Goal: Task Accomplishment & Management: Complete application form

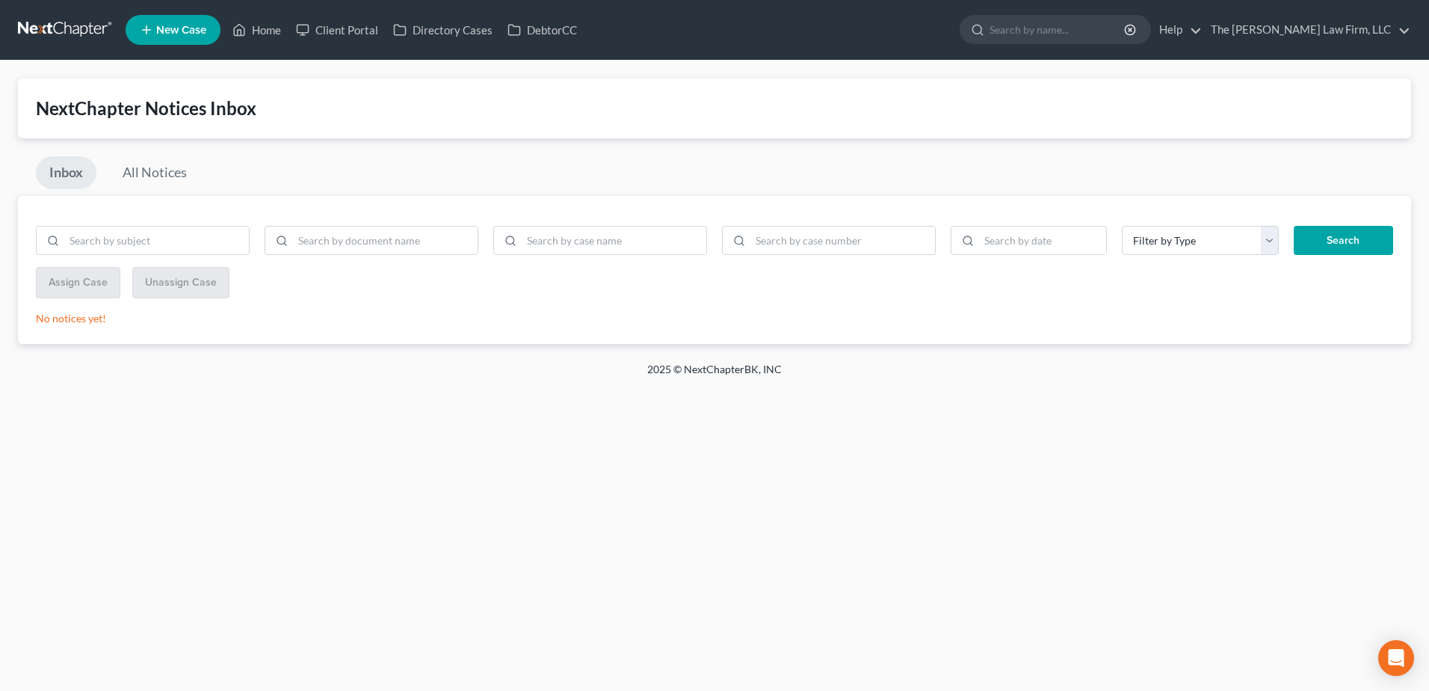
click at [67, 29] on link at bounding box center [66, 29] width 96 height 27
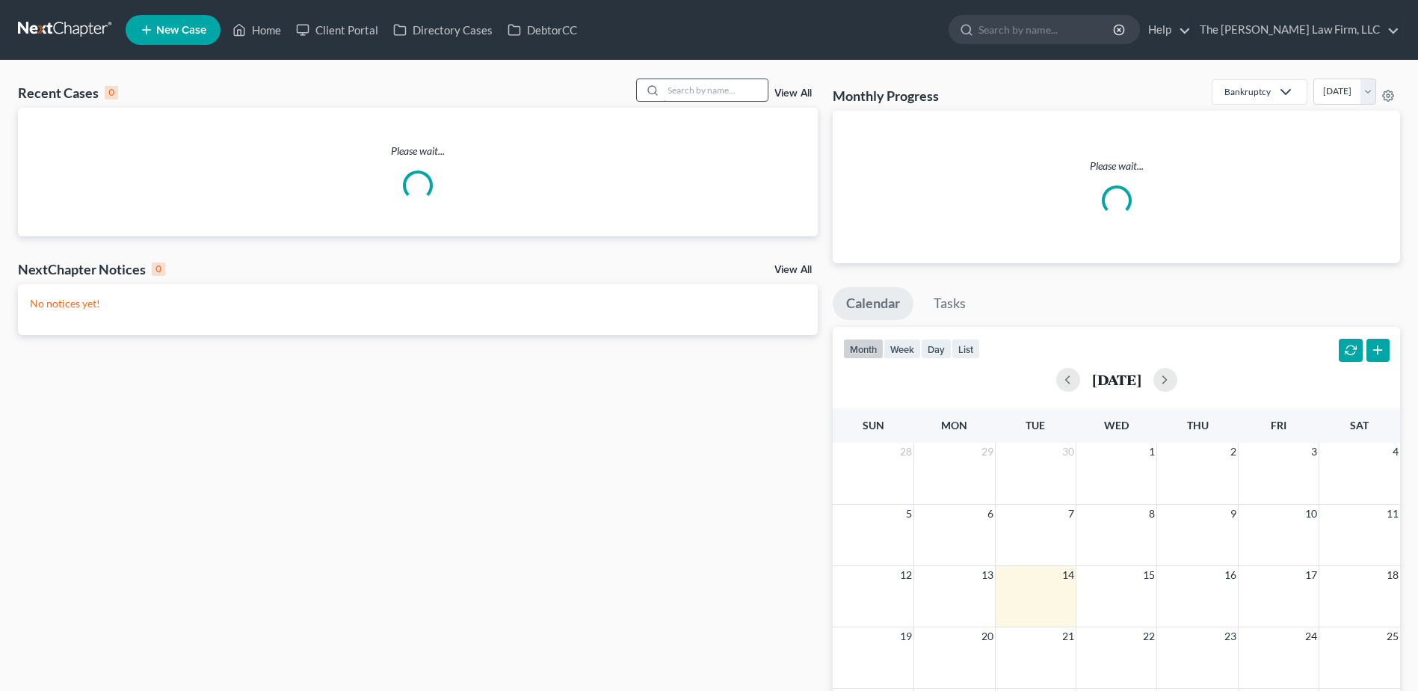
click at [691, 93] on input "search" at bounding box center [715, 90] width 105 height 22
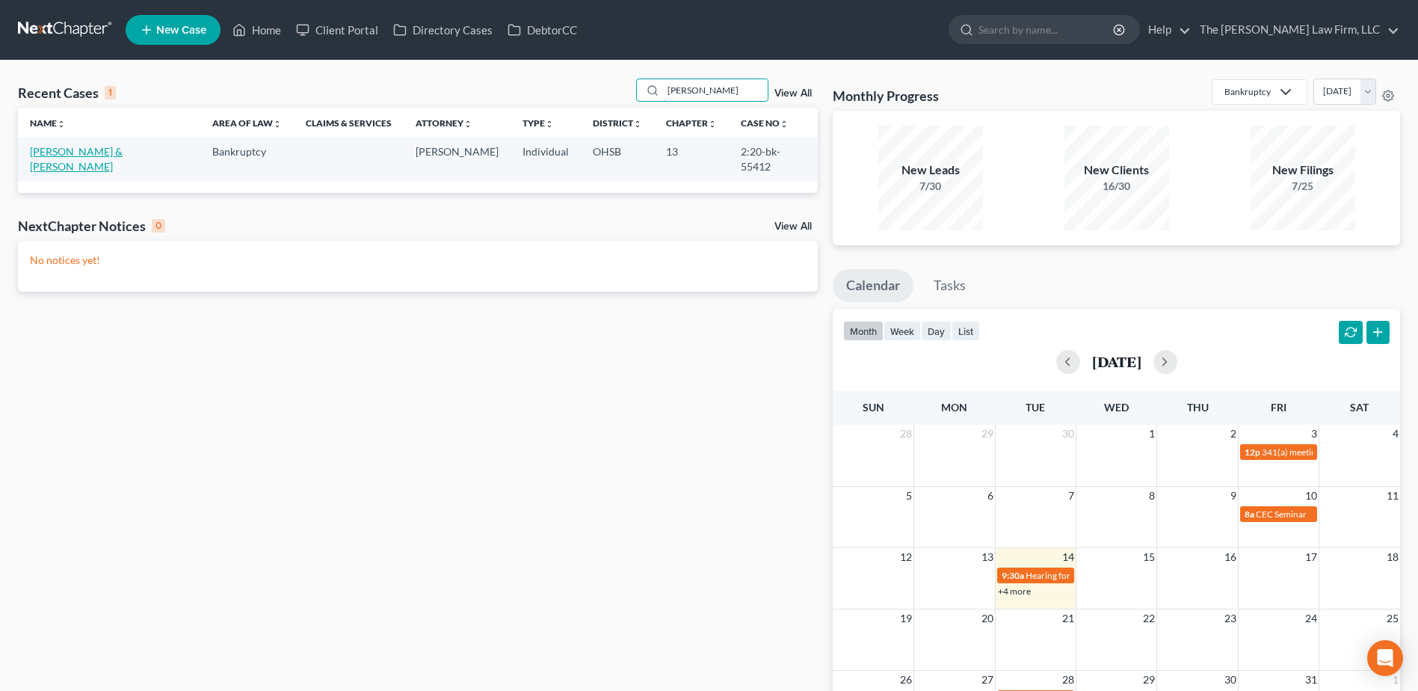
type input "[PERSON_NAME]"
click at [74, 153] on link "[PERSON_NAME] & [PERSON_NAME]" at bounding box center [76, 159] width 93 height 28
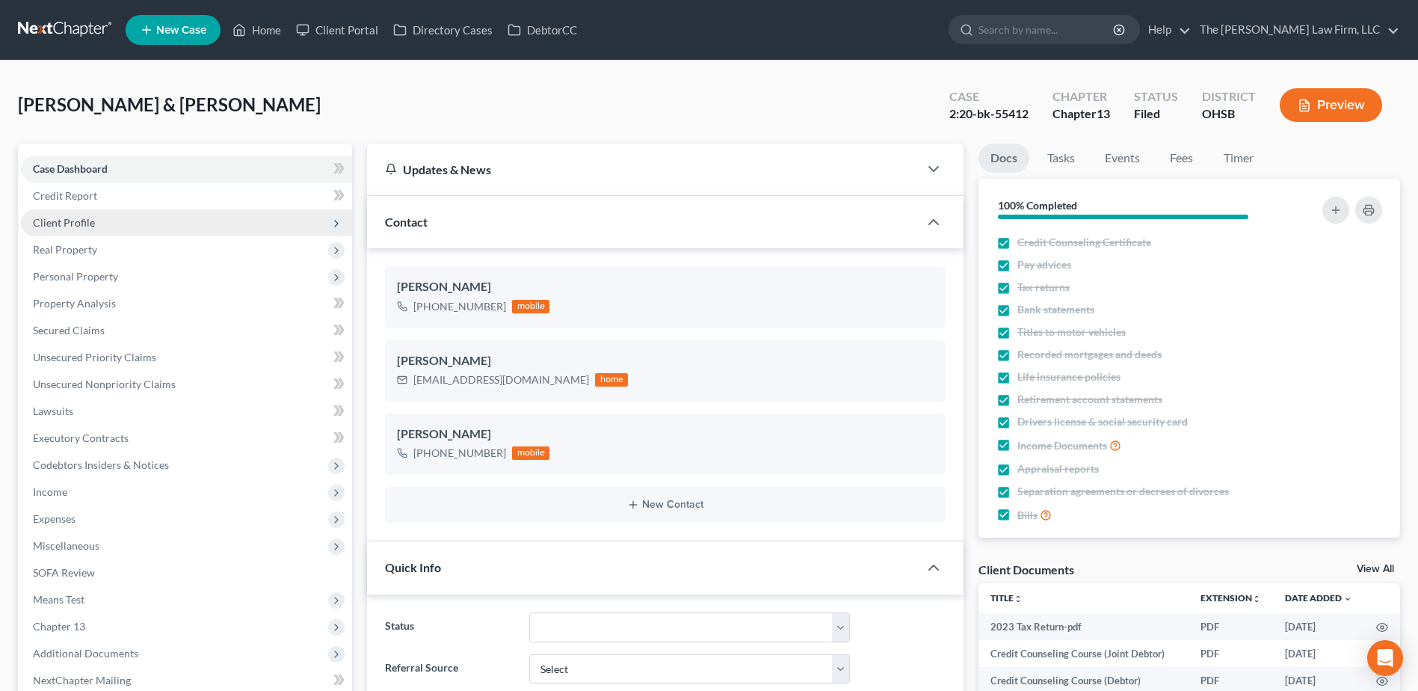
click at [72, 231] on span "Client Profile" at bounding box center [186, 222] width 331 height 27
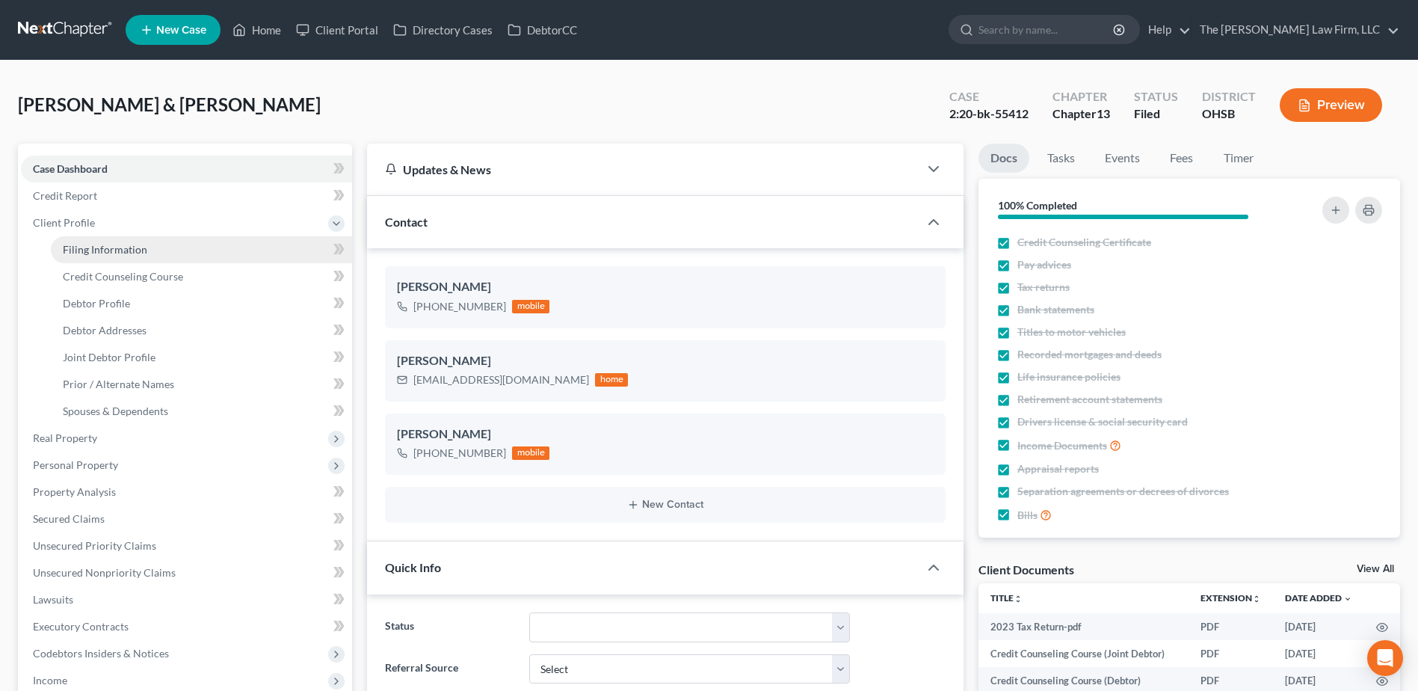
click at [87, 244] on span "Filing Information" at bounding box center [105, 249] width 84 height 13
select select "1"
select select "3"
select select "36"
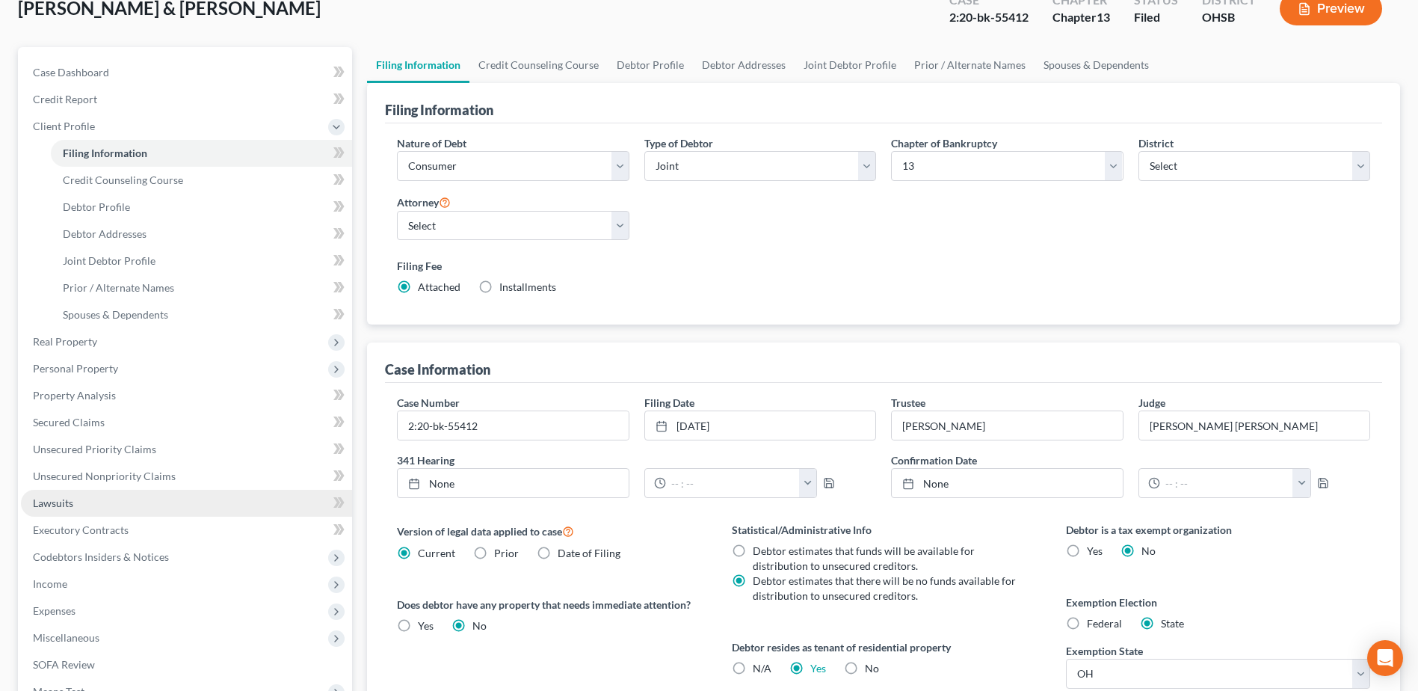
scroll to position [299, 0]
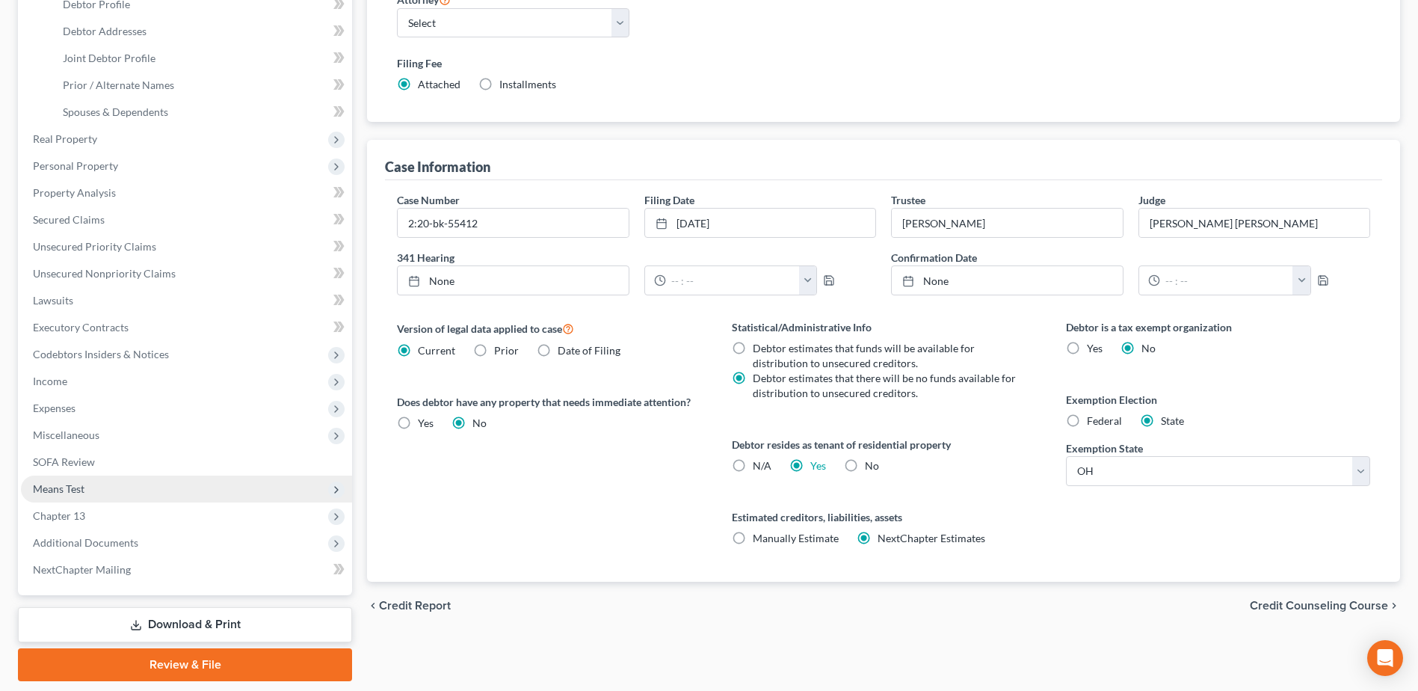
drag, startPoint x: 89, startPoint y: 481, endPoint x: 93, endPoint y: 489, distance: 8.7
click at [89, 481] on span "Means Test" at bounding box center [186, 488] width 331 height 27
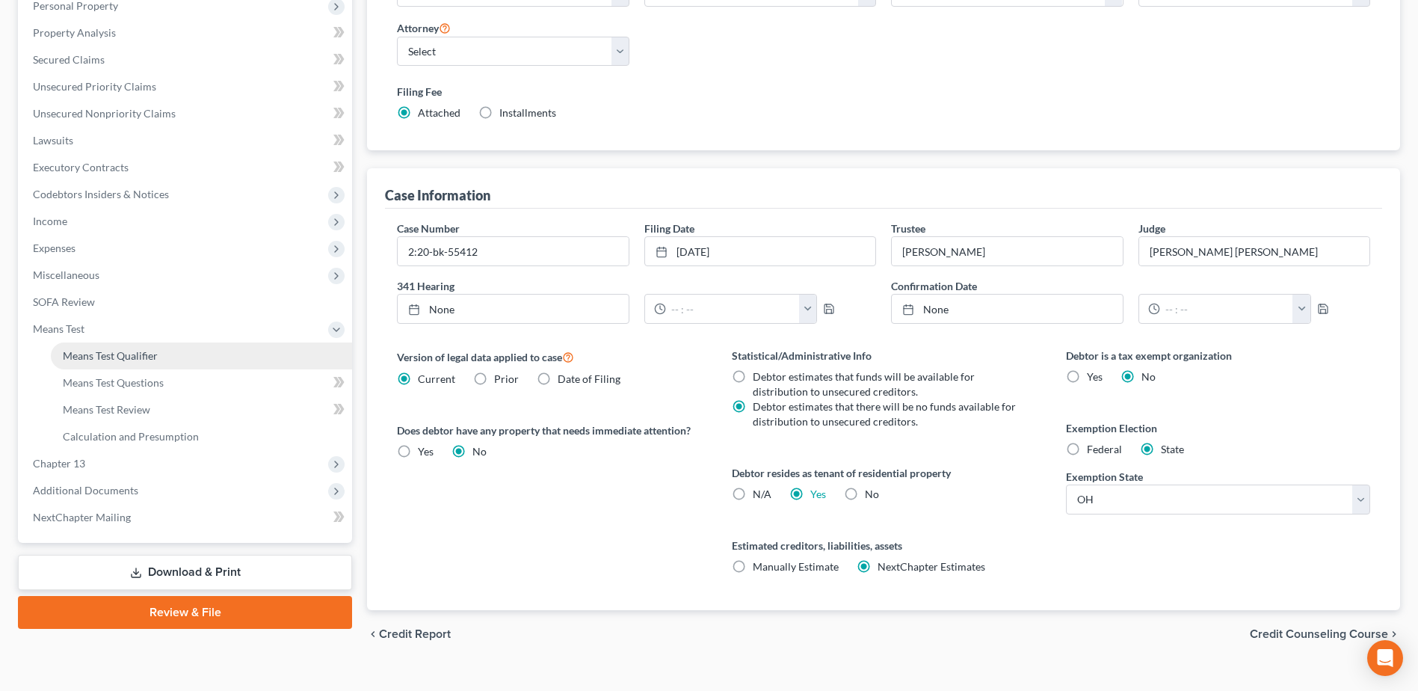
click at [117, 355] on span "Means Test Qualifier" at bounding box center [110, 355] width 95 height 13
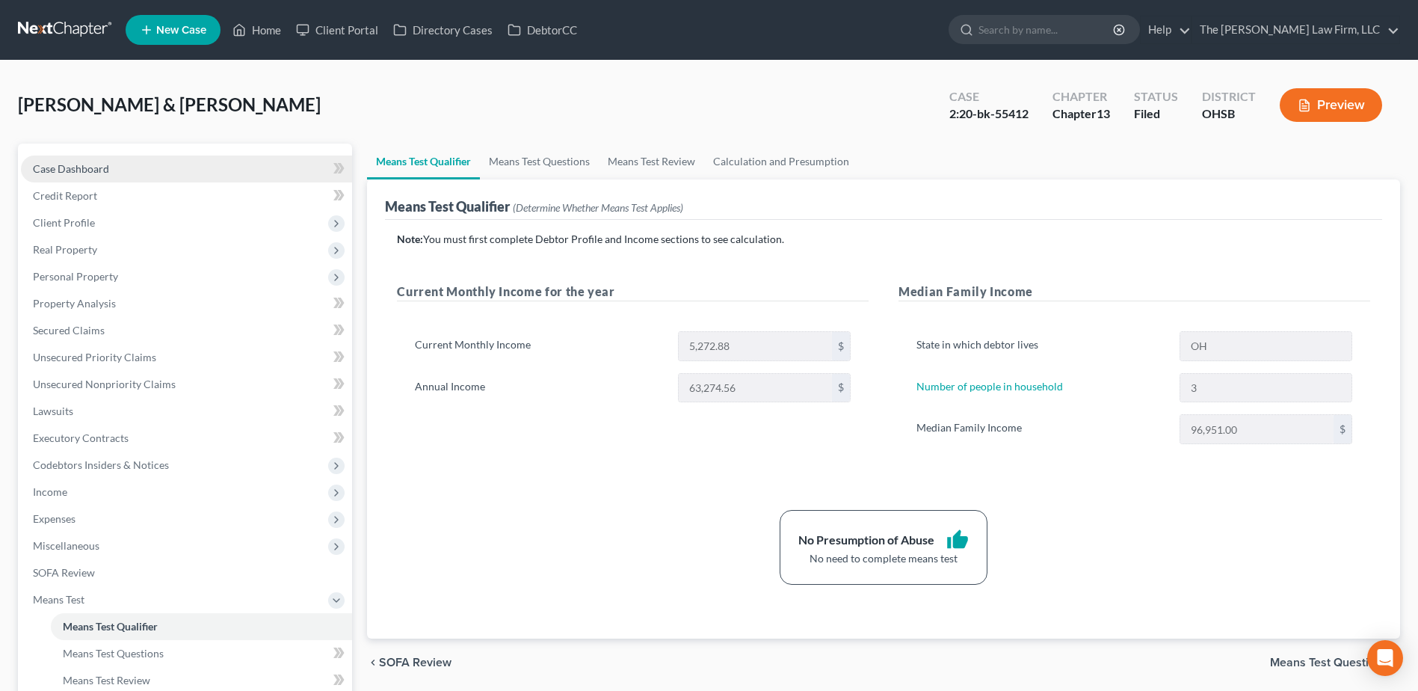
click at [133, 165] on link "Case Dashboard" at bounding box center [186, 168] width 331 height 27
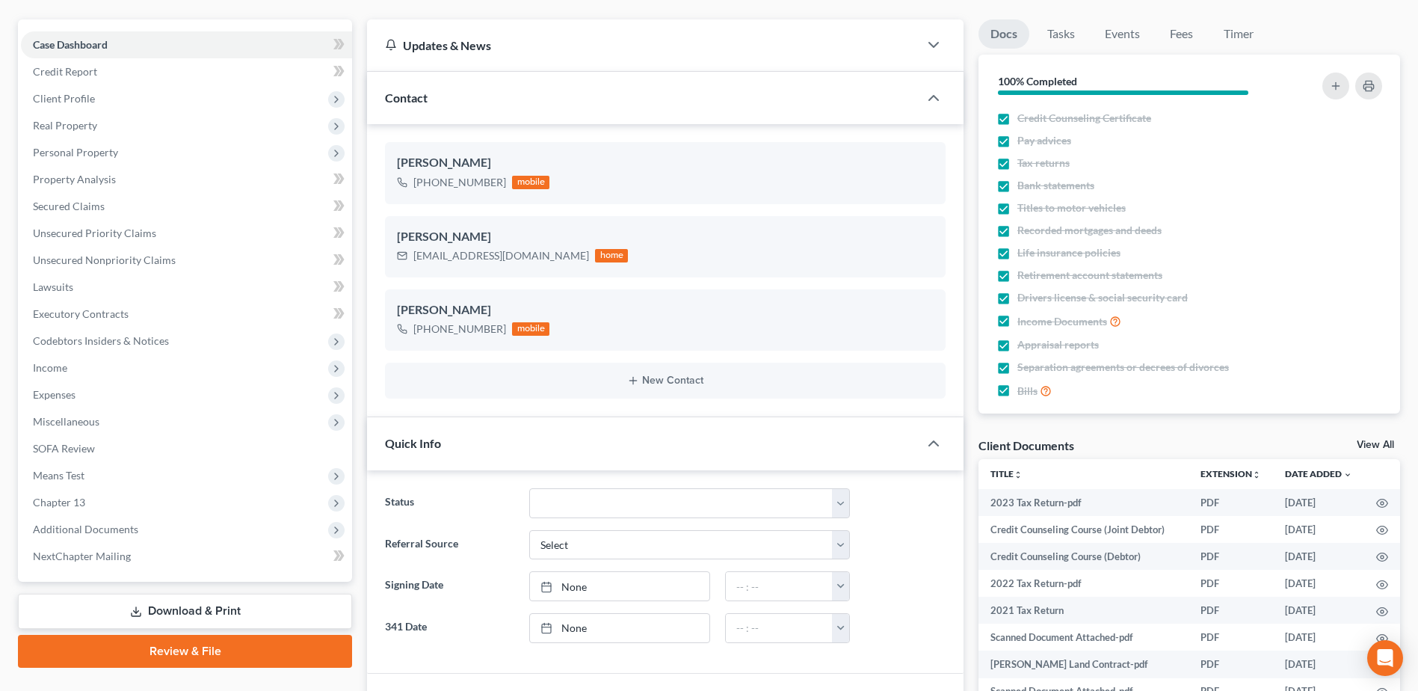
scroll to position [299, 0]
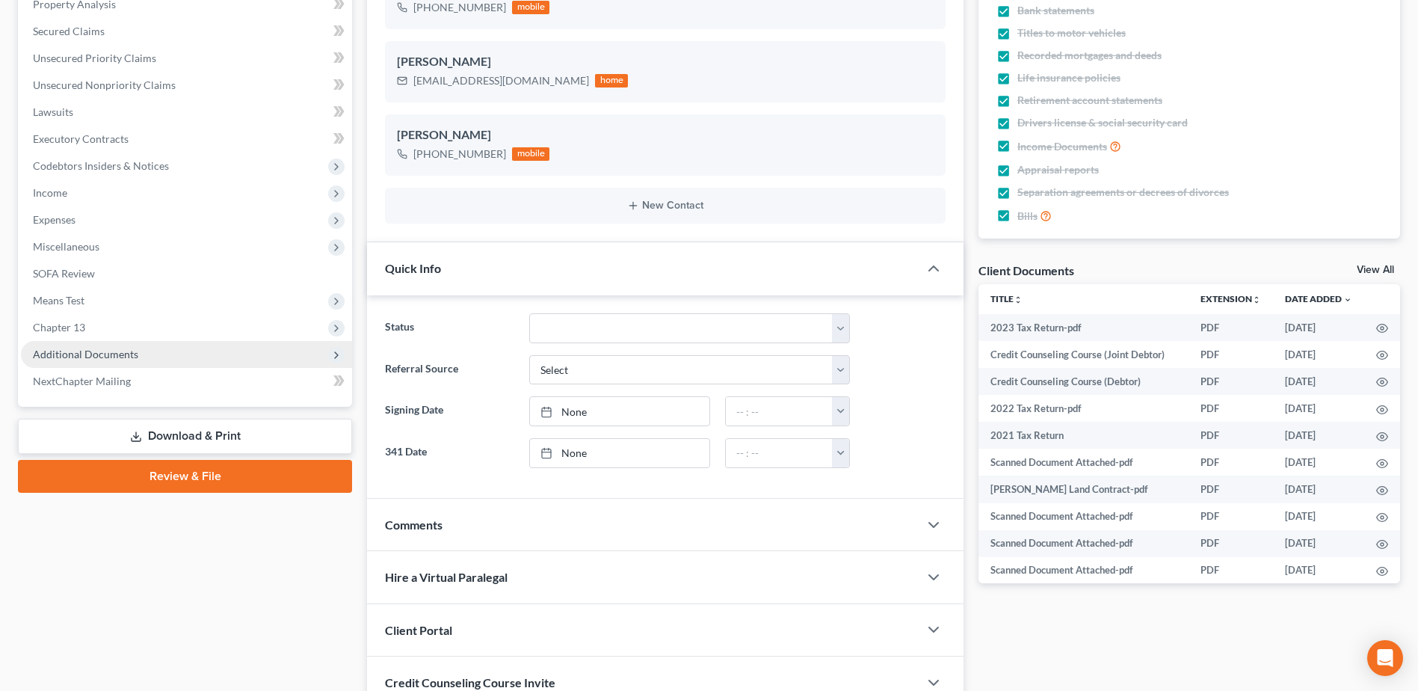
click at [99, 350] on span "Additional Documents" at bounding box center [85, 354] width 105 height 13
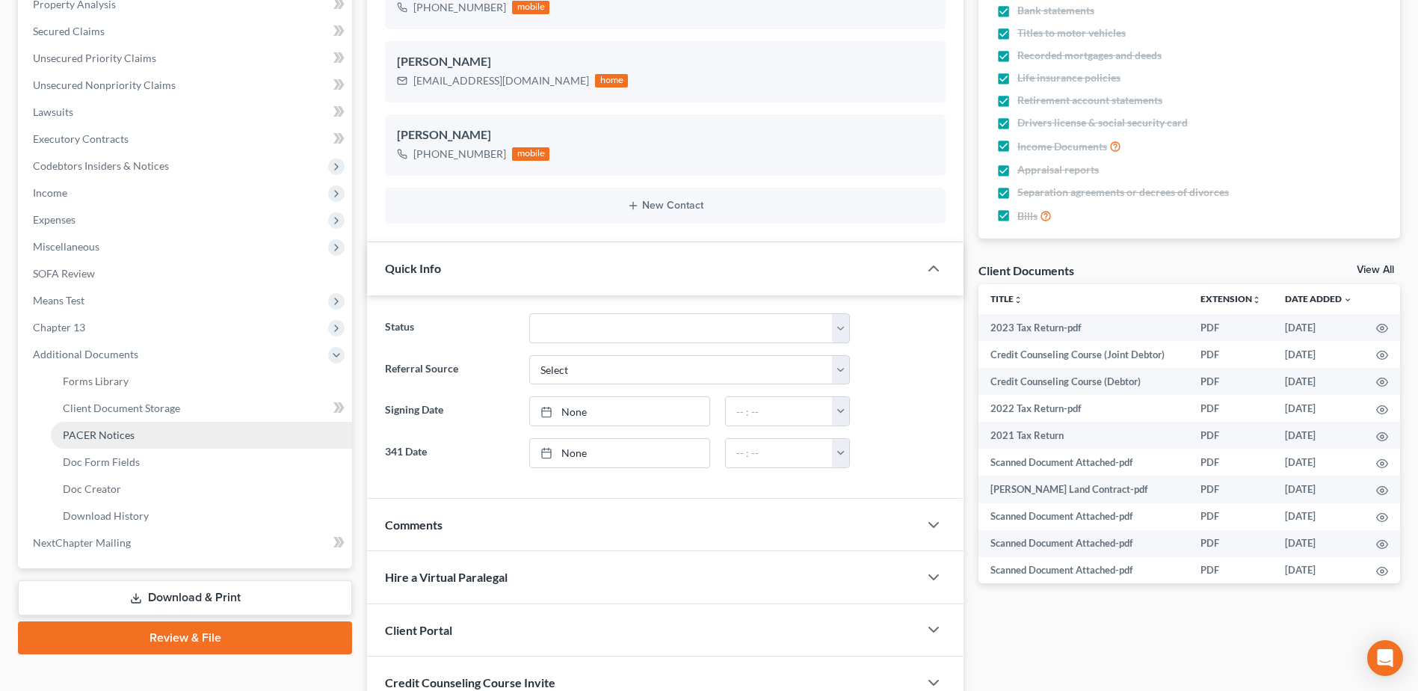
click at [109, 433] on span "PACER Notices" at bounding box center [99, 434] width 72 height 13
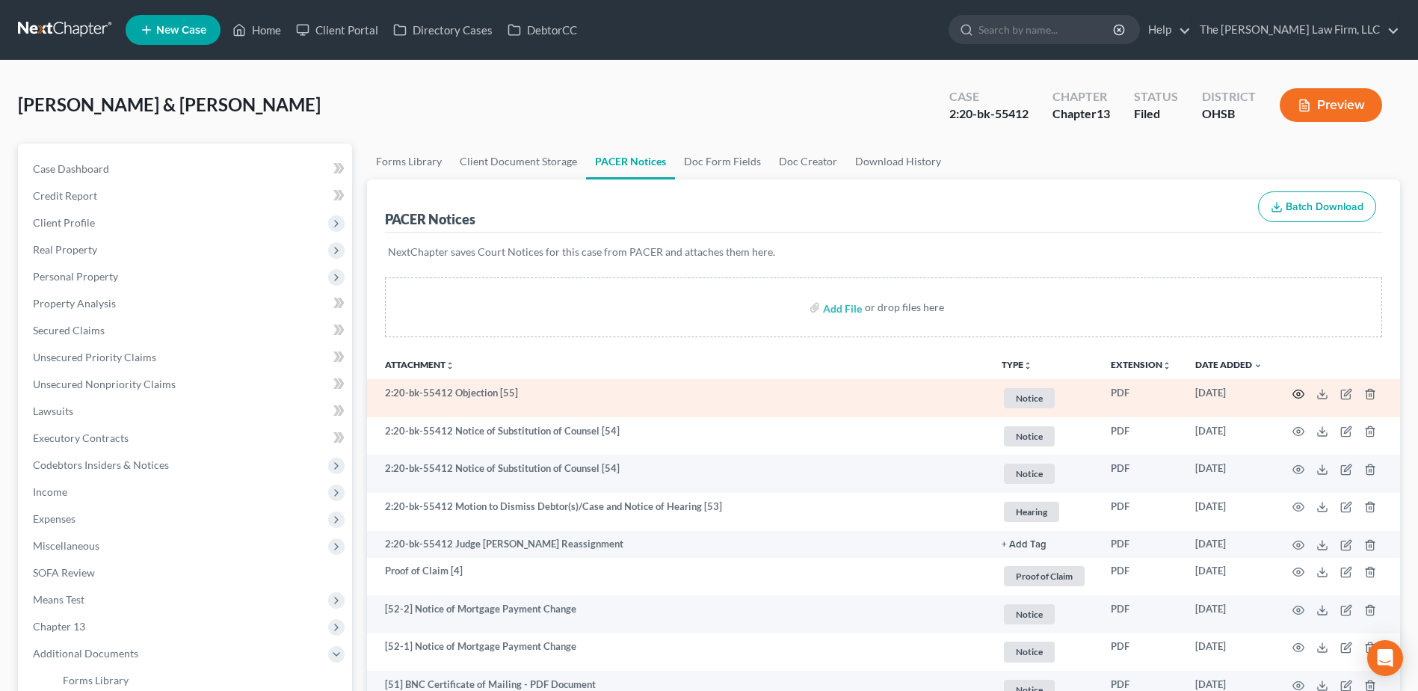
click at [1295, 392] on icon "button" at bounding box center [1298, 394] width 12 height 12
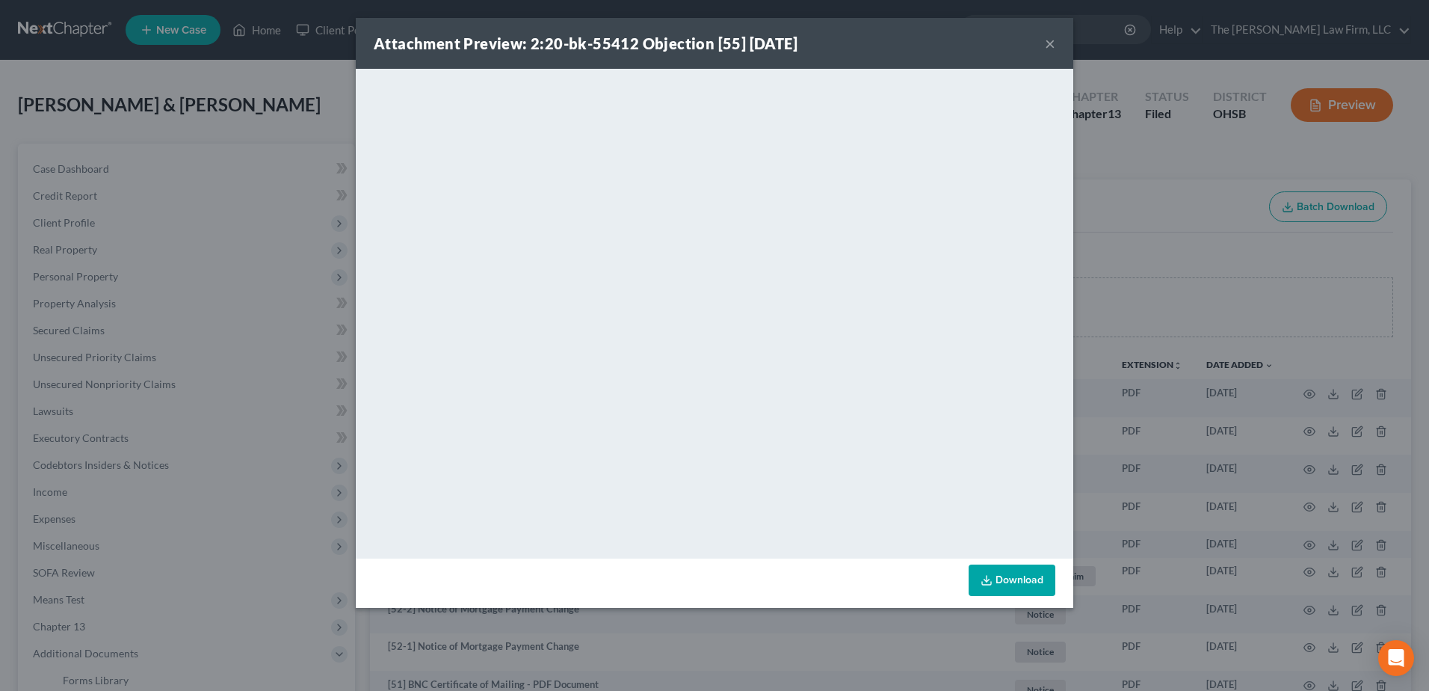
click at [1052, 45] on button "×" at bounding box center [1050, 43] width 10 height 18
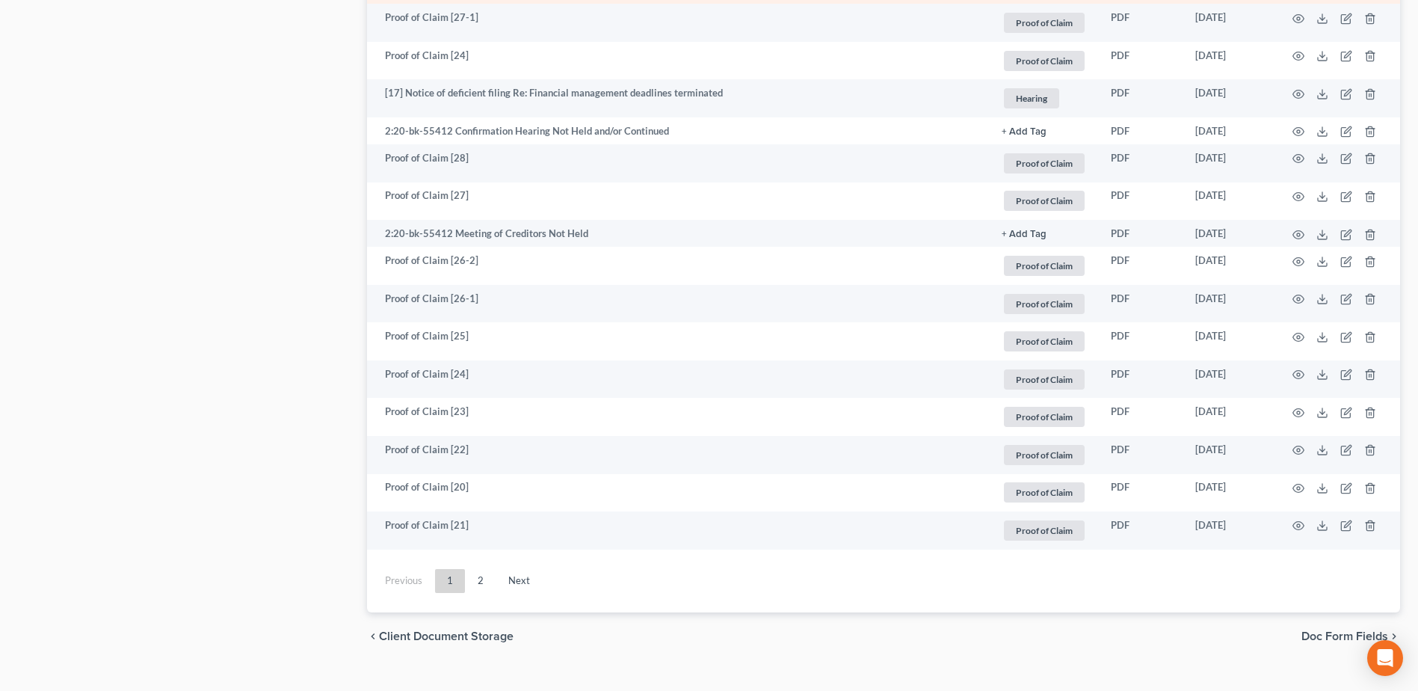
scroll to position [2603, 0]
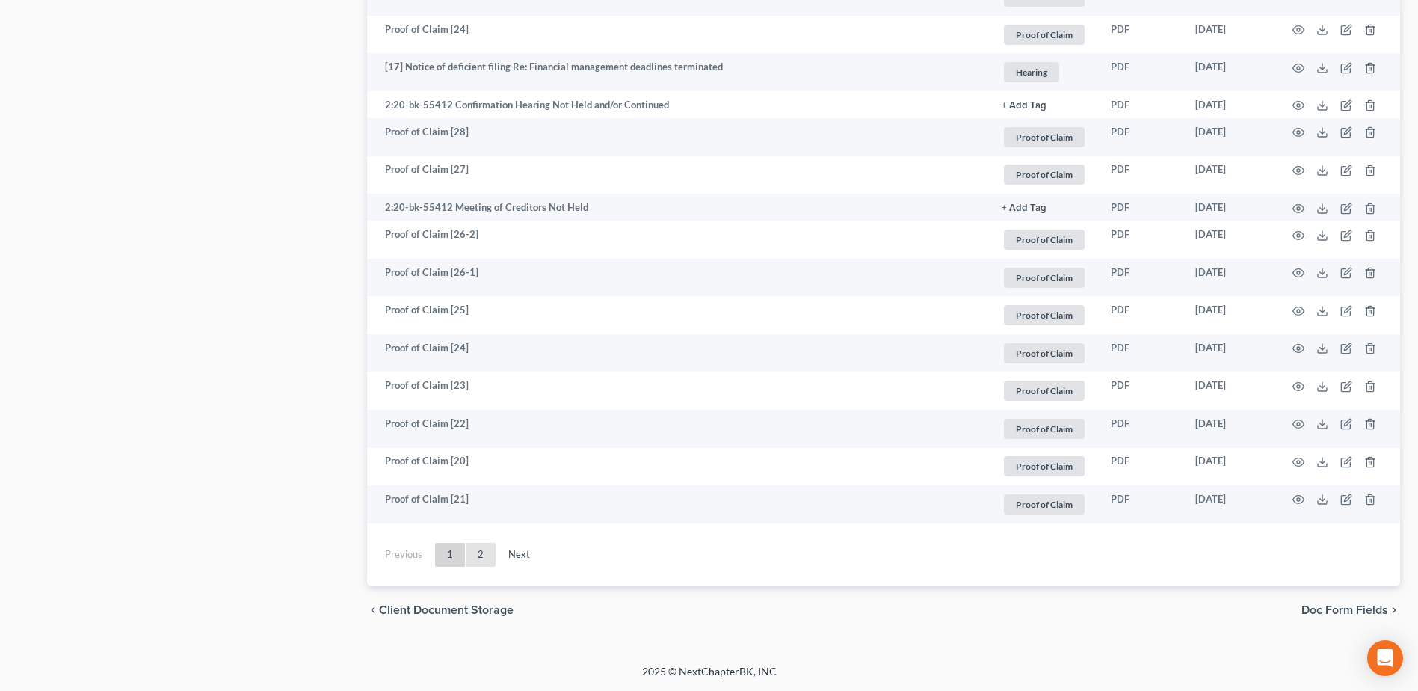
click at [481, 561] on link "2" at bounding box center [481, 555] width 30 height 24
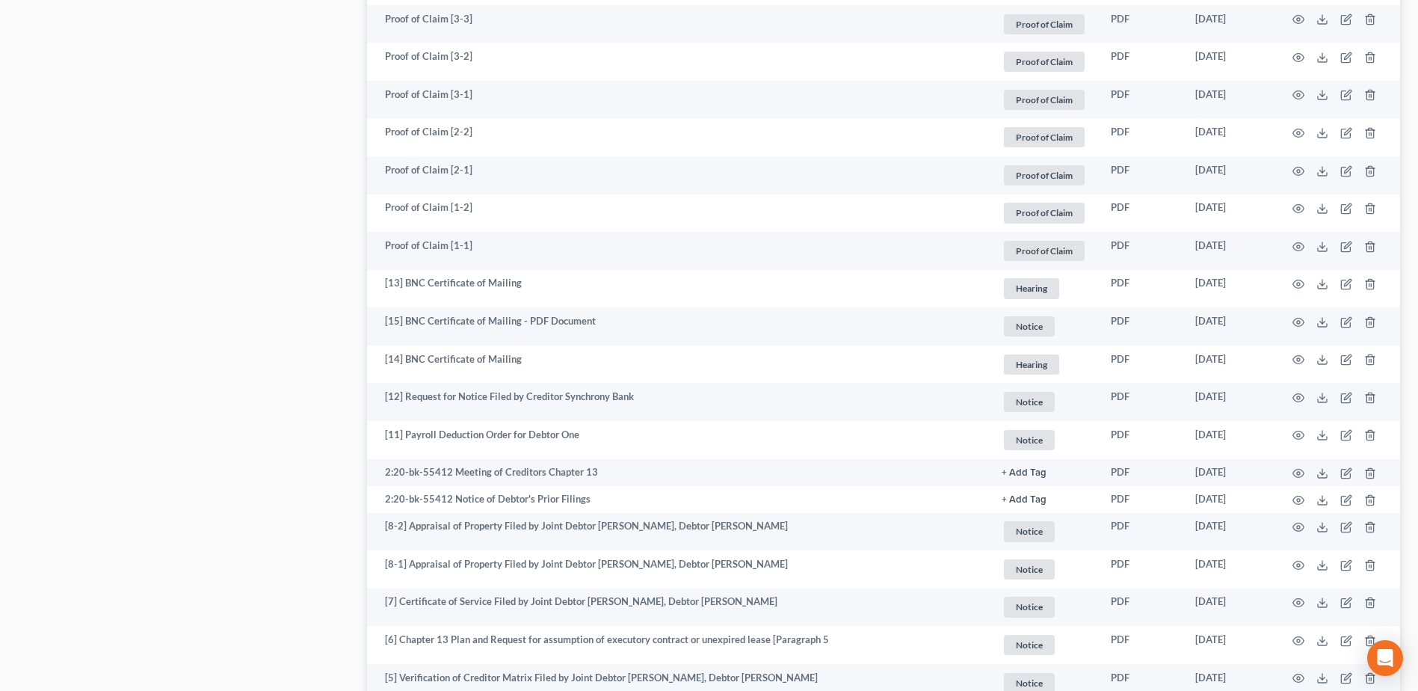
scroll to position [1880, 0]
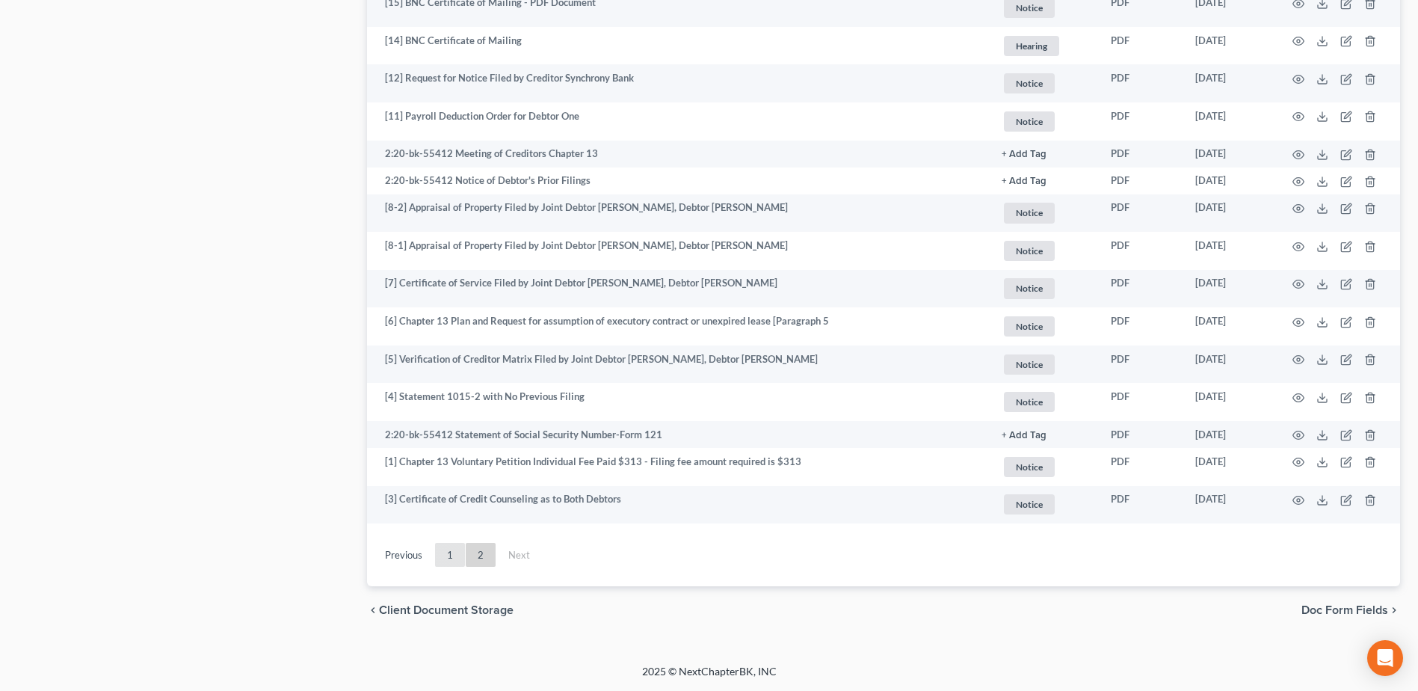
click at [451, 562] on link "1" at bounding box center [450, 555] width 30 height 24
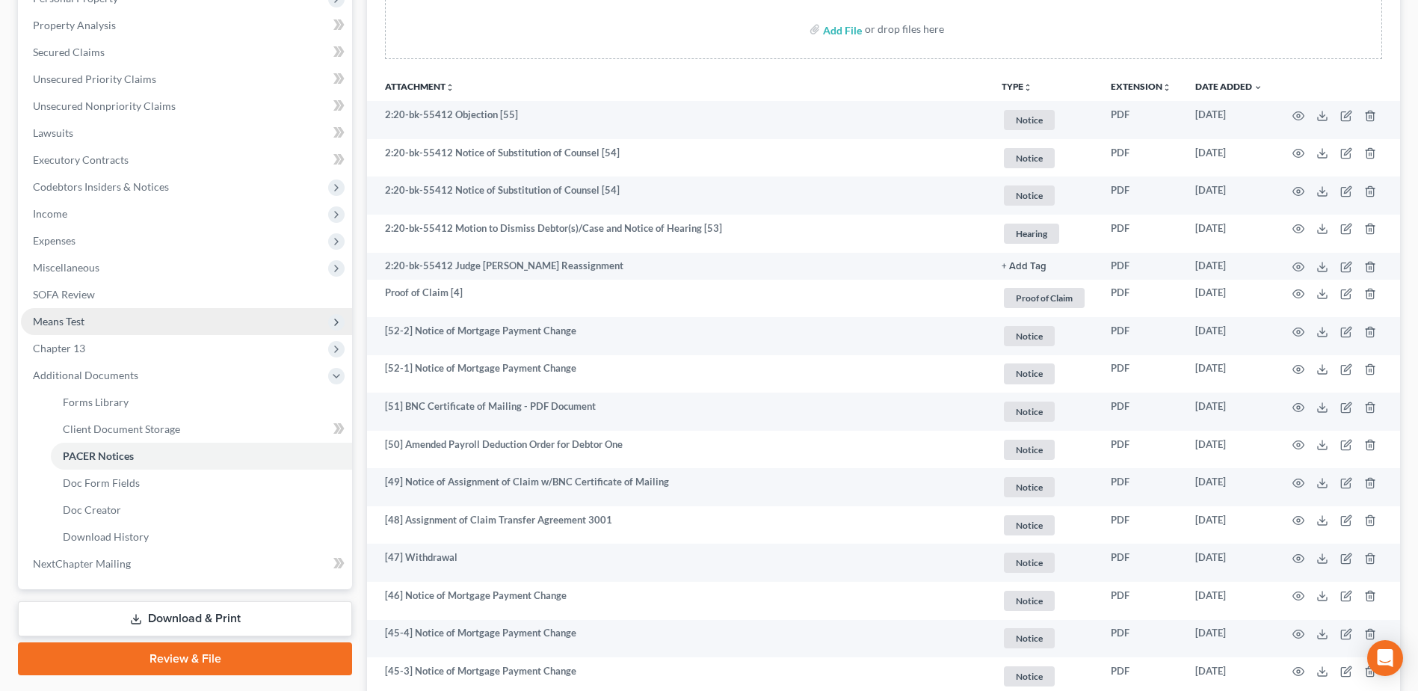
scroll to position [0, 0]
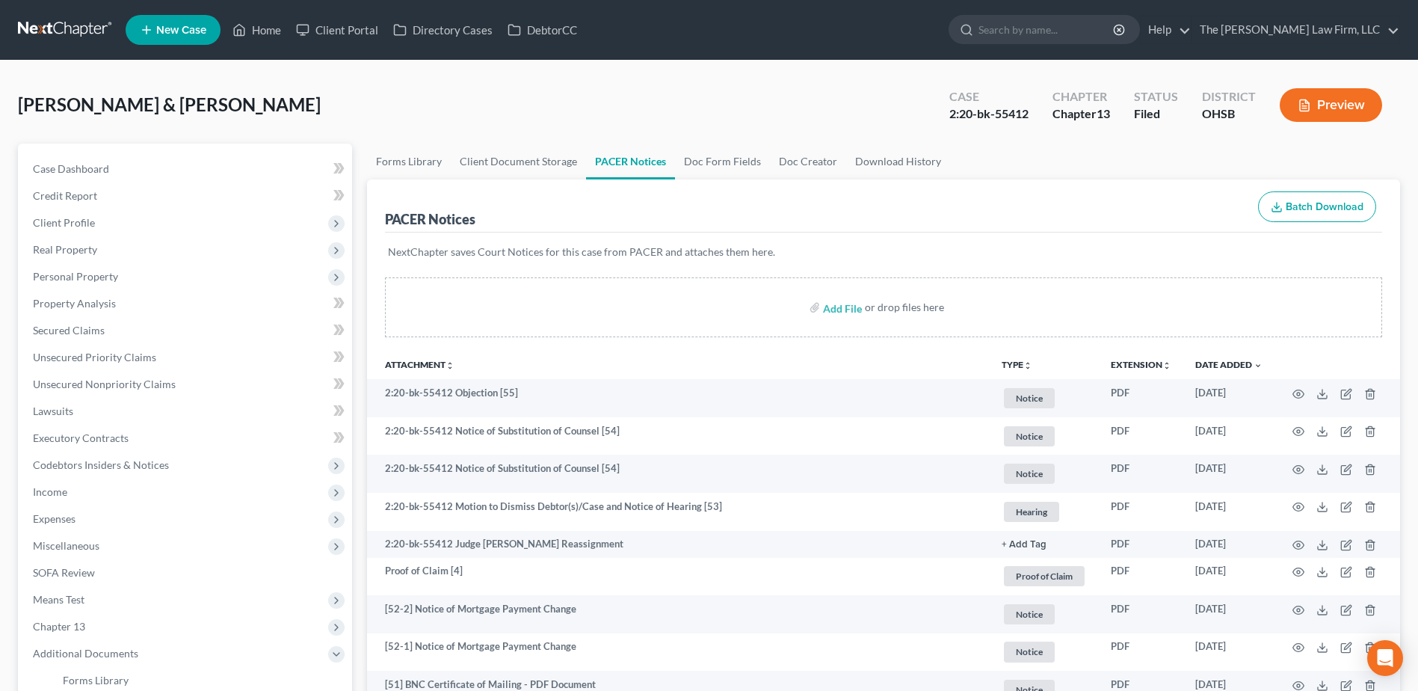
click at [67, 24] on link at bounding box center [66, 29] width 96 height 27
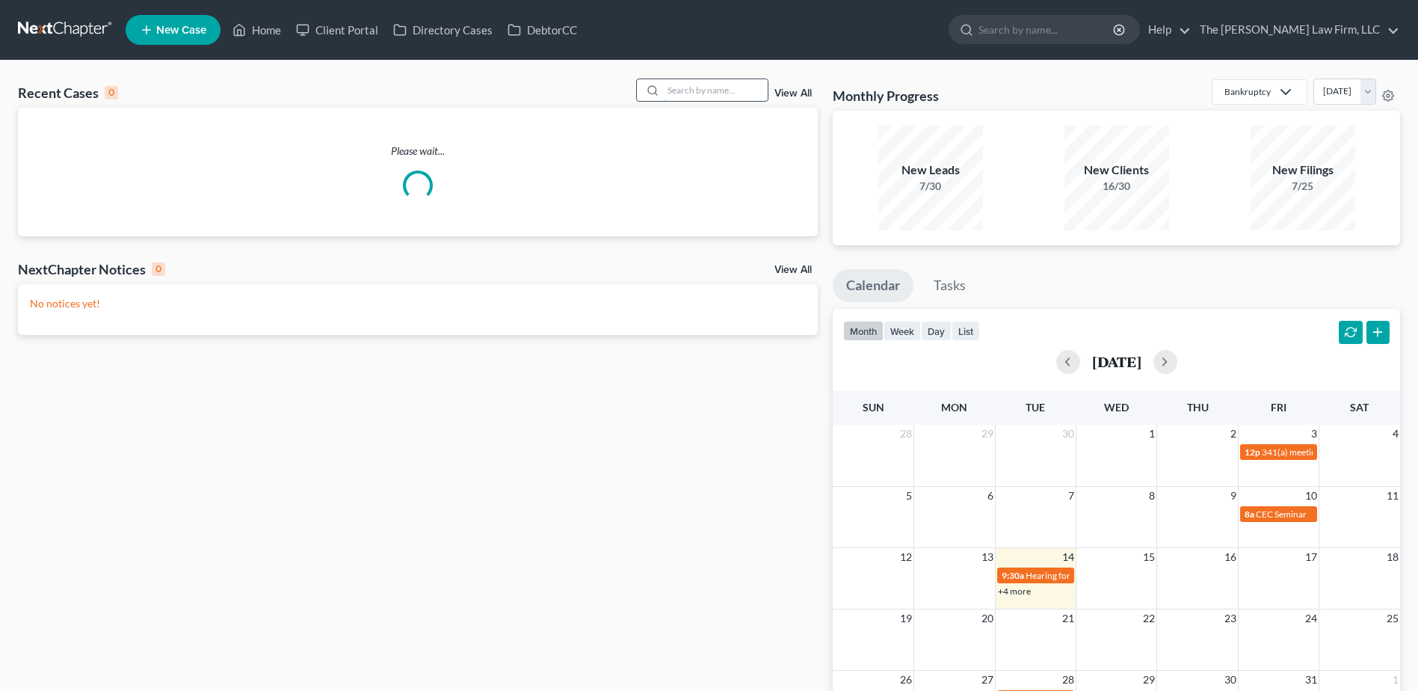
click at [741, 93] on input "search" at bounding box center [715, 90] width 105 height 22
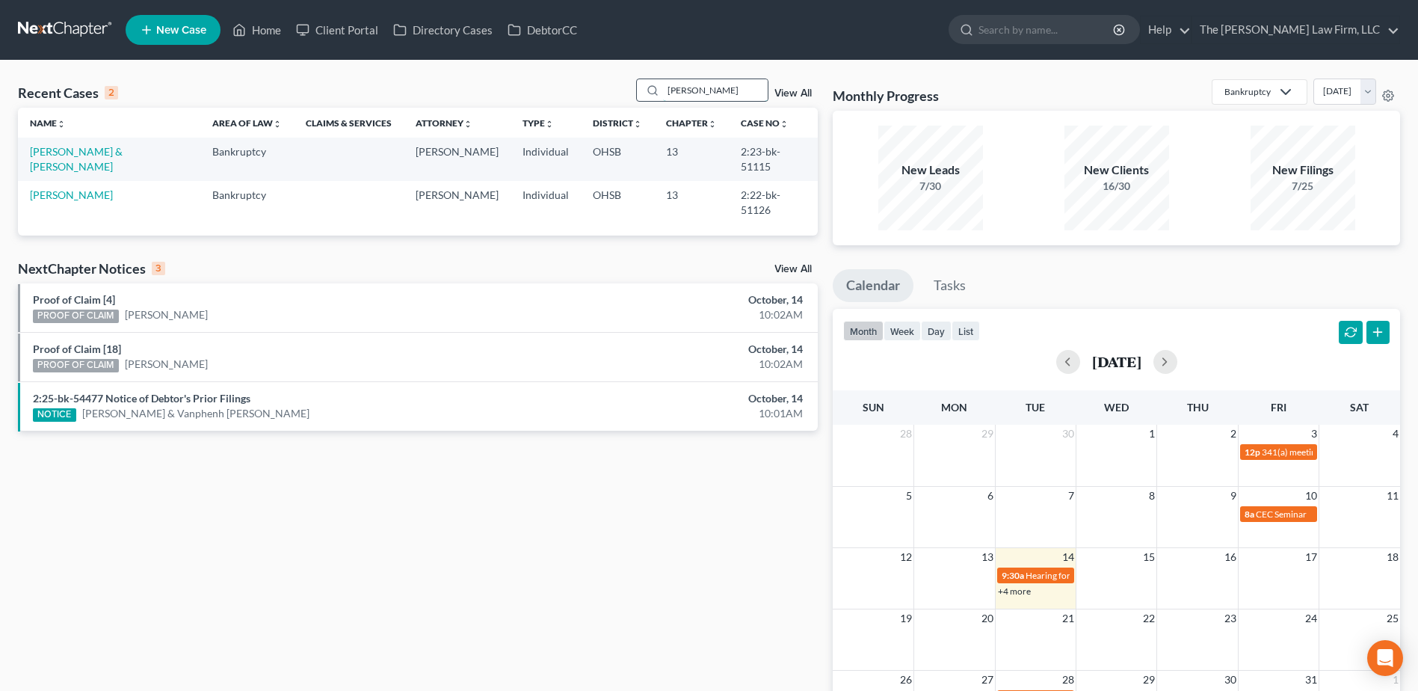
click at [689, 86] on input "grenn" at bounding box center [715, 90] width 105 height 22
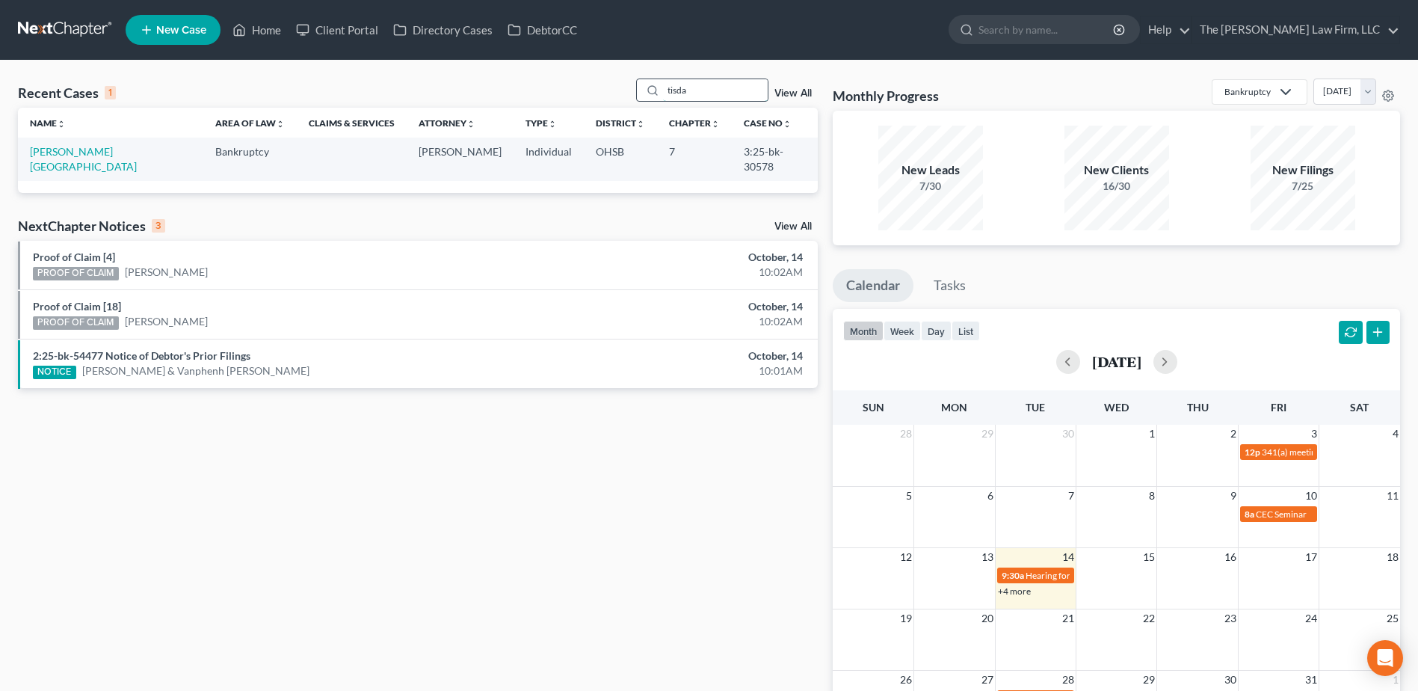
click at [681, 91] on input "tisda" at bounding box center [715, 90] width 105 height 22
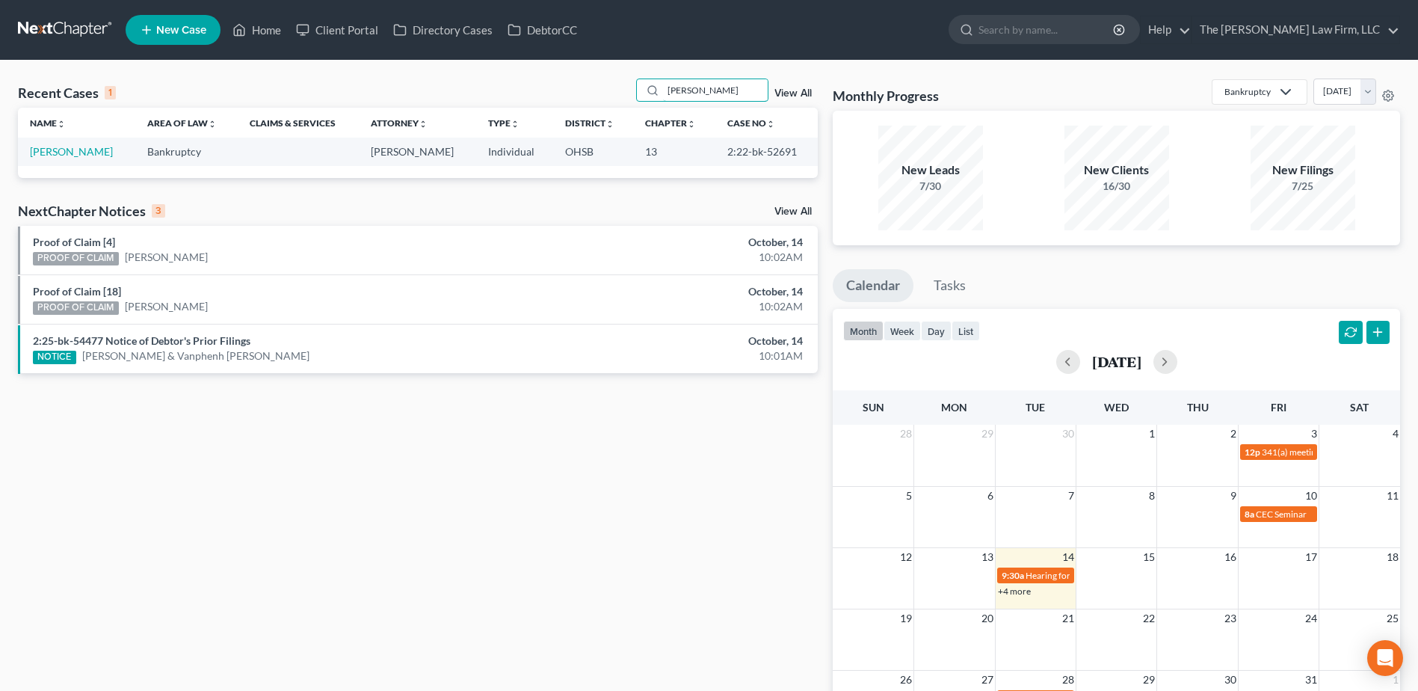
type input "combs"
click at [77, 147] on link "[PERSON_NAME]" at bounding box center [71, 151] width 83 height 13
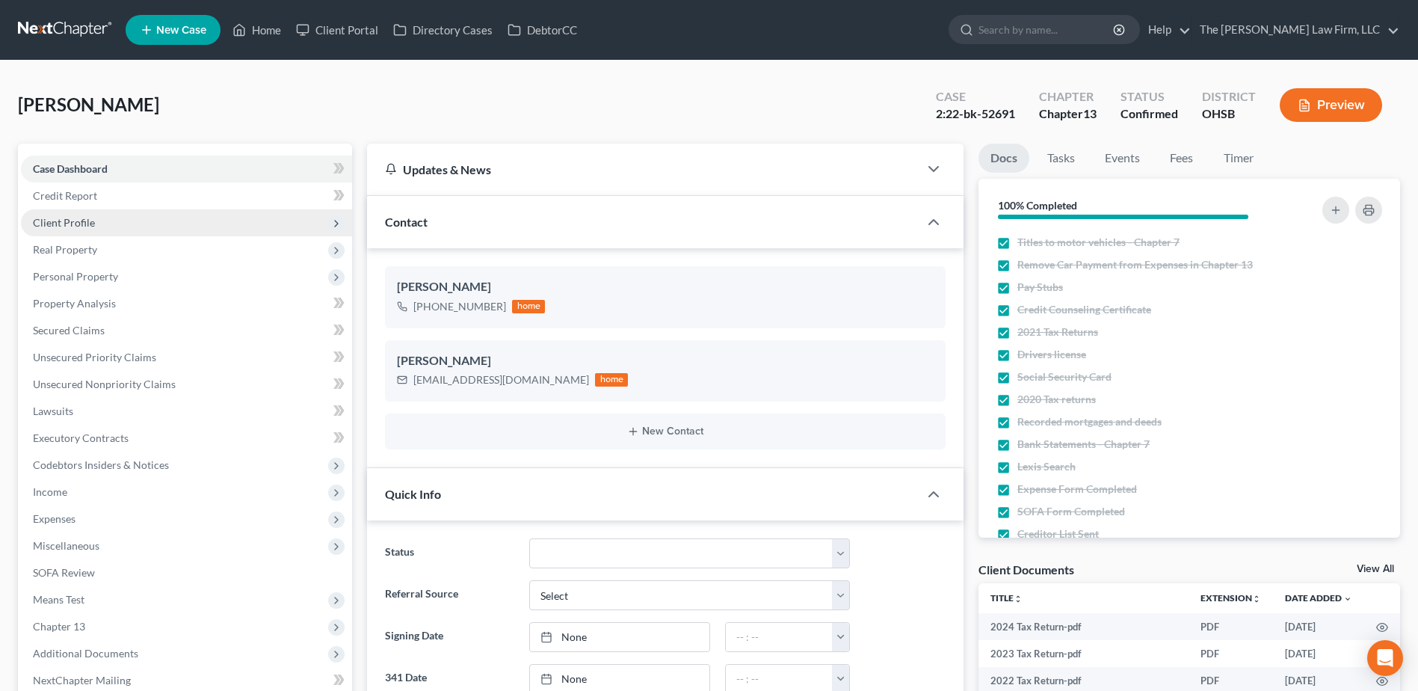
click at [86, 224] on span "Client Profile" at bounding box center [64, 222] width 62 height 13
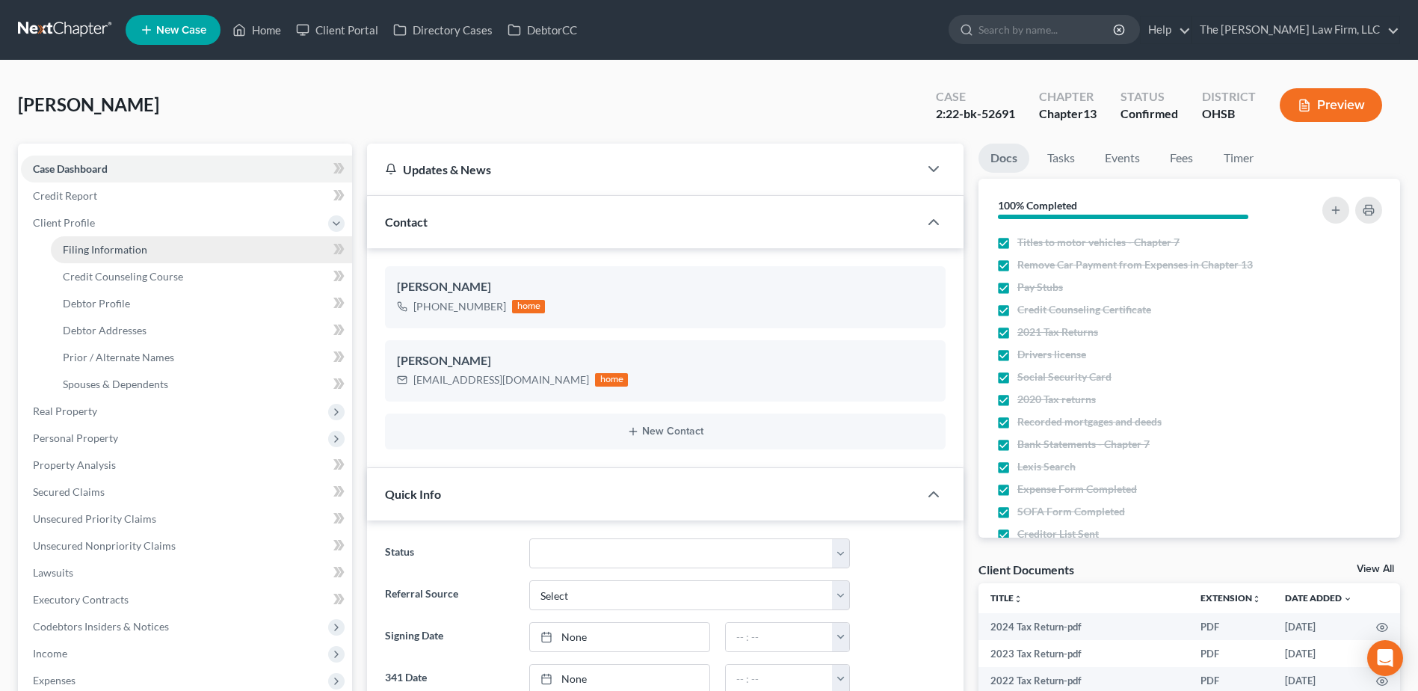
click at [94, 247] on span "Filing Information" at bounding box center [105, 249] width 84 height 13
select select "1"
select select "0"
select select "3"
select select "36"
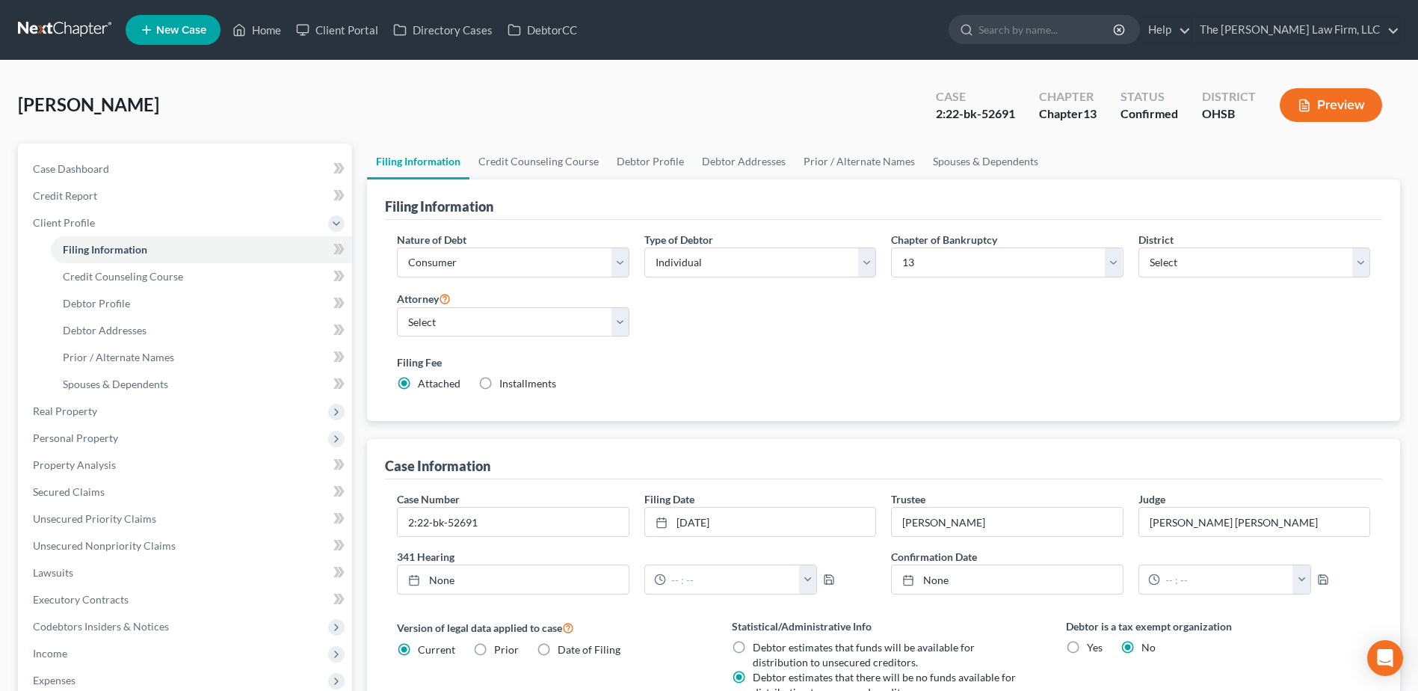
click at [70, 26] on link at bounding box center [66, 29] width 96 height 27
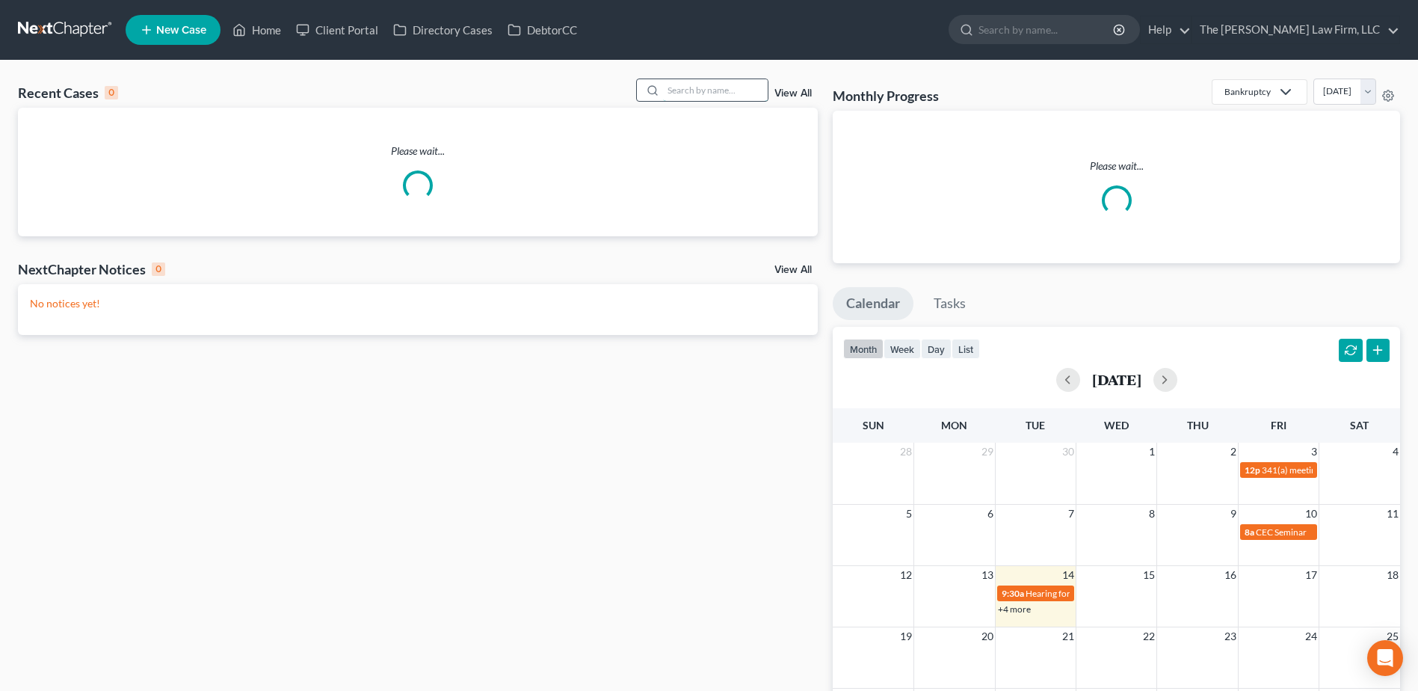
click at [693, 87] on input "search" at bounding box center [715, 90] width 105 height 22
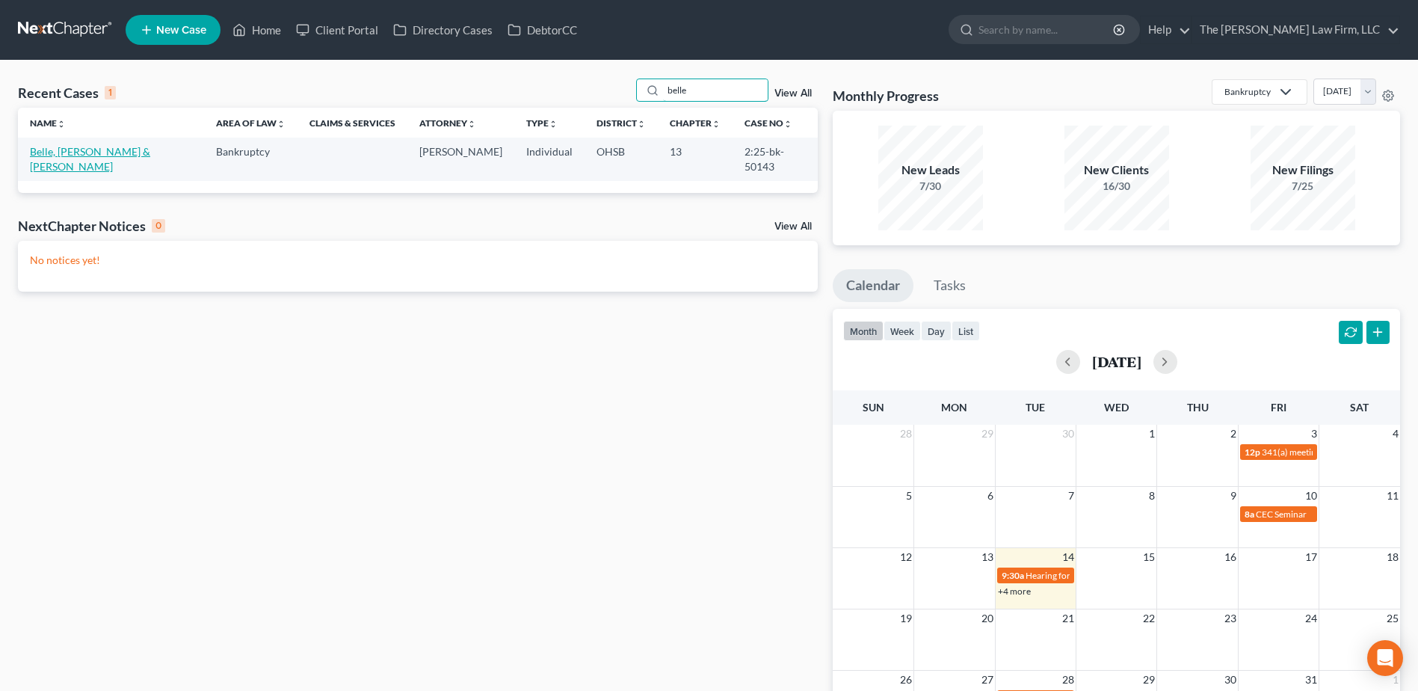
type input "belle"
click at [83, 152] on link "Belle, [PERSON_NAME] & [PERSON_NAME]" at bounding box center [90, 159] width 120 height 28
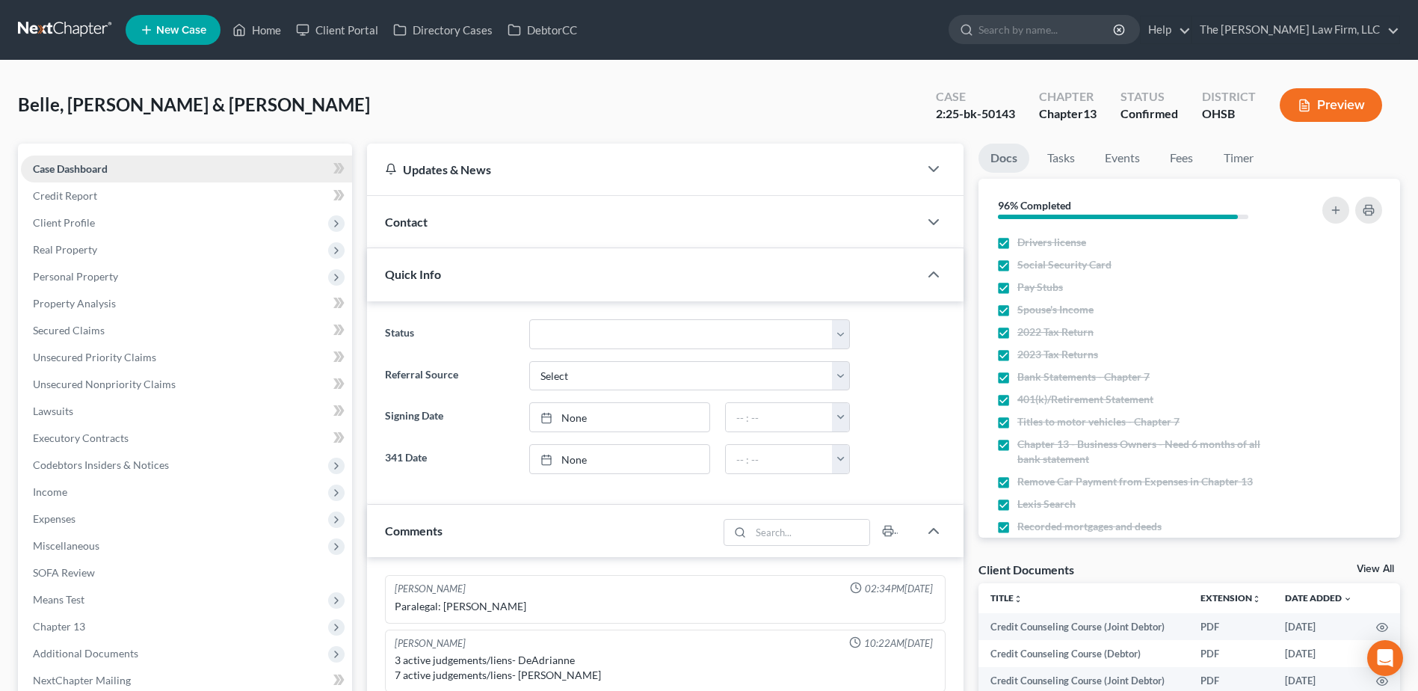
scroll to position [31, 0]
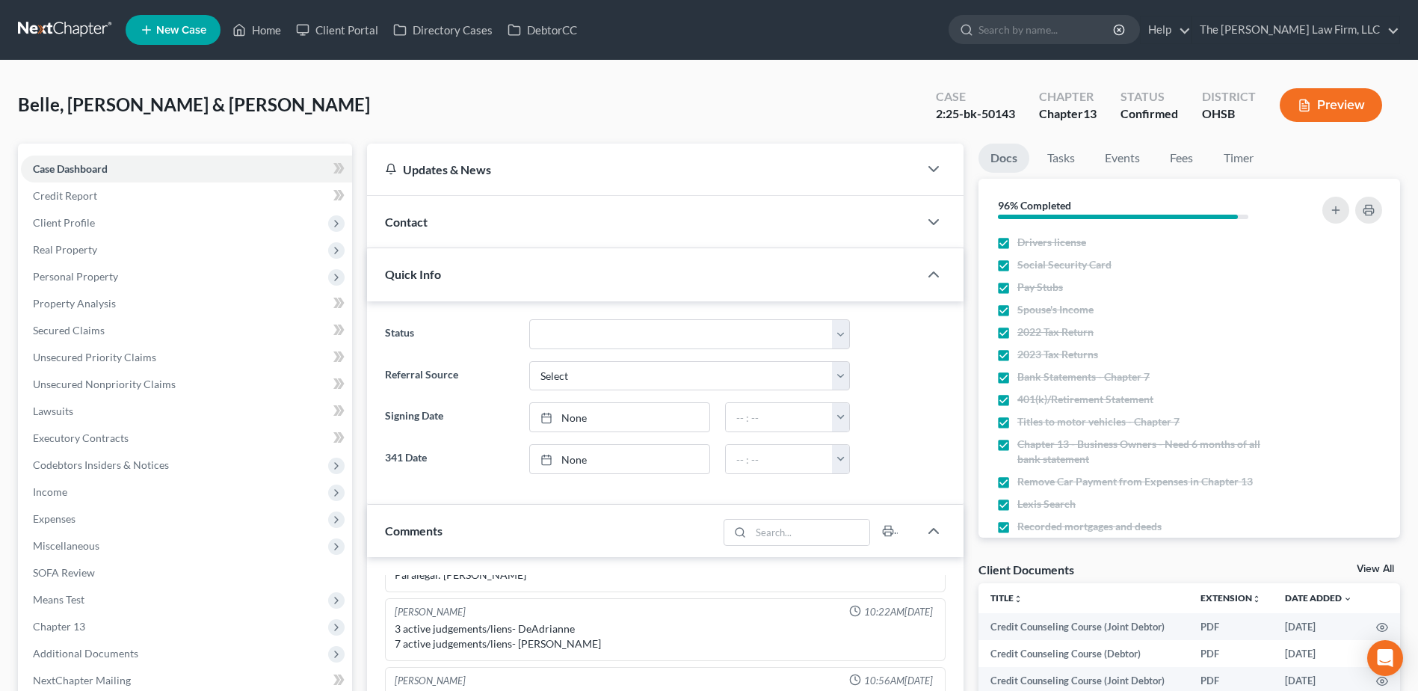
click at [89, 15] on nav "Home New Case Client Portal Directory Cases DebtorCC The Jones Law Firm, LLC mj…" at bounding box center [709, 30] width 1418 height 60
click at [85, 24] on link at bounding box center [66, 29] width 96 height 27
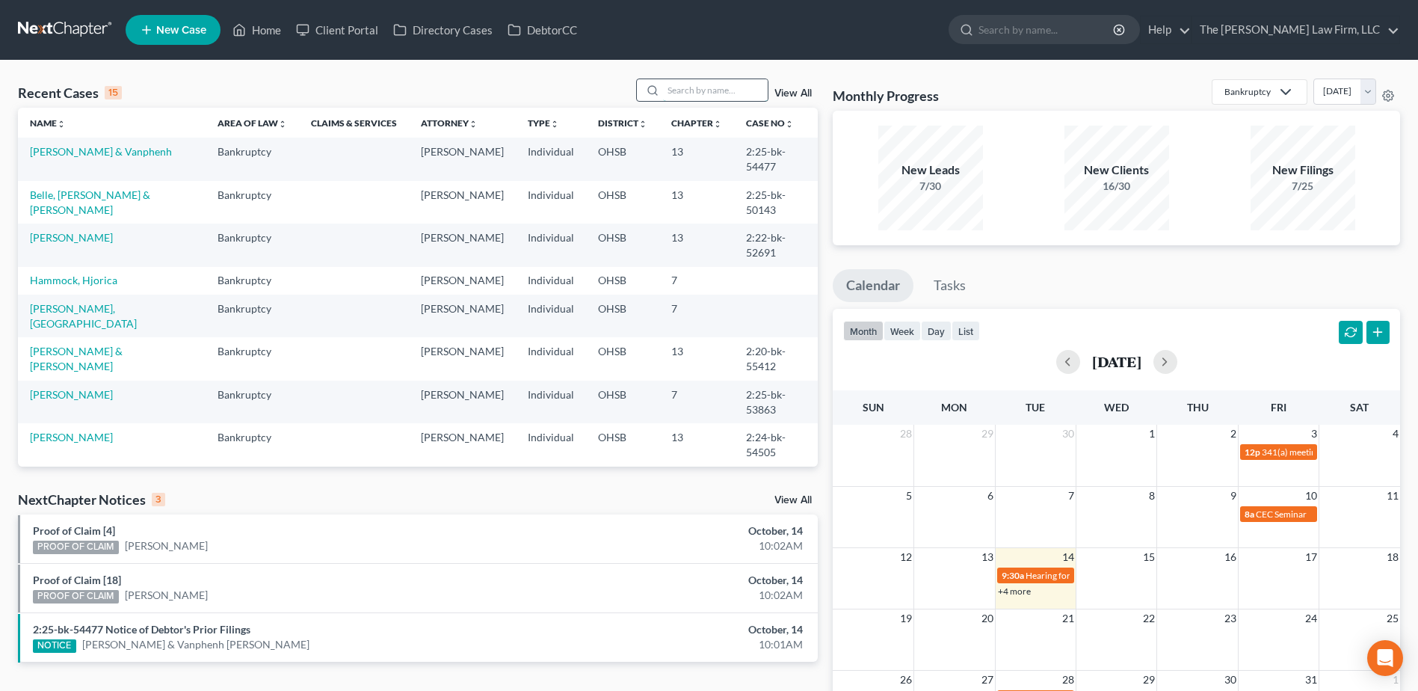
click at [689, 97] on input "search" at bounding box center [715, 90] width 105 height 22
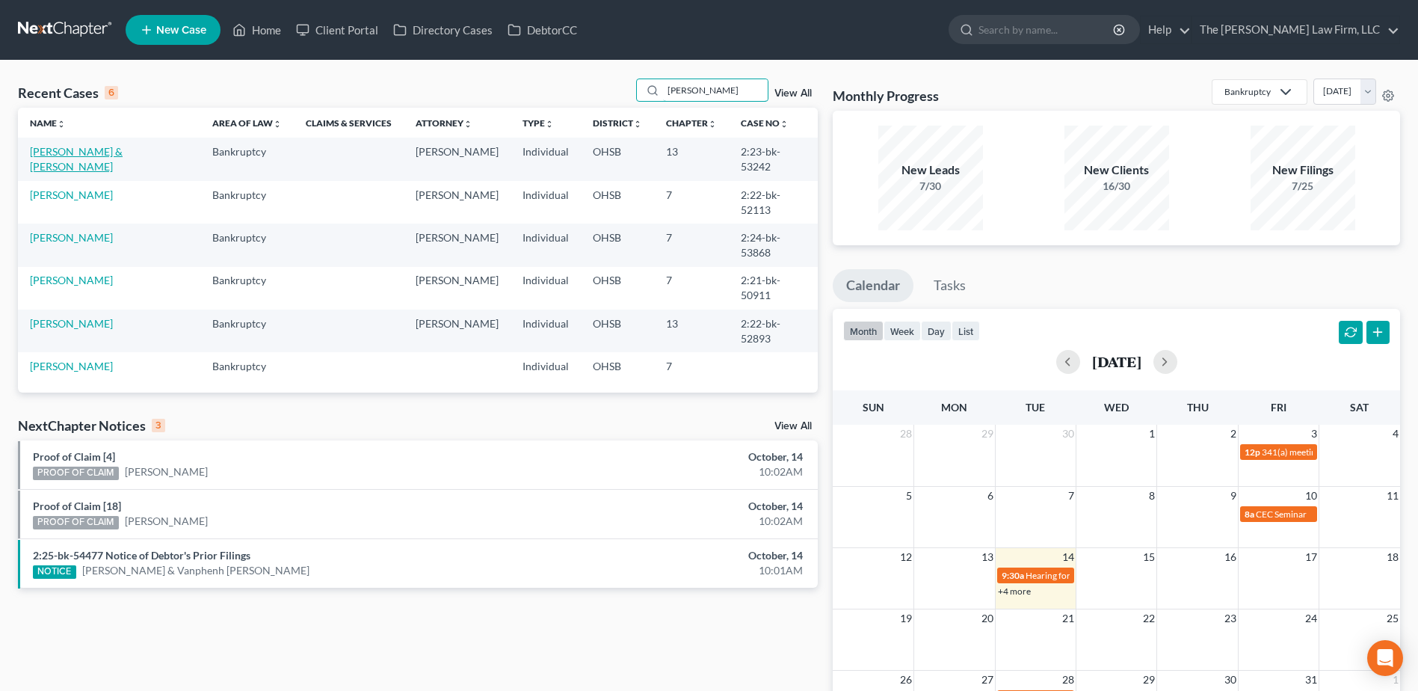
type input "[PERSON_NAME]"
click at [123, 150] on link "[PERSON_NAME] & [PERSON_NAME]" at bounding box center [76, 159] width 93 height 28
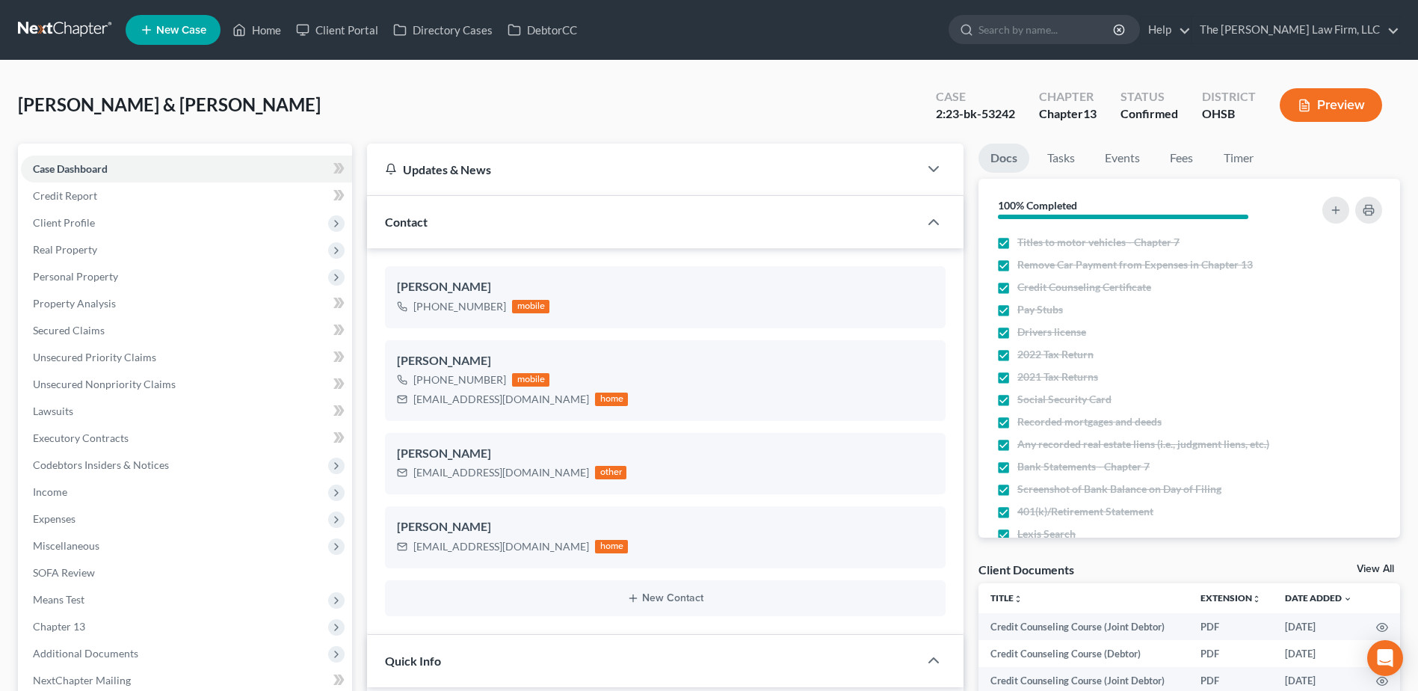
scroll to position [3023, 0]
click at [58, 29] on link at bounding box center [66, 29] width 96 height 27
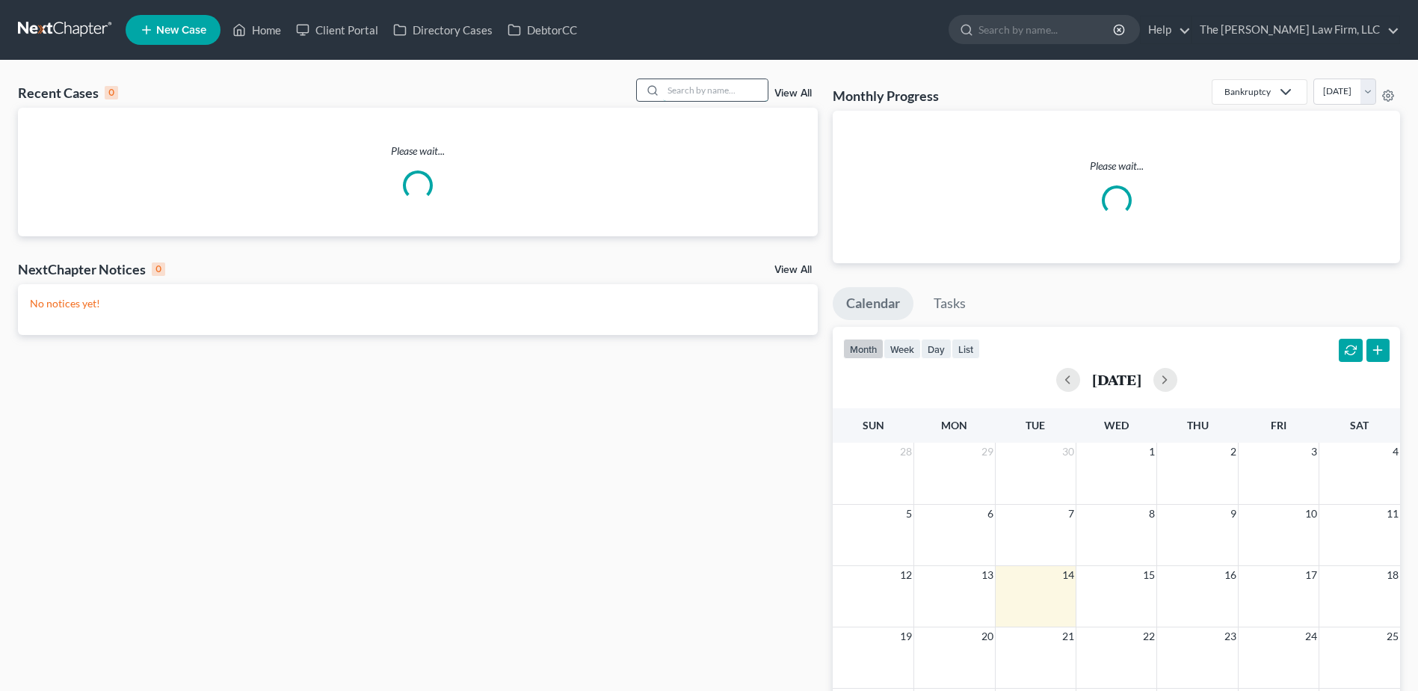
click at [692, 92] on input "search" at bounding box center [715, 90] width 105 height 22
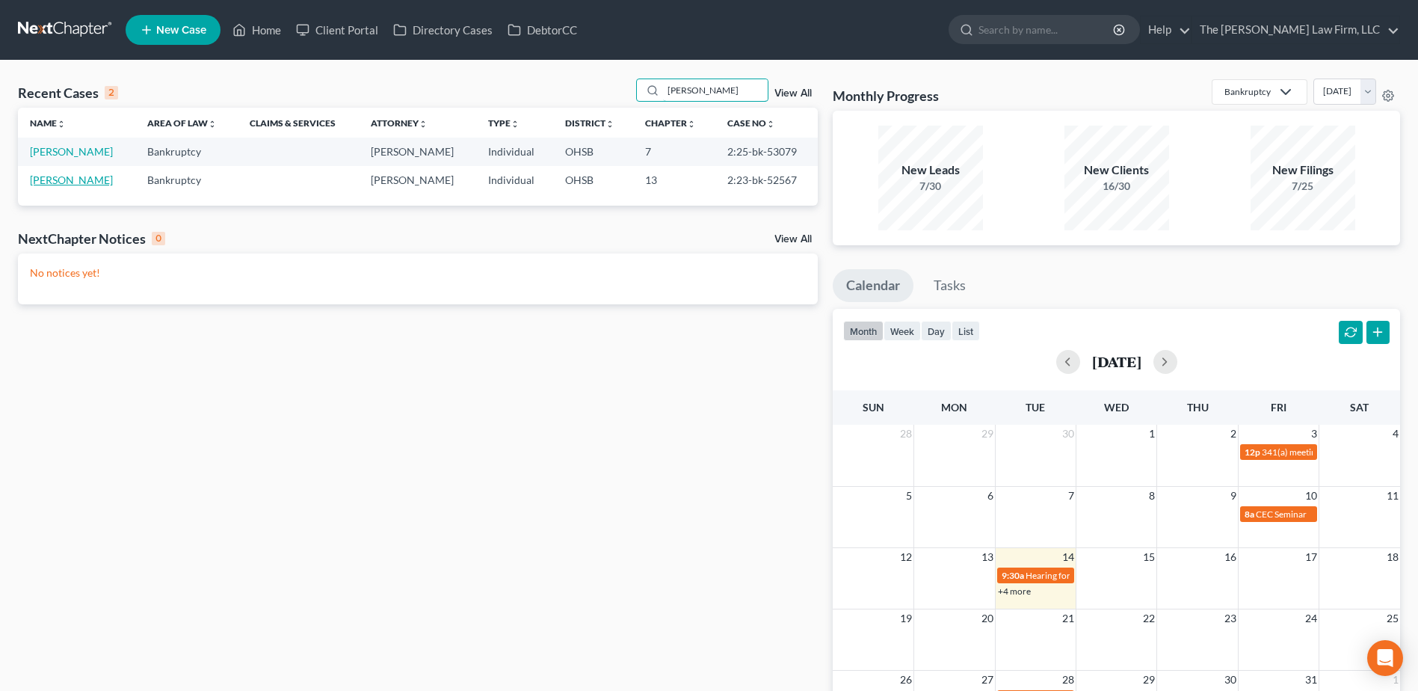
type input "eller"
click at [74, 180] on link "[PERSON_NAME]" at bounding box center [71, 179] width 83 height 13
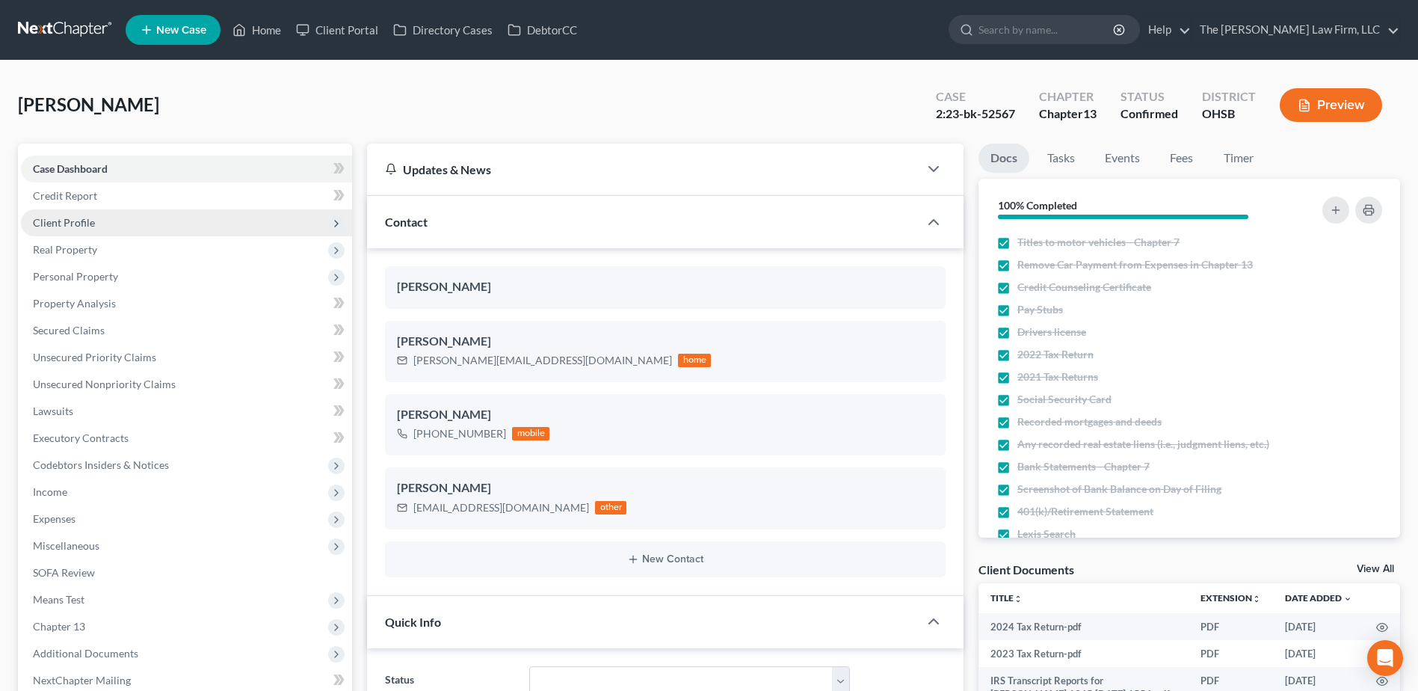
click at [67, 224] on span "Client Profile" at bounding box center [64, 222] width 62 height 13
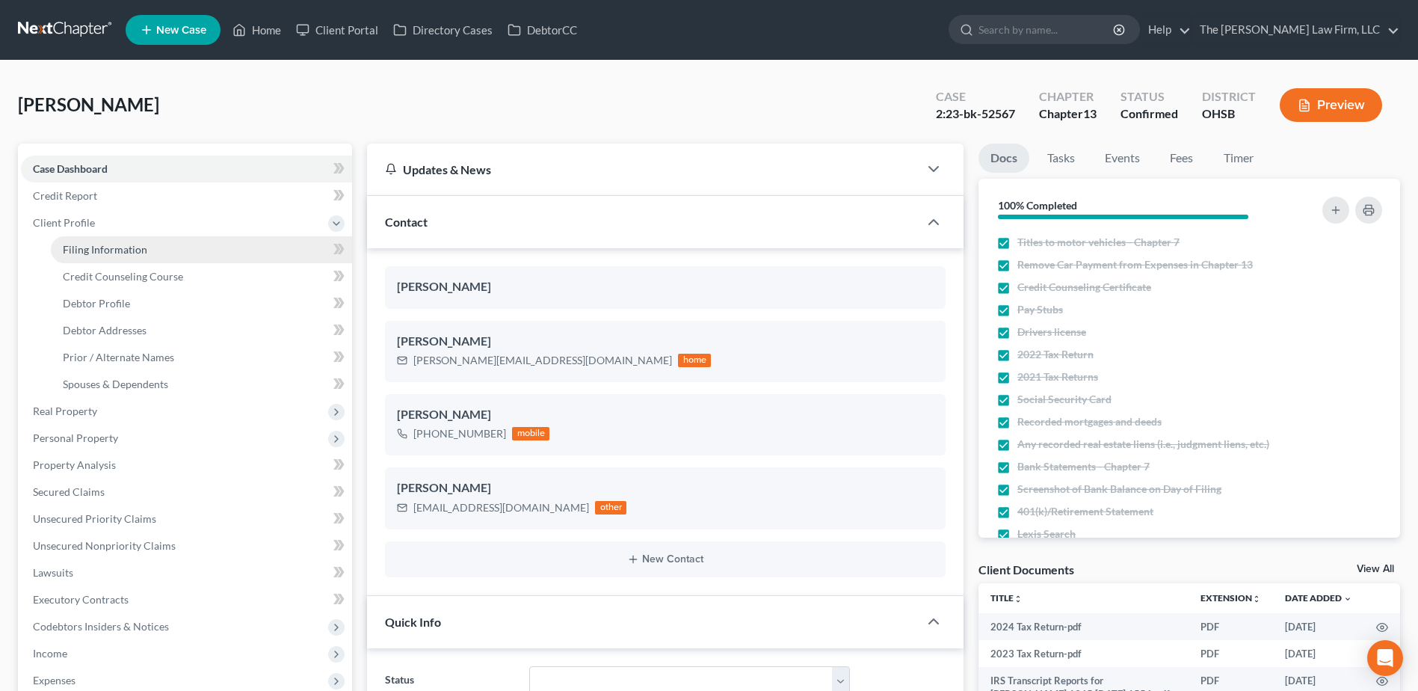
scroll to position [1715, 0]
click at [87, 247] on span "Filing Information" at bounding box center [105, 249] width 84 height 13
select select "1"
select select "0"
select select "3"
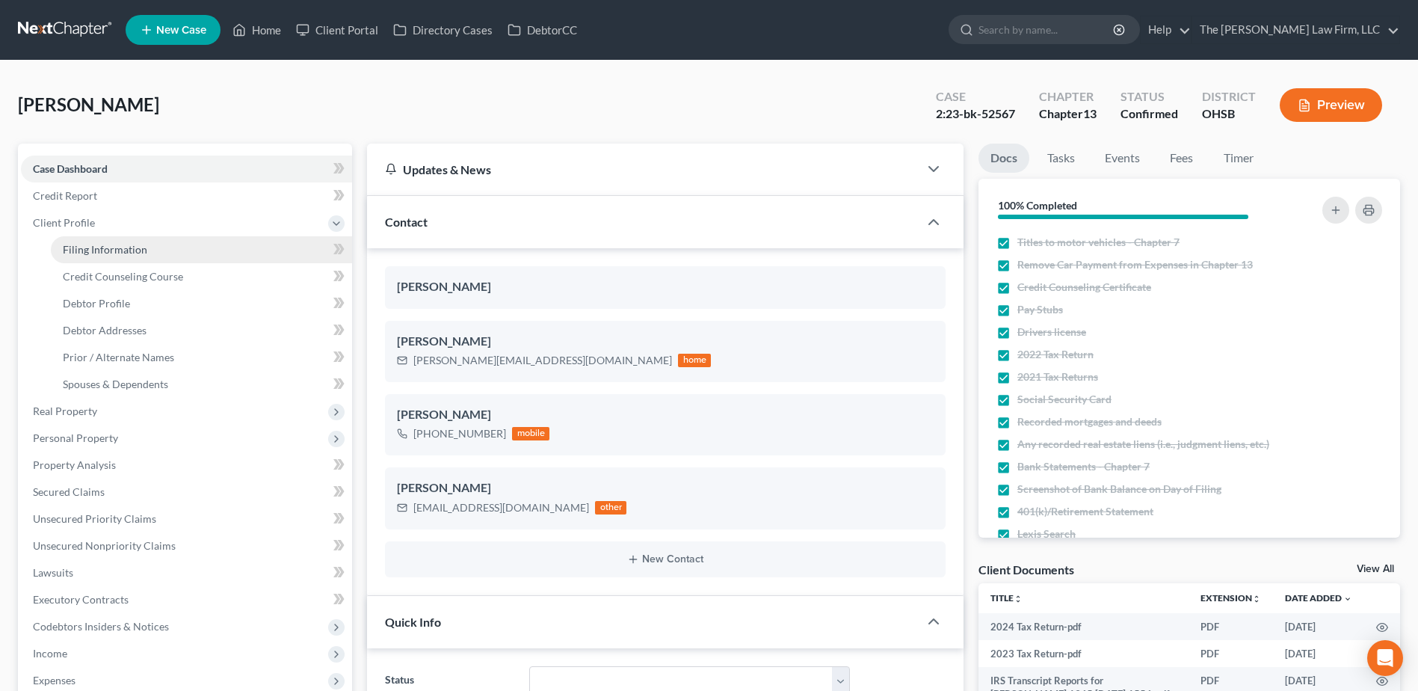
select select "22"
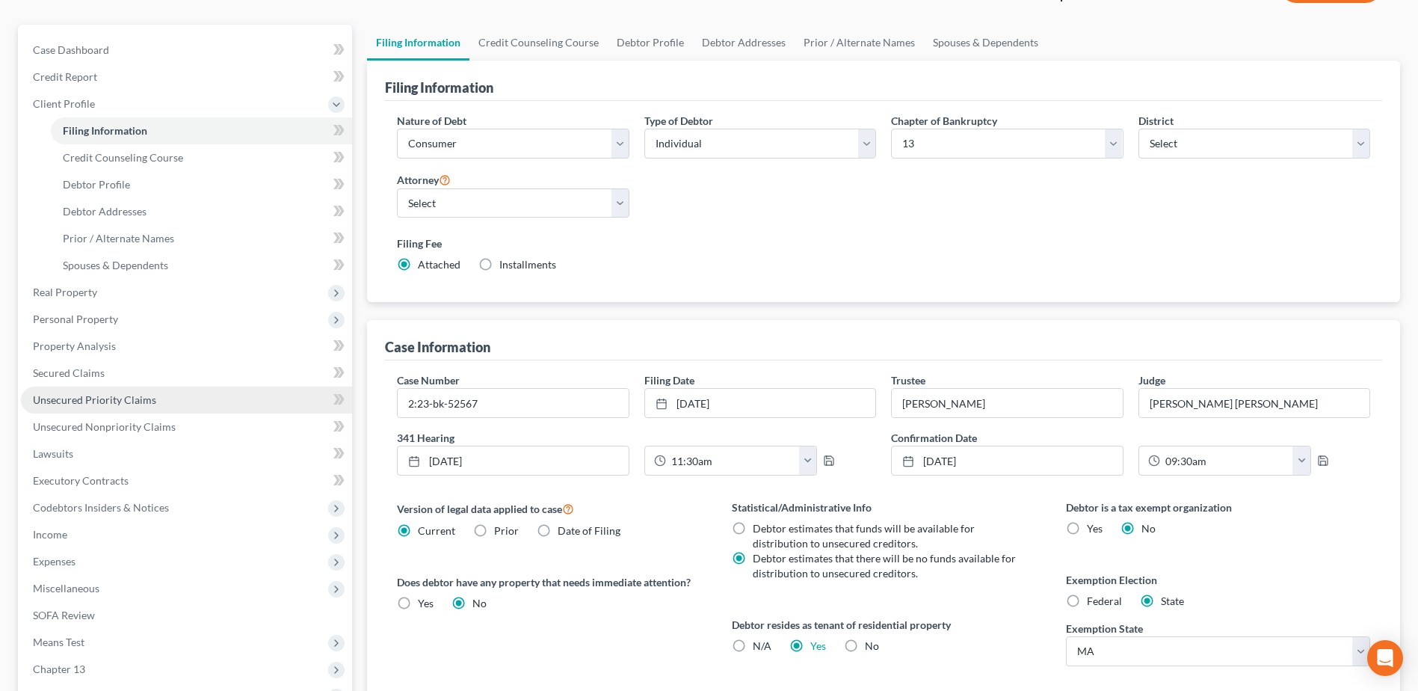
scroll to position [319, 0]
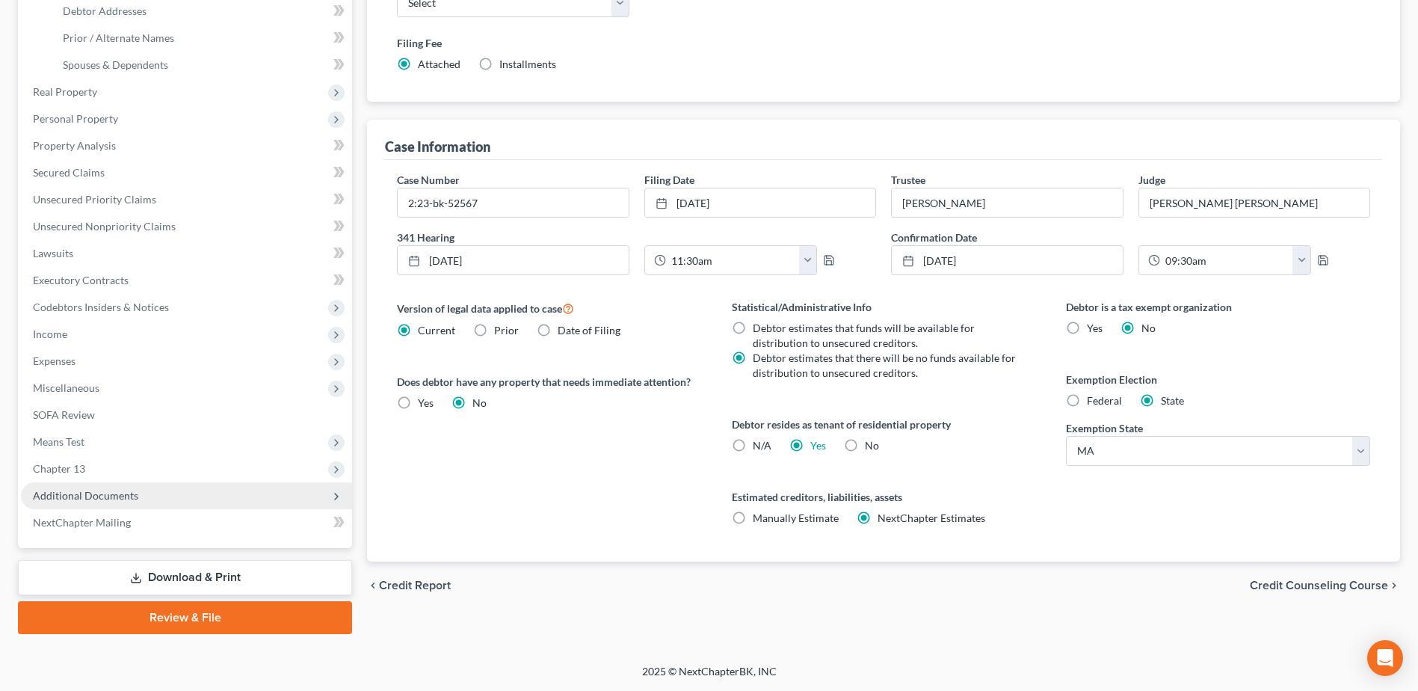
click at [68, 493] on span "Additional Documents" at bounding box center [85, 495] width 105 height 13
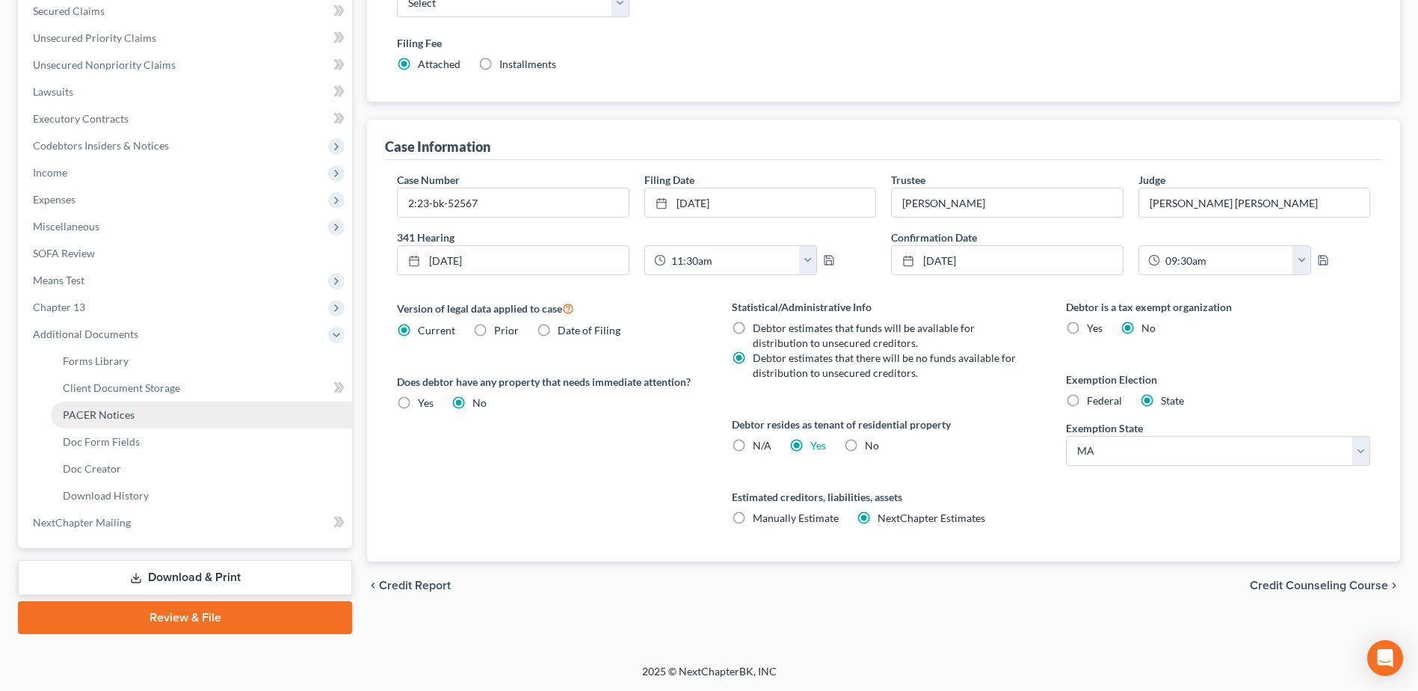
click at [93, 412] on span "PACER Notices" at bounding box center [99, 414] width 72 height 13
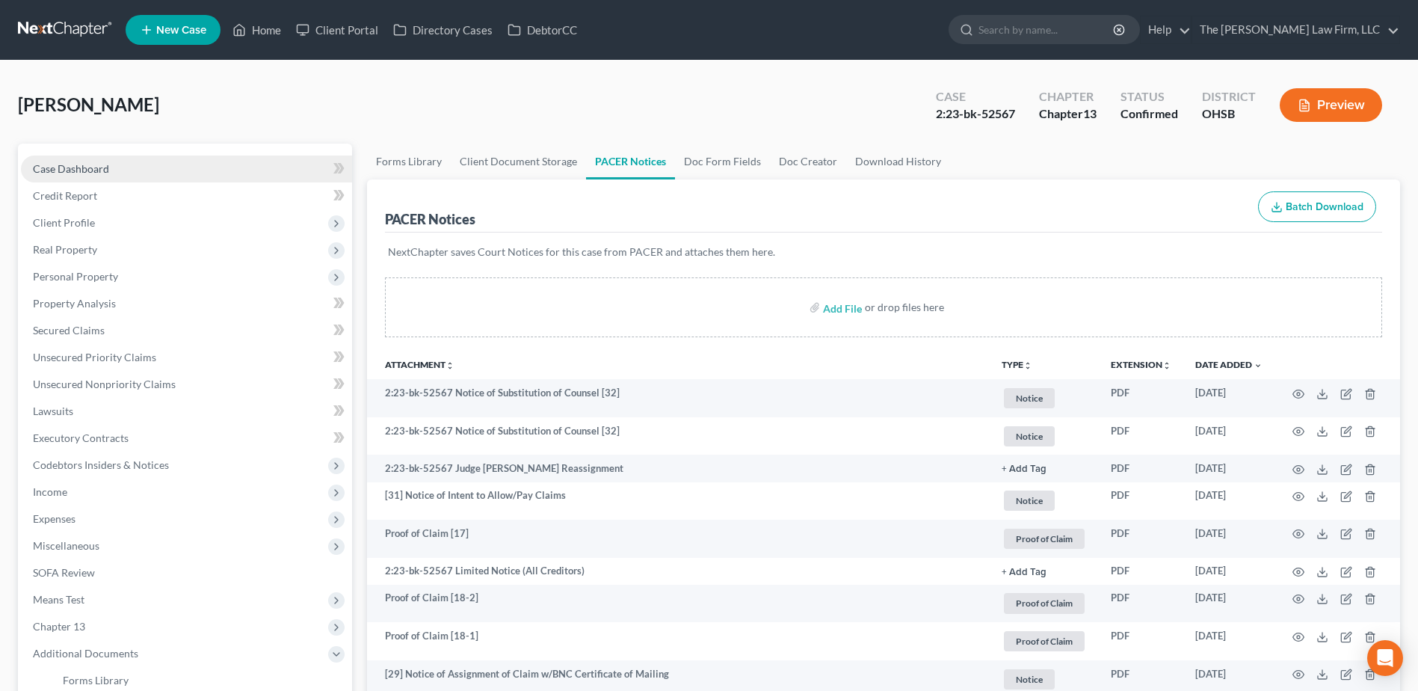
click at [101, 159] on link "Case Dashboard" at bounding box center [186, 168] width 331 height 27
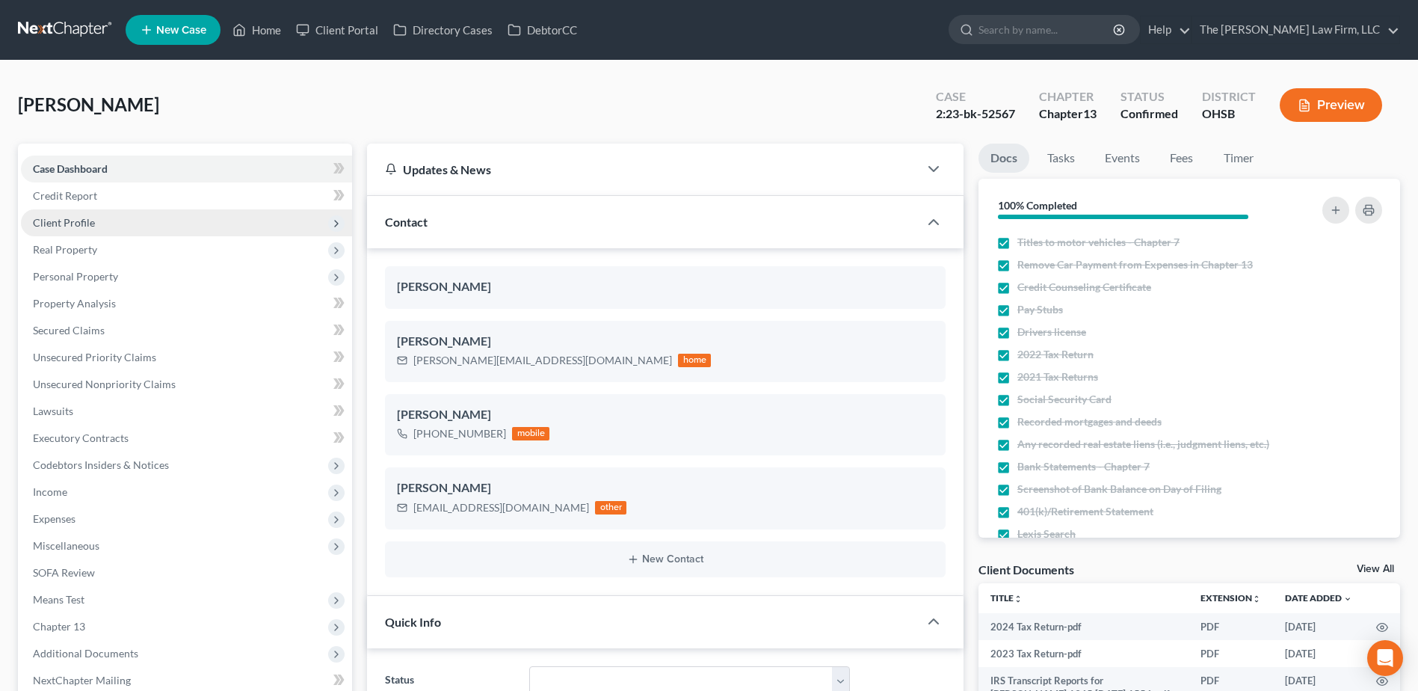
click at [80, 221] on span "Client Profile" at bounding box center [64, 222] width 62 height 13
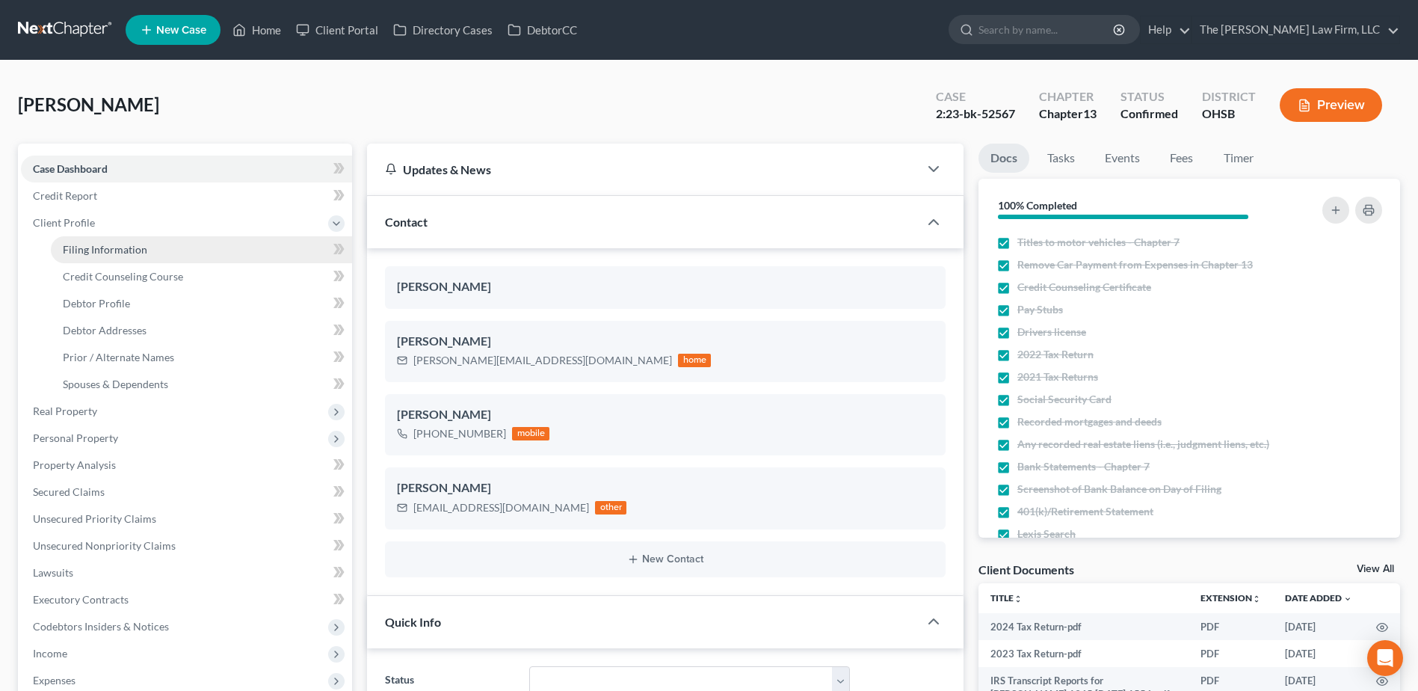
scroll to position [1715, 0]
click at [81, 240] on link "Filing Information" at bounding box center [201, 249] width 301 height 27
select select "1"
select select "0"
select select "3"
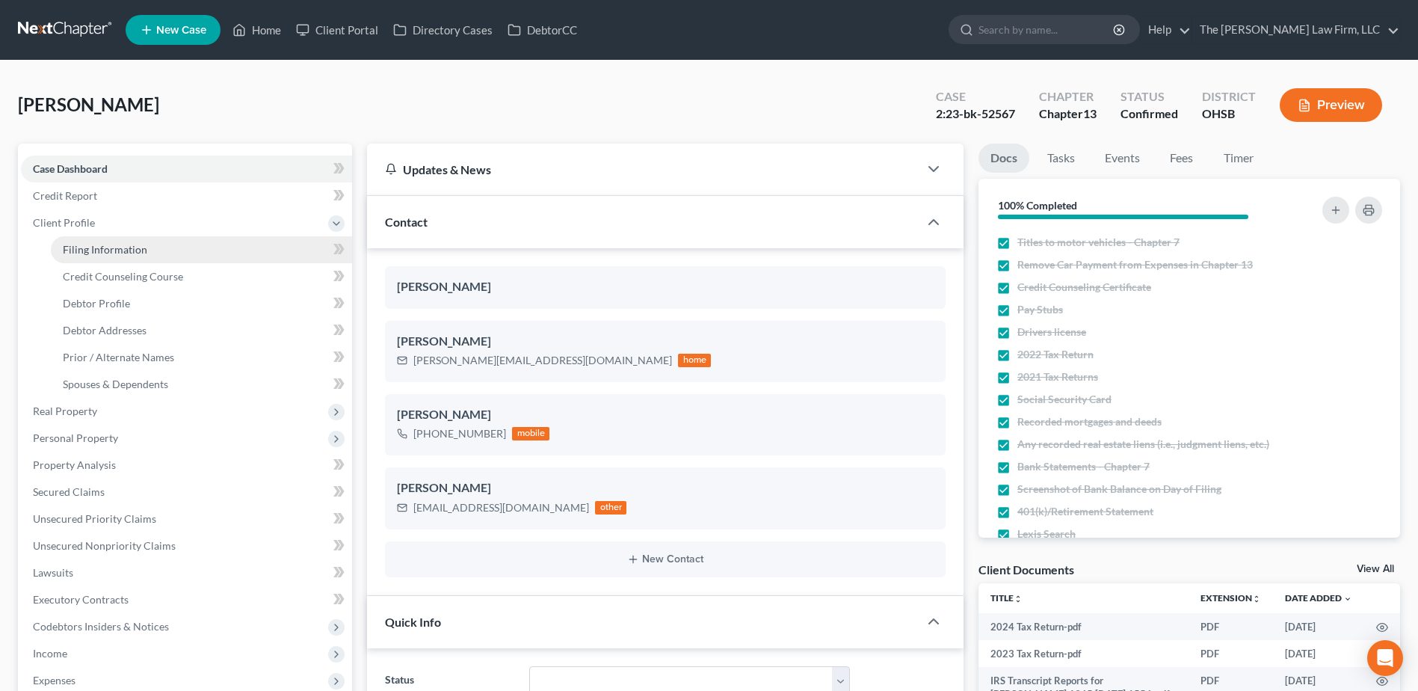
select select "62"
select select "2"
select select "22"
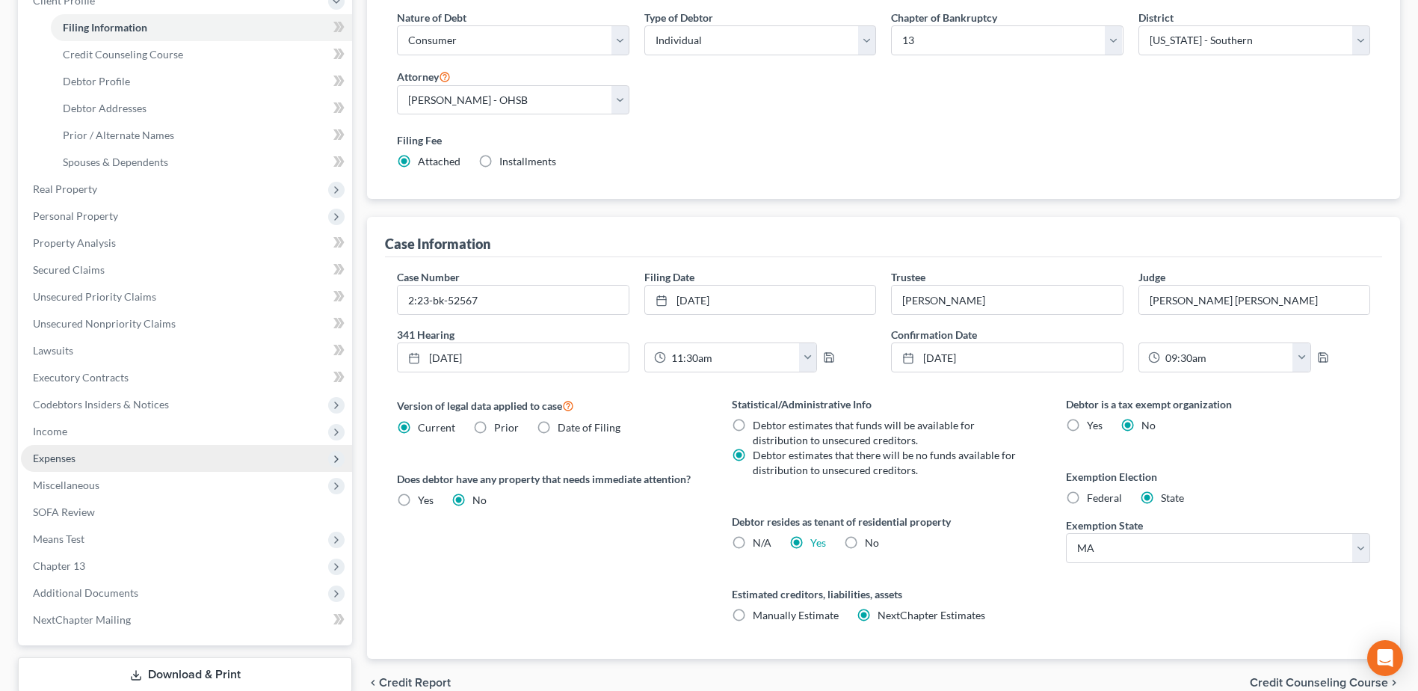
scroll to position [224, 0]
click at [60, 465] on span "Expenses" at bounding box center [186, 455] width 331 height 27
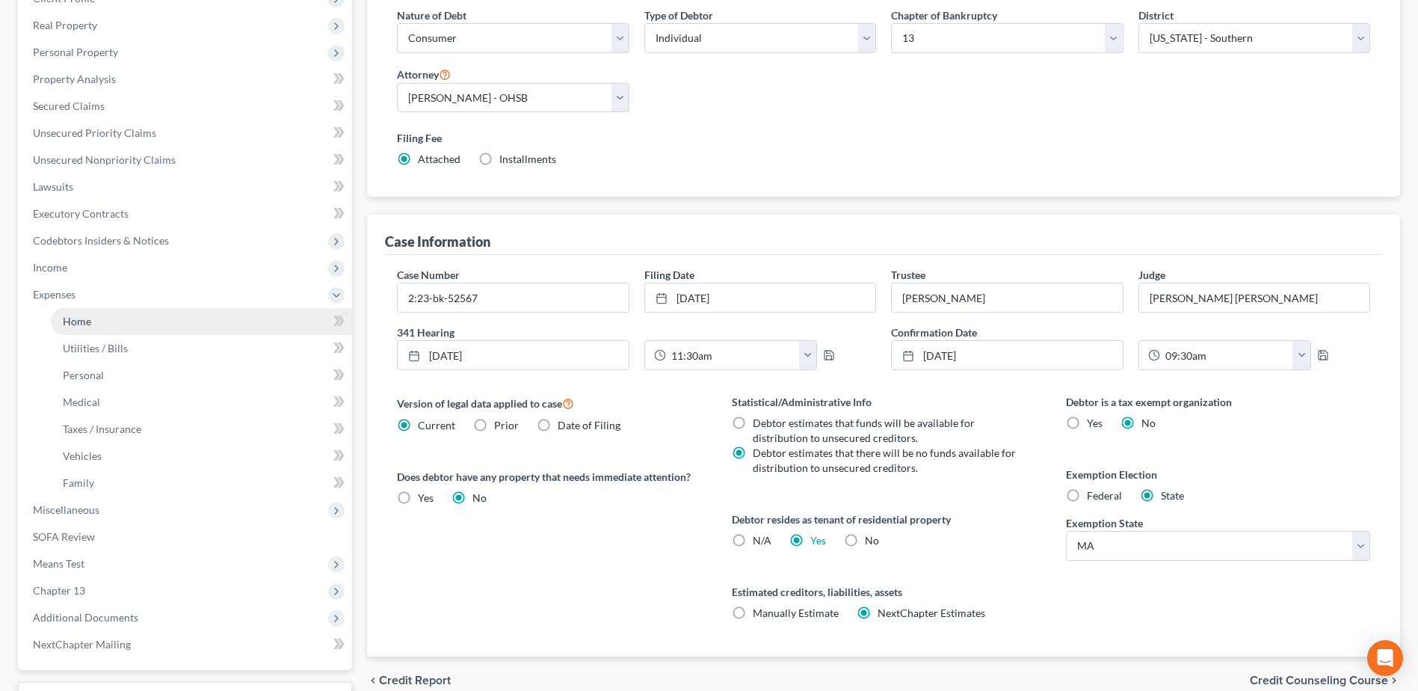
click at [77, 329] on link "Home" at bounding box center [201, 321] width 301 height 27
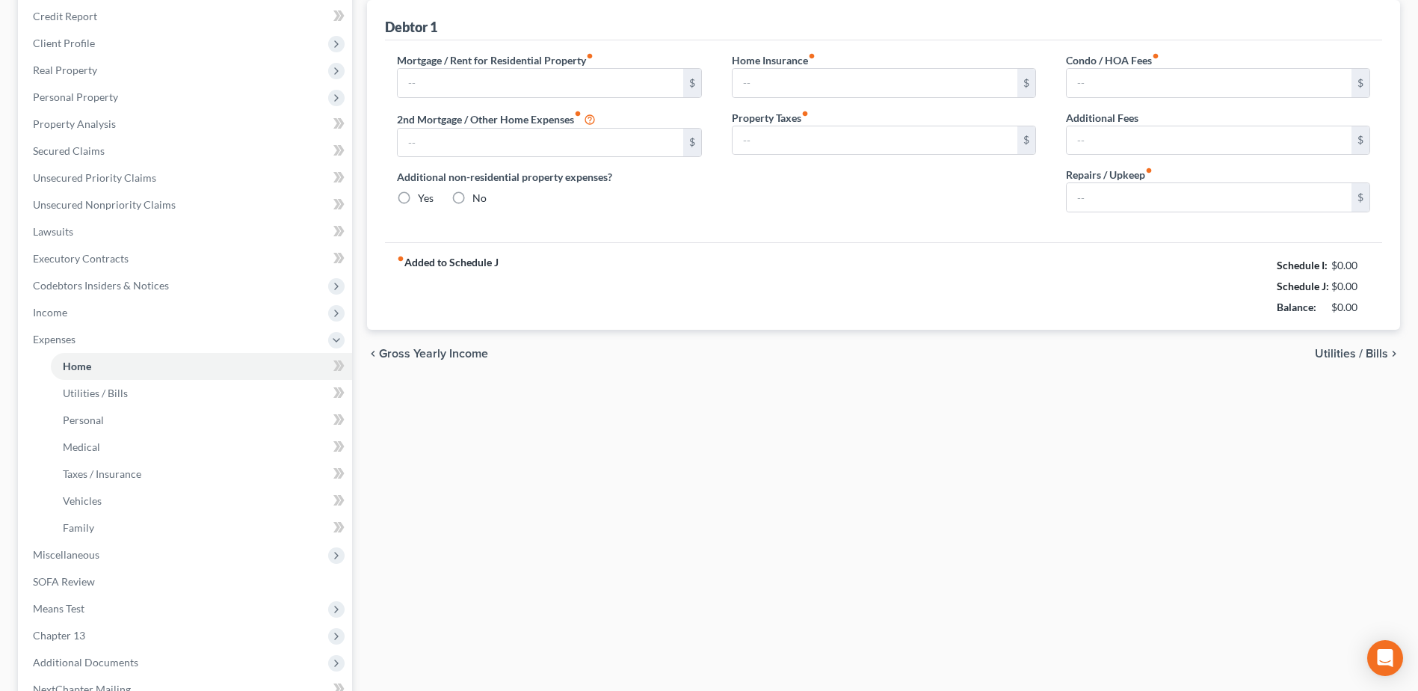
type input "3,800.00"
type input "0.00"
radio input "true"
type input "25.00"
type input "0.00"
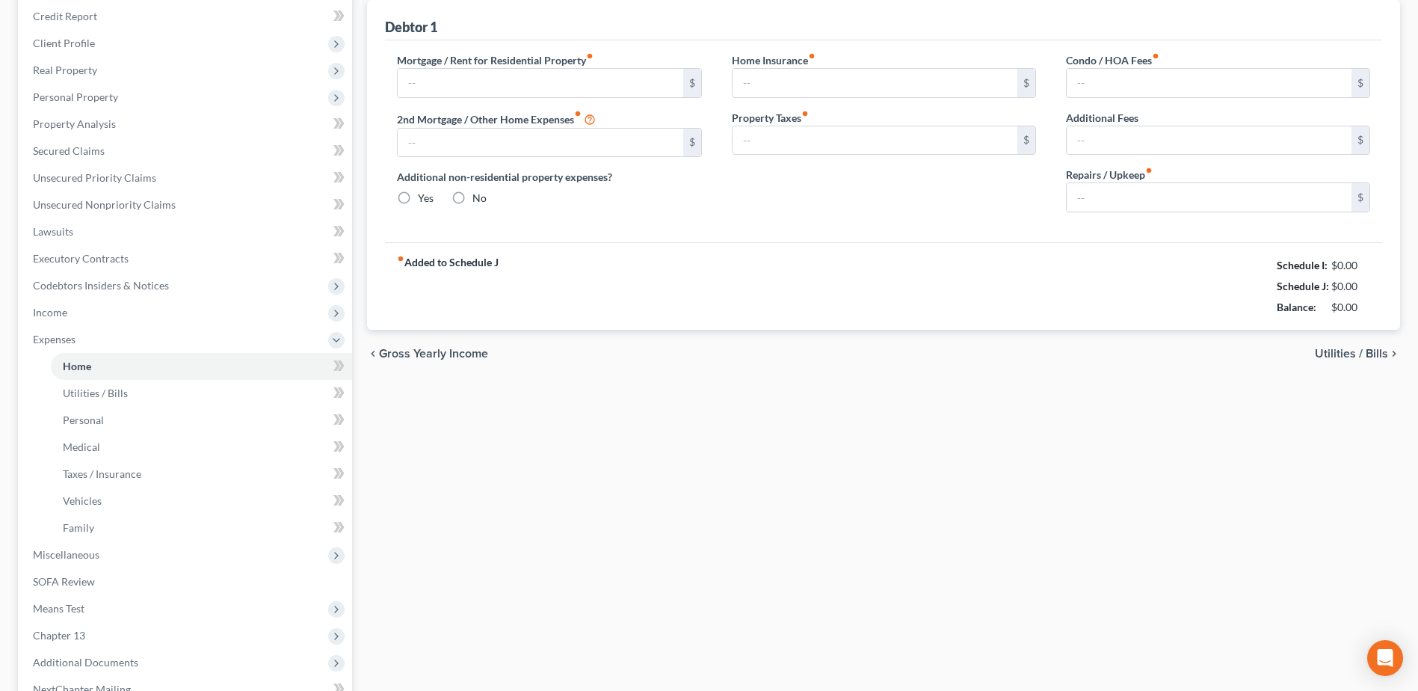
type input "0.00"
type input "75.00"
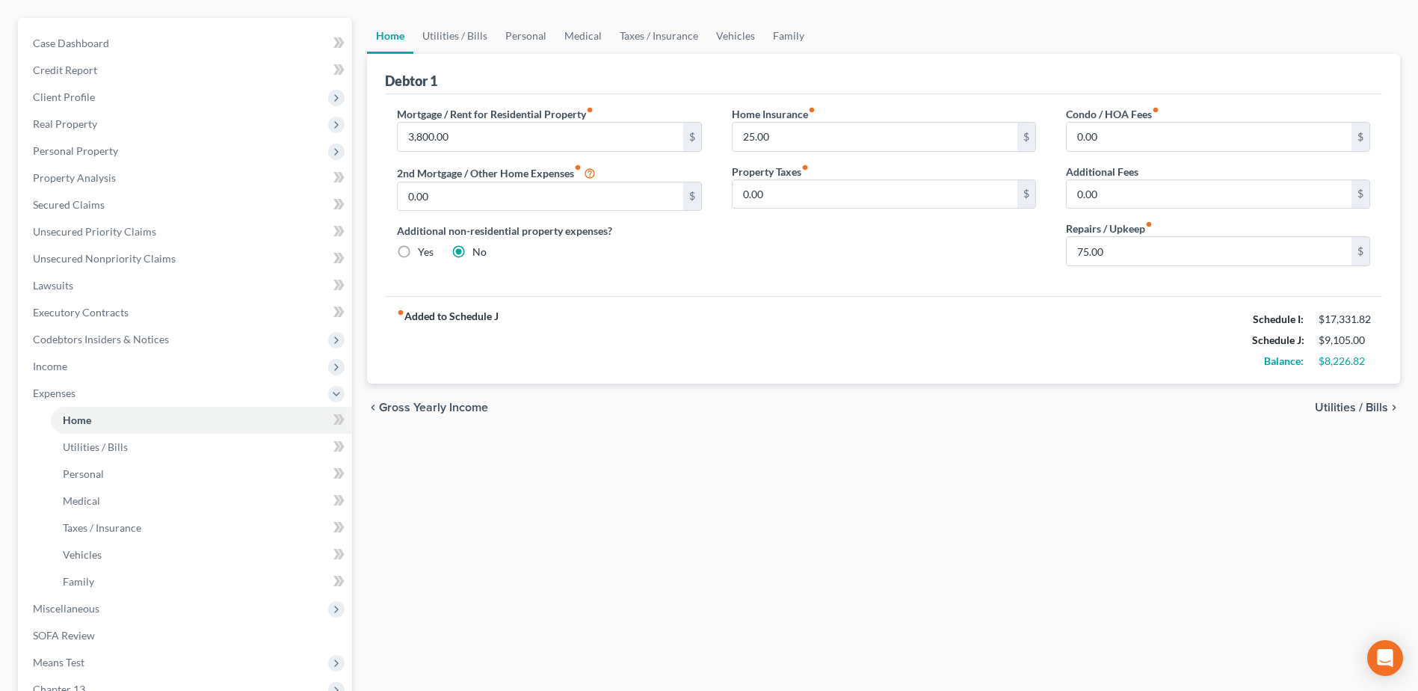
scroll to position [299, 0]
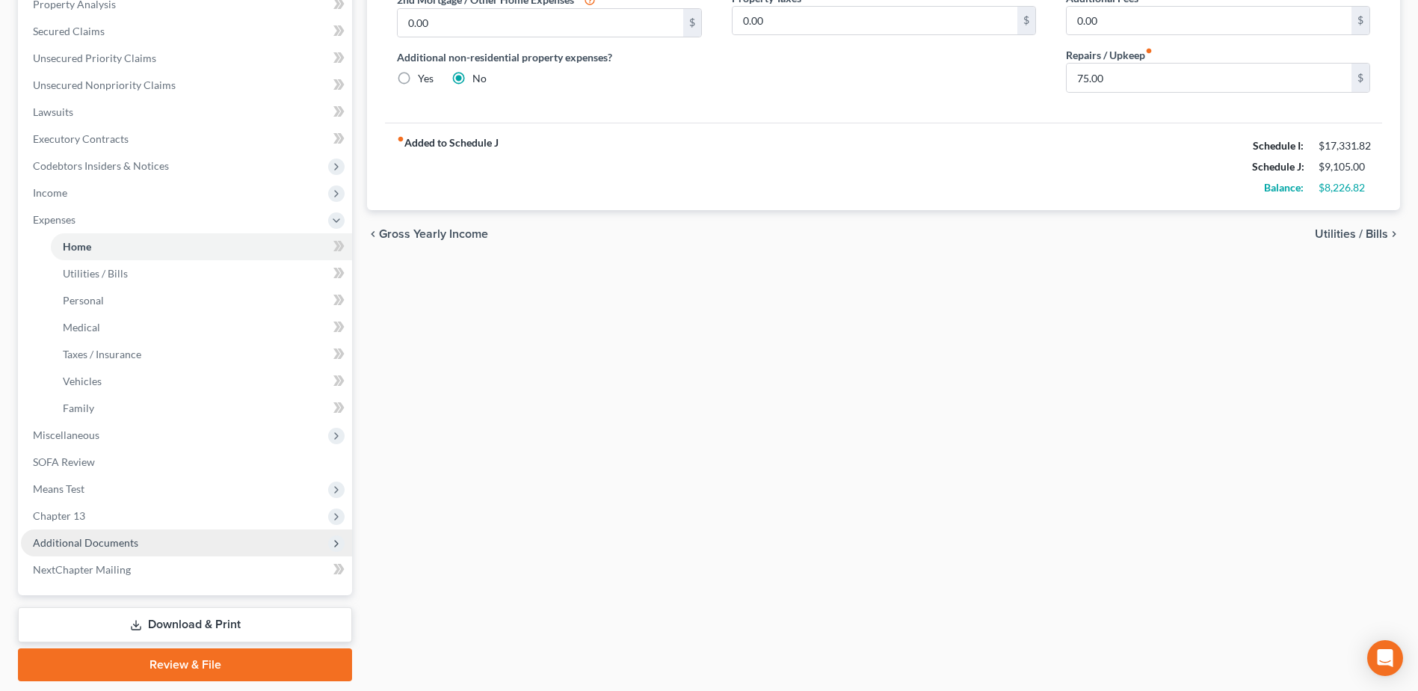
click at [96, 542] on span "Additional Documents" at bounding box center [85, 542] width 105 height 13
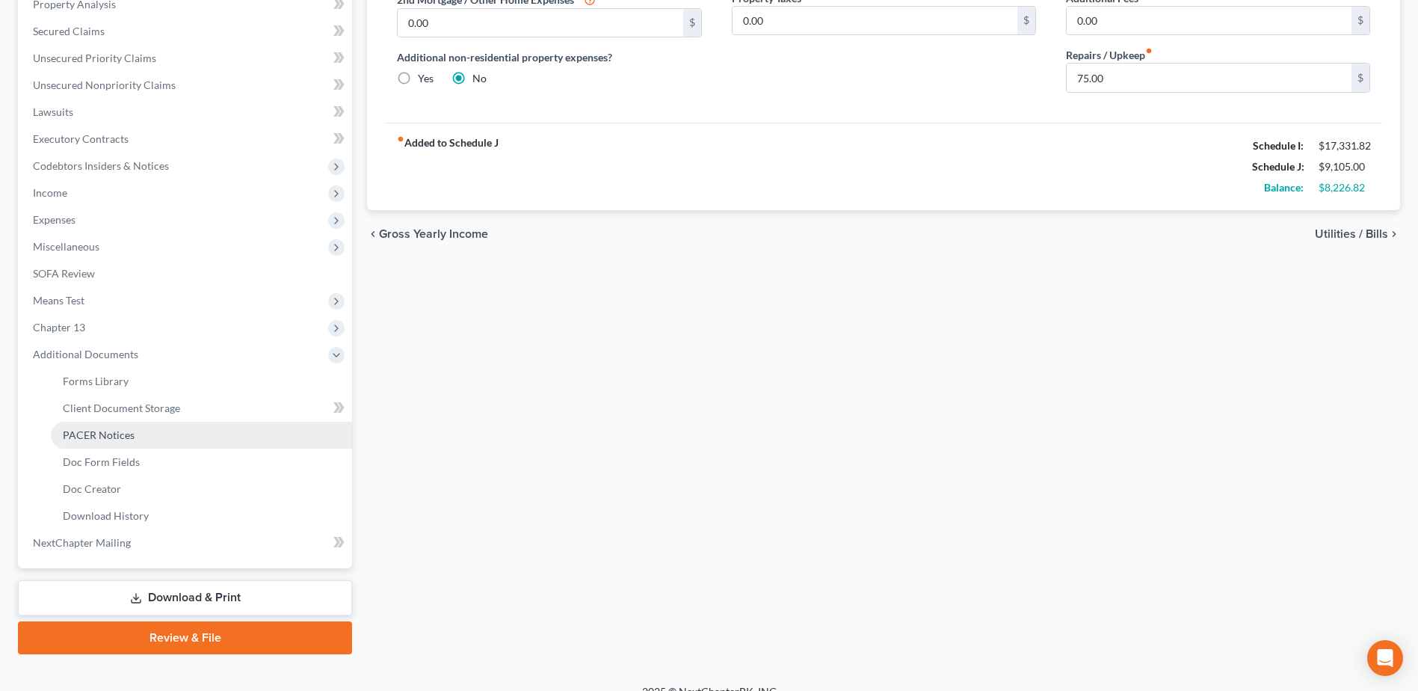
click at [113, 428] on span "PACER Notices" at bounding box center [99, 434] width 72 height 13
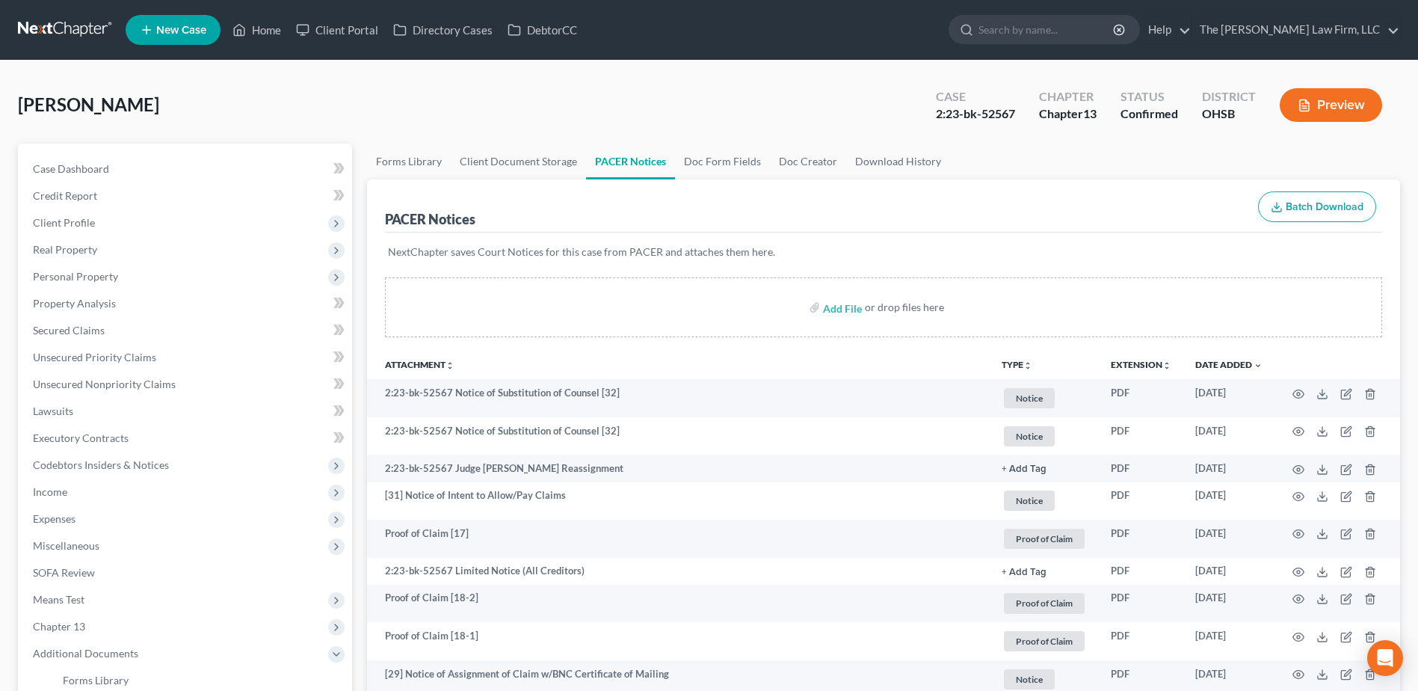
click at [1007, 364] on button "TYPE unfold_more" at bounding box center [1017, 365] width 31 height 10
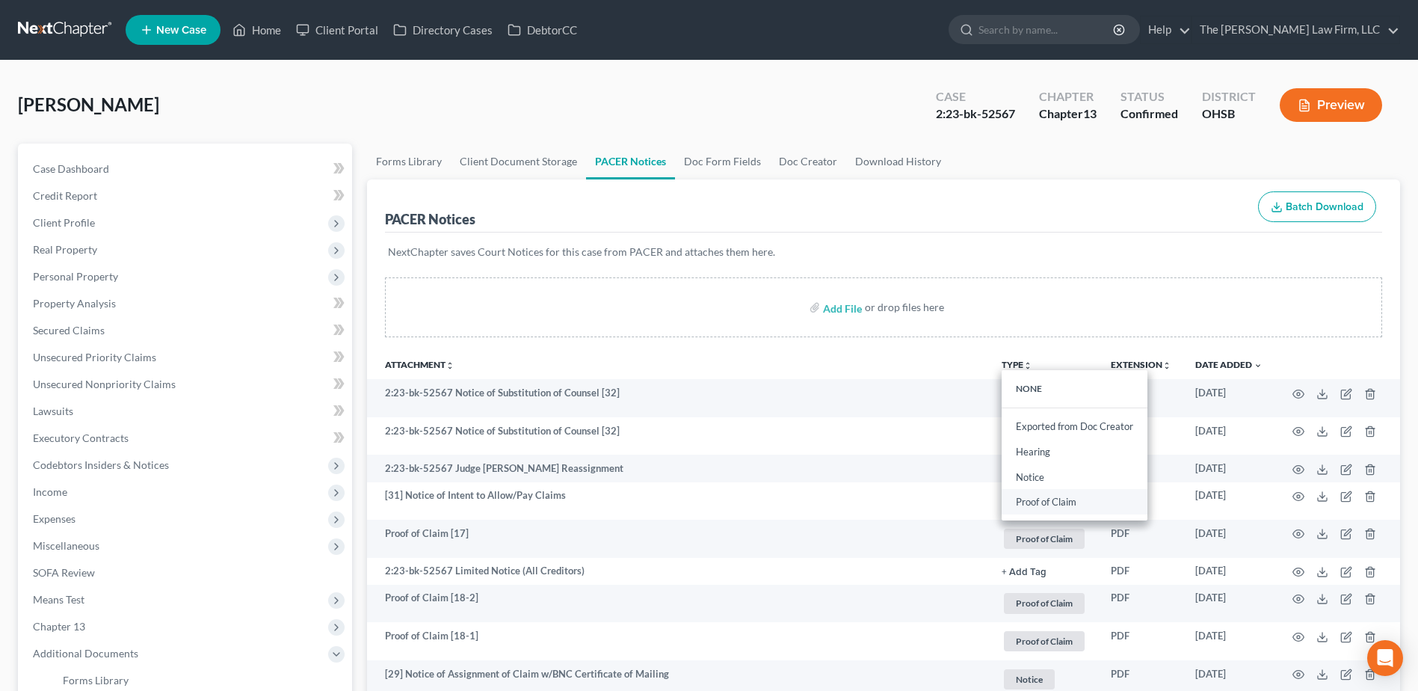
click at [1037, 502] on link "Proof of Claim" at bounding box center [1075, 502] width 146 height 25
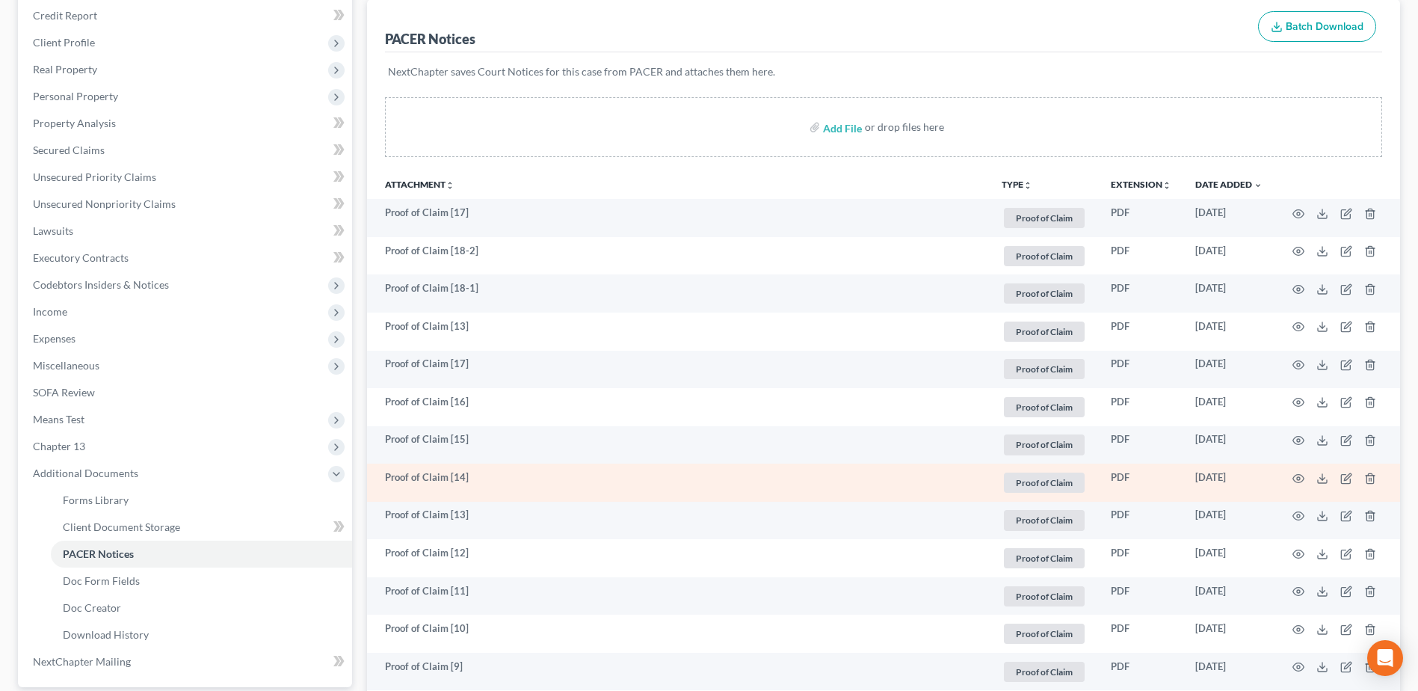
scroll to position [149, 0]
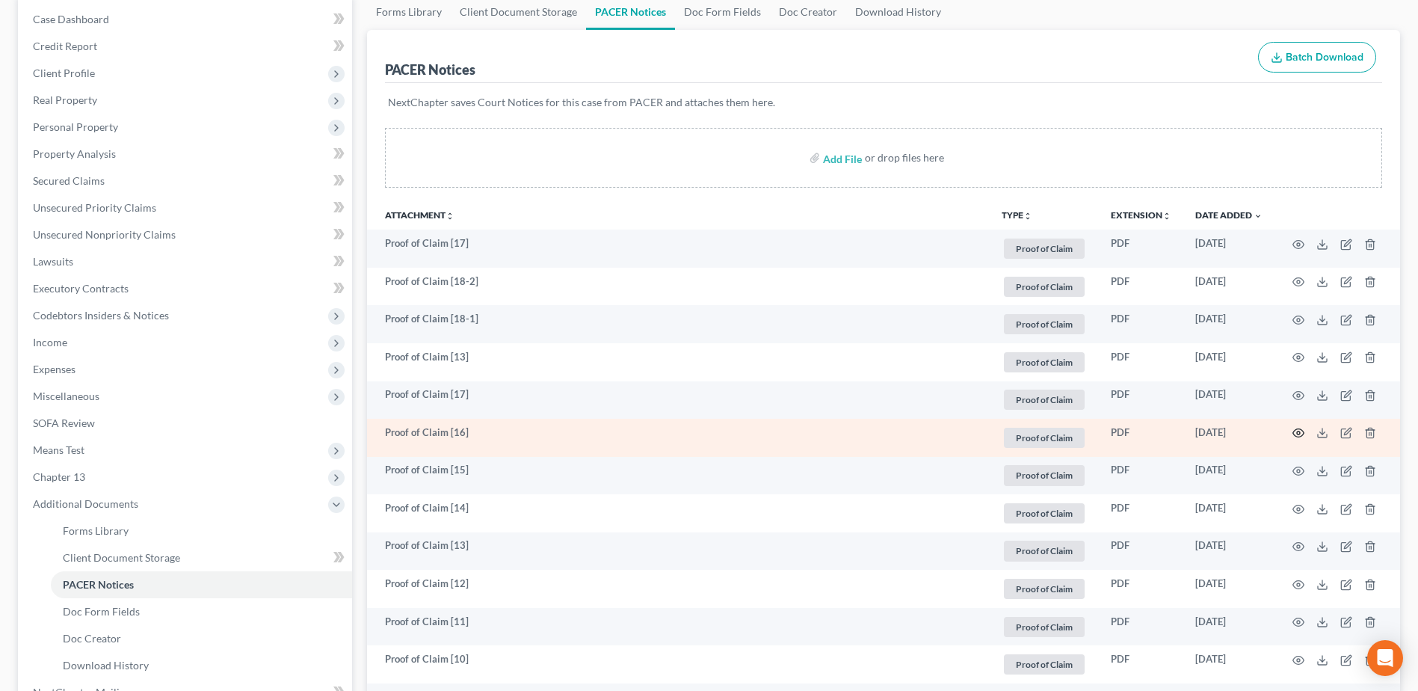
click at [1298, 430] on icon "button" at bounding box center [1298, 433] width 12 height 12
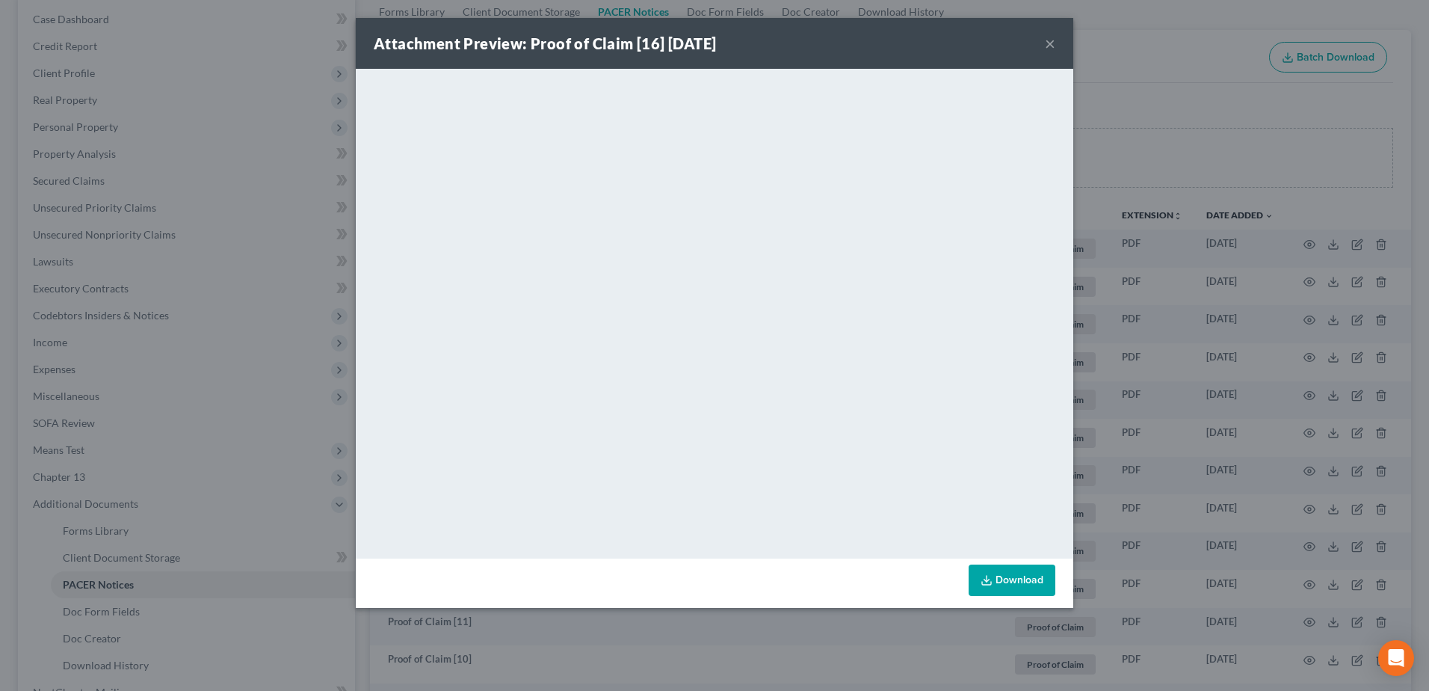
click at [1049, 42] on button "×" at bounding box center [1050, 43] width 10 height 18
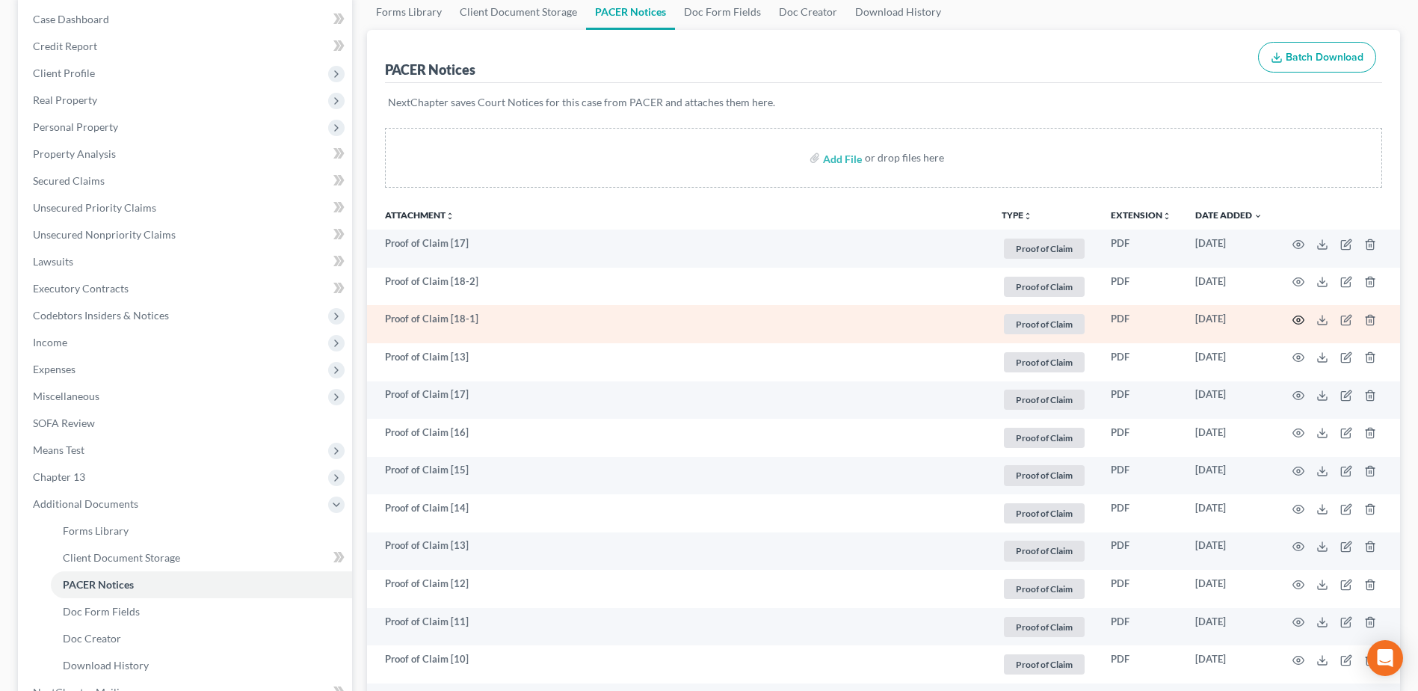
click at [1300, 320] on circle "button" at bounding box center [1298, 319] width 3 height 3
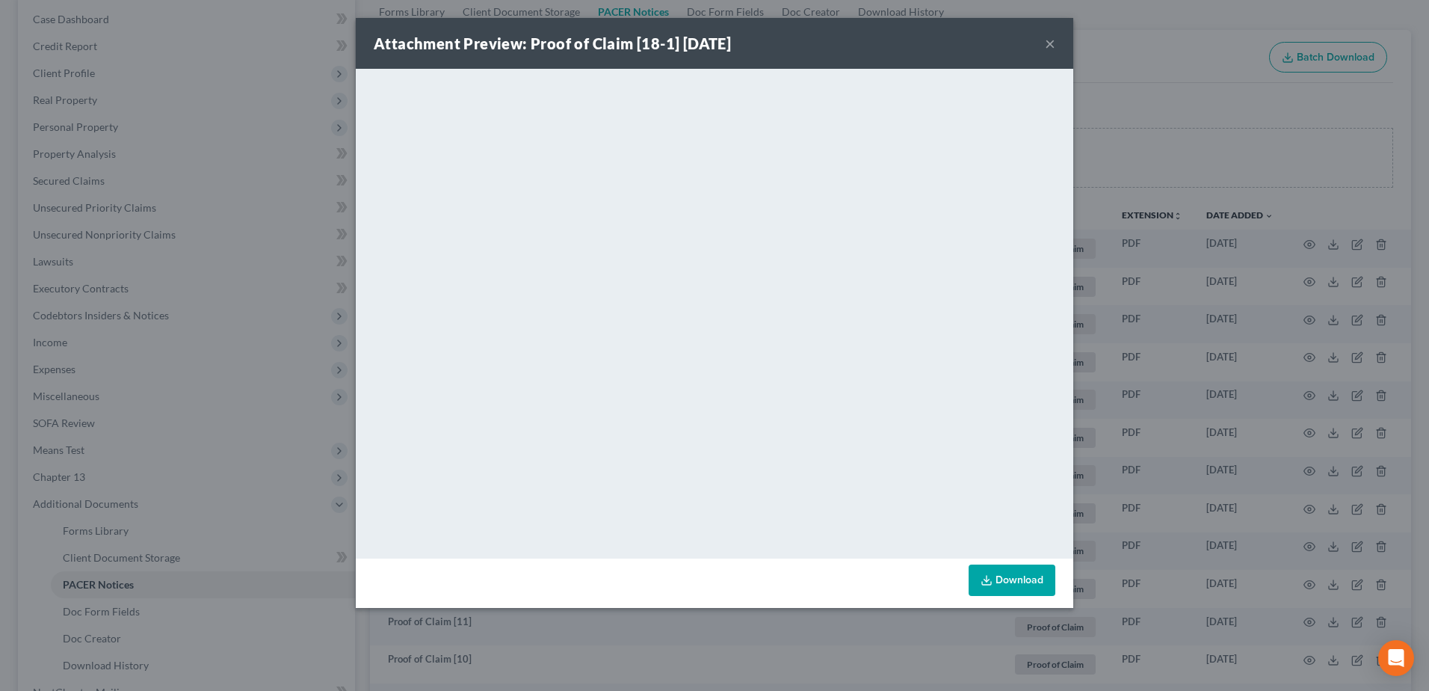
click at [1047, 39] on button "×" at bounding box center [1050, 43] width 10 height 18
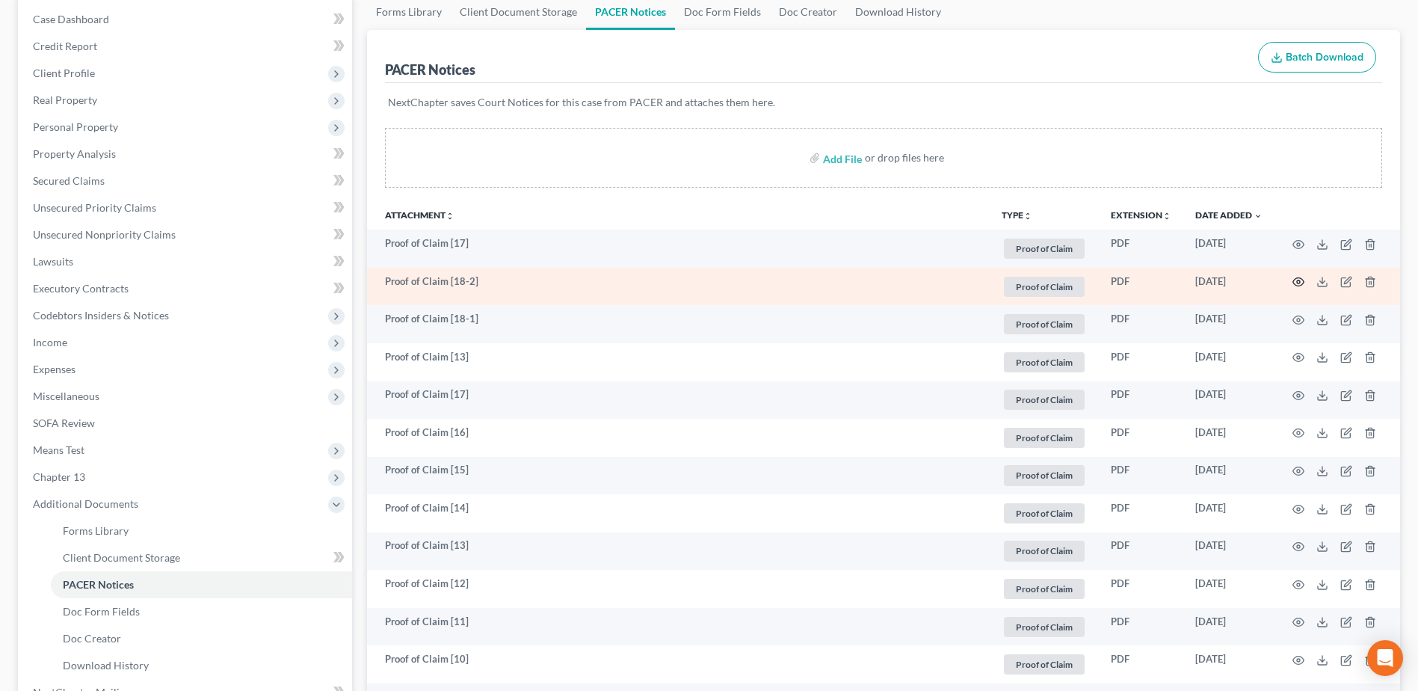
click at [1303, 277] on icon "button" at bounding box center [1298, 282] width 12 height 12
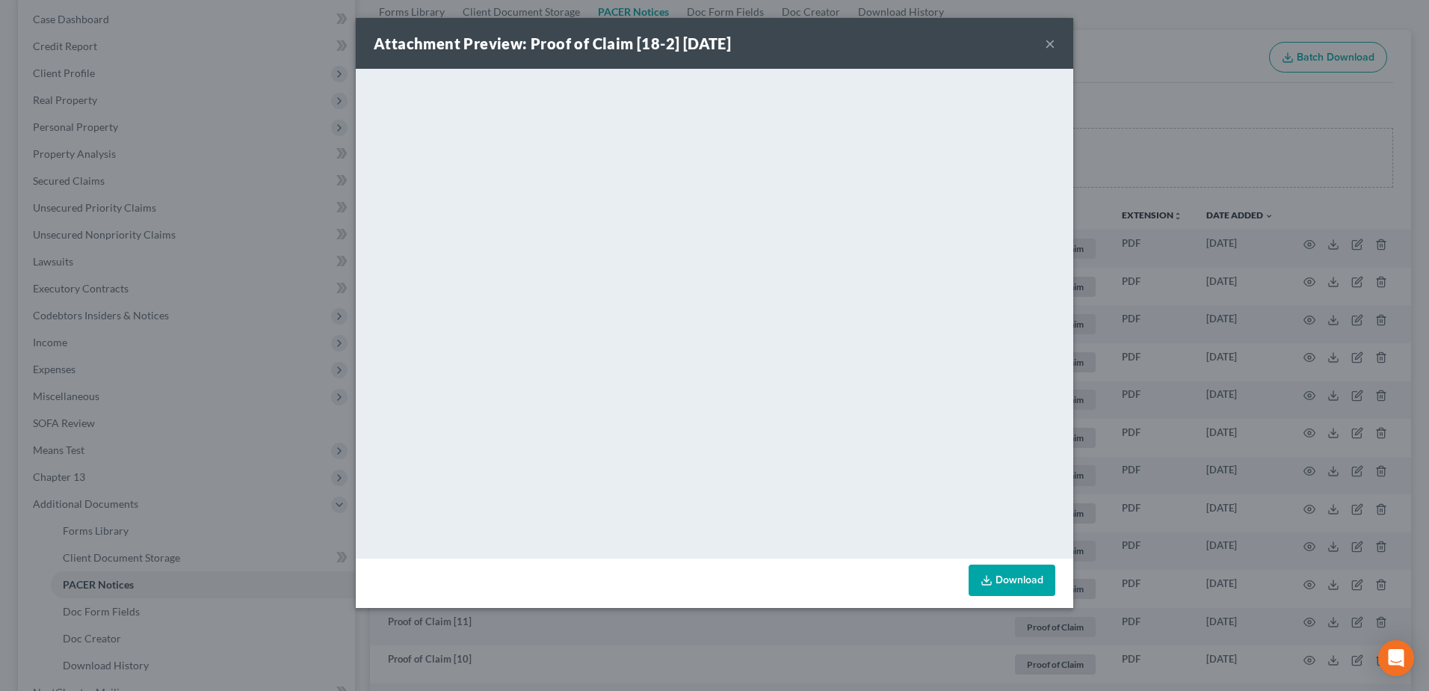
drag, startPoint x: 1046, startPoint y: 44, endPoint x: 996, endPoint y: 64, distance: 54.4
click at [1046, 47] on button "×" at bounding box center [1050, 43] width 10 height 18
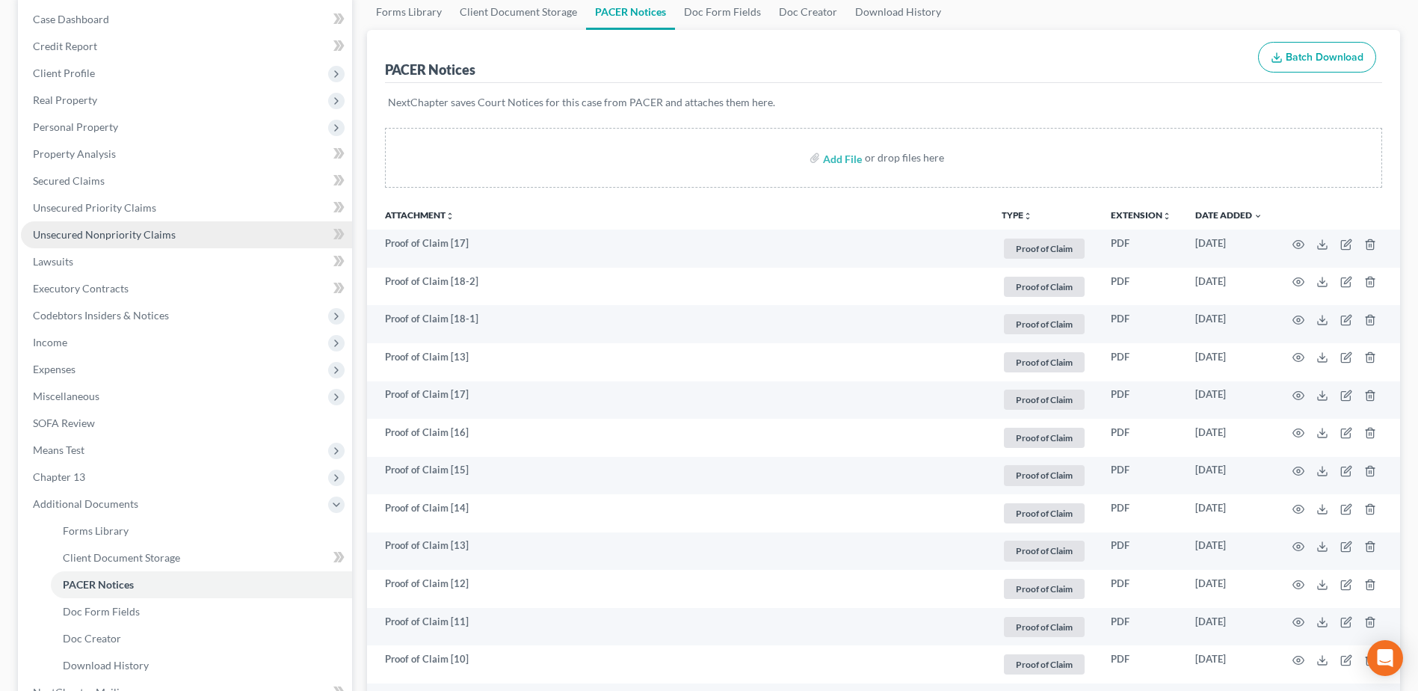
click at [144, 243] on link "Unsecured Nonpriority Claims" at bounding box center [186, 234] width 331 height 27
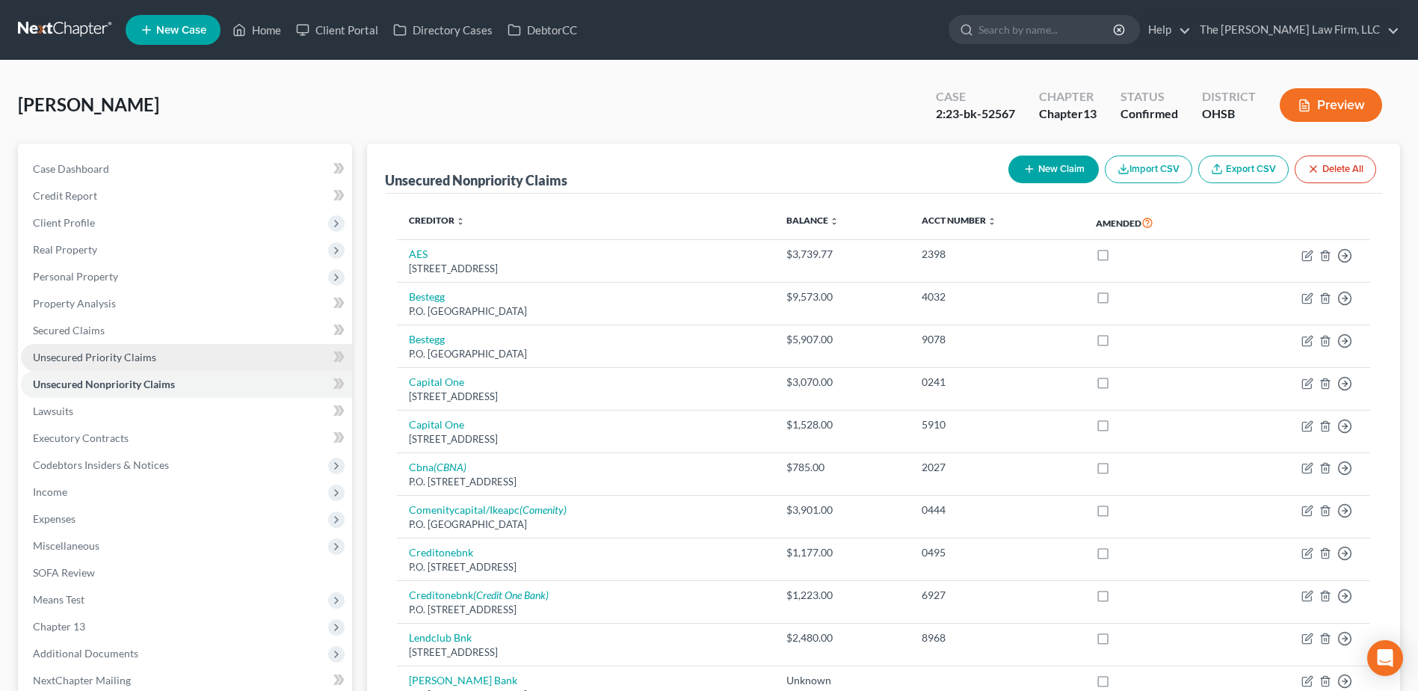
click at [109, 356] on span "Unsecured Priority Claims" at bounding box center [94, 357] width 123 height 13
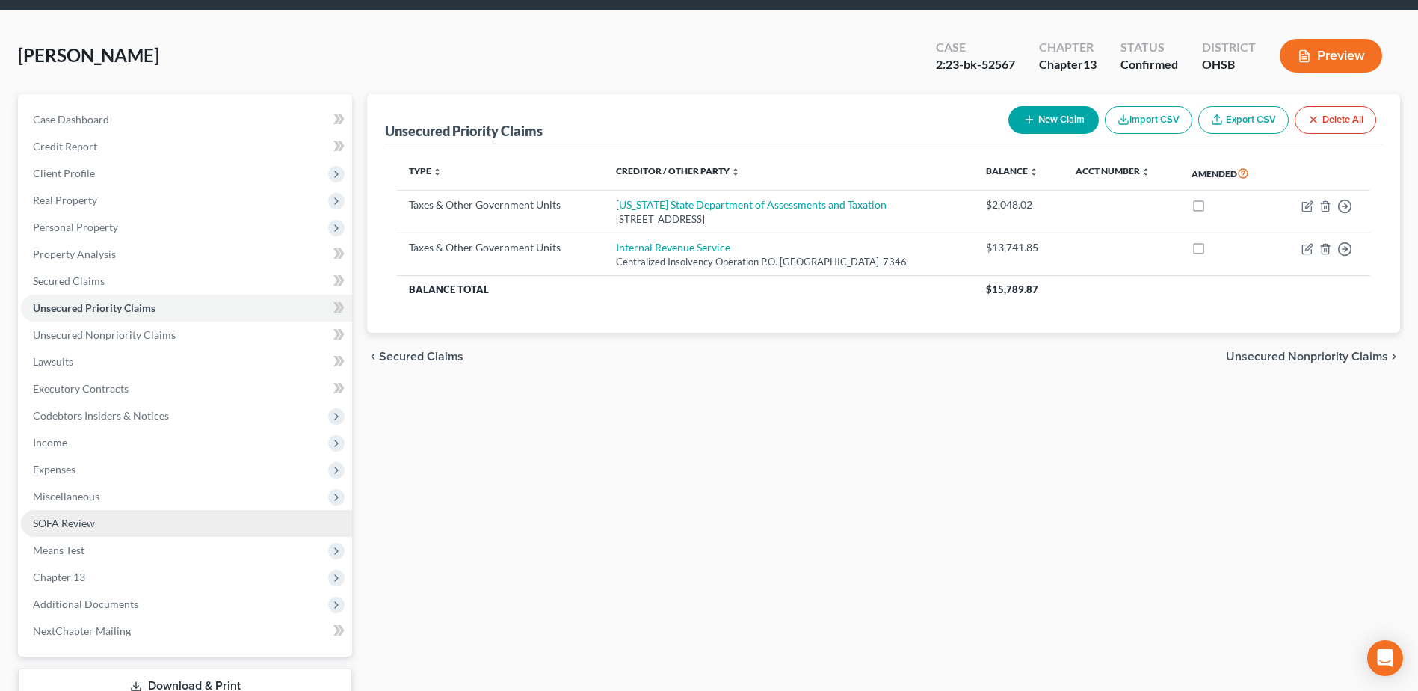
scroll to position [158, 0]
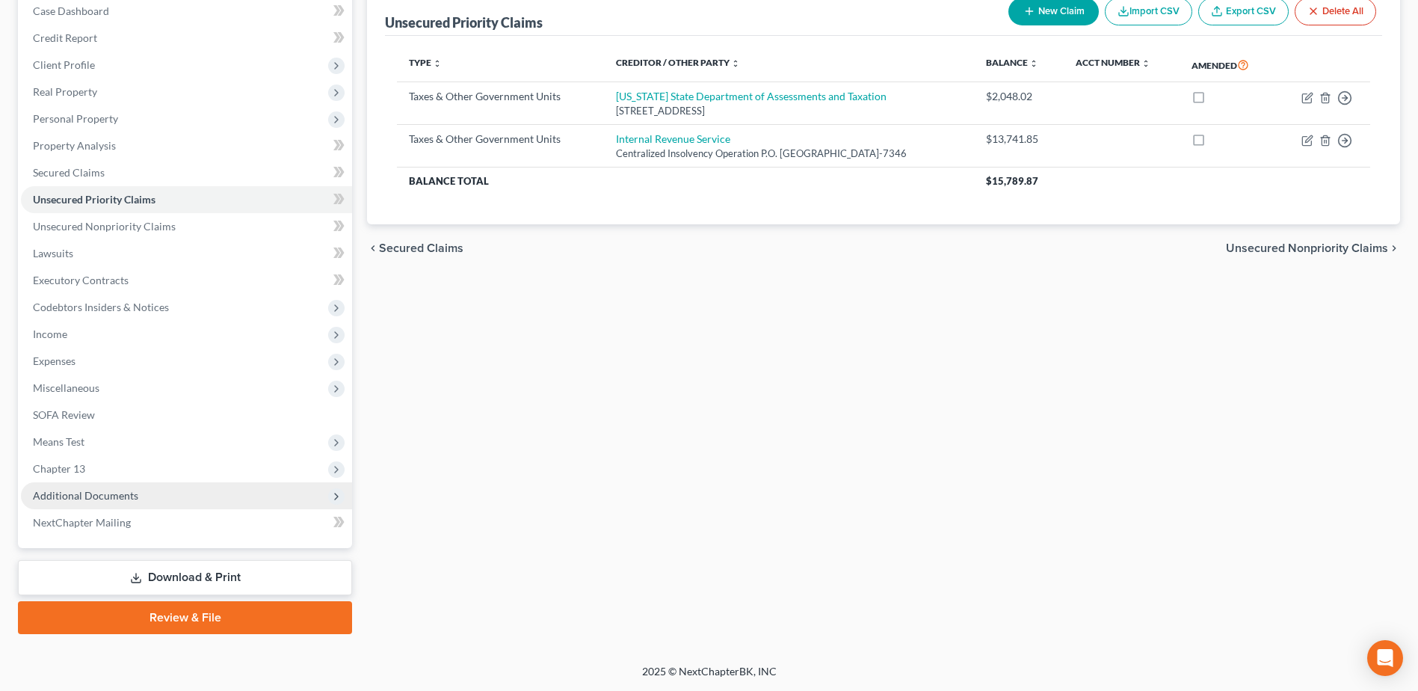
click at [112, 500] on span "Additional Documents" at bounding box center [85, 495] width 105 height 13
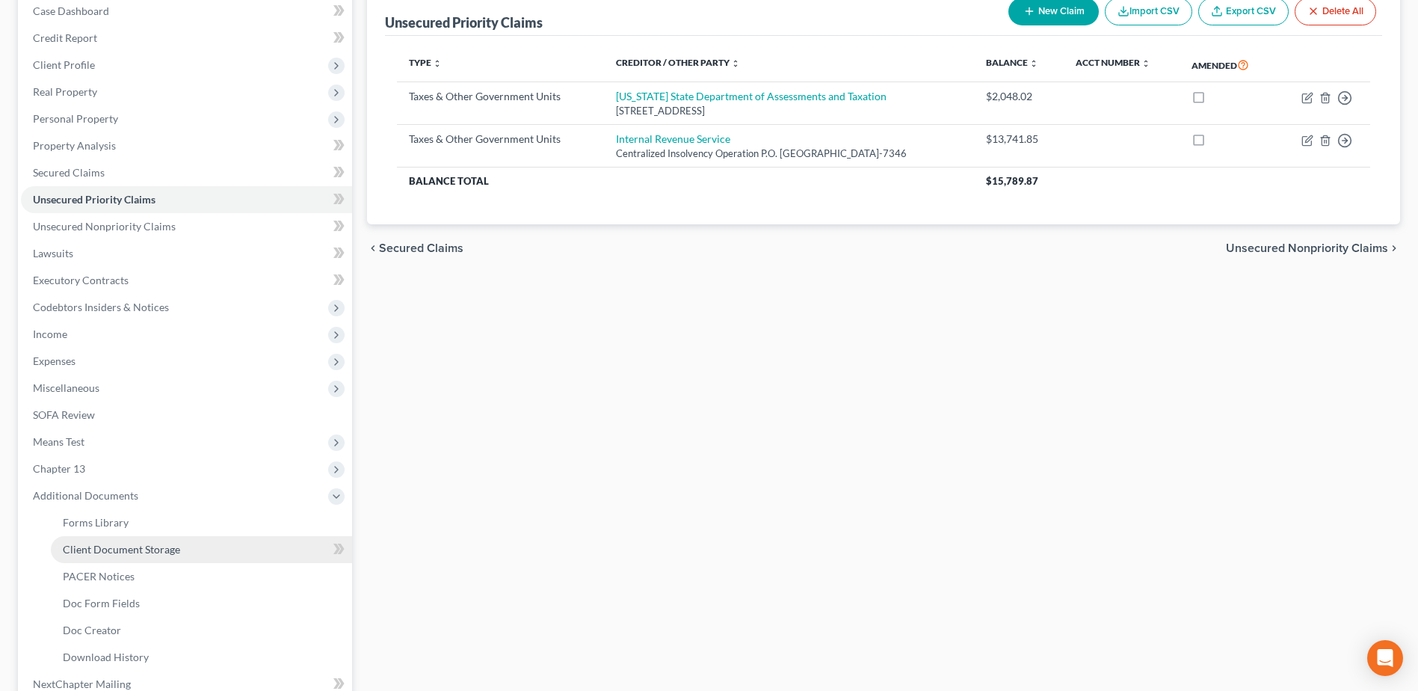
click at [115, 549] on span "Client Document Storage" at bounding box center [121, 549] width 117 height 13
select select "7"
select select "52"
select select "61"
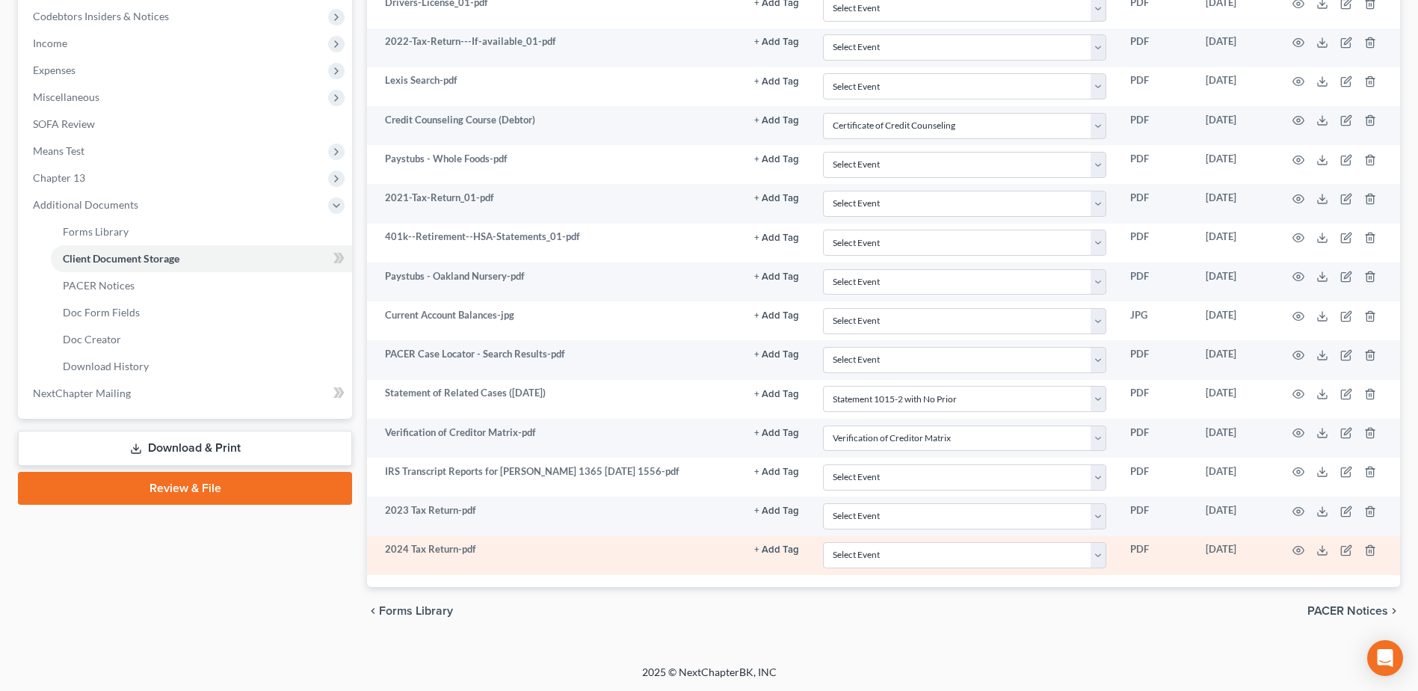
scroll to position [449, 0]
click at [1297, 553] on icon "button" at bounding box center [1298, 550] width 11 height 8
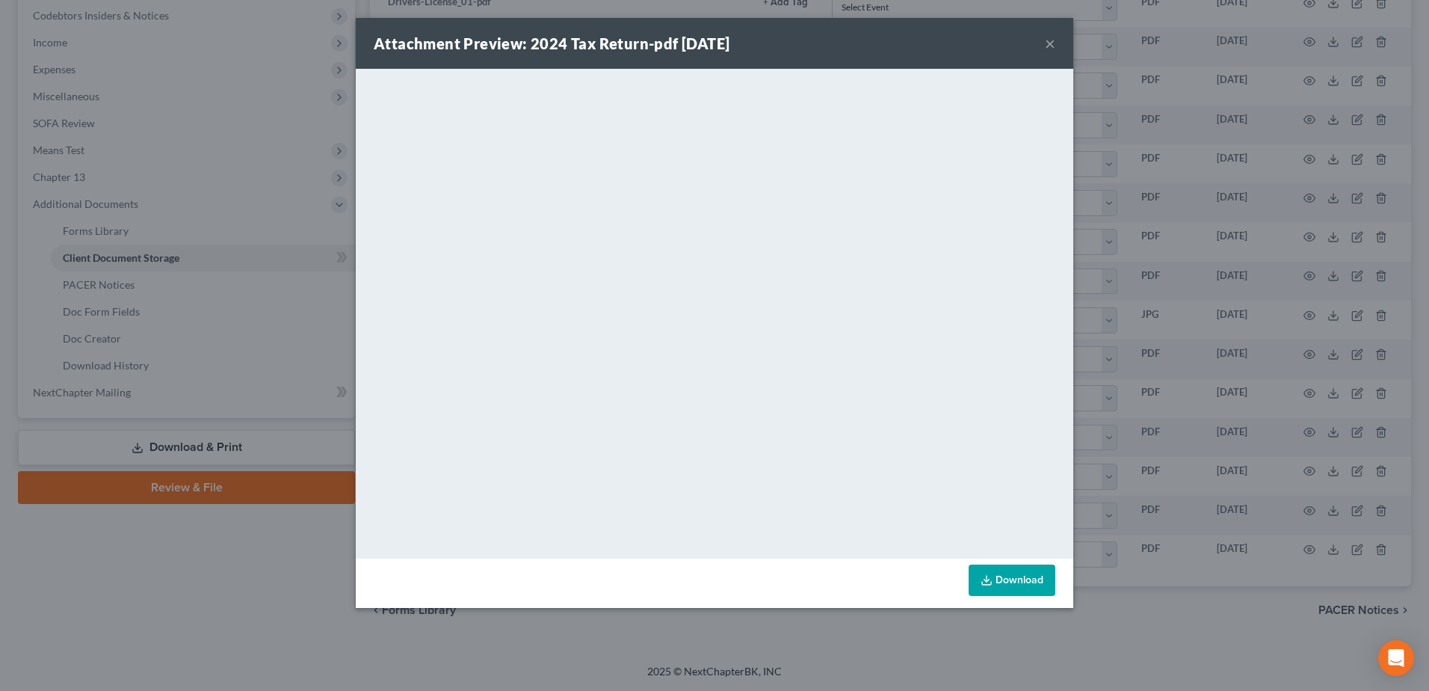
click at [1050, 37] on button "×" at bounding box center [1050, 43] width 10 height 18
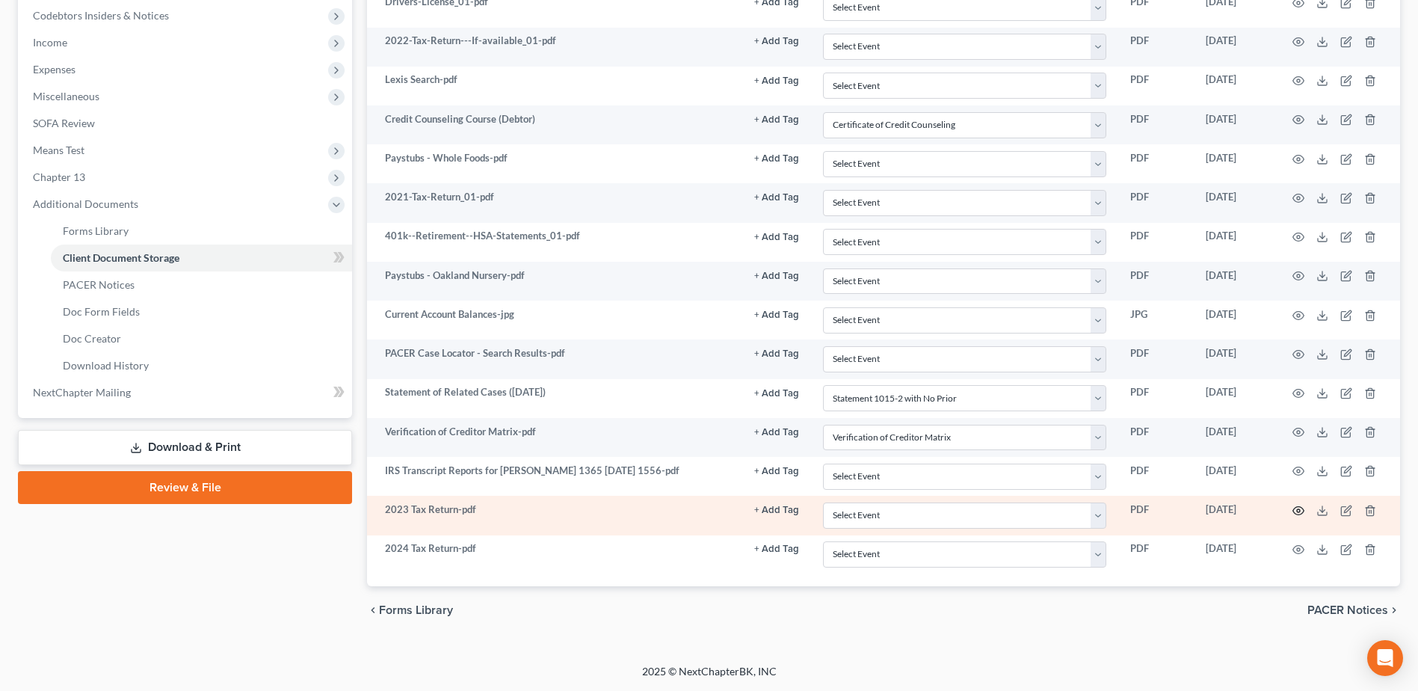
click at [1298, 508] on icon "button" at bounding box center [1298, 510] width 12 height 12
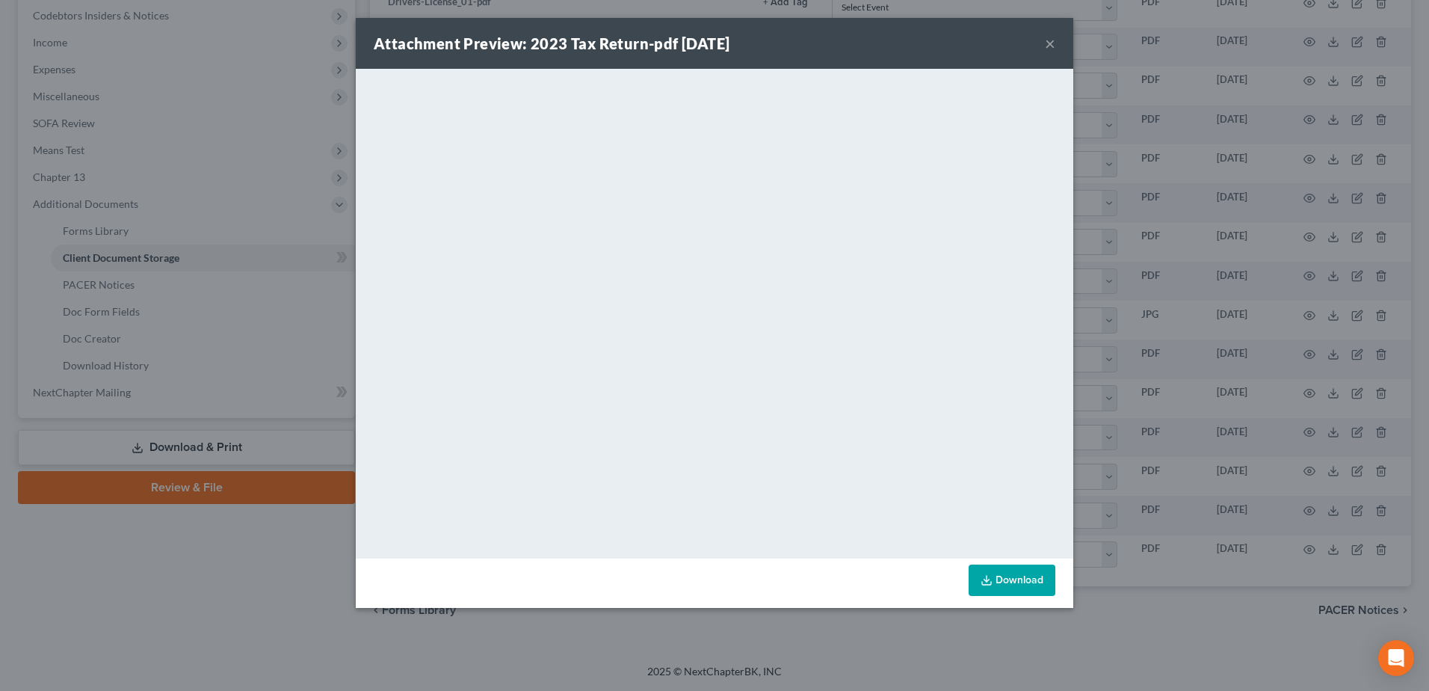
click at [1046, 45] on button "×" at bounding box center [1050, 43] width 10 height 18
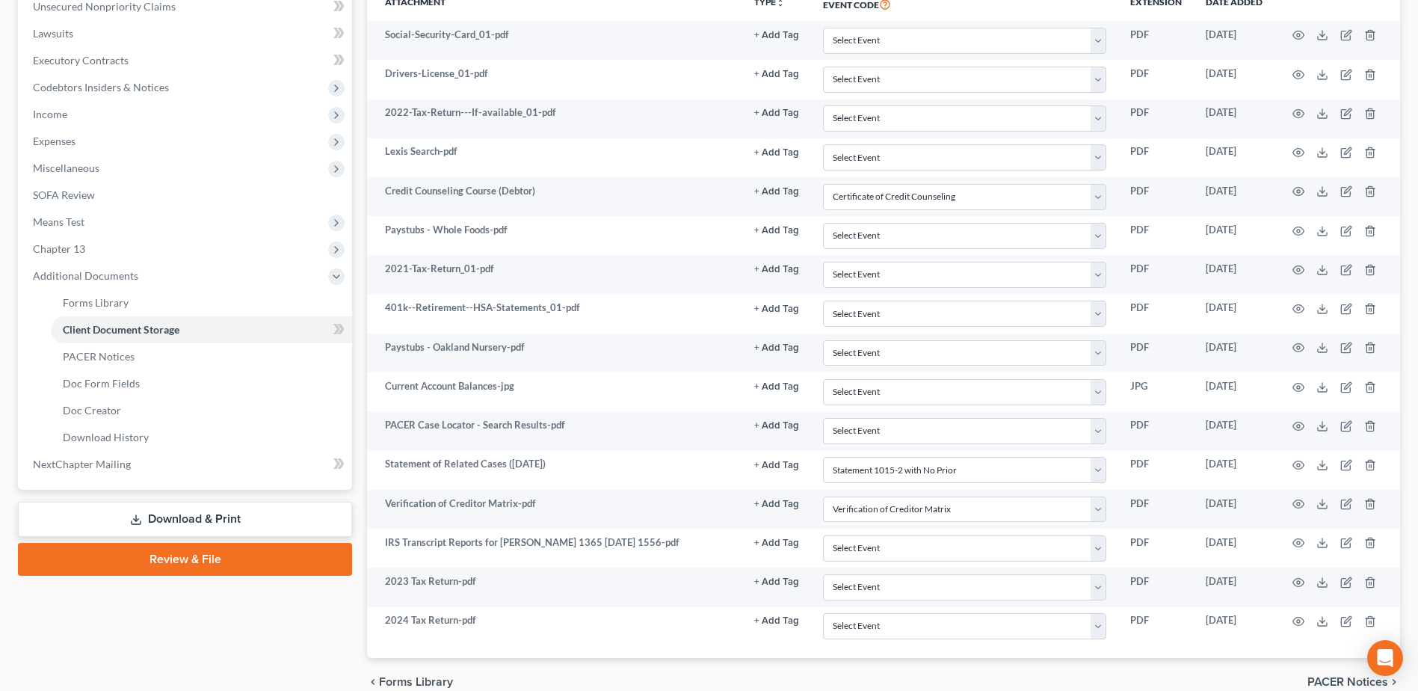
scroll to position [374, 0]
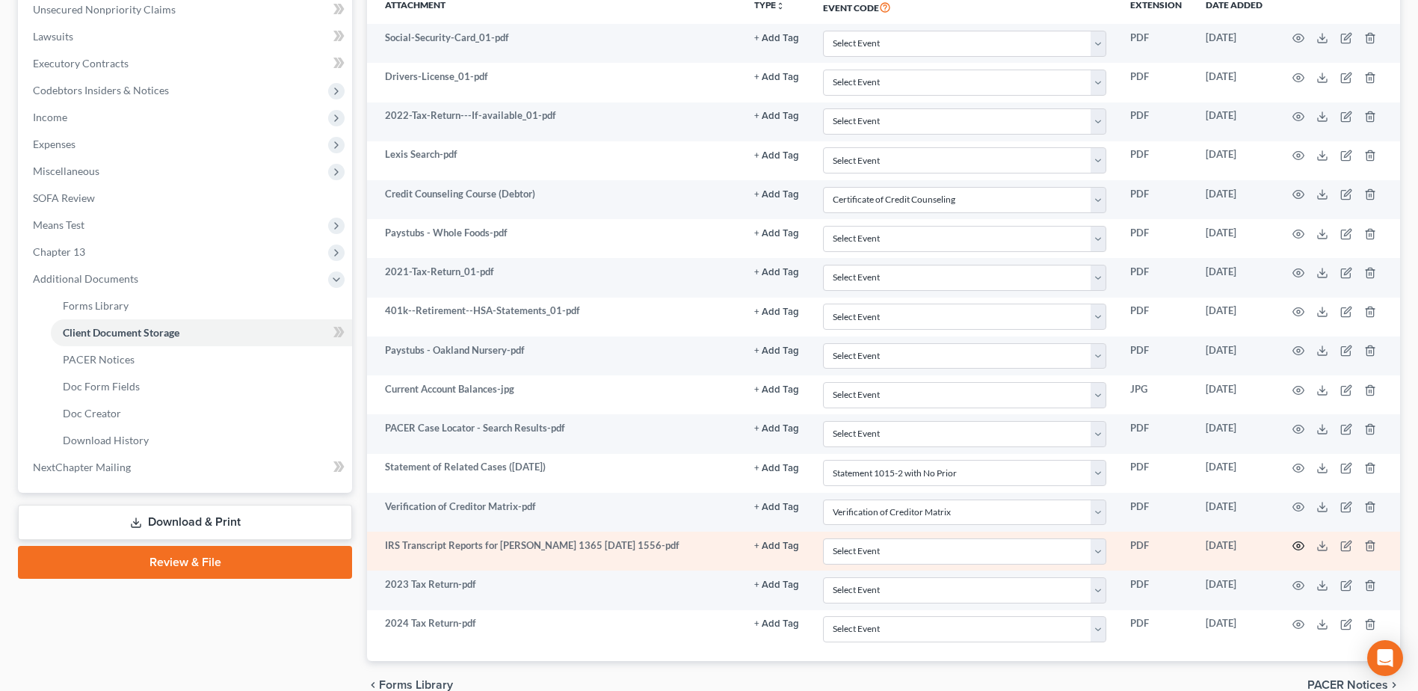
click at [1301, 546] on icon "button" at bounding box center [1298, 546] width 12 height 12
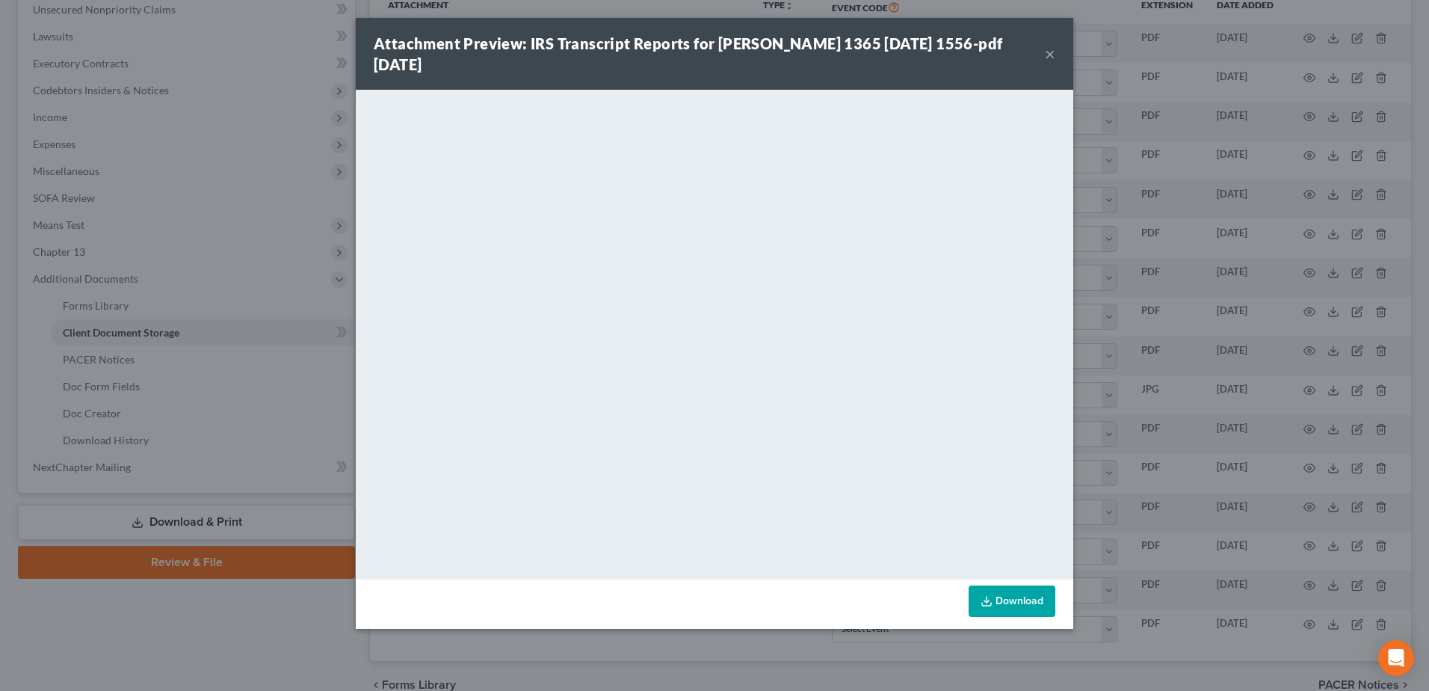
click at [1048, 53] on button "×" at bounding box center [1050, 54] width 10 height 18
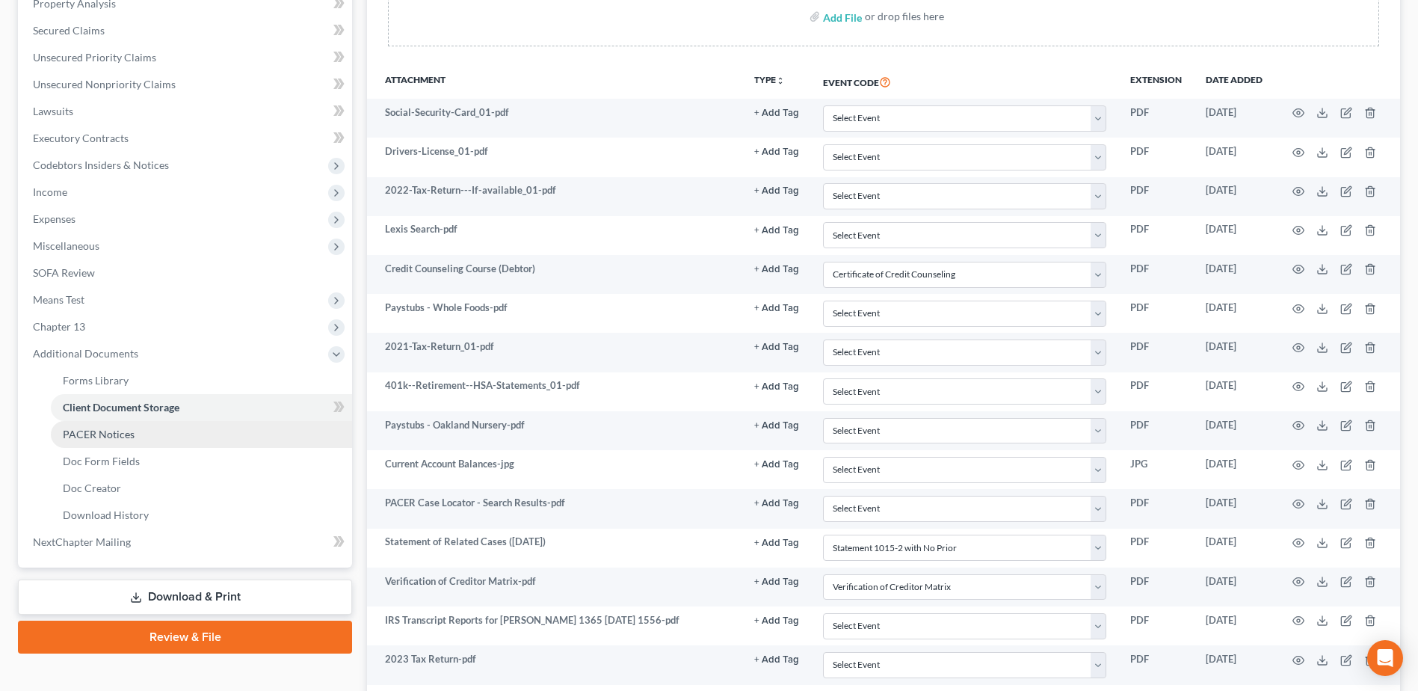
click at [108, 436] on span "PACER Notices" at bounding box center [99, 434] width 72 height 13
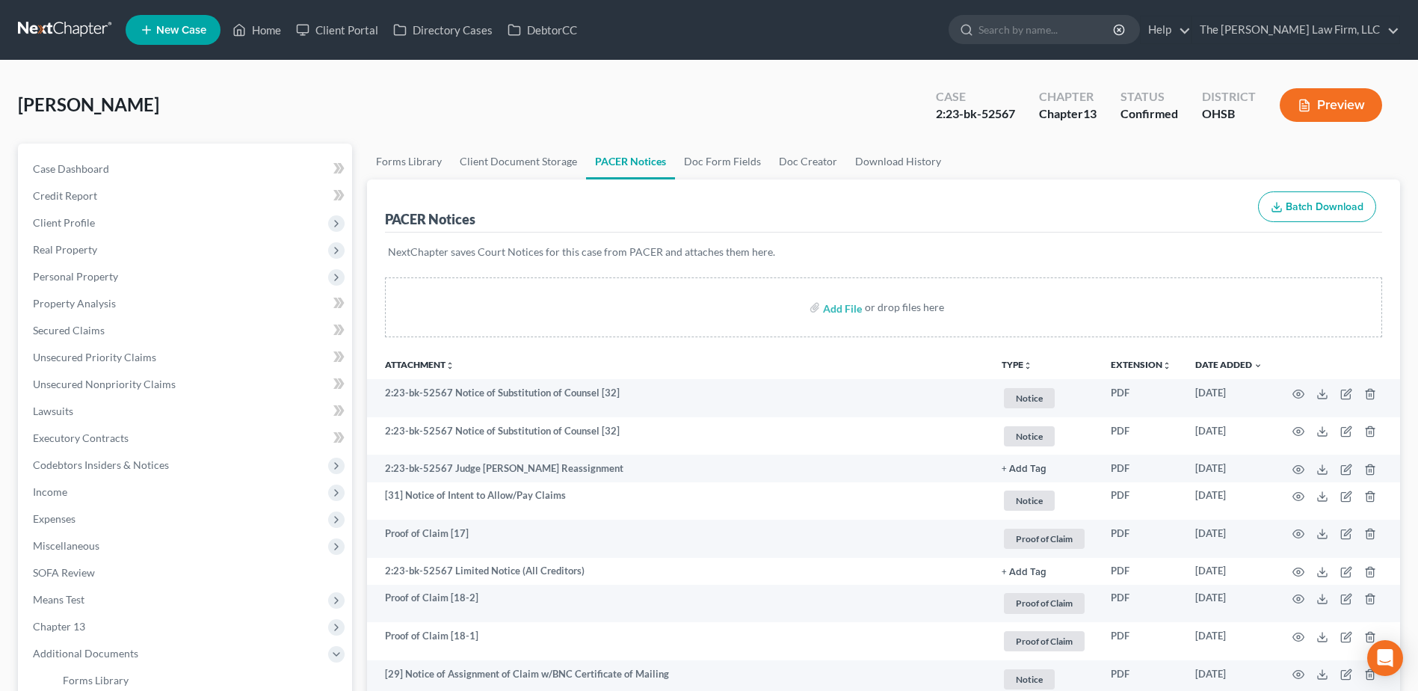
click at [1013, 363] on button "TYPE unfold_more" at bounding box center [1017, 365] width 31 height 10
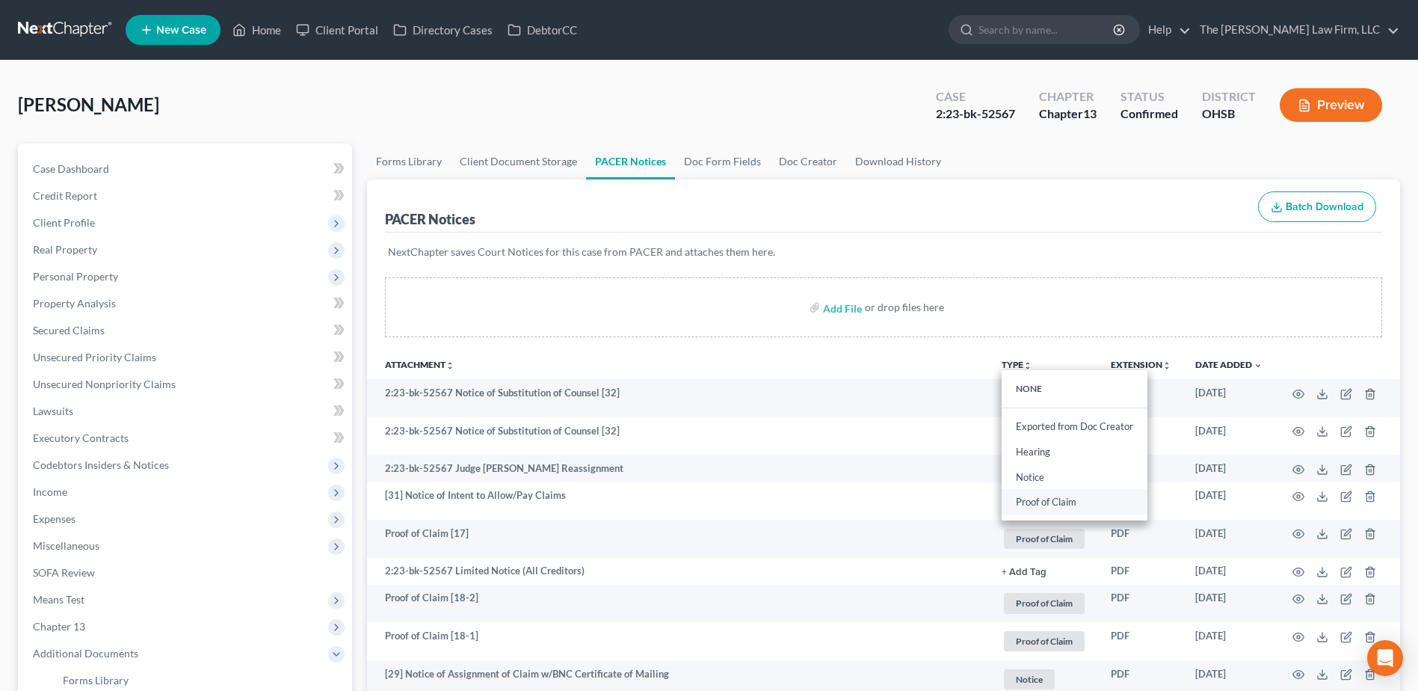
click at [1034, 501] on link "Proof of Claim" at bounding box center [1075, 502] width 146 height 25
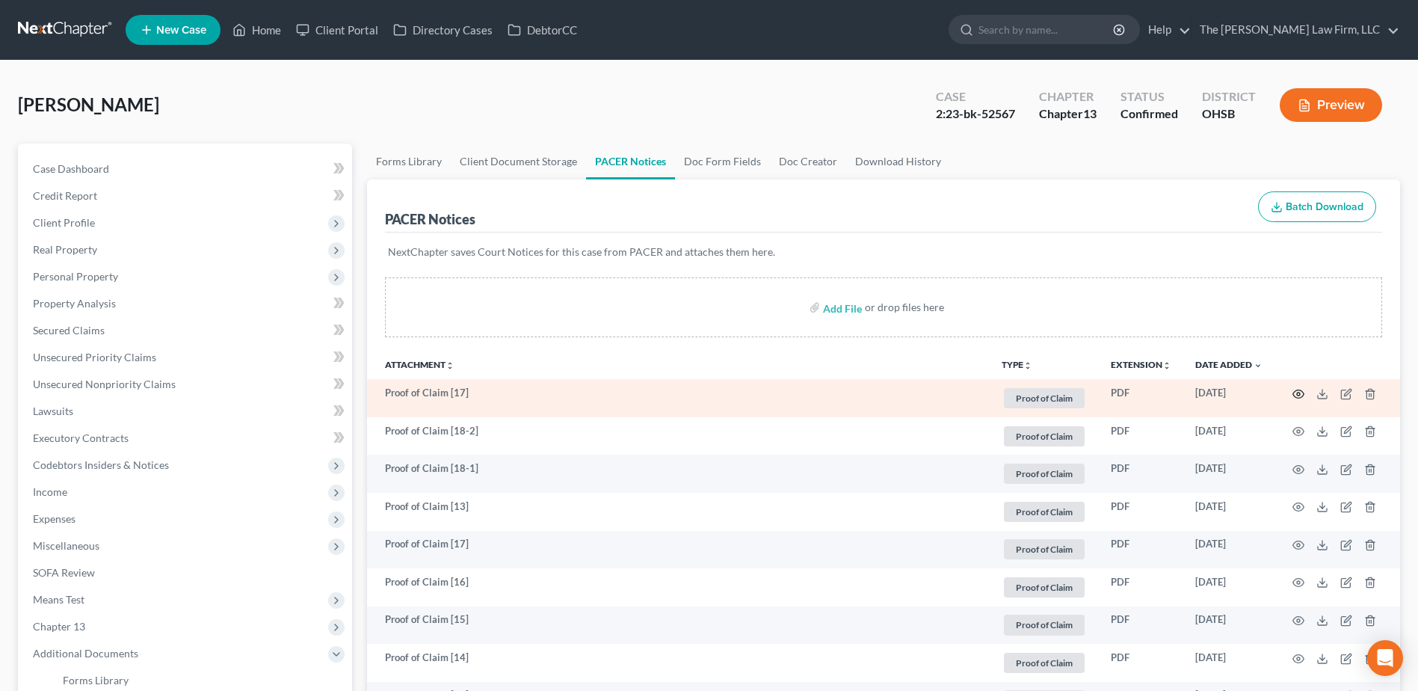
click at [1297, 395] on circle "button" at bounding box center [1298, 393] width 3 height 3
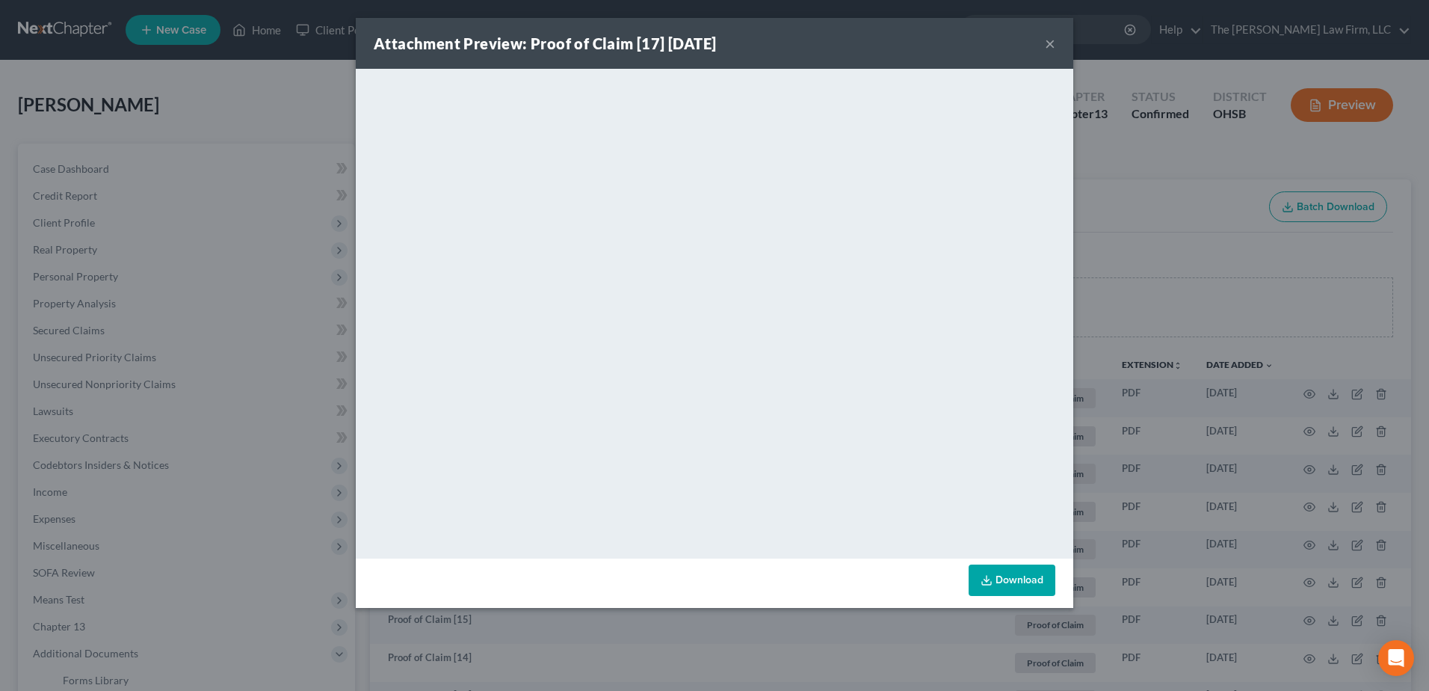
click at [1047, 43] on button "×" at bounding box center [1050, 43] width 10 height 18
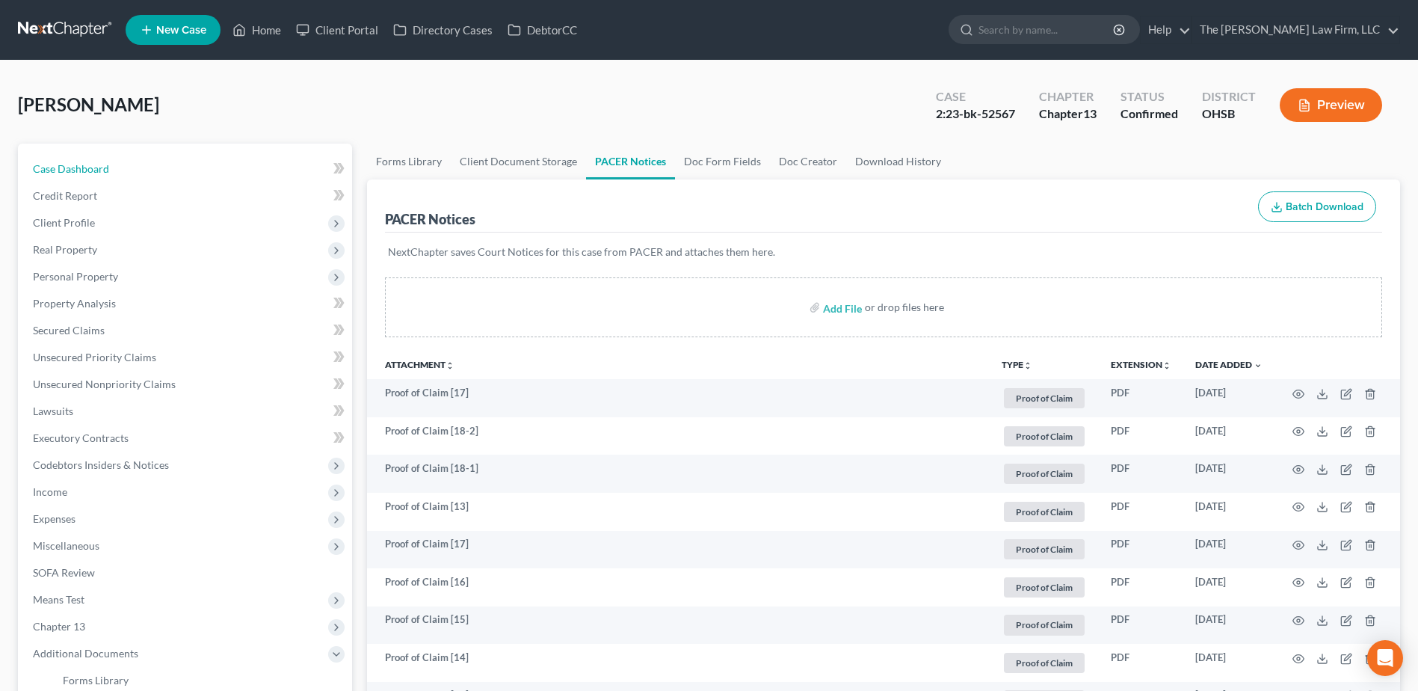
drag, startPoint x: 74, startPoint y: 174, endPoint x: 657, endPoint y: 110, distance: 586.5
click at [74, 174] on span "Case Dashboard" at bounding box center [71, 168] width 76 height 13
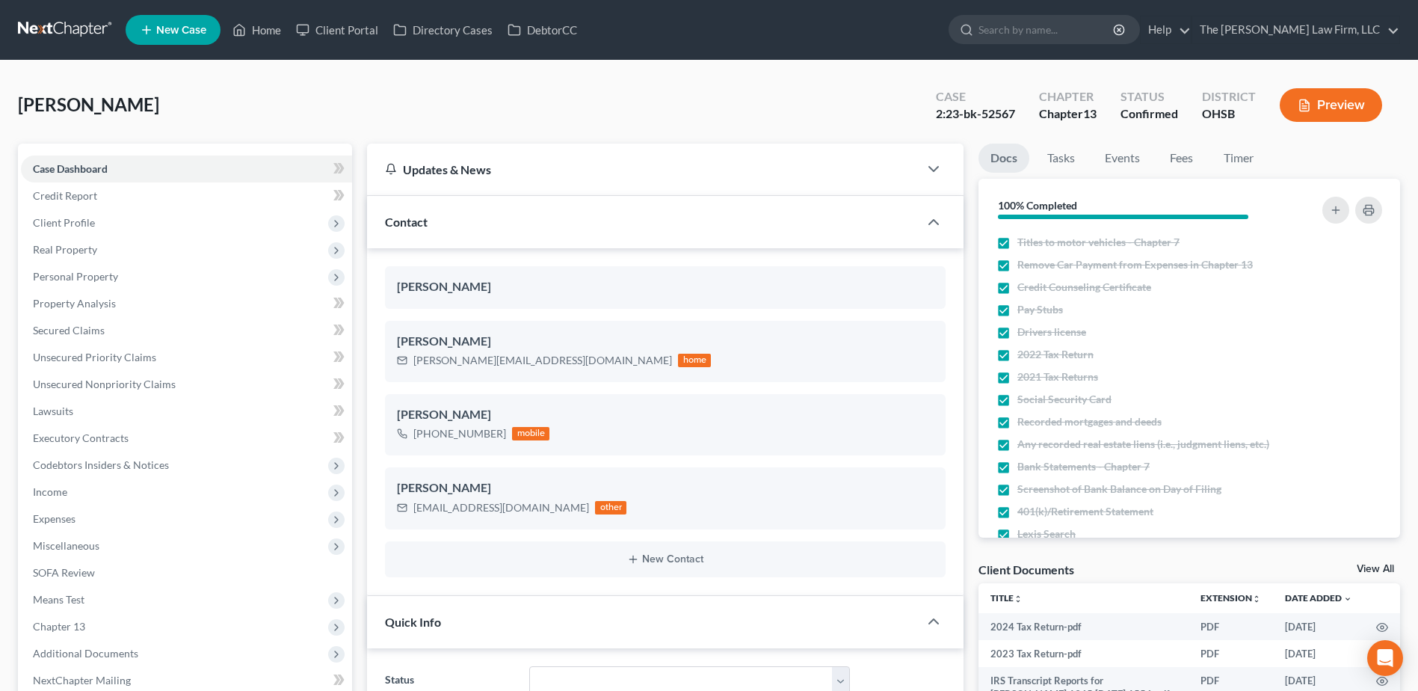
scroll to position [1715, 0]
click at [68, 25] on link at bounding box center [66, 29] width 96 height 27
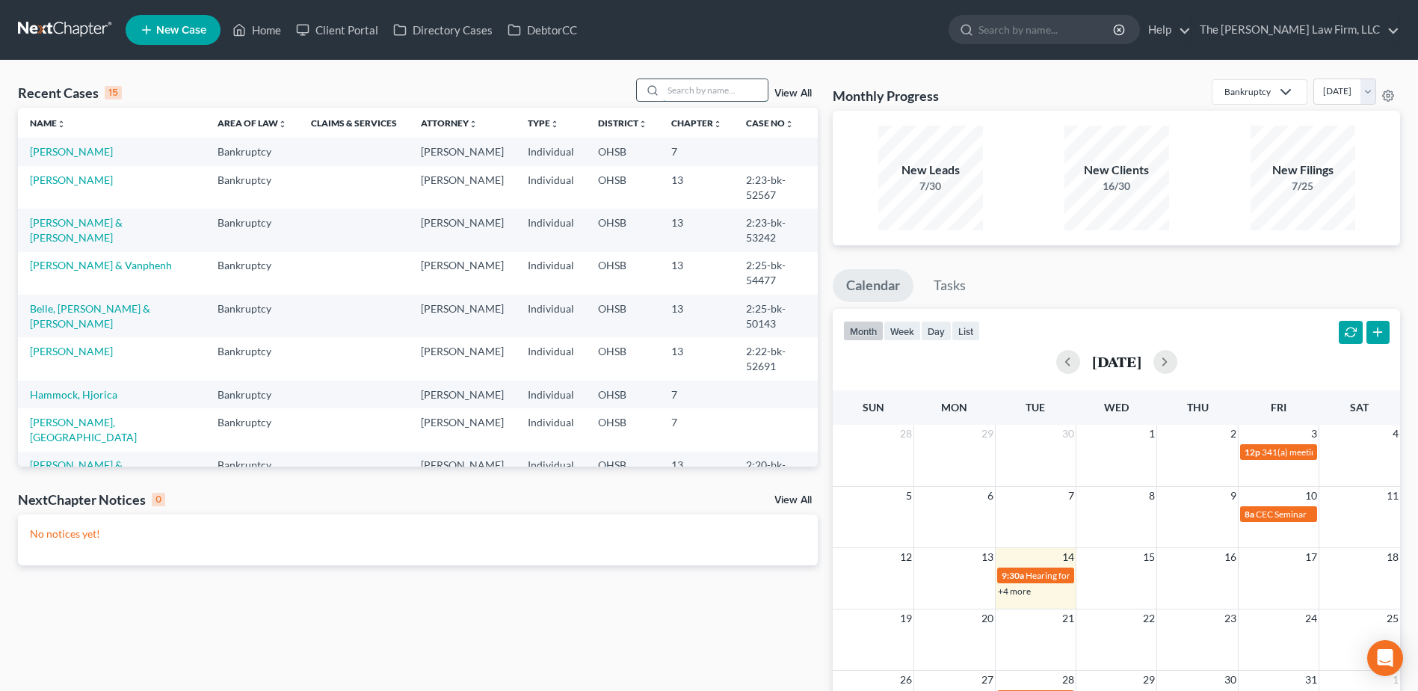
click at [698, 93] on input "search" at bounding box center [715, 90] width 105 height 22
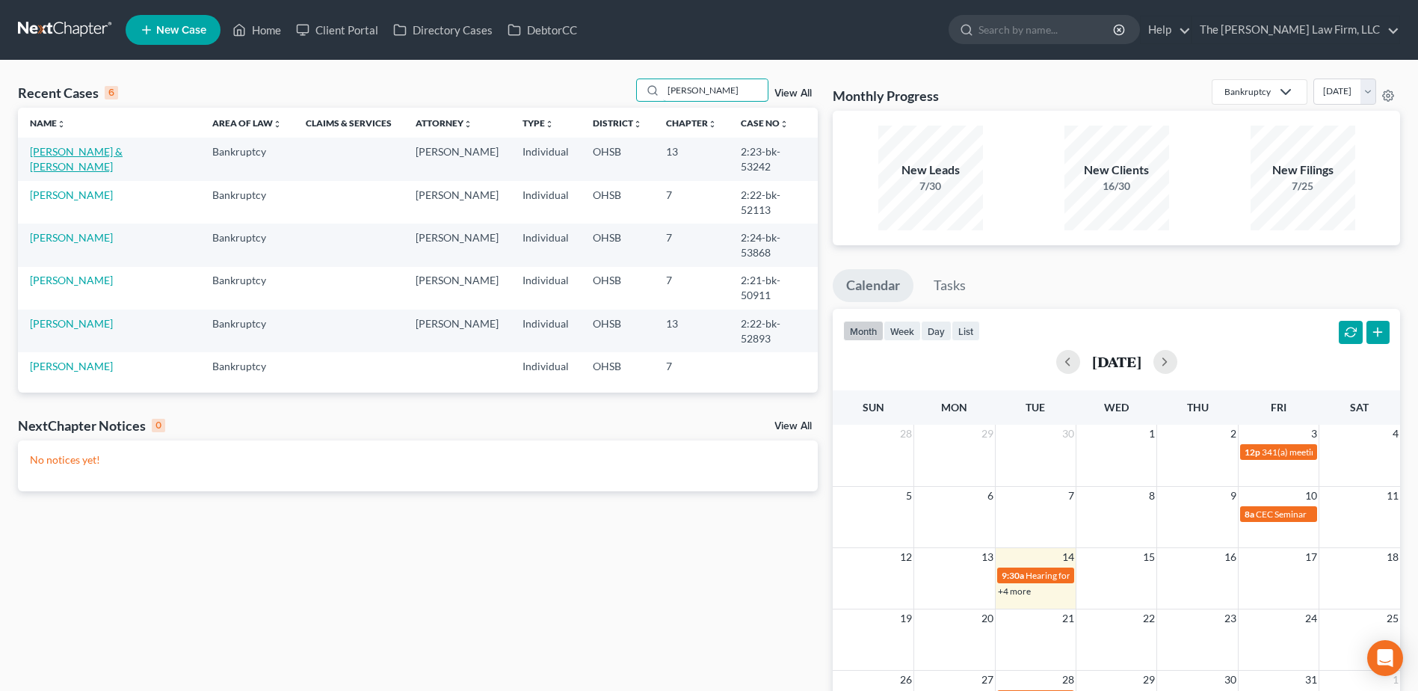
type input "[PERSON_NAME]"
click at [79, 148] on link "[PERSON_NAME] & [PERSON_NAME]" at bounding box center [76, 159] width 93 height 28
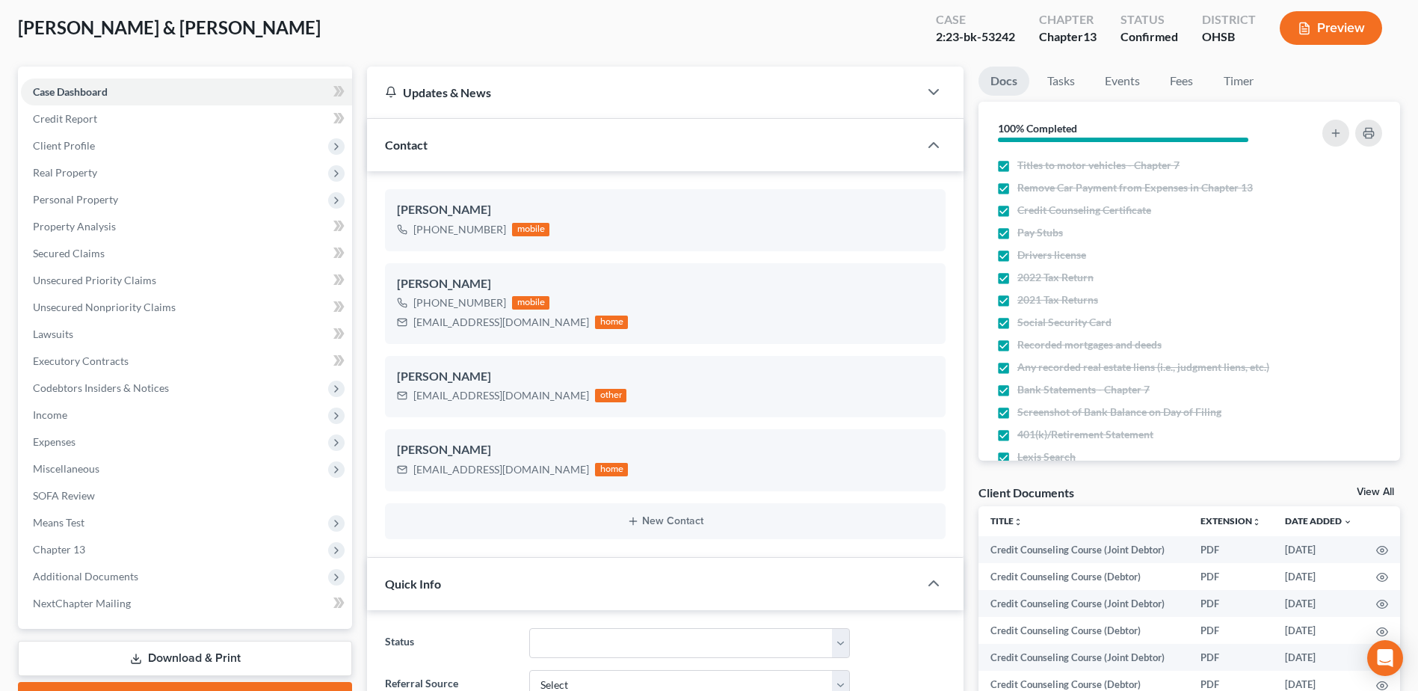
scroll to position [374, 0]
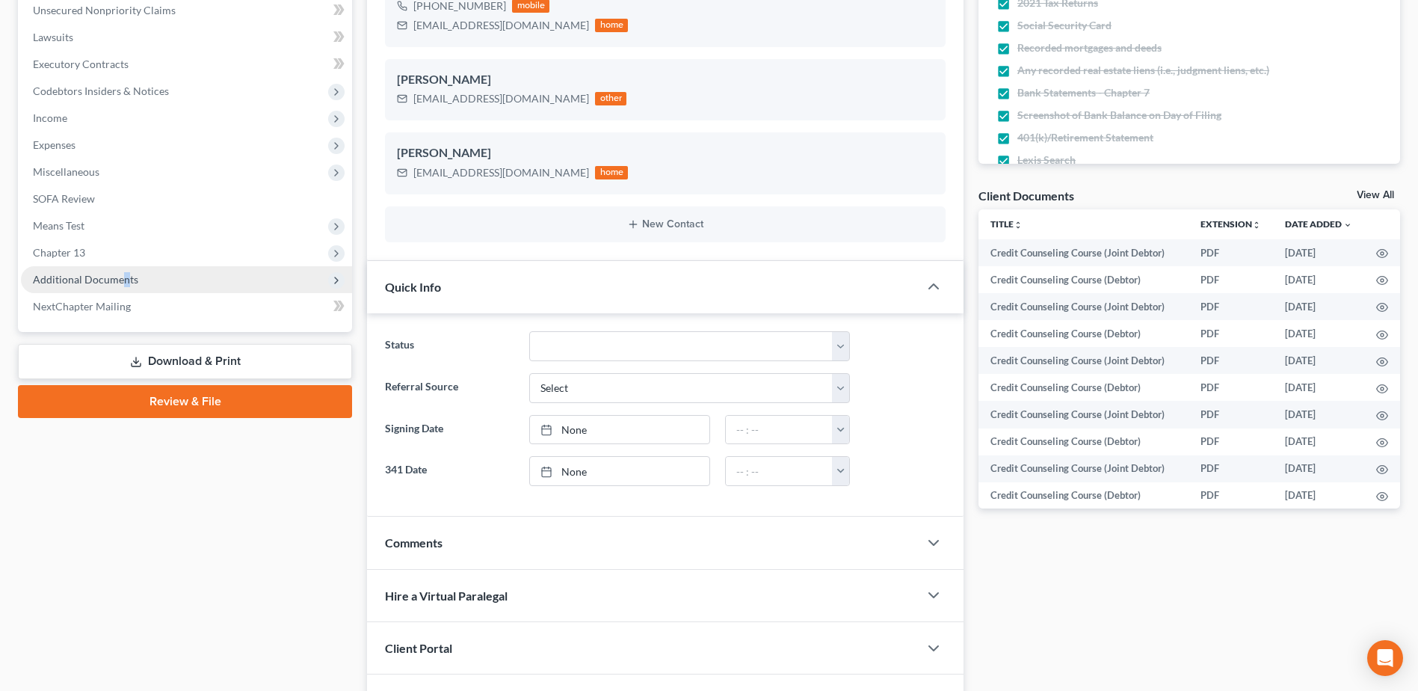
drag, startPoint x: 121, startPoint y: 268, endPoint x: 126, endPoint y: 274, distance: 7.9
click at [126, 274] on span "Additional Documents" at bounding box center [186, 279] width 331 height 27
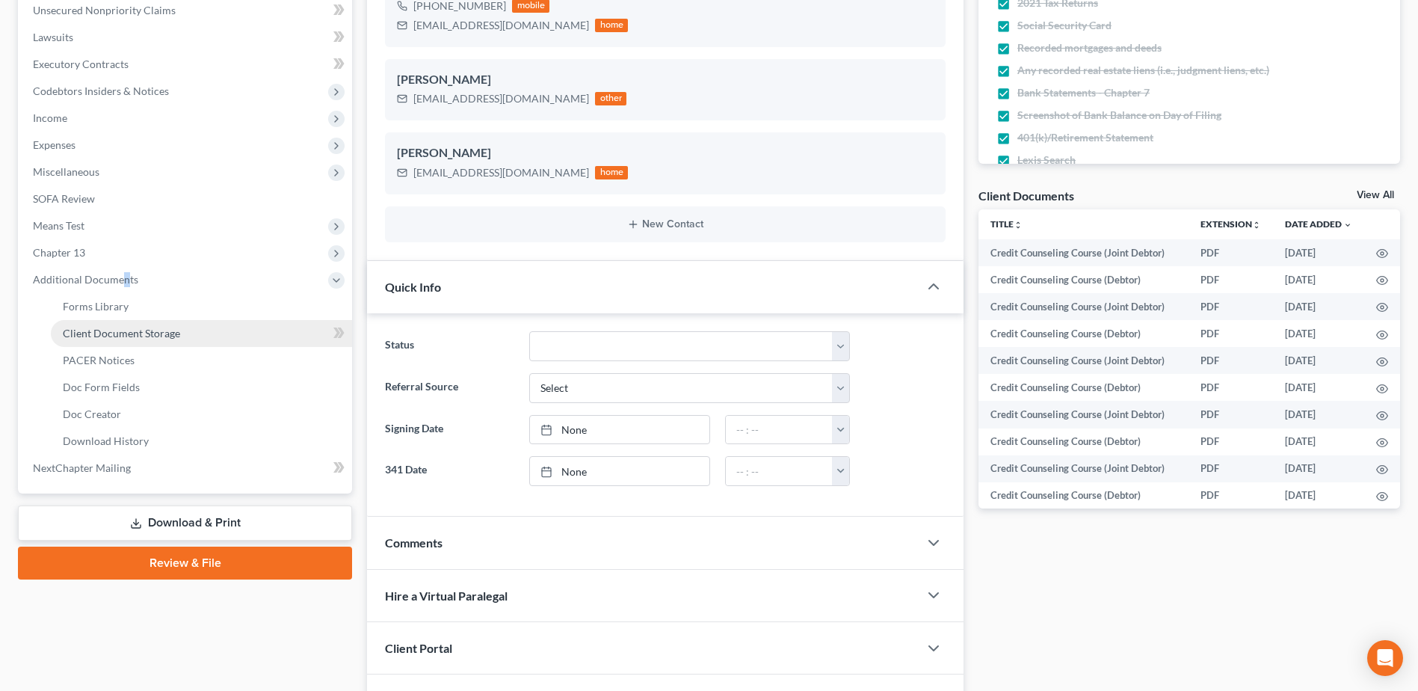
click at [141, 328] on span "Client Document Storage" at bounding box center [121, 333] width 117 height 13
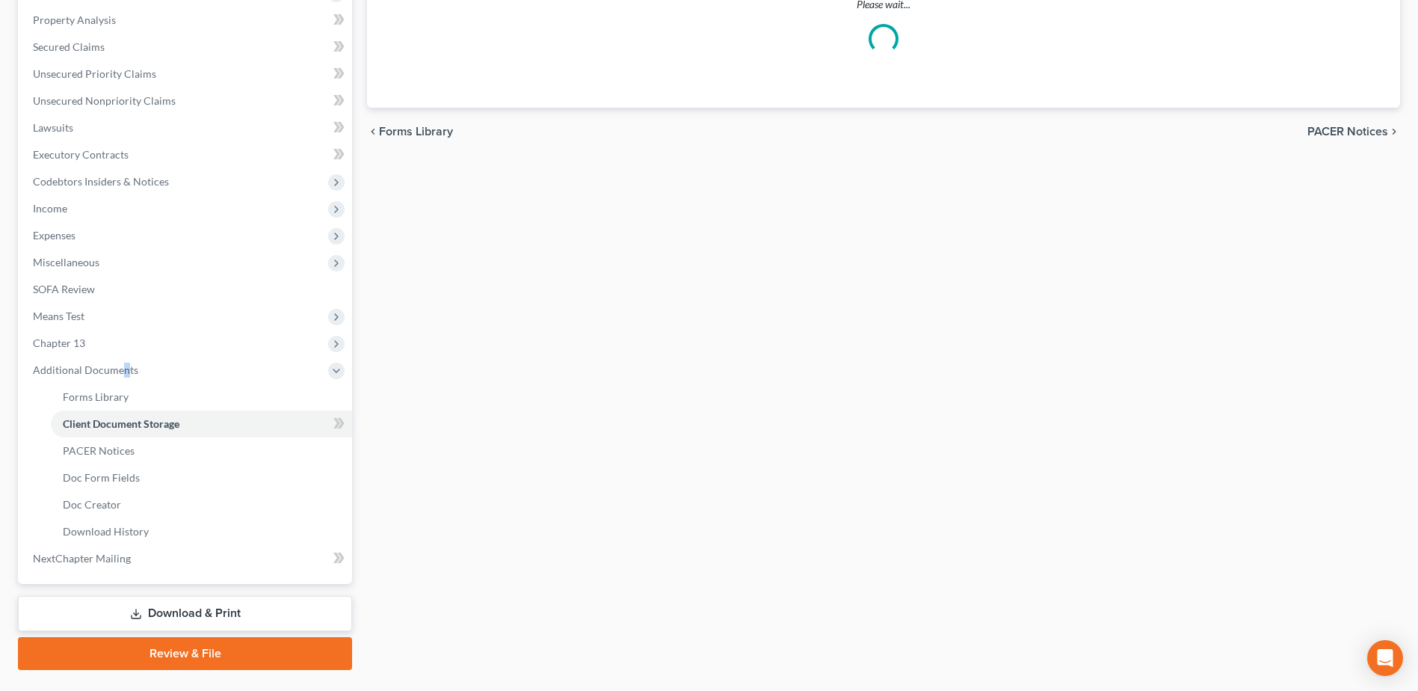
scroll to position [179, 0]
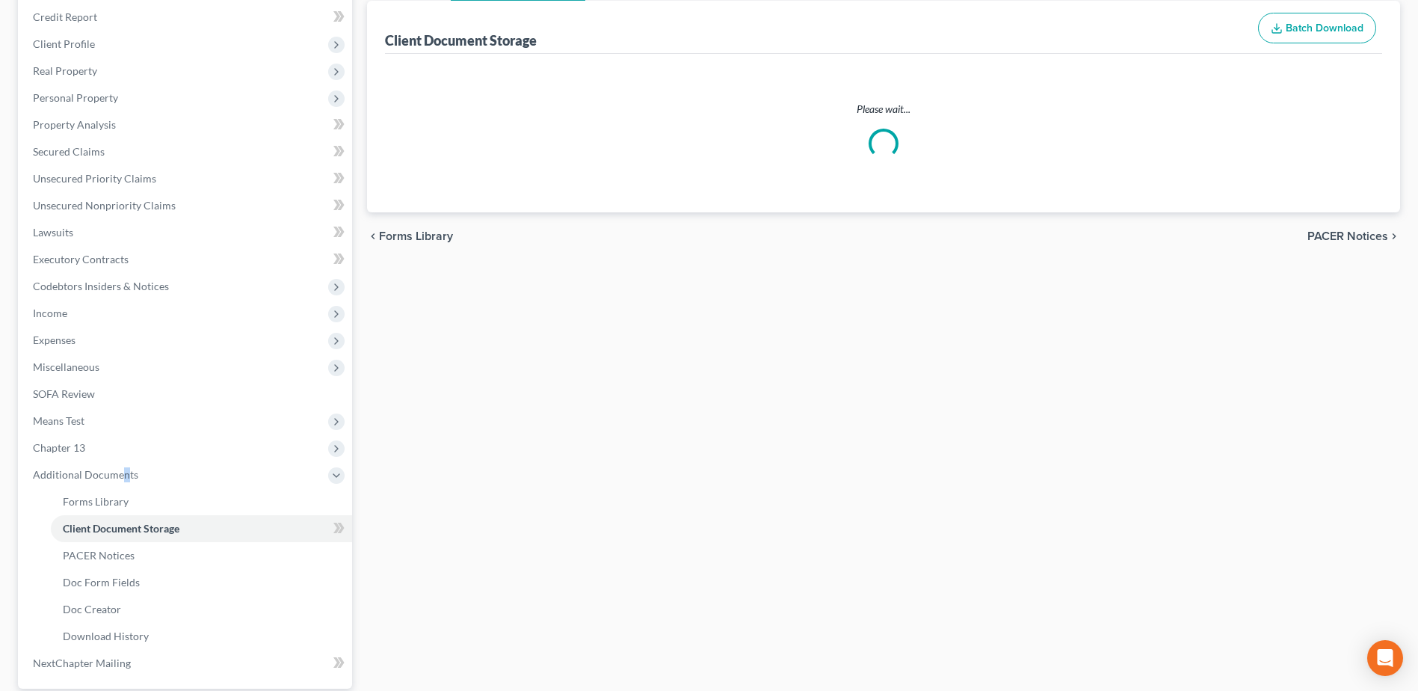
select select "7"
select select "52"
select select "61"
select select "7"
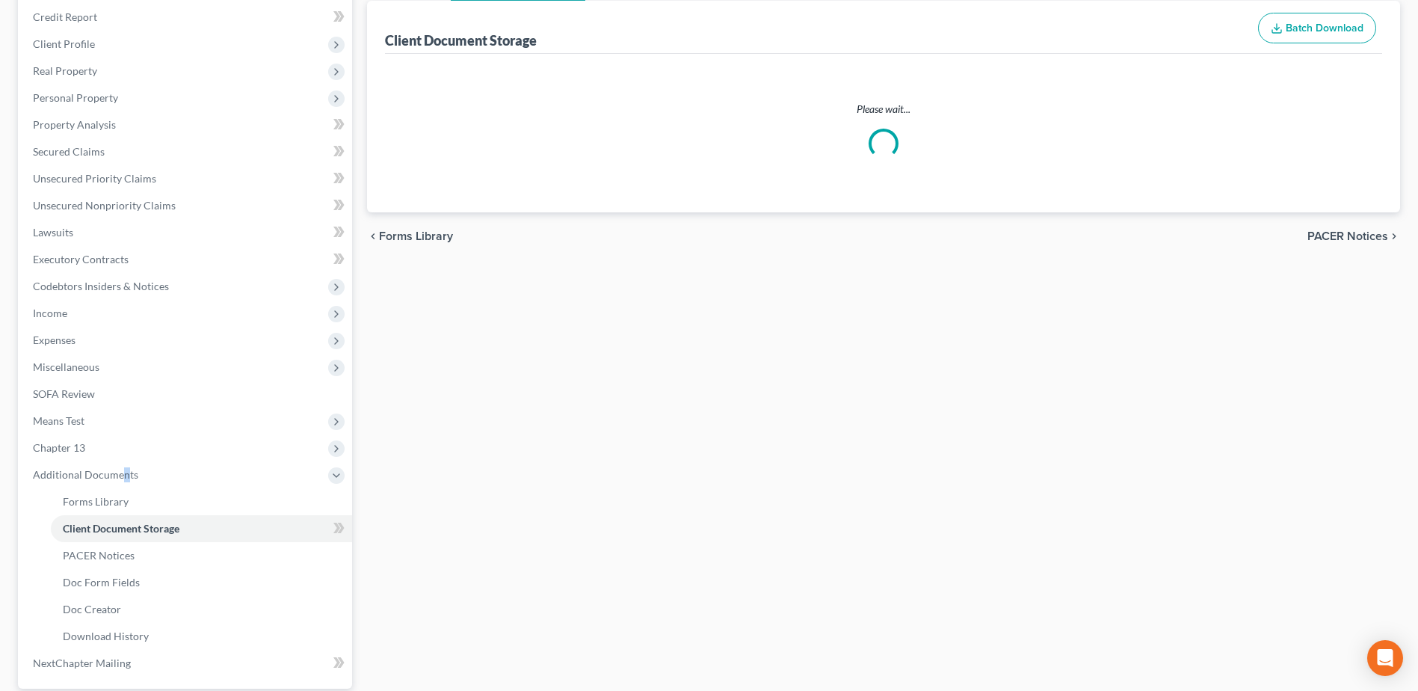
select select "7"
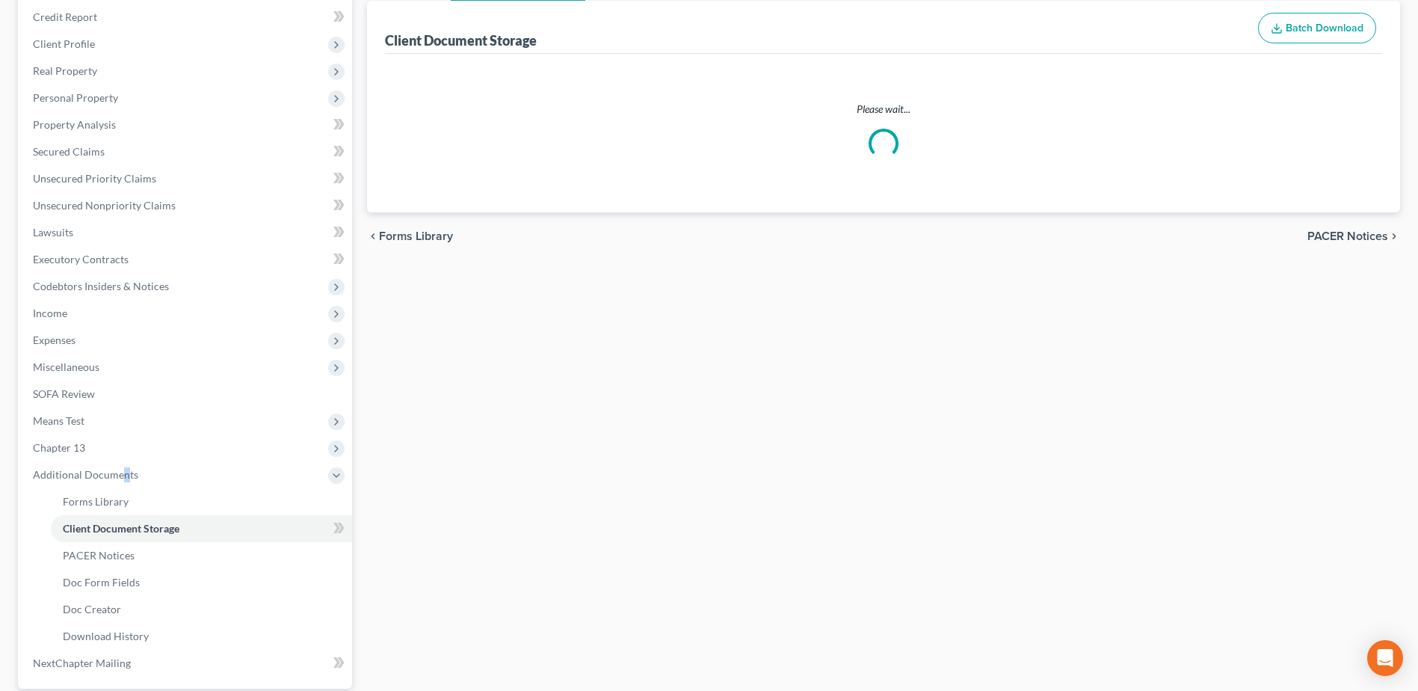
select select "7"
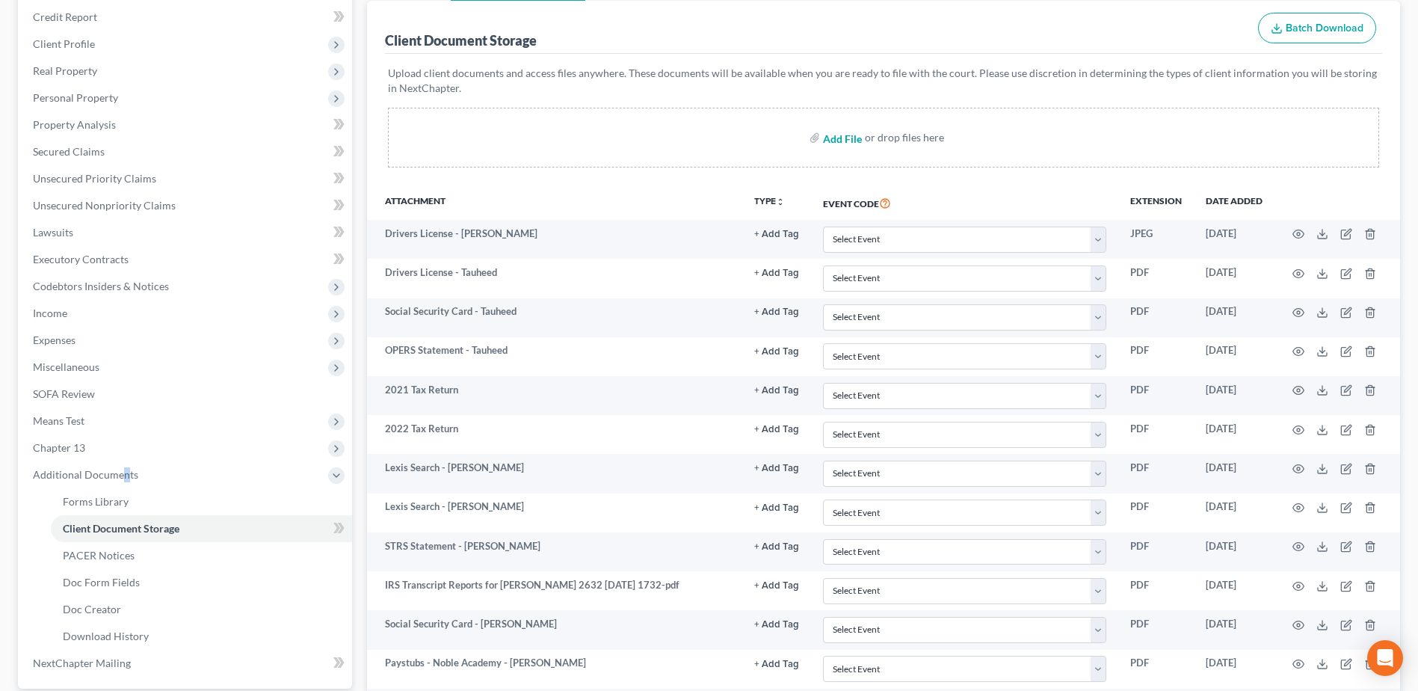
scroll to position [0, 0]
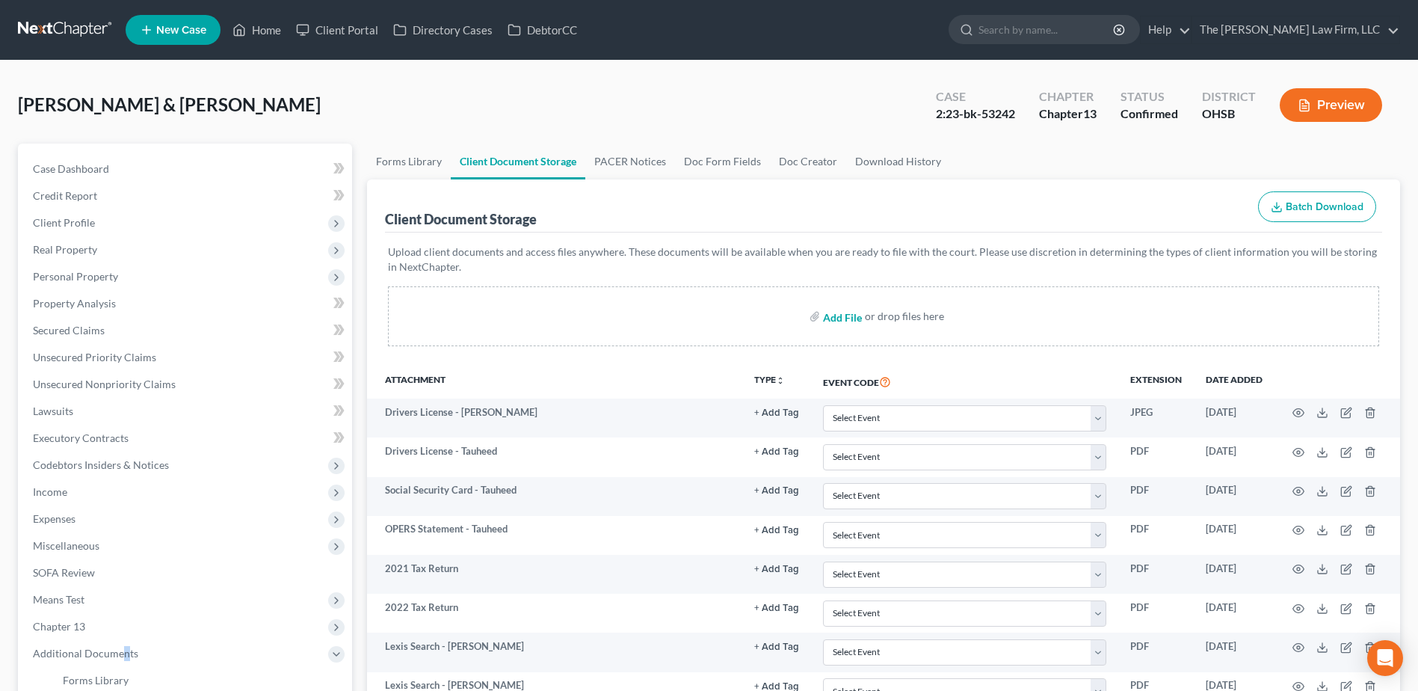
click at [840, 321] on input "file" at bounding box center [841, 316] width 36 height 27
type input "C:\fakepath\Updated Pay Stubs.pdf"
select select "7"
select select "52"
select select "61"
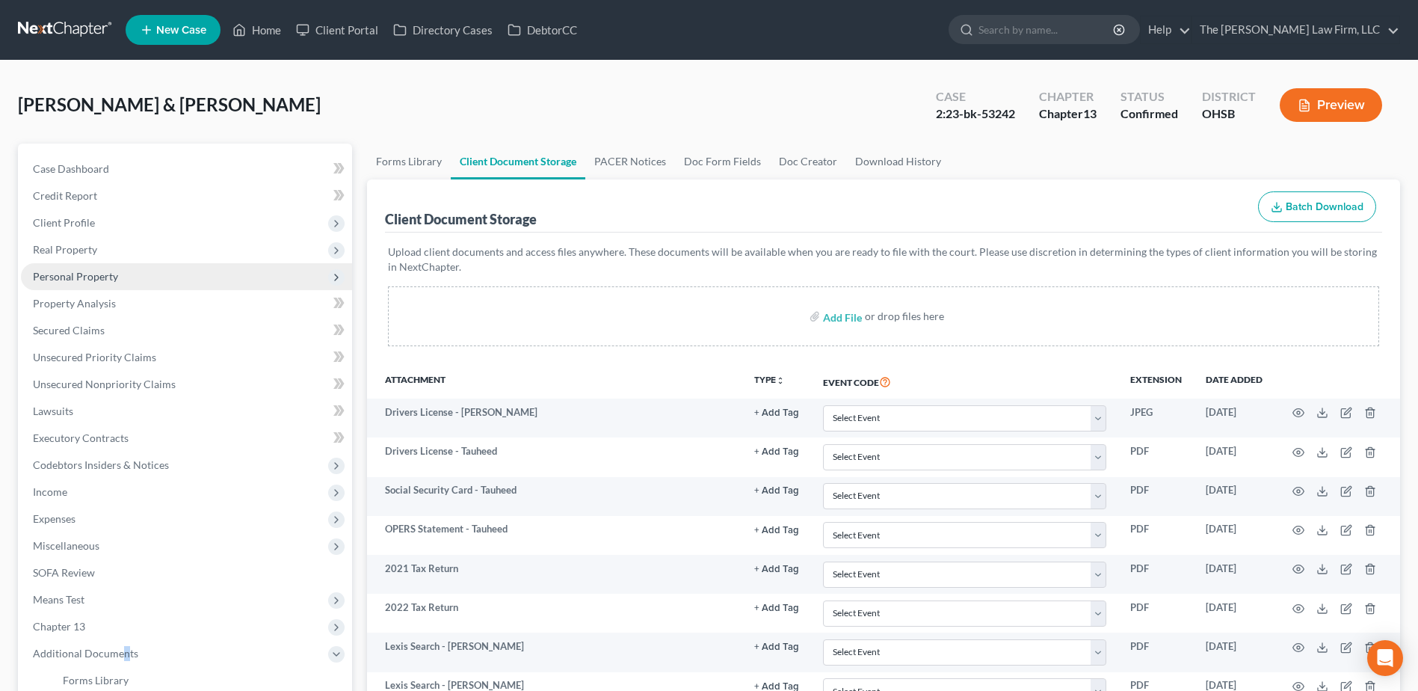
select select "7"
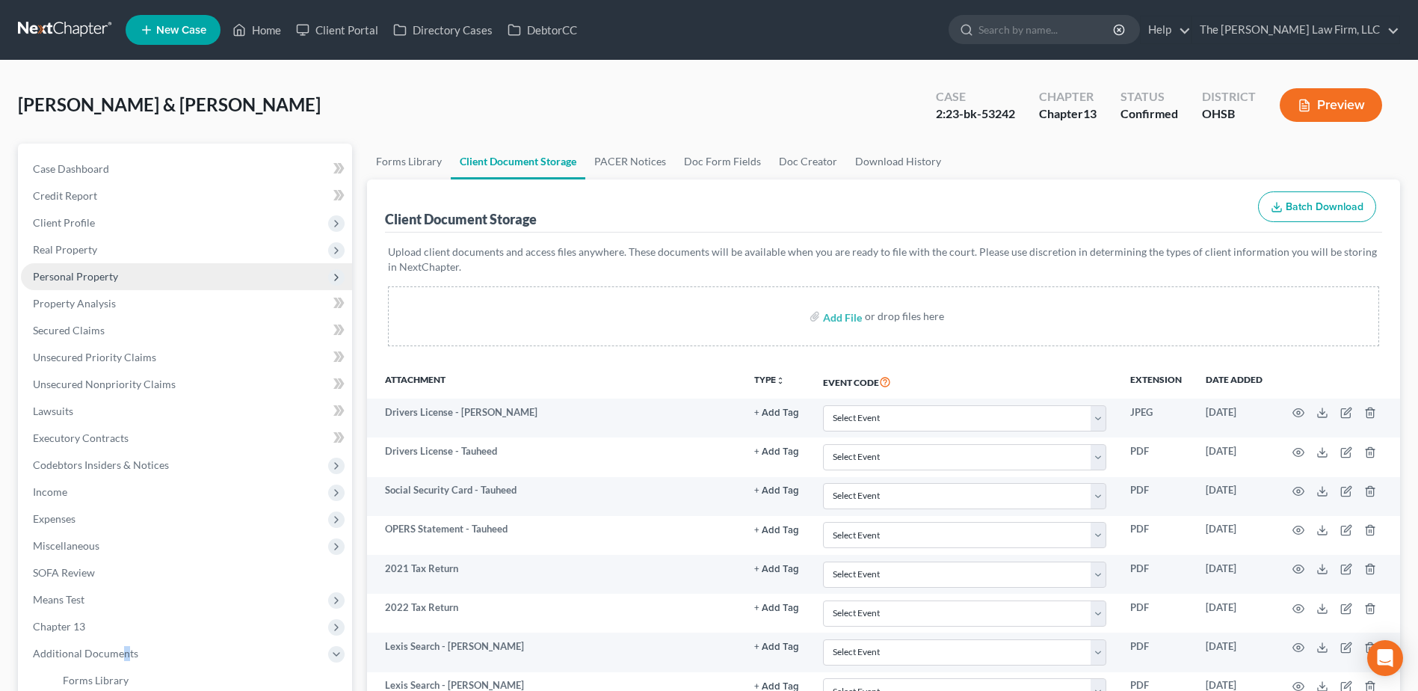
select select "7"
click at [857, 318] on input "file" at bounding box center [841, 316] width 36 height 27
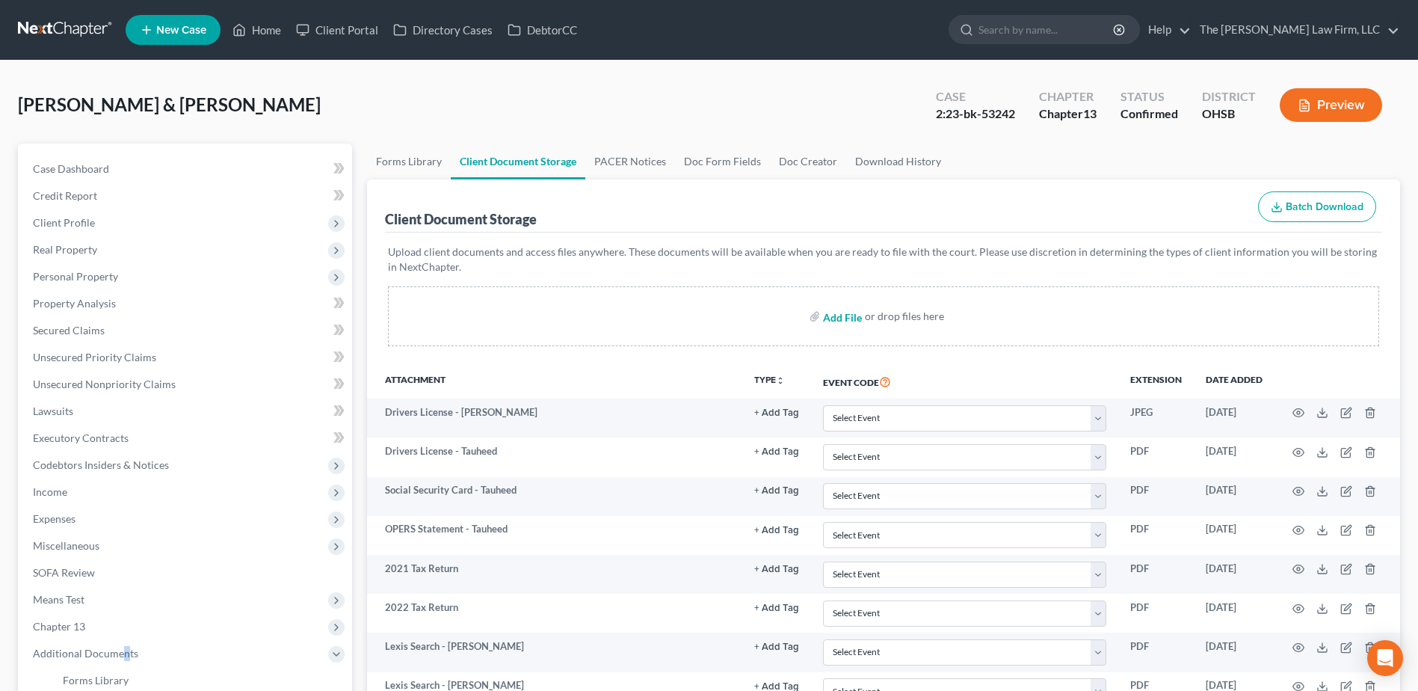
type input "C:\fakepath\NF Spouse Updated Pay Stubs.pdf"
select select "7"
select select "52"
select select "61"
select select "7"
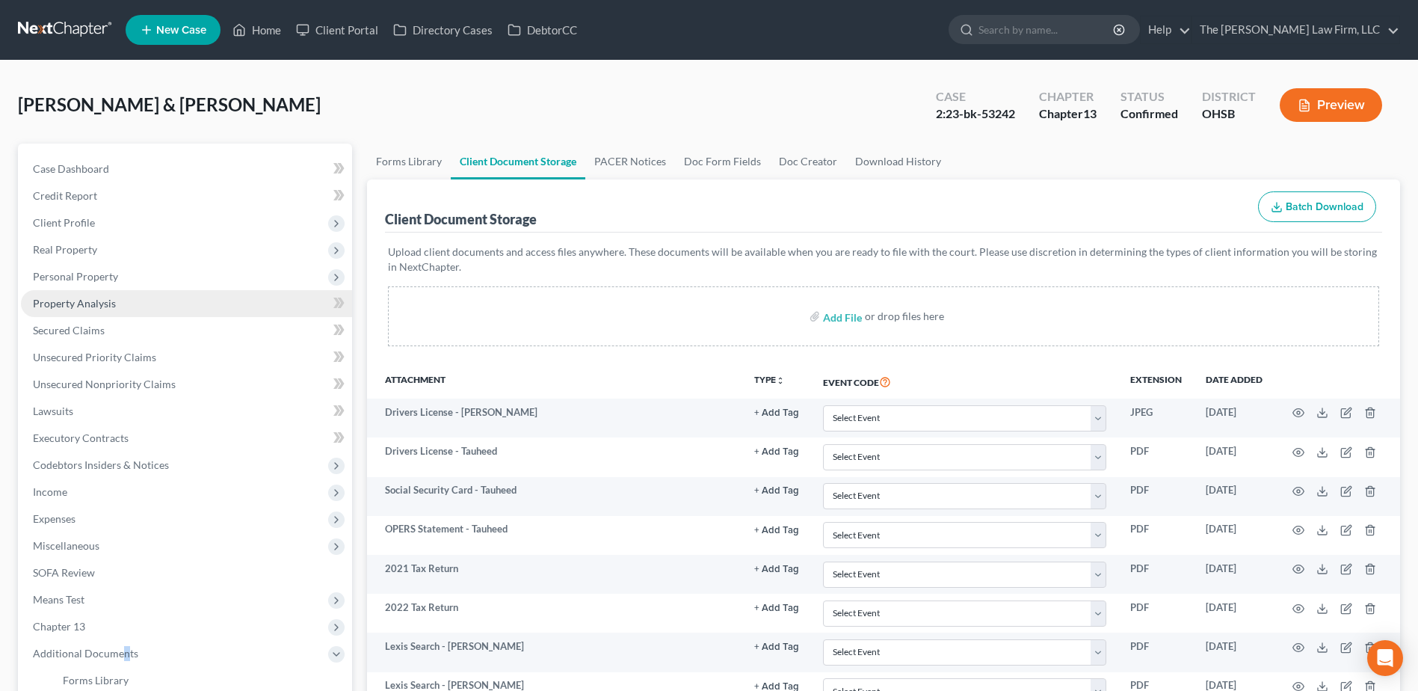
select select "7"
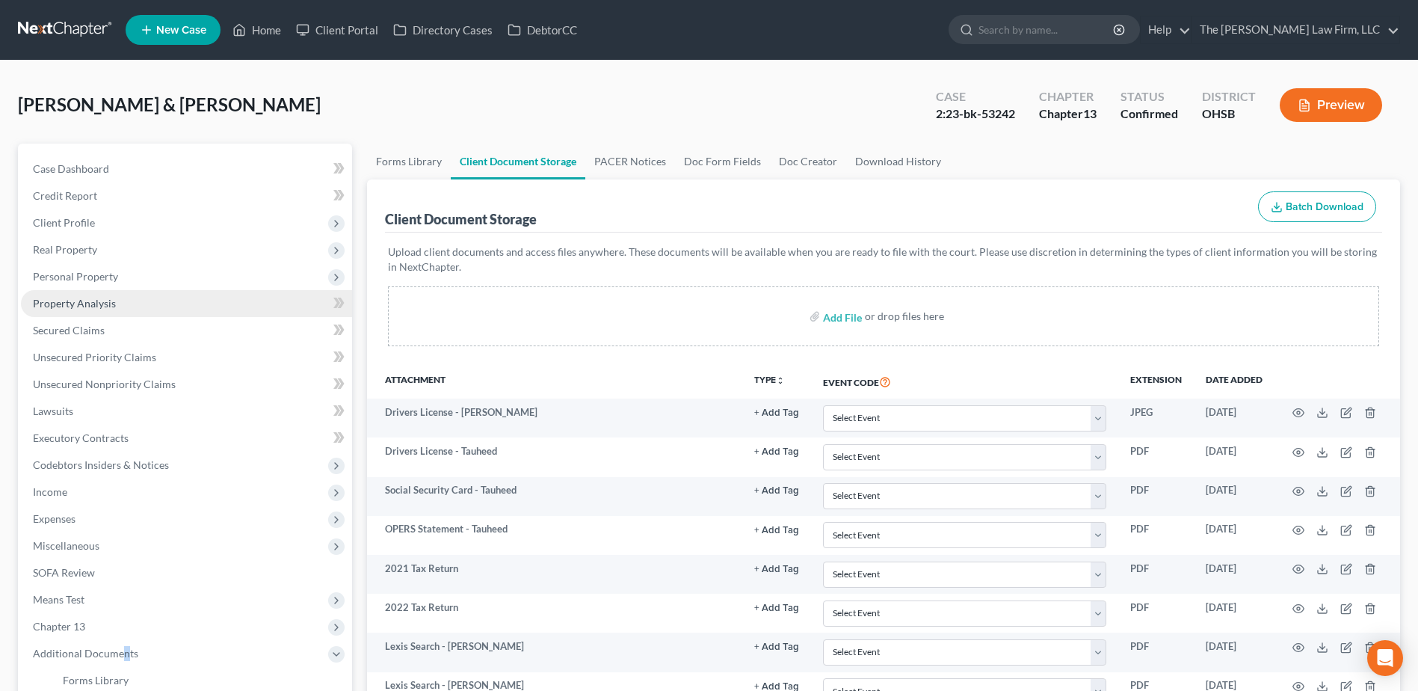
select select "7"
drag, startPoint x: 100, startPoint y: 493, endPoint x: 103, endPoint y: 504, distance: 11.6
click at [100, 493] on span "Income" at bounding box center [186, 491] width 331 height 27
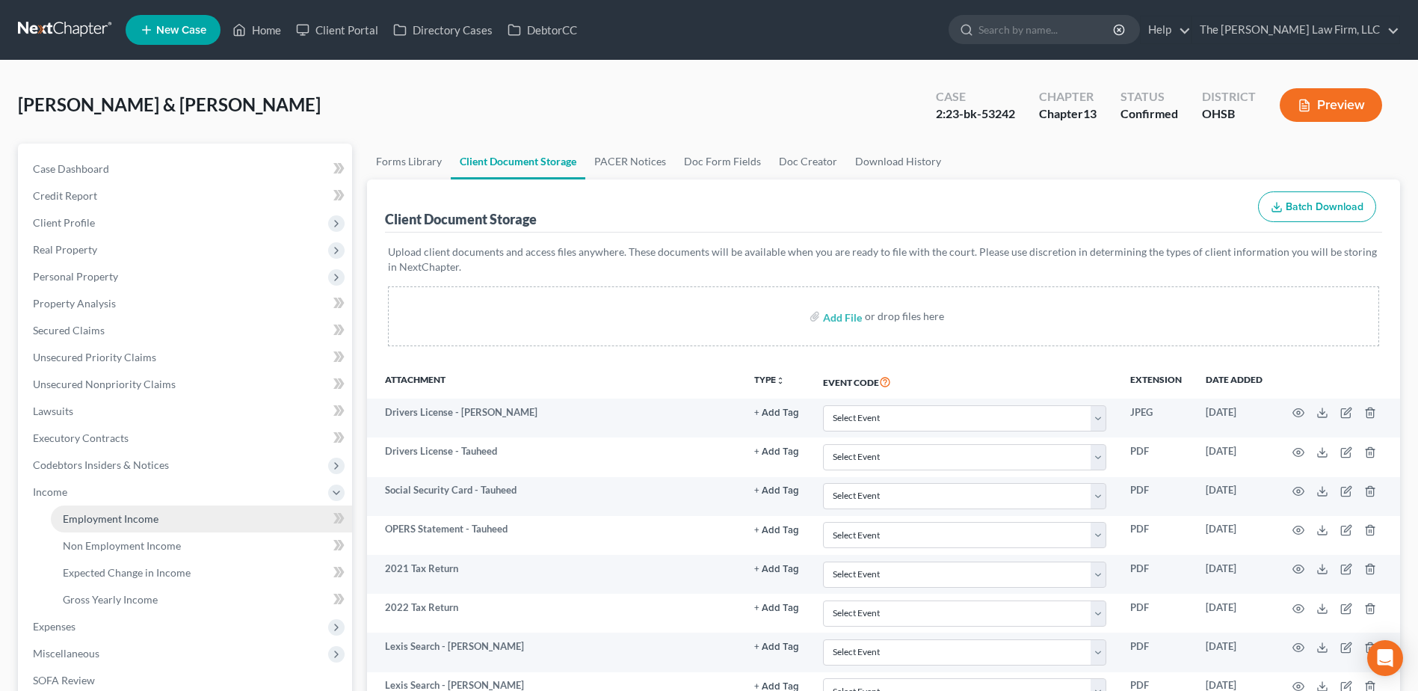
click at [102, 513] on span "Employment Income" at bounding box center [111, 518] width 96 height 13
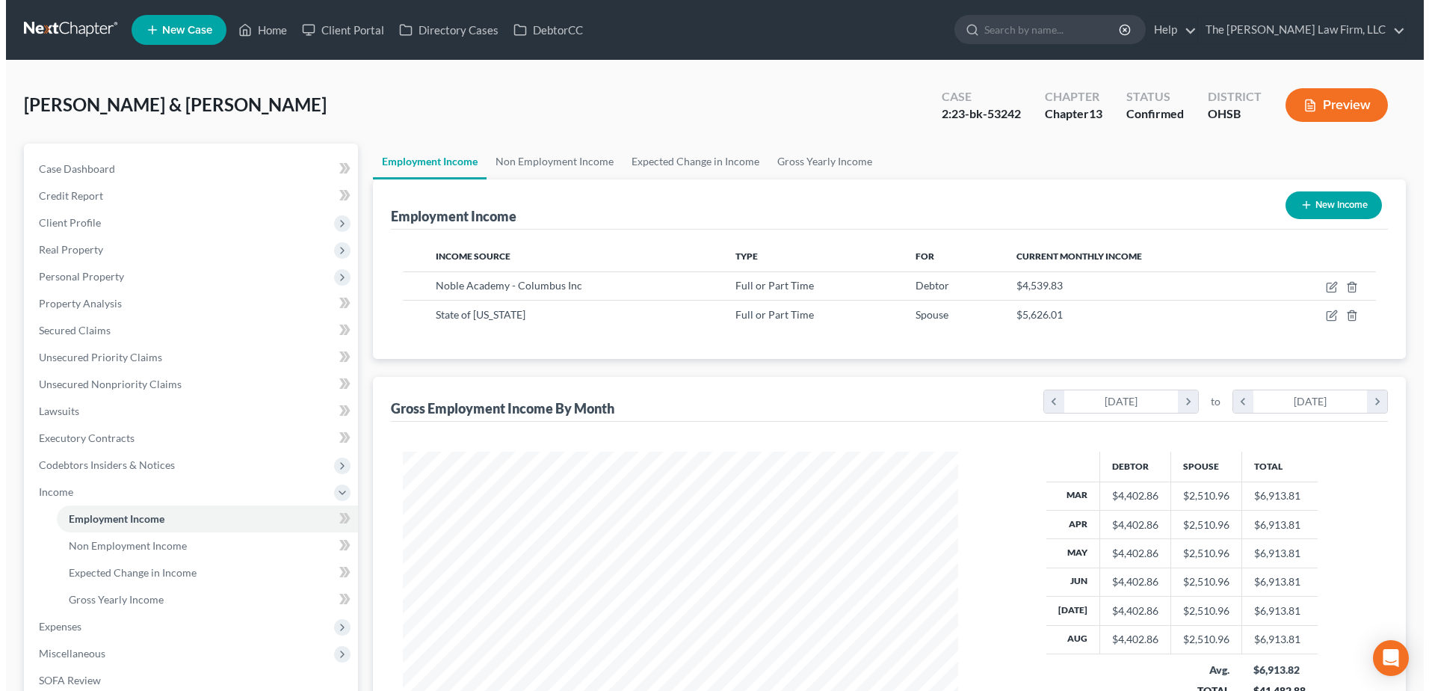
scroll to position [277, 584]
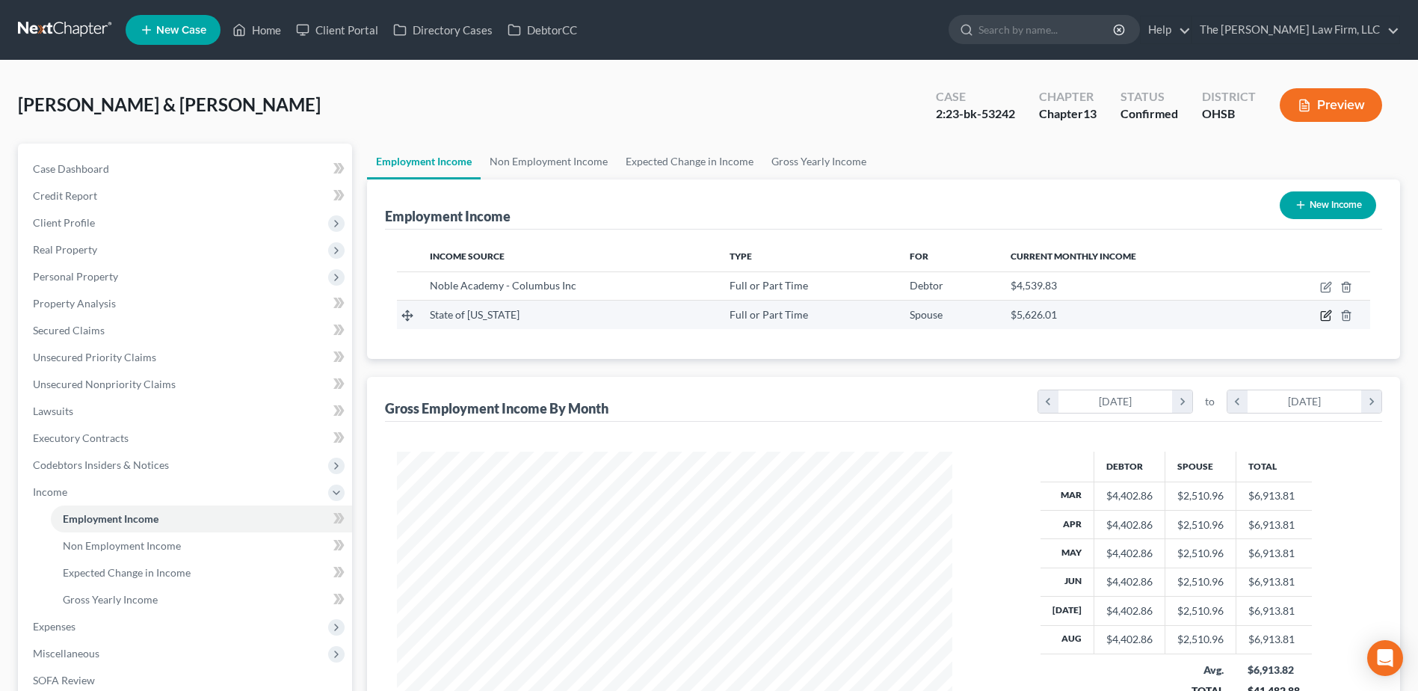
click at [1324, 314] on icon "button" at bounding box center [1326, 315] width 12 height 12
select select "0"
select select "36"
select select "2"
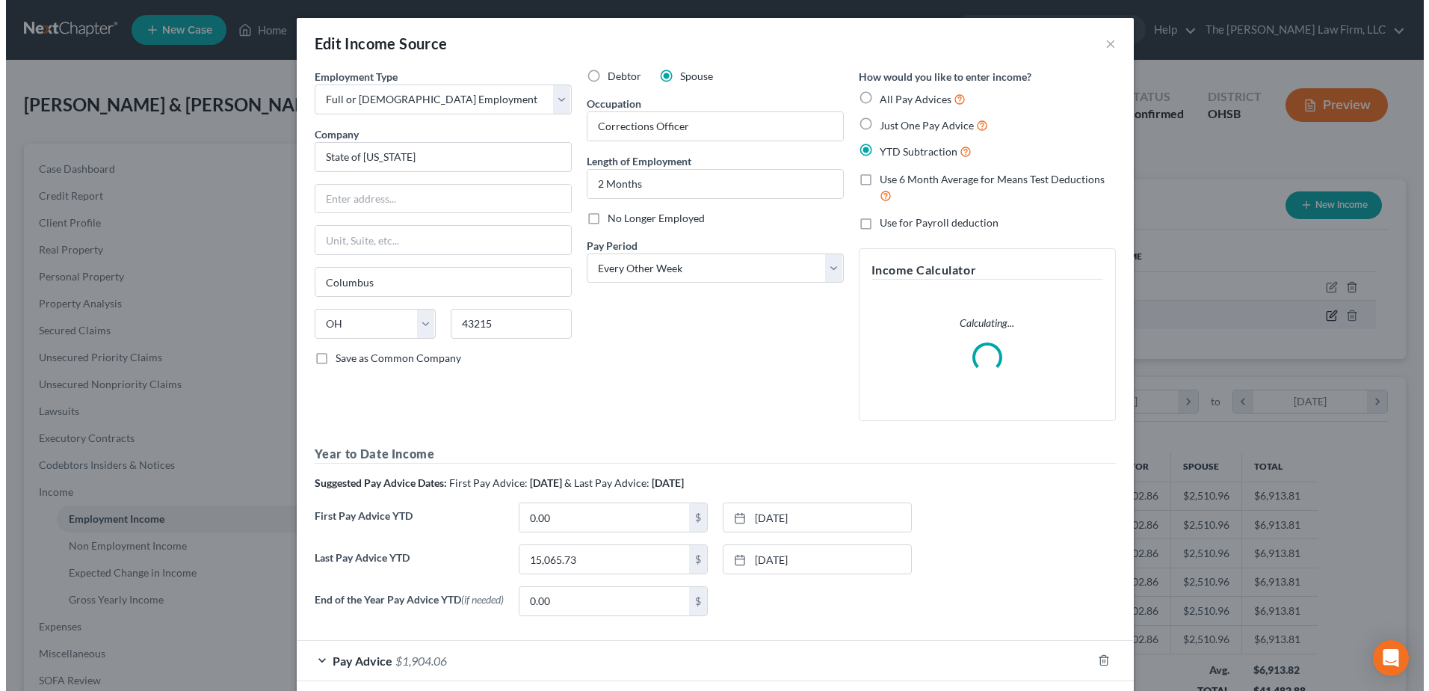
scroll to position [280, 590]
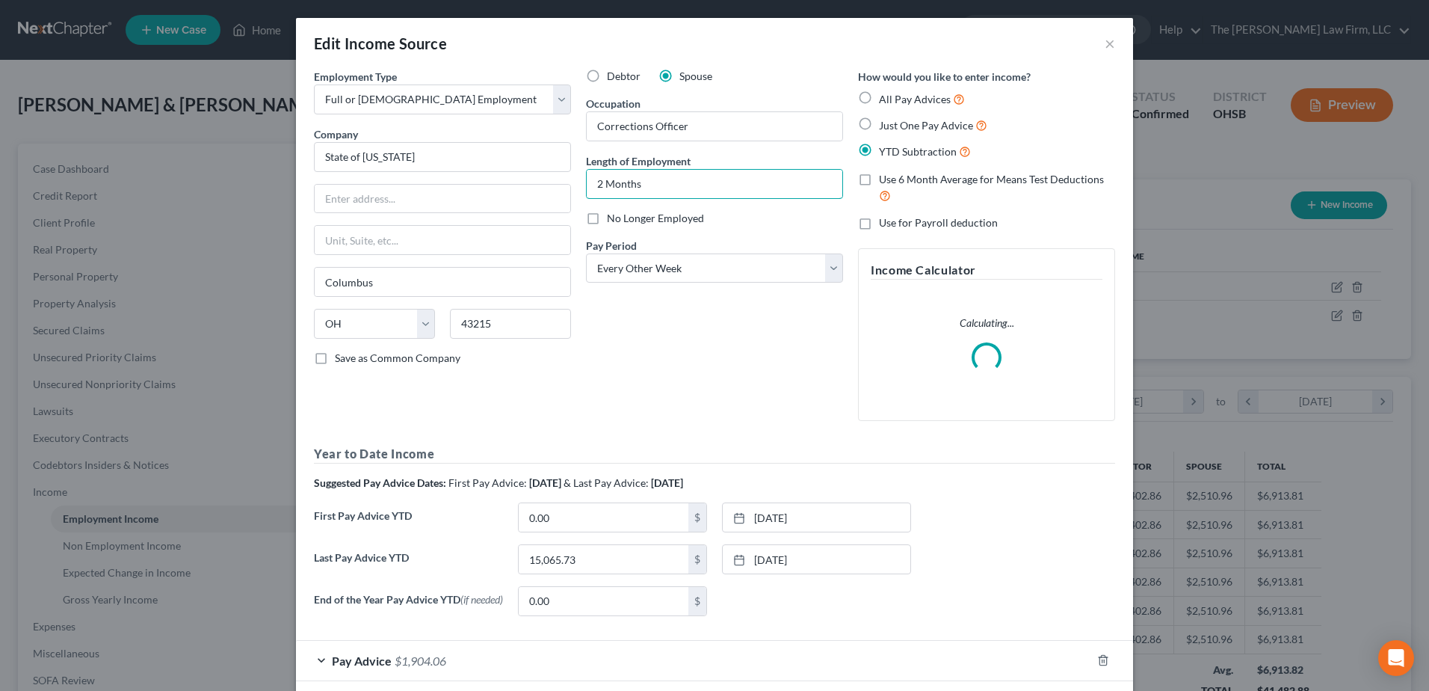
drag, startPoint x: 637, startPoint y: 184, endPoint x: 469, endPoint y: 177, distance: 167.6
click at [471, 180] on div "Employment Type * Select Full or [DEMOGRAPHIC_DATA] Employment Self Employment …" at bounding box center [714, 348] width 816 height 559
type input "2 Years"
click at [713, 398] on div "Debtor Spouse Occupation Corrections Officer Length of Employment 2 Years No Lo…" at bounding box center [714, 251] width 272 height 364
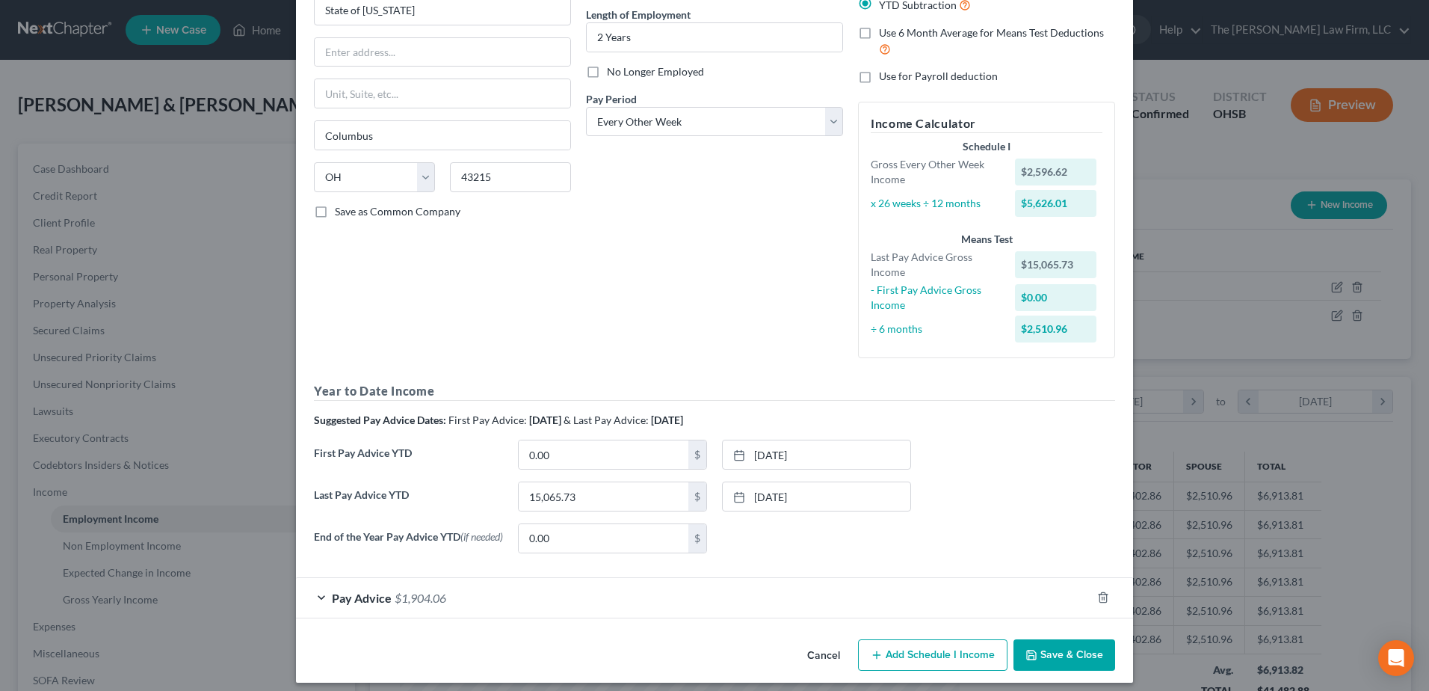
scroll to position [159, 0]
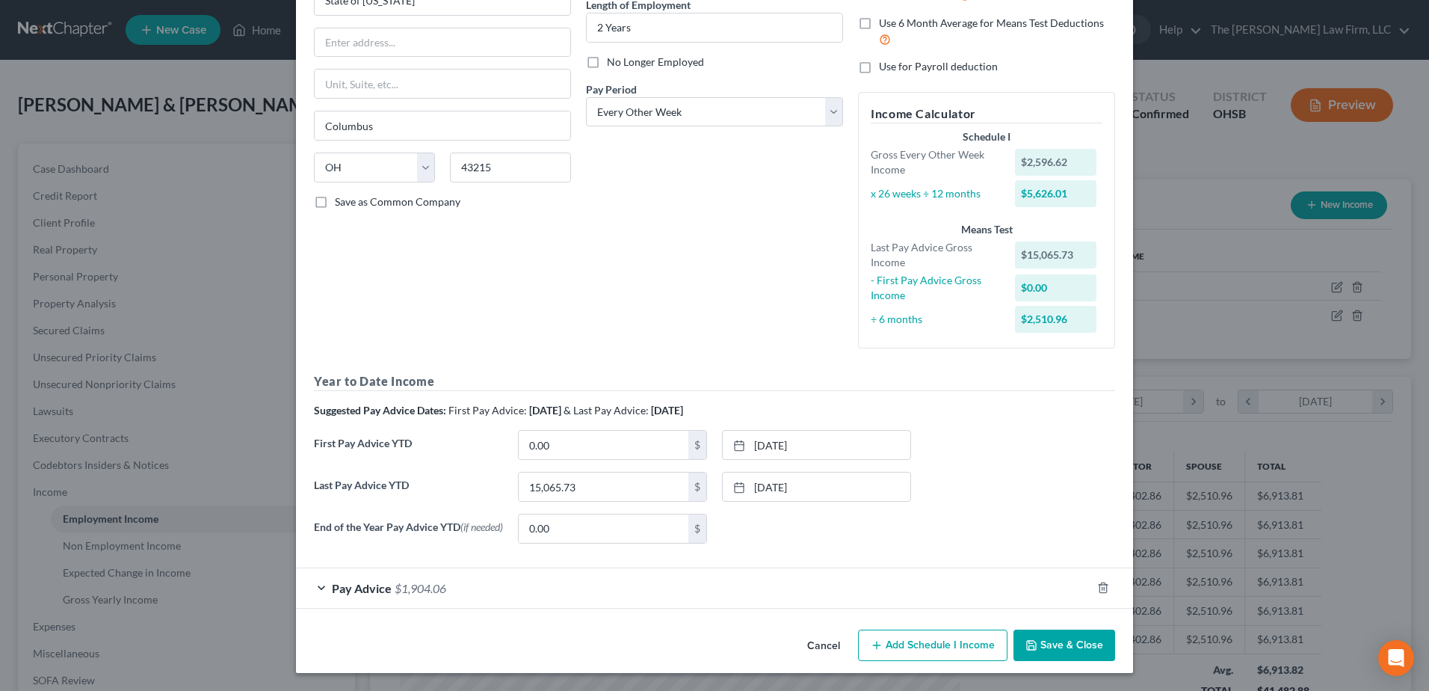
click at [403, 597] on div "Pay Advice $1,904.06" at bounding box center [693, 588] width 795 height 40
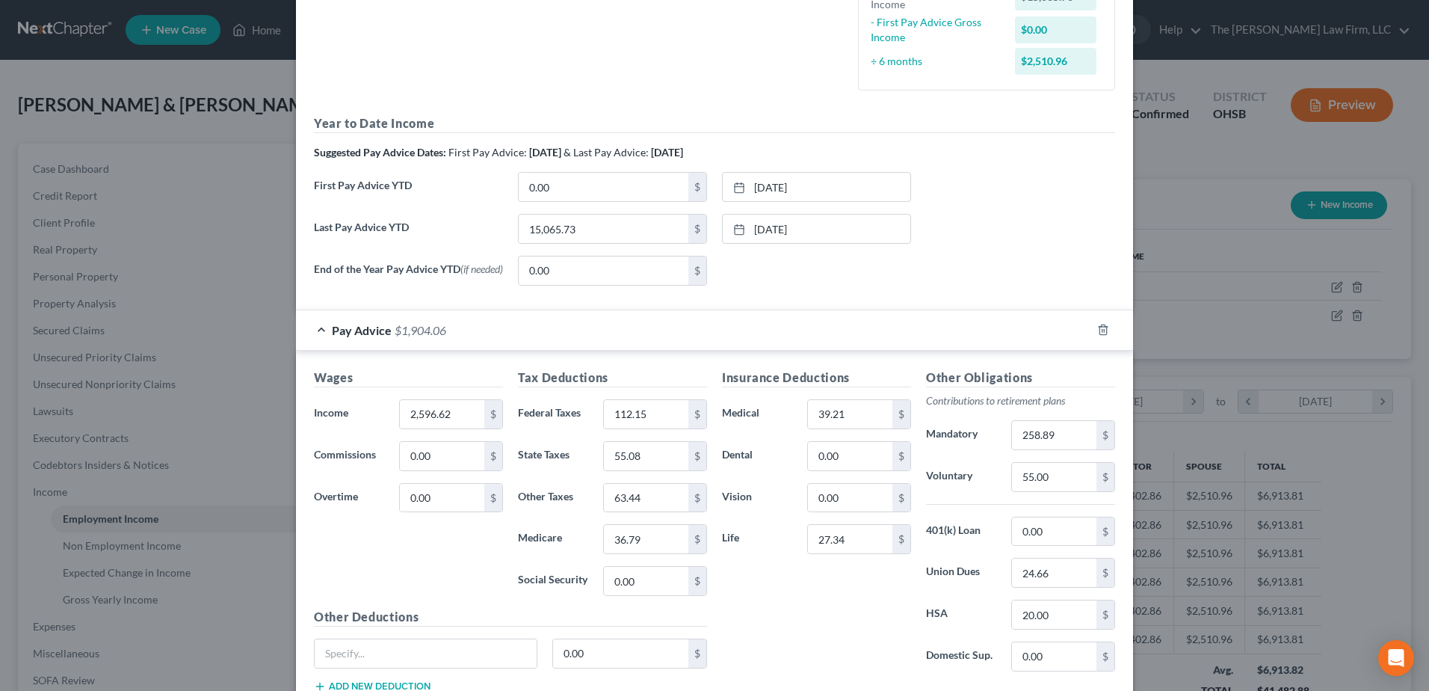
scroll to position [525, 0]
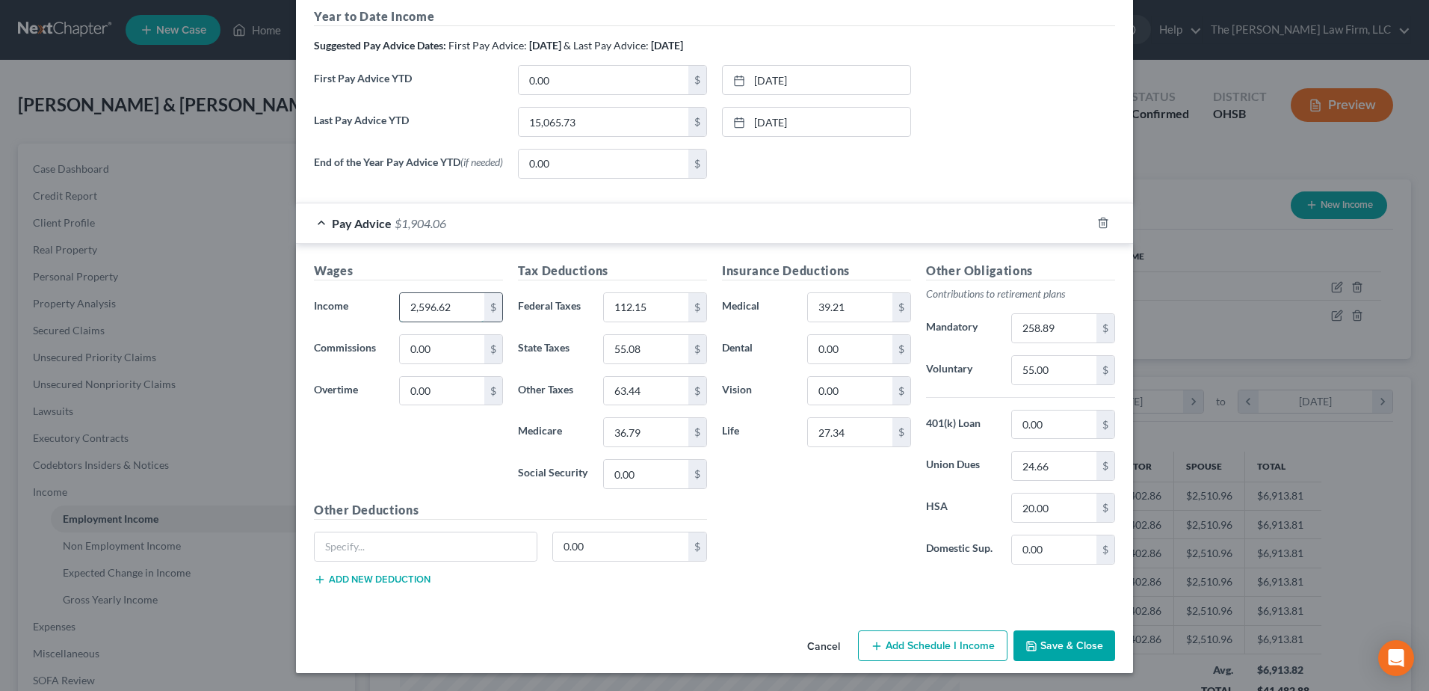
click at [431, 306] on input "2,596.62" at bounding box center [442, 307] width 84 height 28
click at [429, 303] on input "2,596.62" at bounding box center [442, 307] width 84 height 28
type input "2,200.46"
click at [630, 304] on input "112.15" at bounding box center [646, 307] width 84 height 28
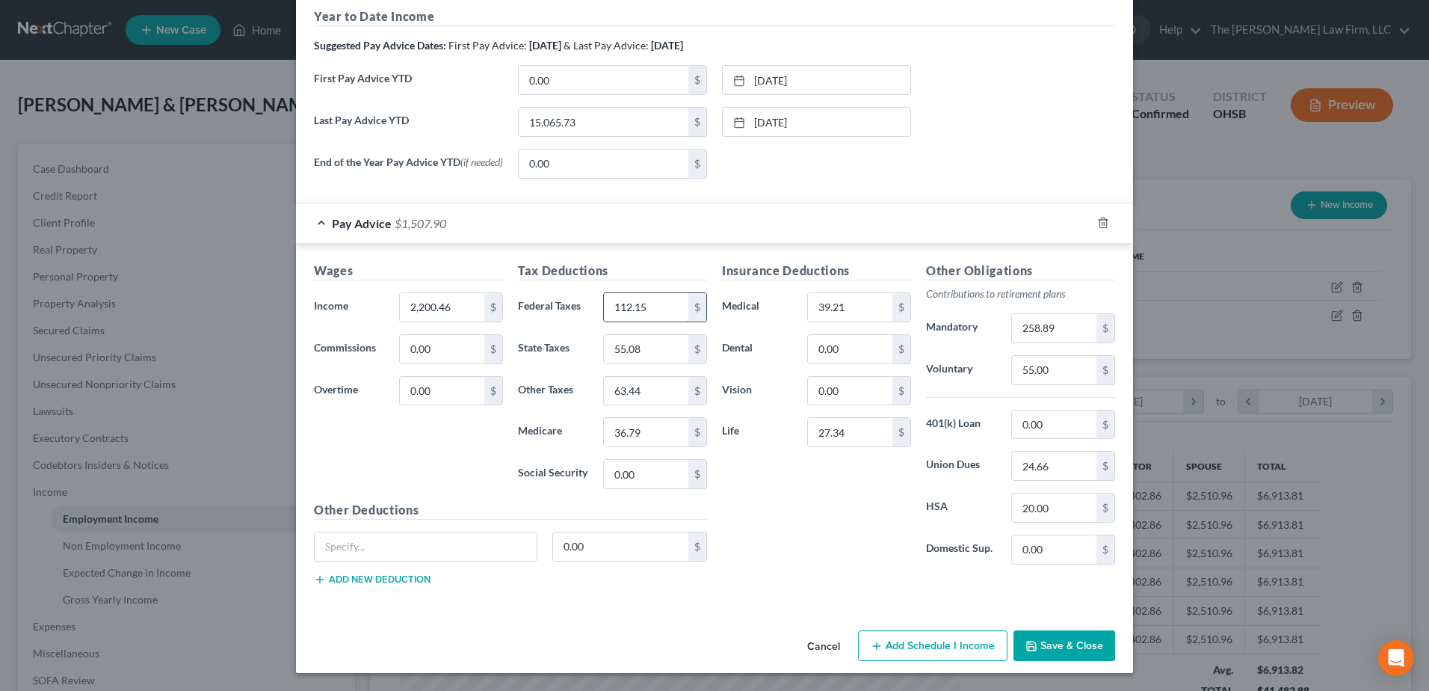
click at [630, 304] on input "112.15" at bounding box center [646, 307] width 84 height 28
type input "68.15"
type input "43.38"
click at [646, 395] on input "63.44" at bounding box center [646, 391] width 84 height 28
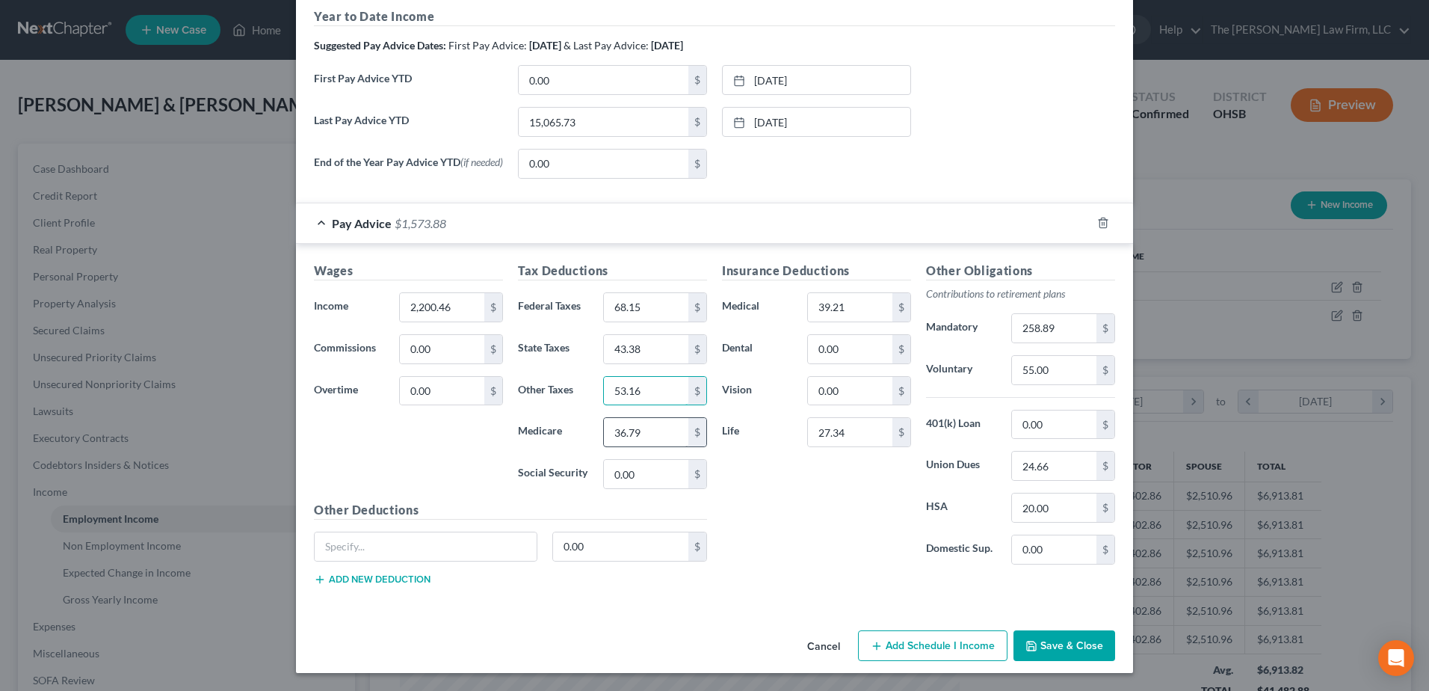
type input "53.16"
click at [638, 436] on input "36.79" at bounding box center [646, 432] width 84 height 28
type input "30.83"
click at [857, 309] on input "39.21" at bounding box center [850, 307] width 84 height 28
type input "74.65"
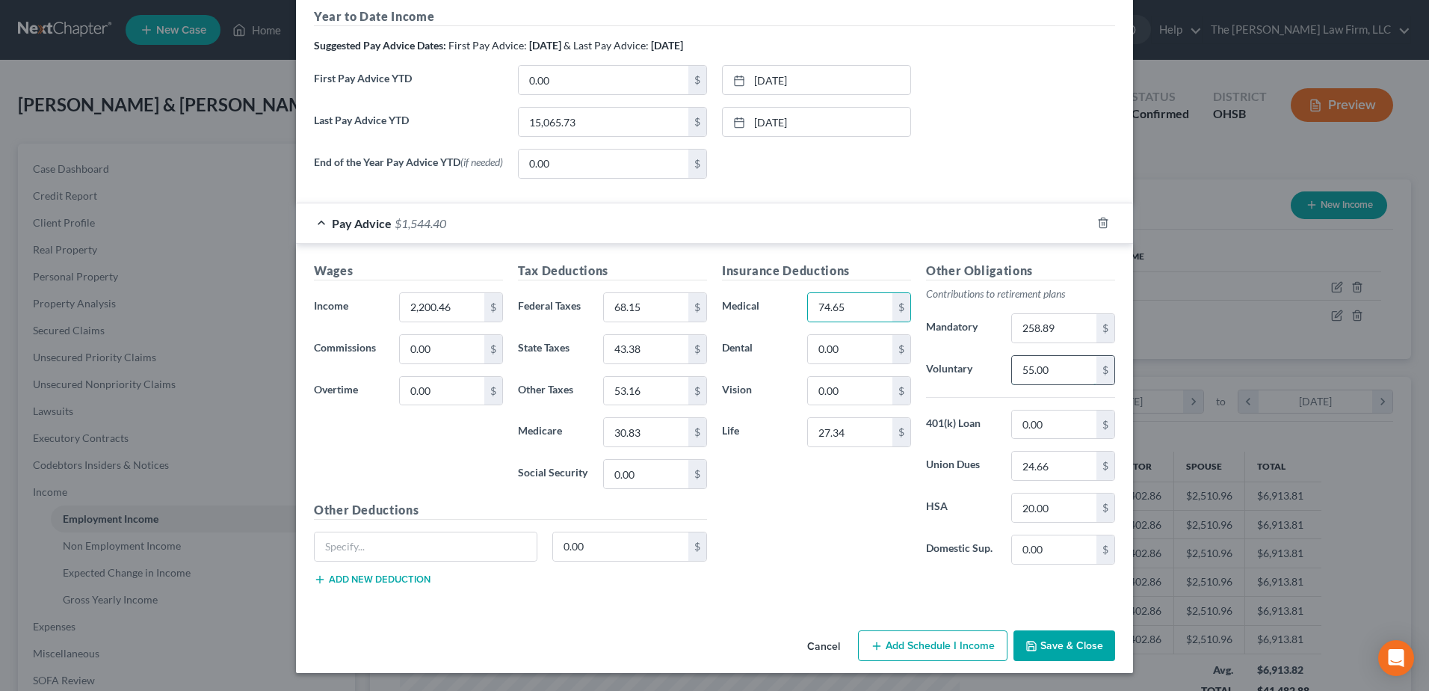
click at [1055, 365] on input "55.00" at bounding box center [1054, 370] width 84 height 28
type input "50.00"
click at [1052, 507] on input "20.00" at bounding box center [1054, 507] width 84 height 28
type input "0"
click at [1075, 323] on input "258.89" at bounding box center [1054, 328] width 84 height 28
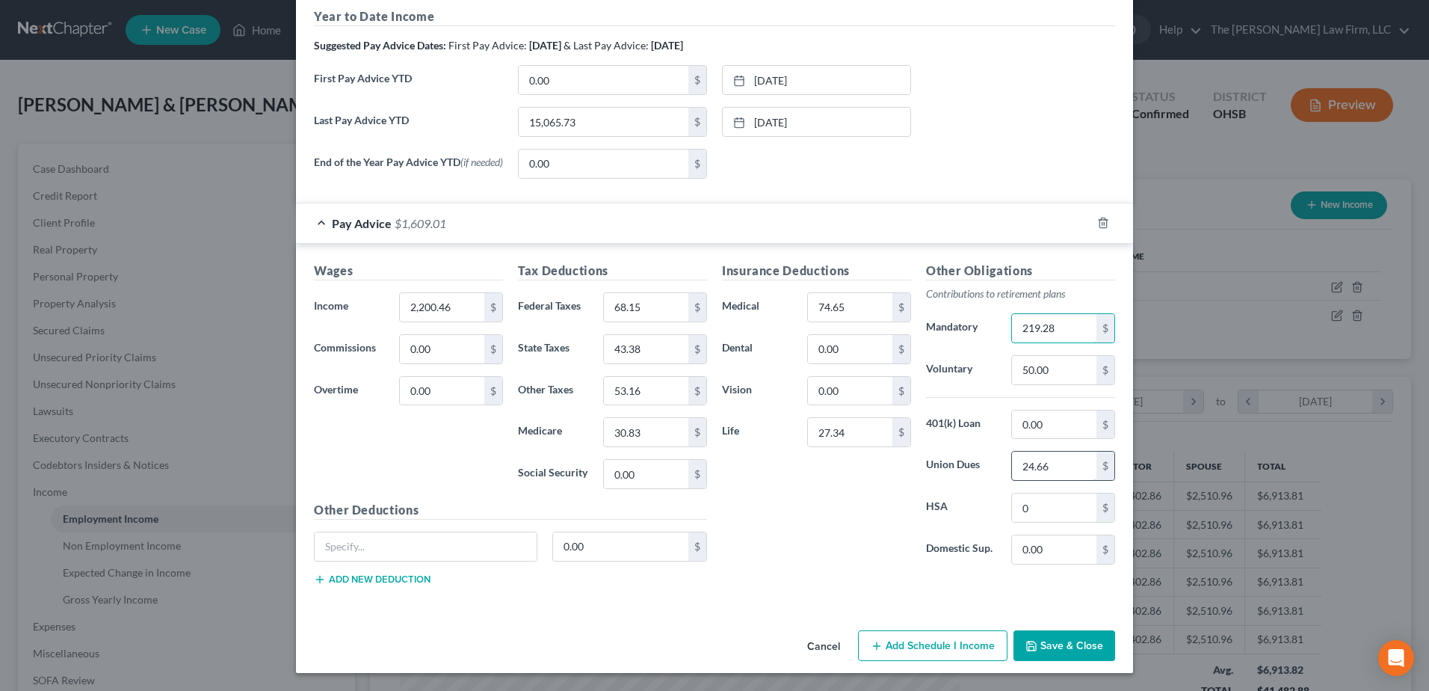
type input "219.28"
click at [1038, 460] on input "24.66" at bounding box center [1054, 465] width 84 height 28
type input "25.77"
click at [861, 435] on input "27.34" at bounding box center [850, 432] width 84 height 28
type input "38.54"
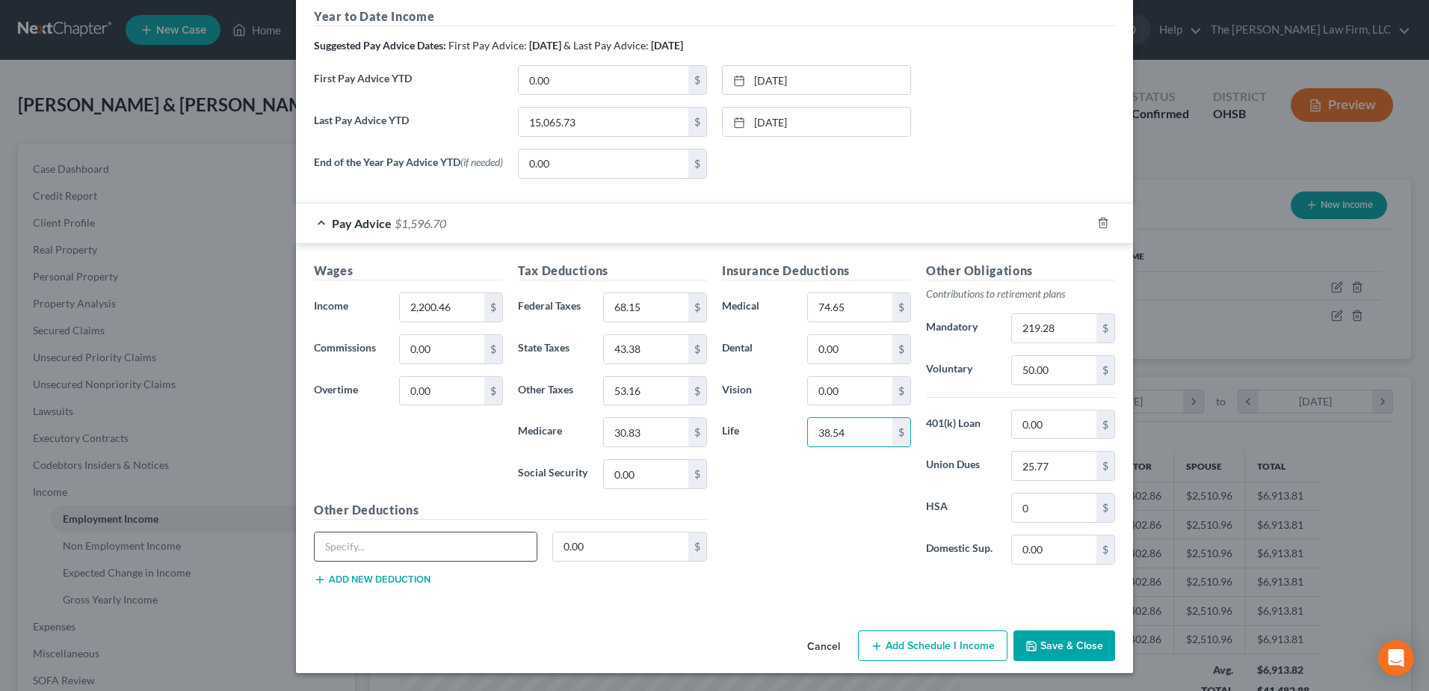
click at [371, 547] on input "text" at bounding box center [426, 546] width 222 height 28
type input "Union Computer Purchase Program"
click at [1081, 632] on button "Save & Close" at bounding box center [1064, 645] width 102 height 31
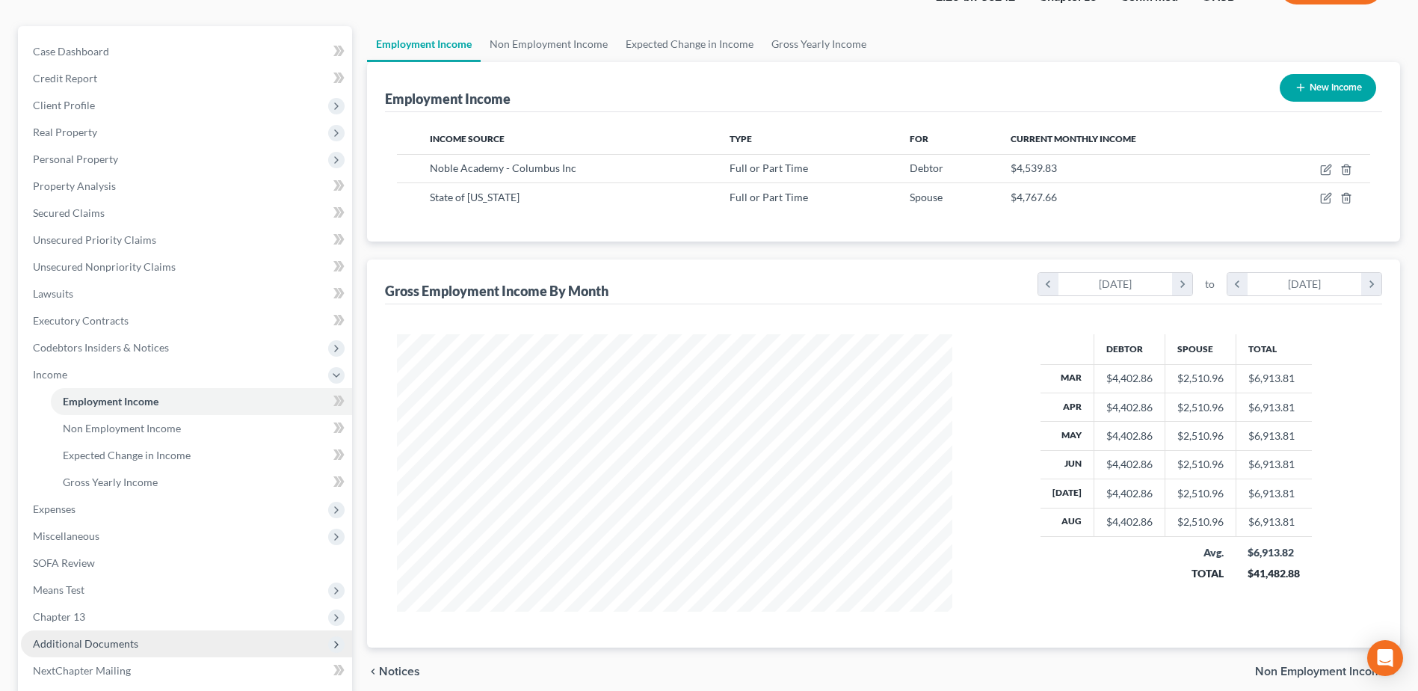
scroll to position [265, 0]
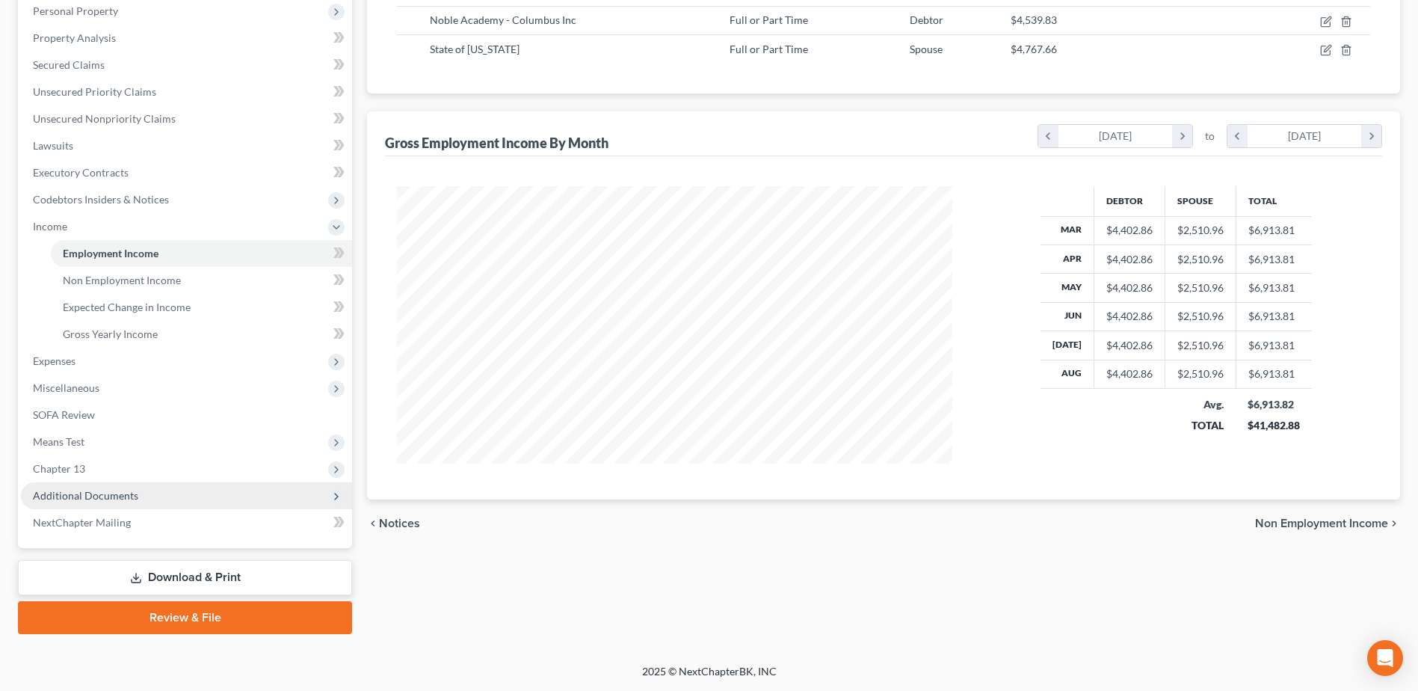
click at [106, 489] on span "Additional Documents" at bounding box center [85, 495] width 105 height 13
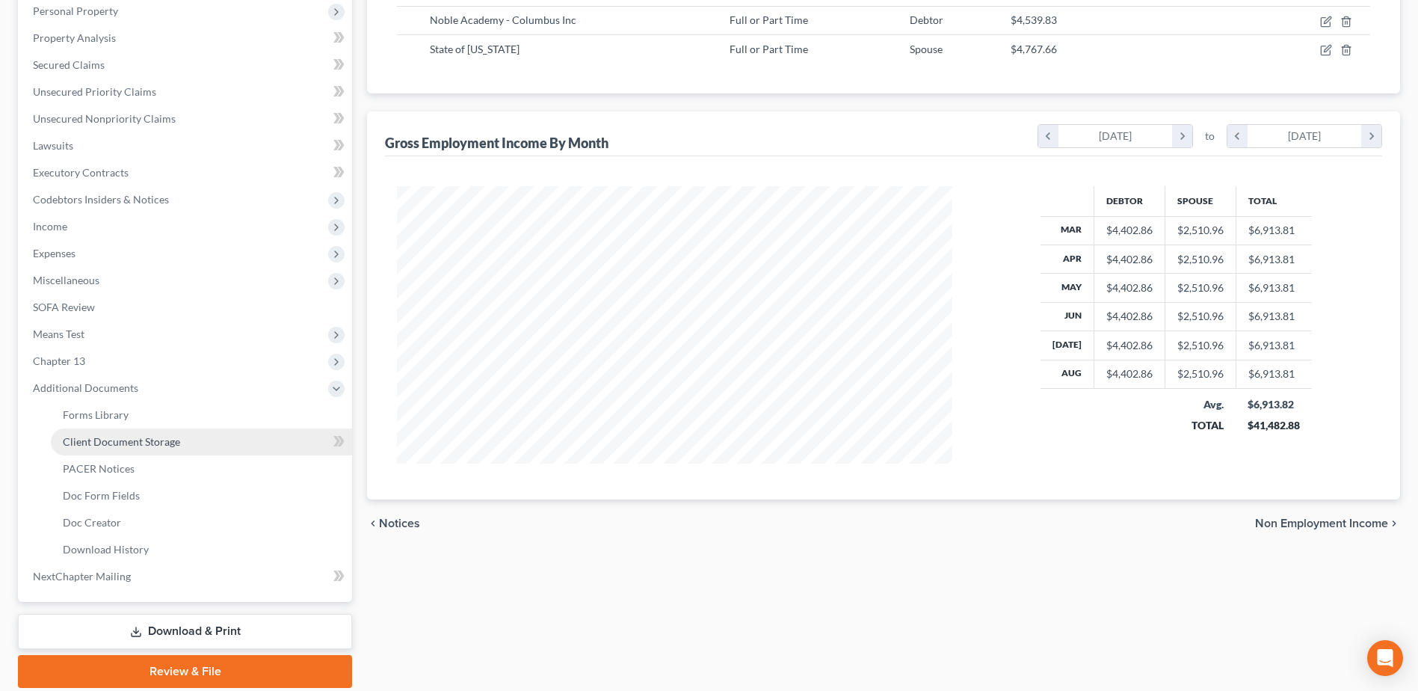
click at [108, 439] on span "Client Document Storage" at bounding box center [121, 441] width 117 height 13
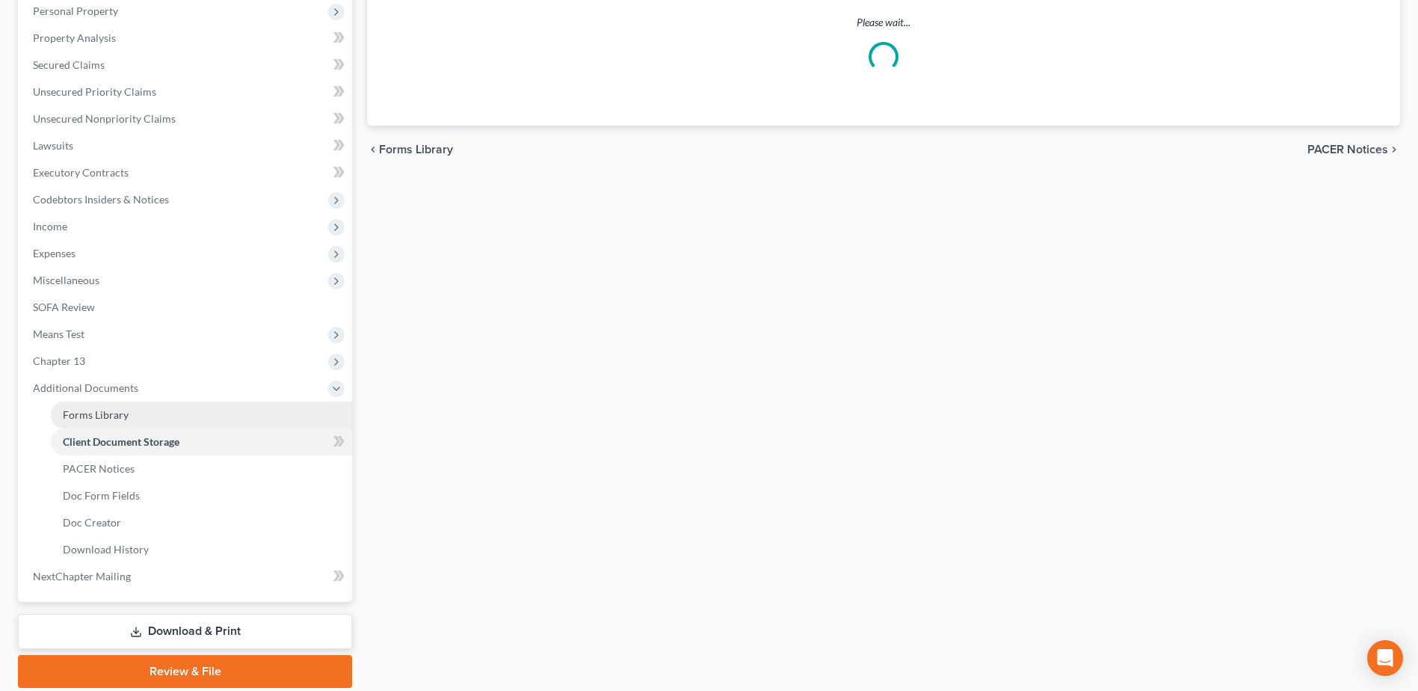
scroll to position [220, 0]
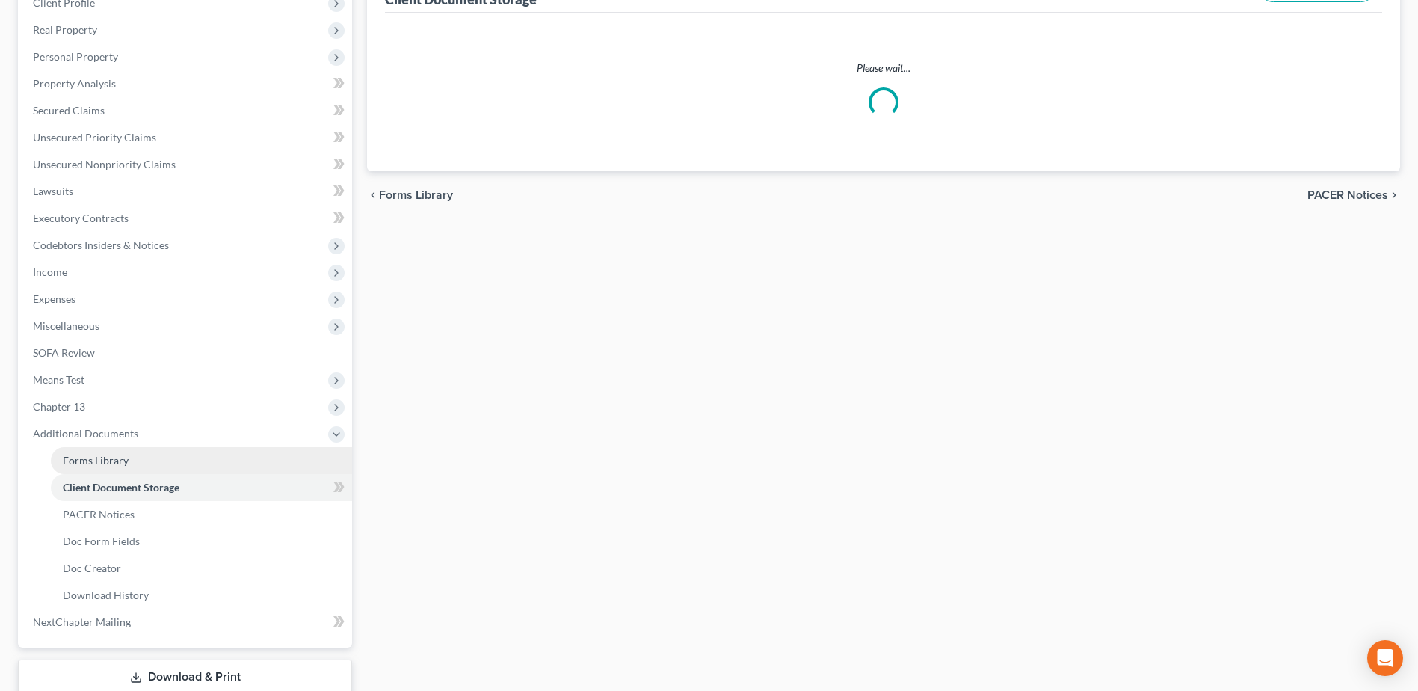
select select "7"
select select "52"
select select "61"
select select "7"
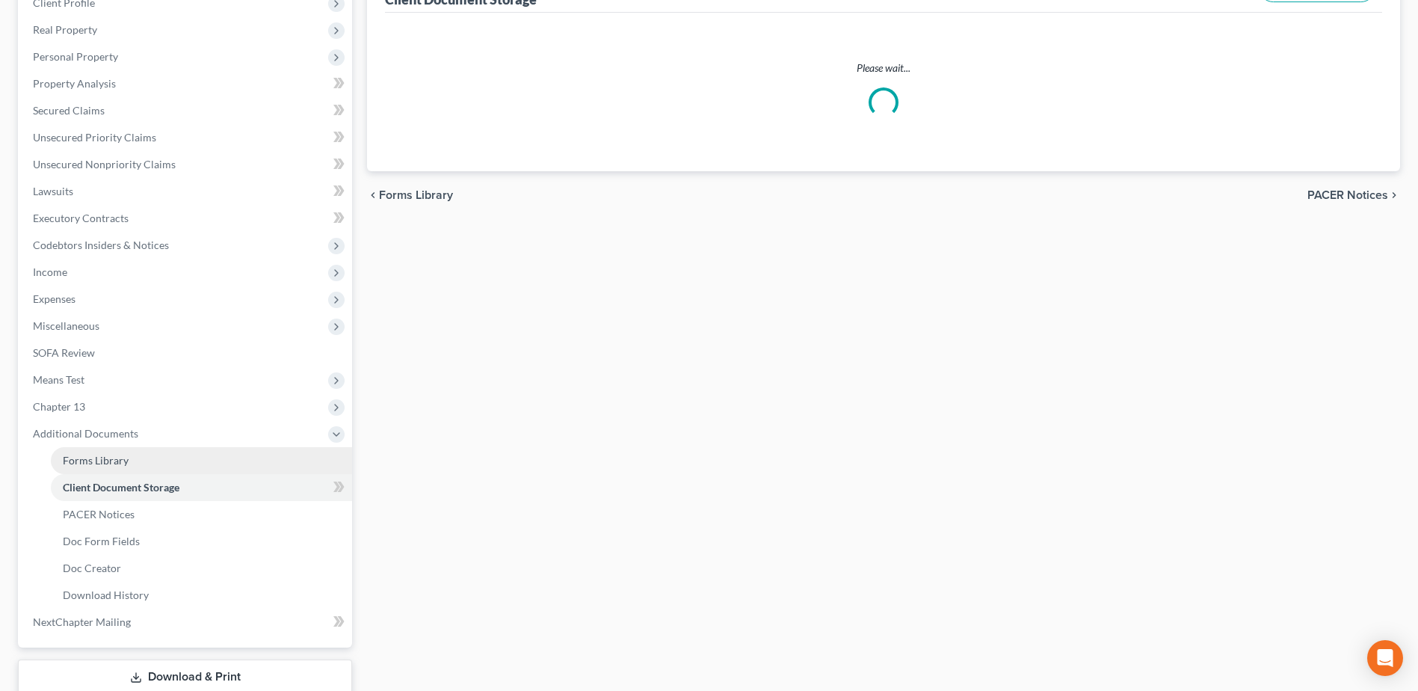
select select "7"
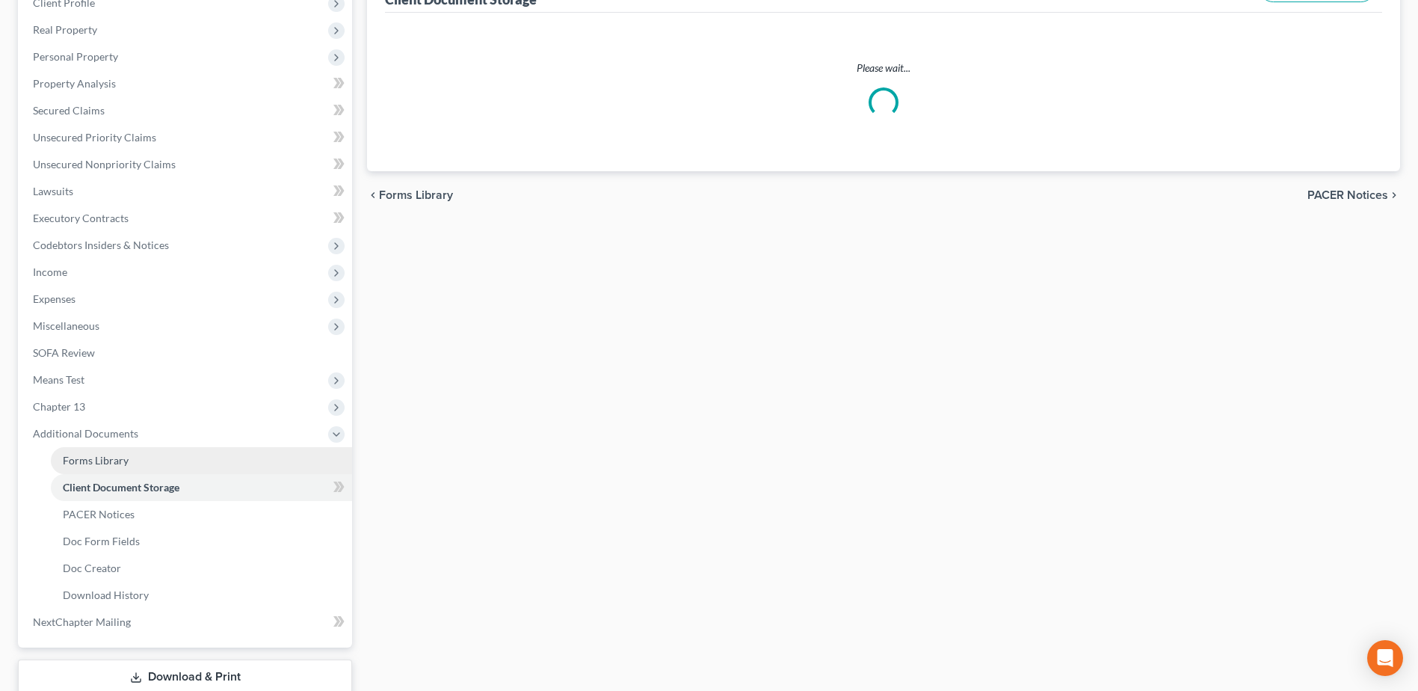
select select "7"
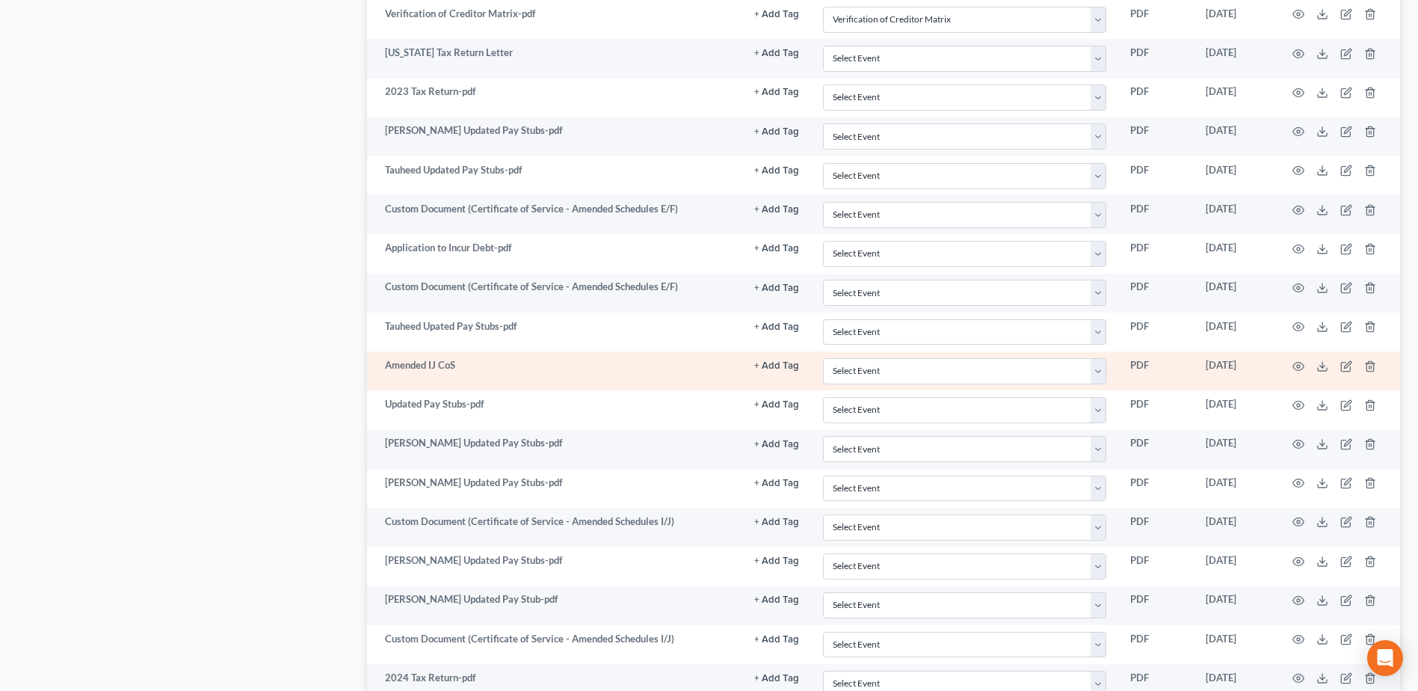
scroll to position [747, 0]
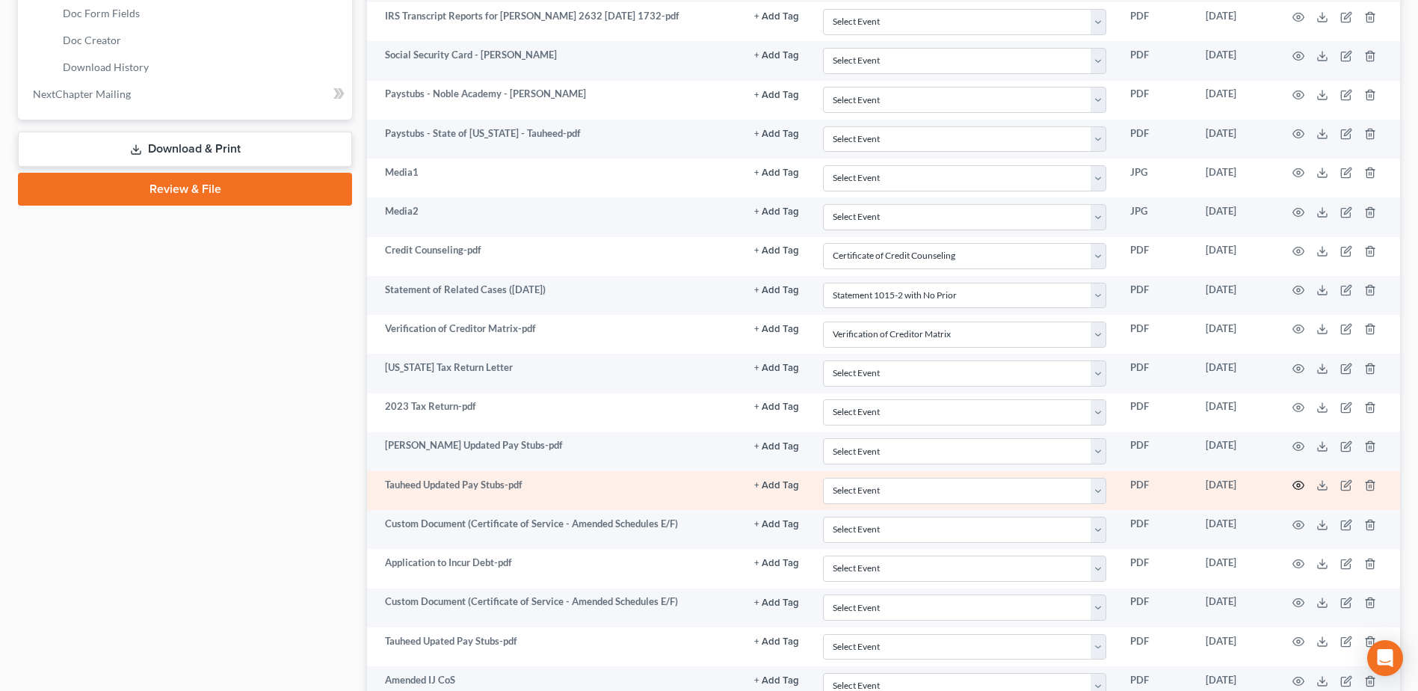
click at [1298, 484] on circle "button" at bounding box center [1298, 485] width 3 height 3
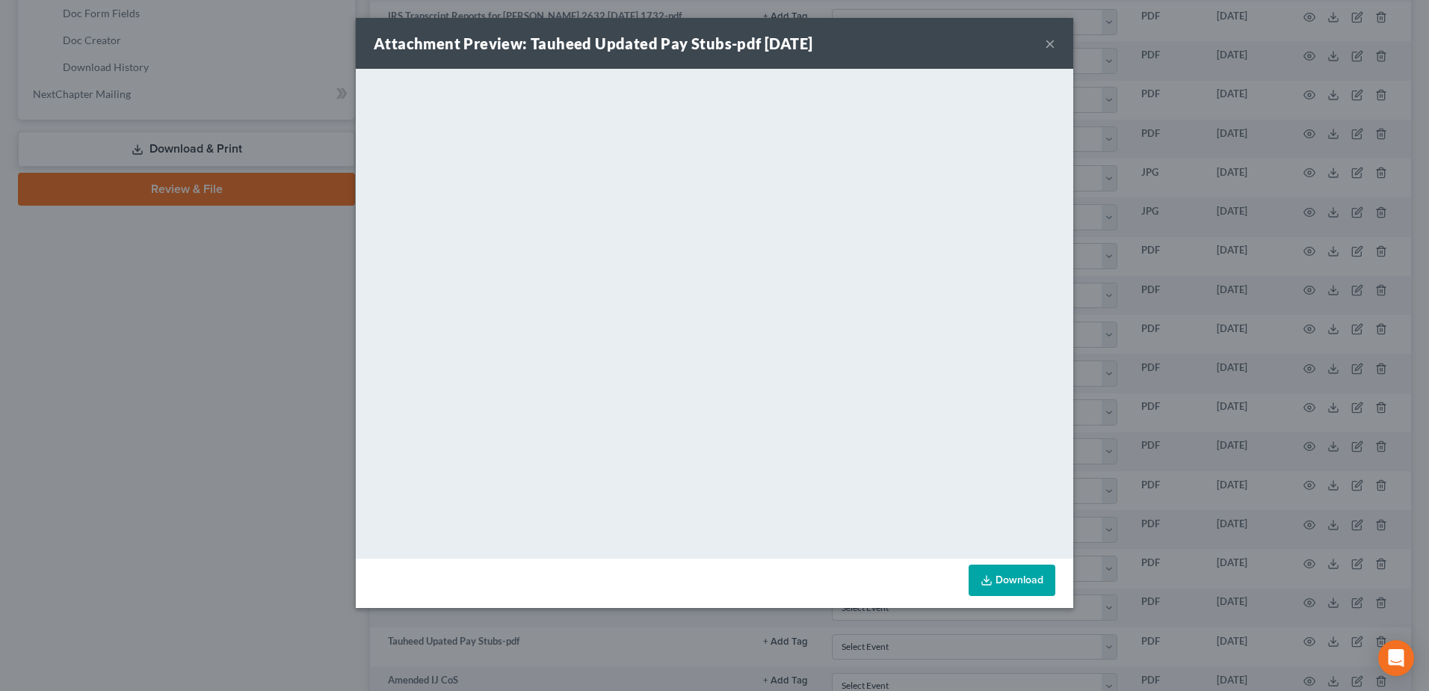
click at [1049, 43] on button "×" at bounding box center [1050, 43] width 10 height 18
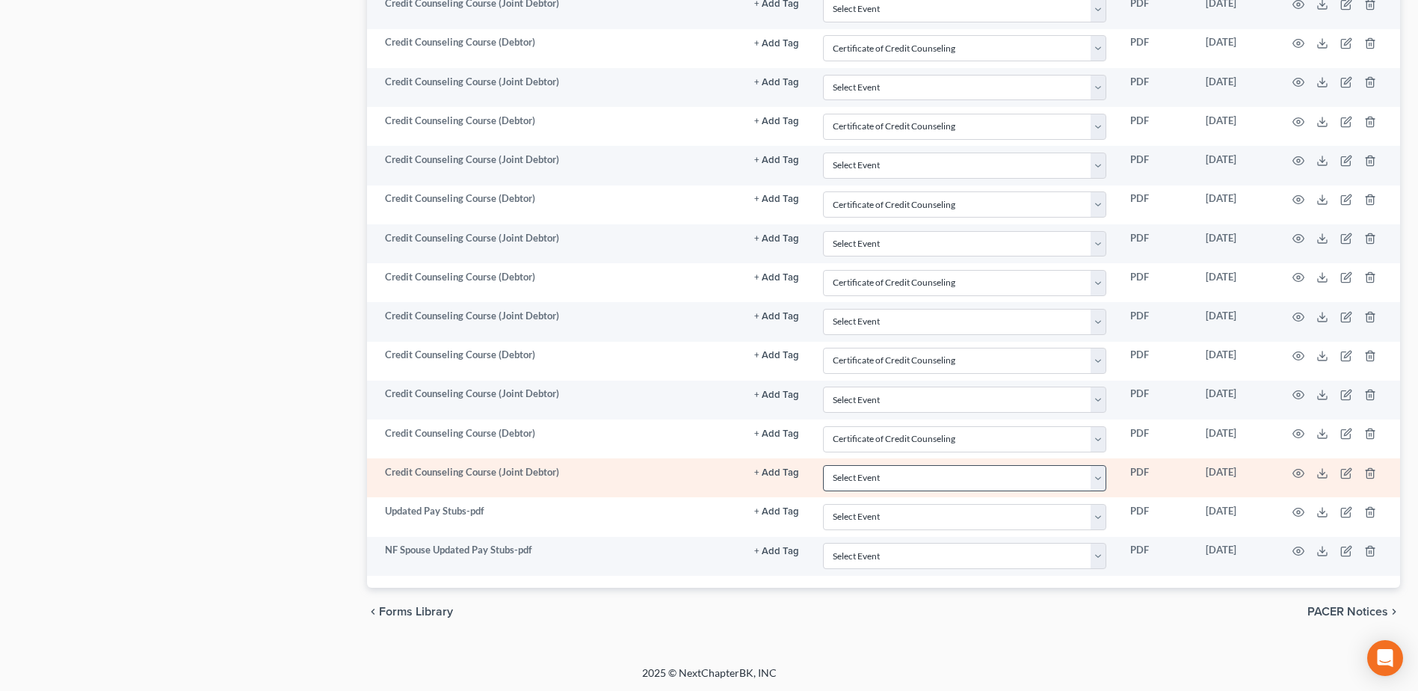
scroll to position [1972, 0]
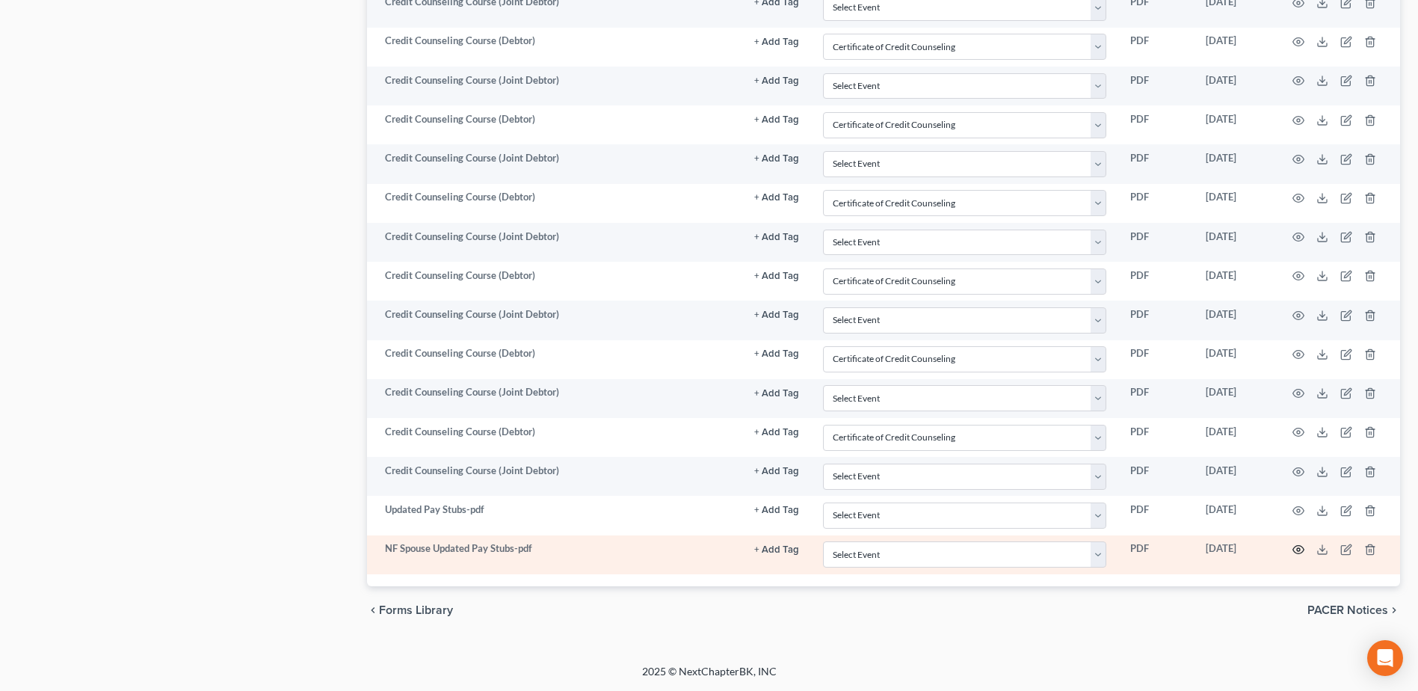
click at [1292, 552] on icon "button" at bounding box center [1298, 549] width 12 height 12
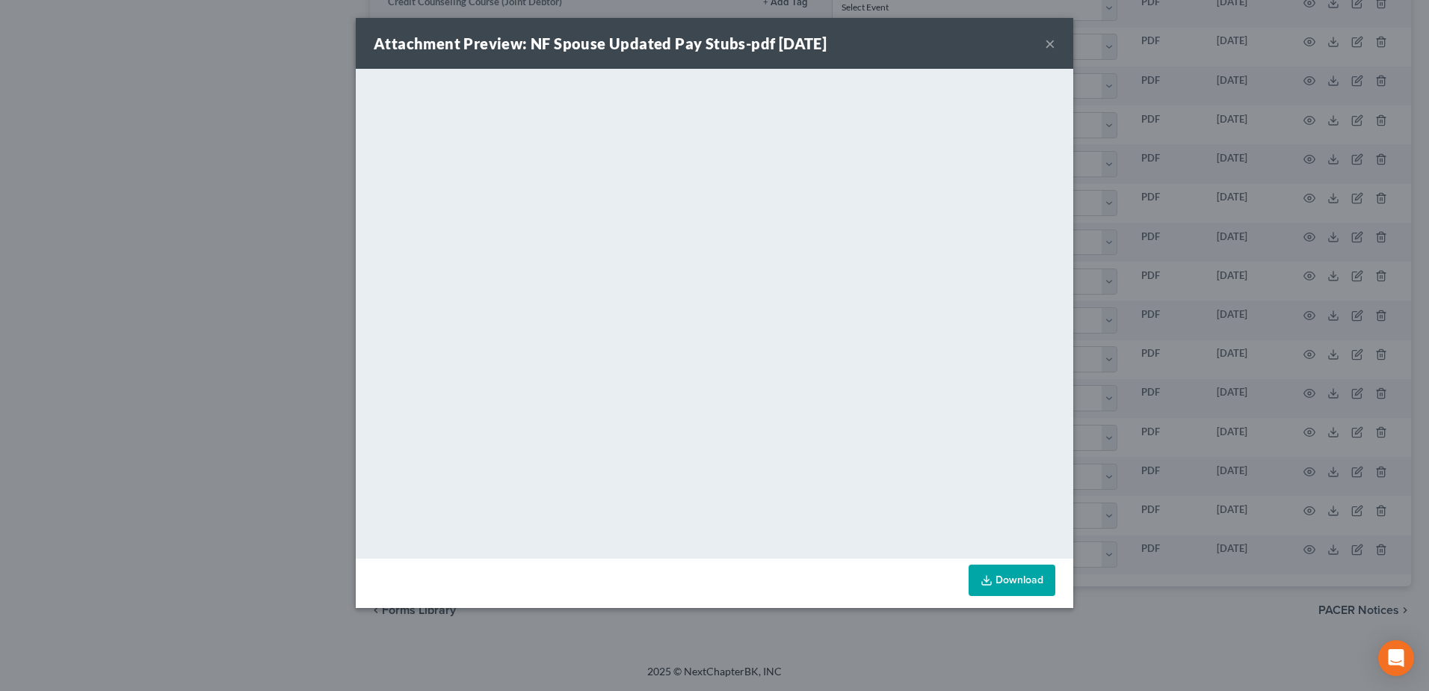
click at [1055, 38] on button "×" at bounding box center [1050, 43] width 10 height 18
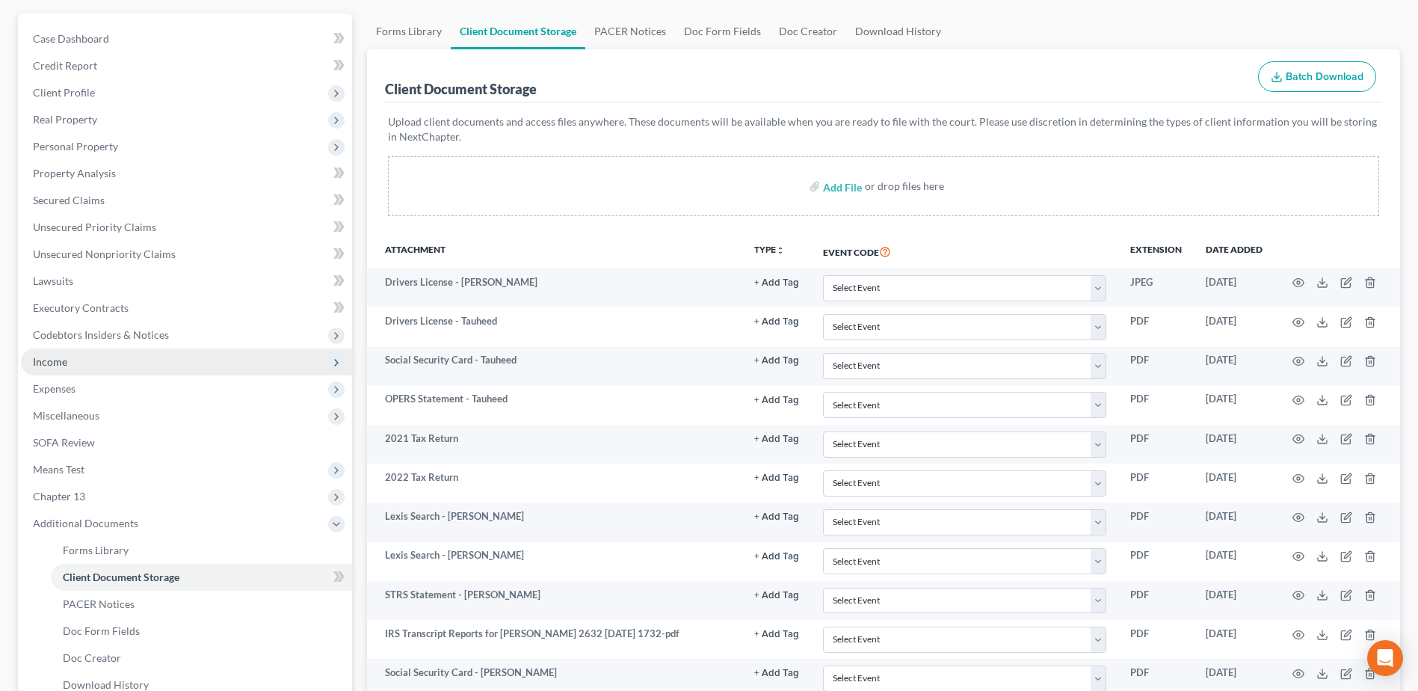
scroll to position [103, 0]
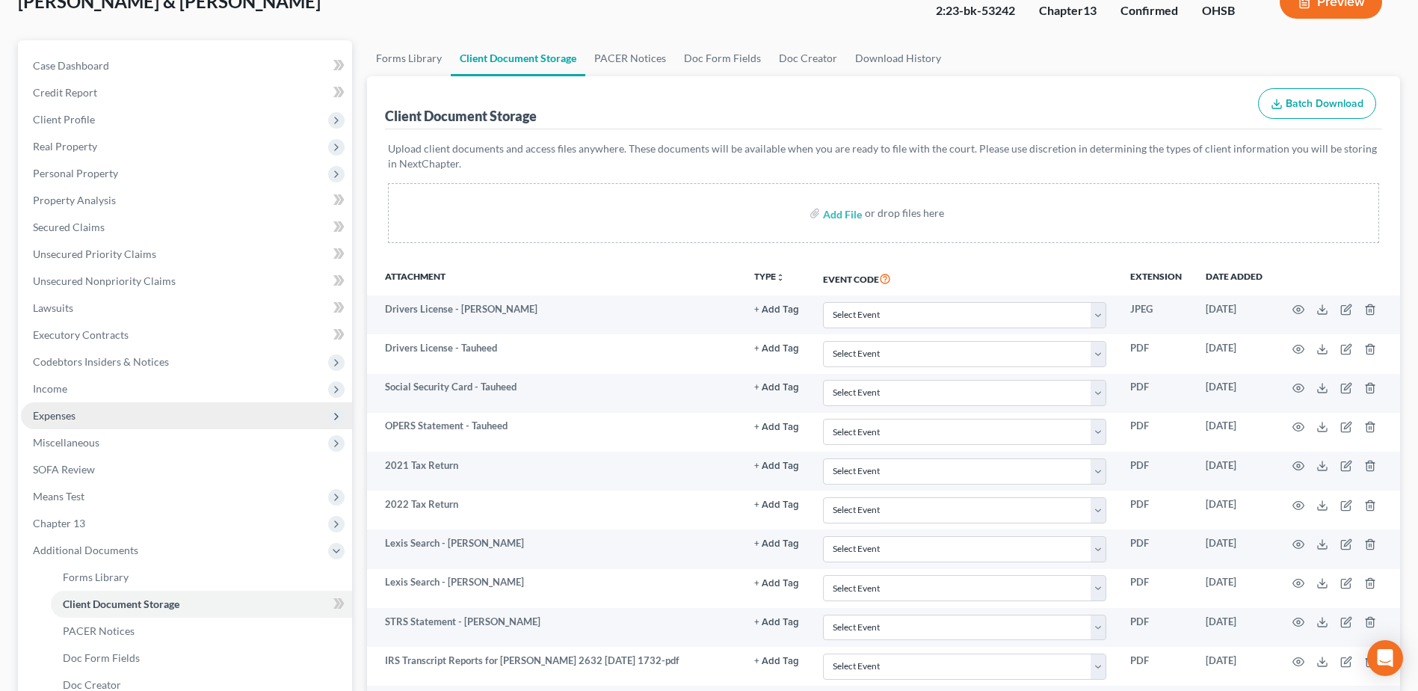
click at [52, 402] on span "Expenses" at bounding box center [186, 415] width 331 height 27
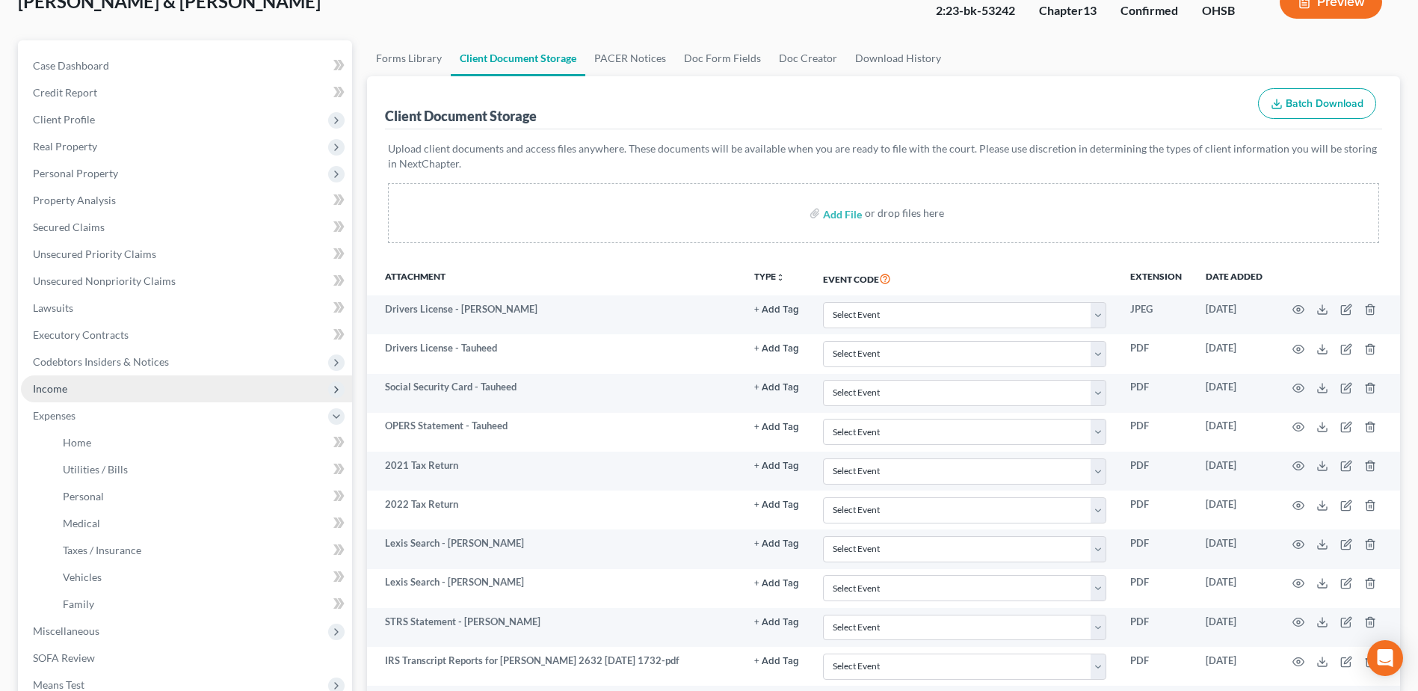
click at [56, 392] on span "Income" at bounding box center [50, 388] width 34 height 13
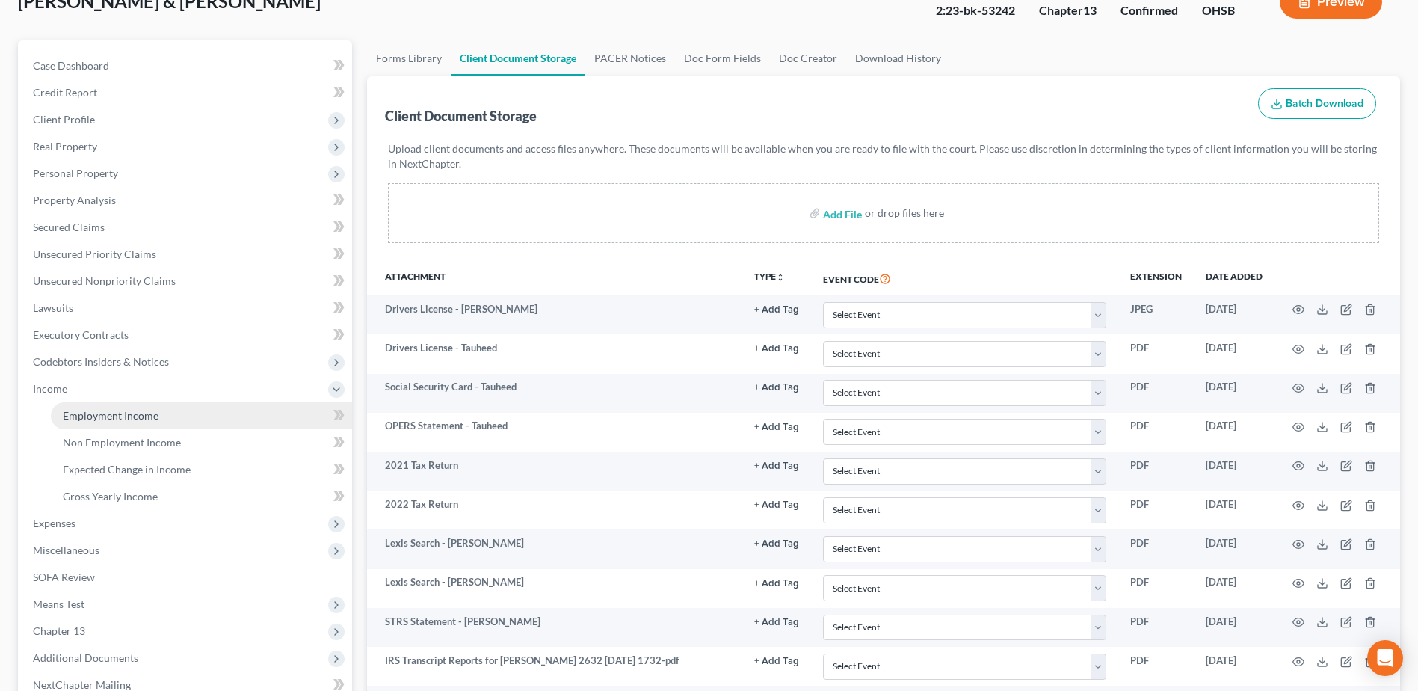
click at [87, 413] on span "Employment Income" at bounding box center [111, 415] width 96 height 13
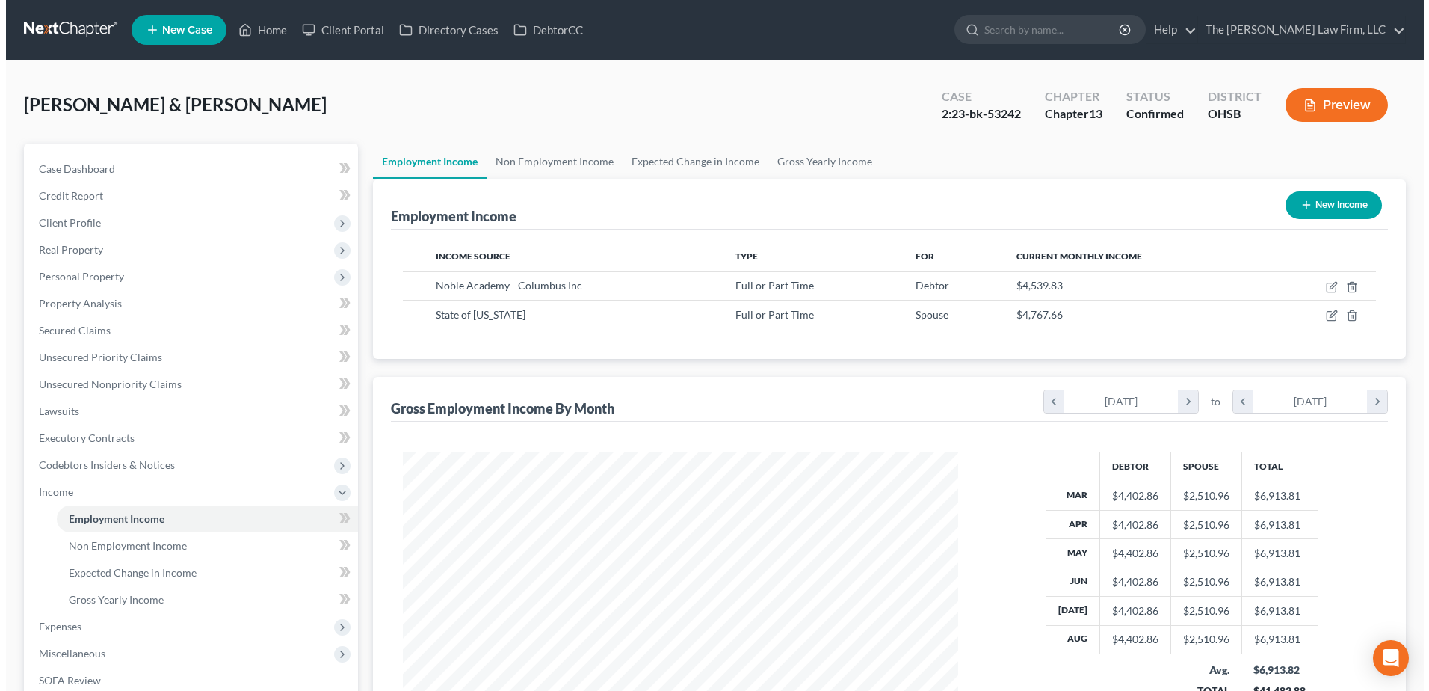
scroll to position [277, 584]
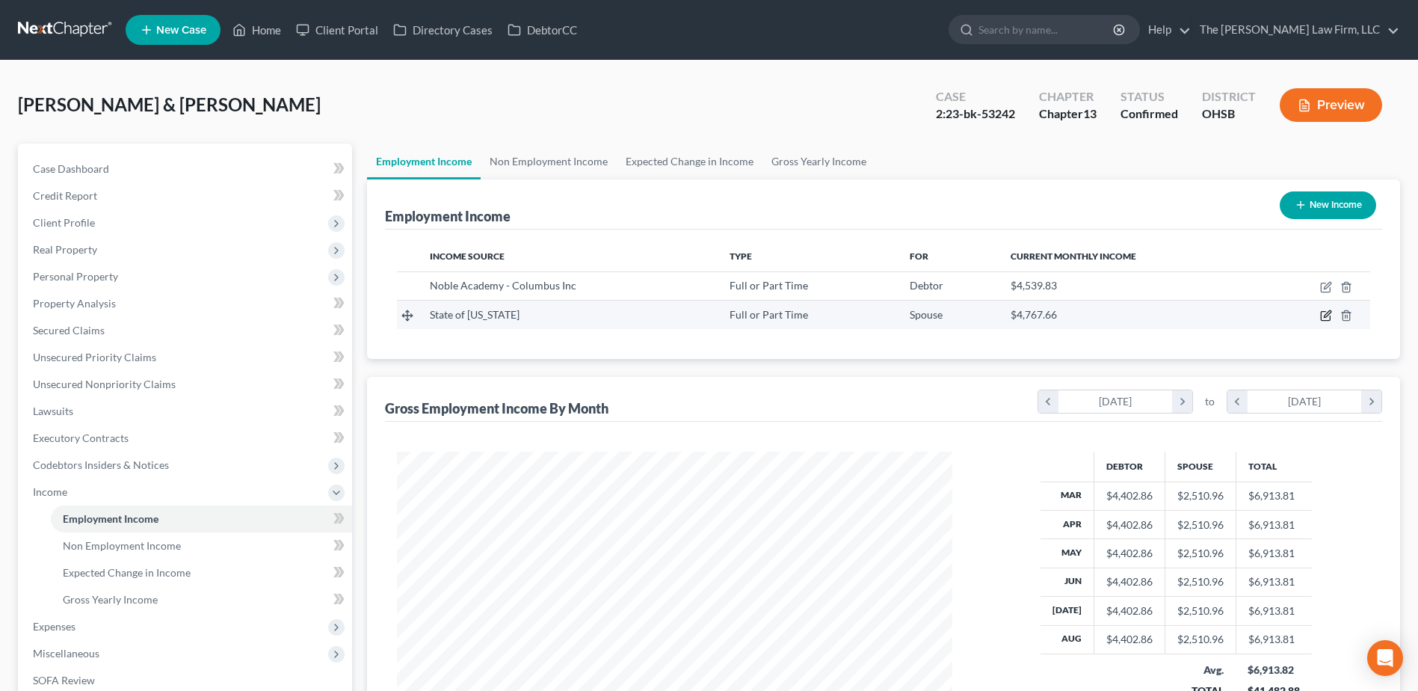
click at [1323, 312] on icon "button" at bounding box center [1325, 316] width 9 height 9
select select "0"
select select "36"
select select "2"
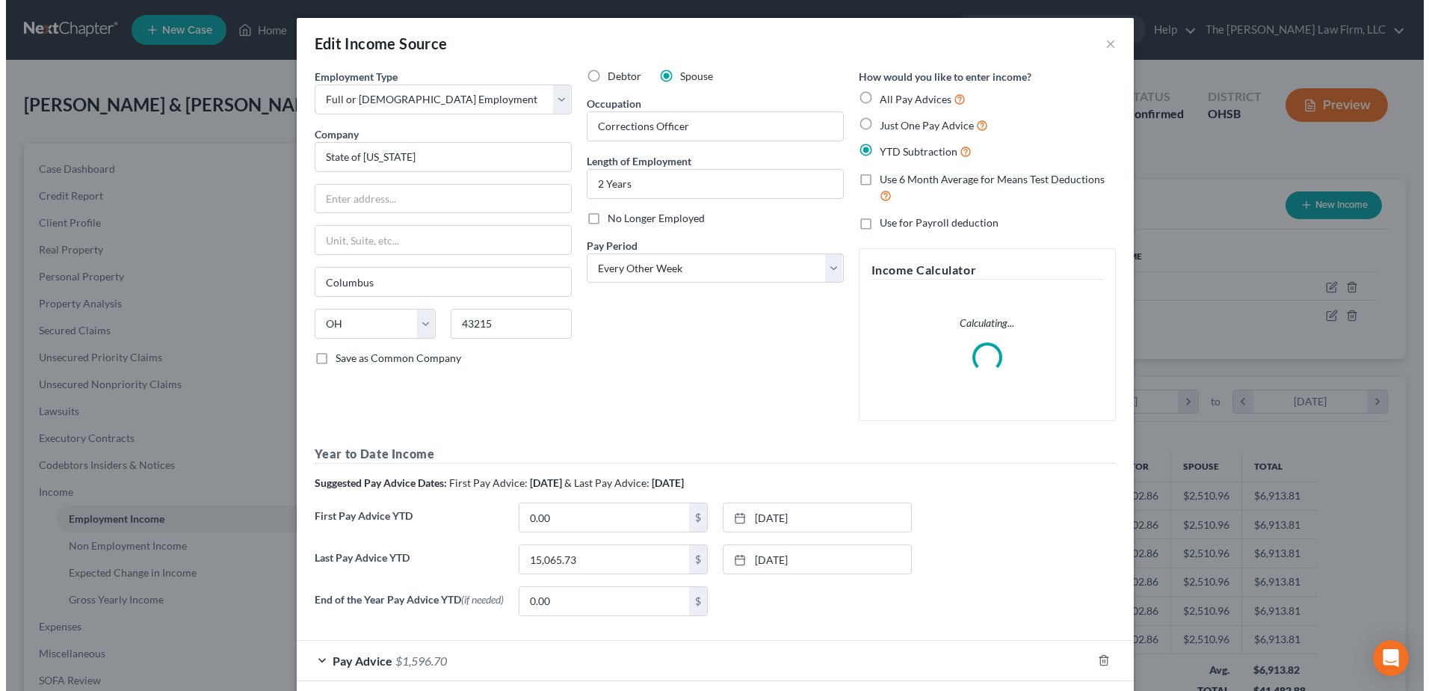
scroll to position [280, 590]
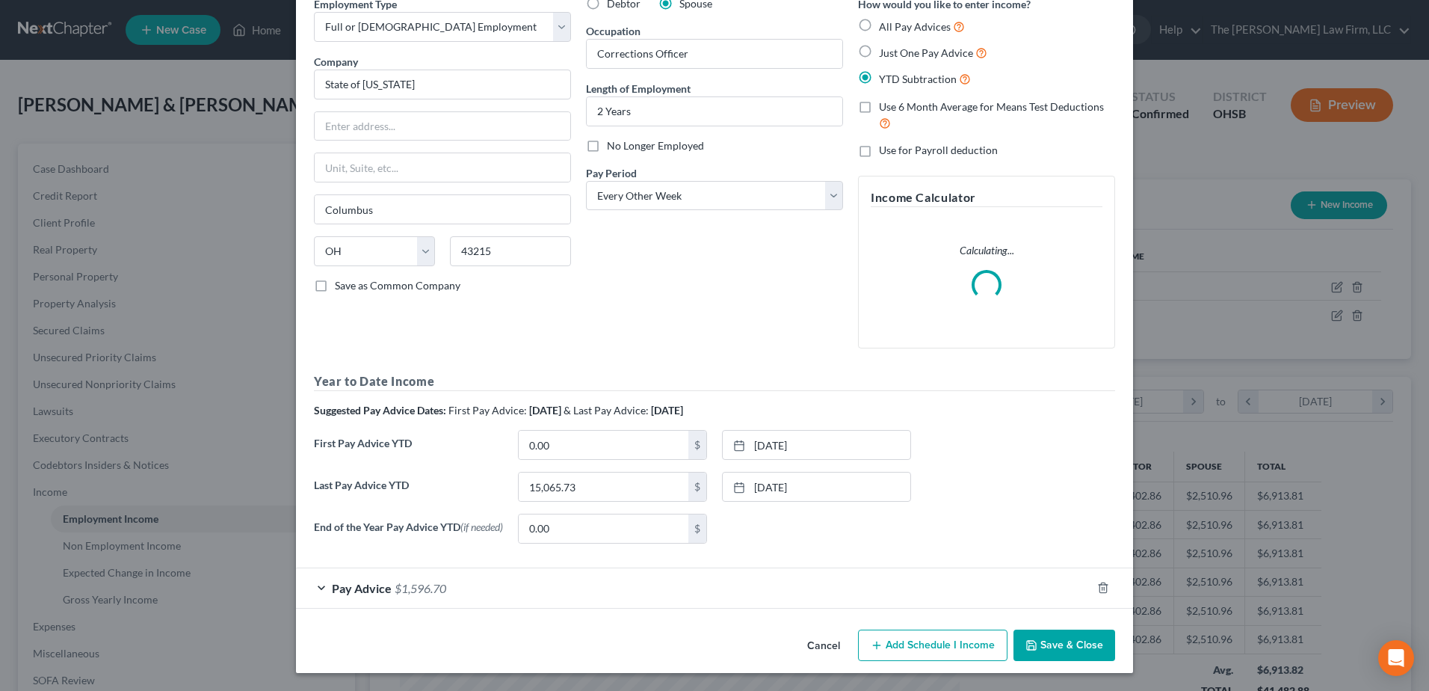
drag, startPoint x: 546, startPoint y: 586, endPoint x: 547, endPoint y: 595, distance: 9.0
click at [551, 594] on div "Pay Advice $1,596.70" at bounding box center [693, 588] width 795 height 40
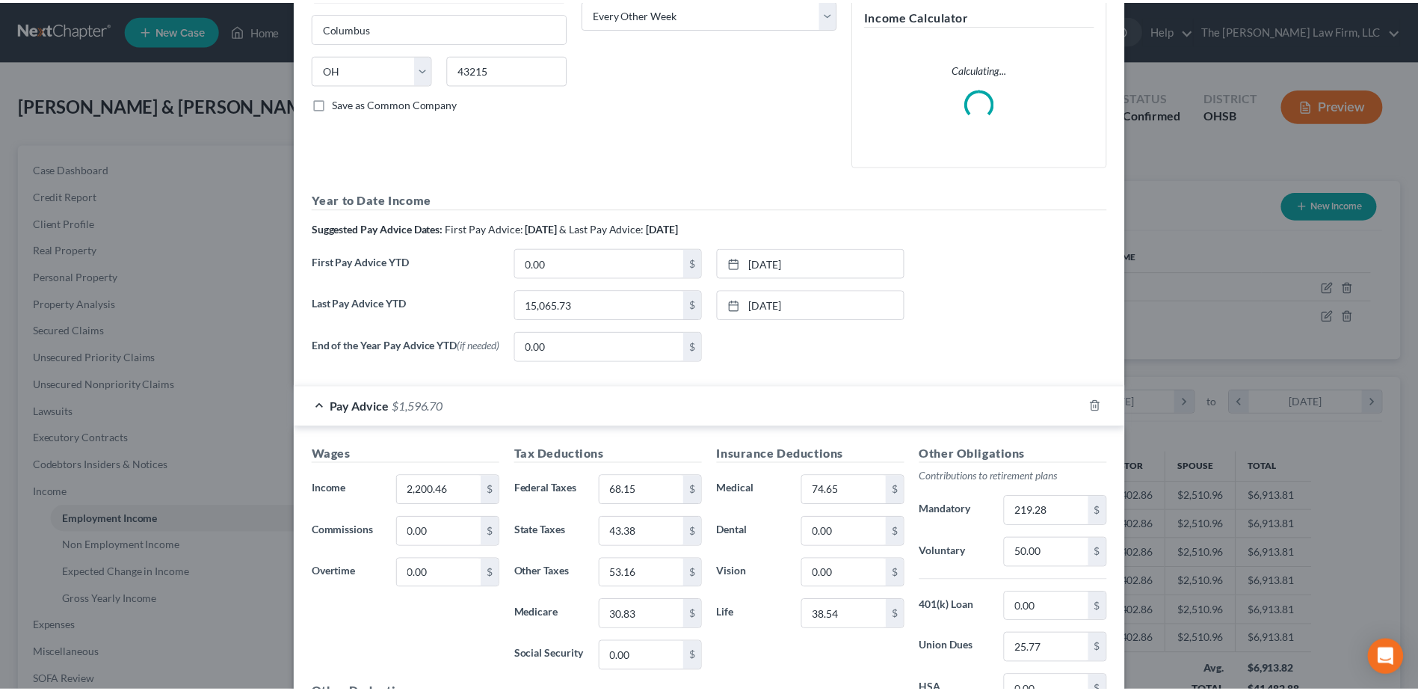
scroll to position [441, 0]
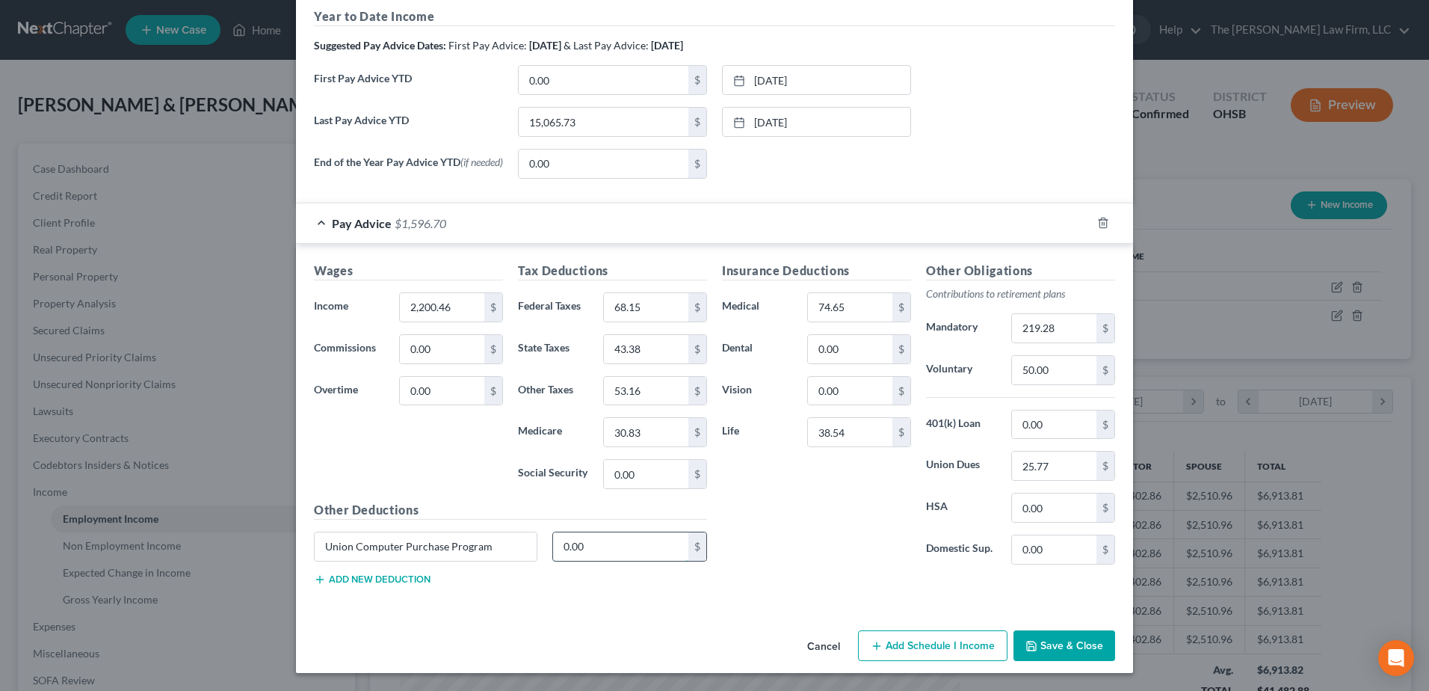
click at [584, 546] on input "0.00" at bounding box center [621, 546] width 136 height 28
type input "181.08"
click at [467, 301] on input "2,200.46" at bounding box center [442, 307] width 84 height 28
type input "2,400.00"
click at [1040, 646] on button "Save & Close" at bounding box center [1064, 645] width 102 height 31
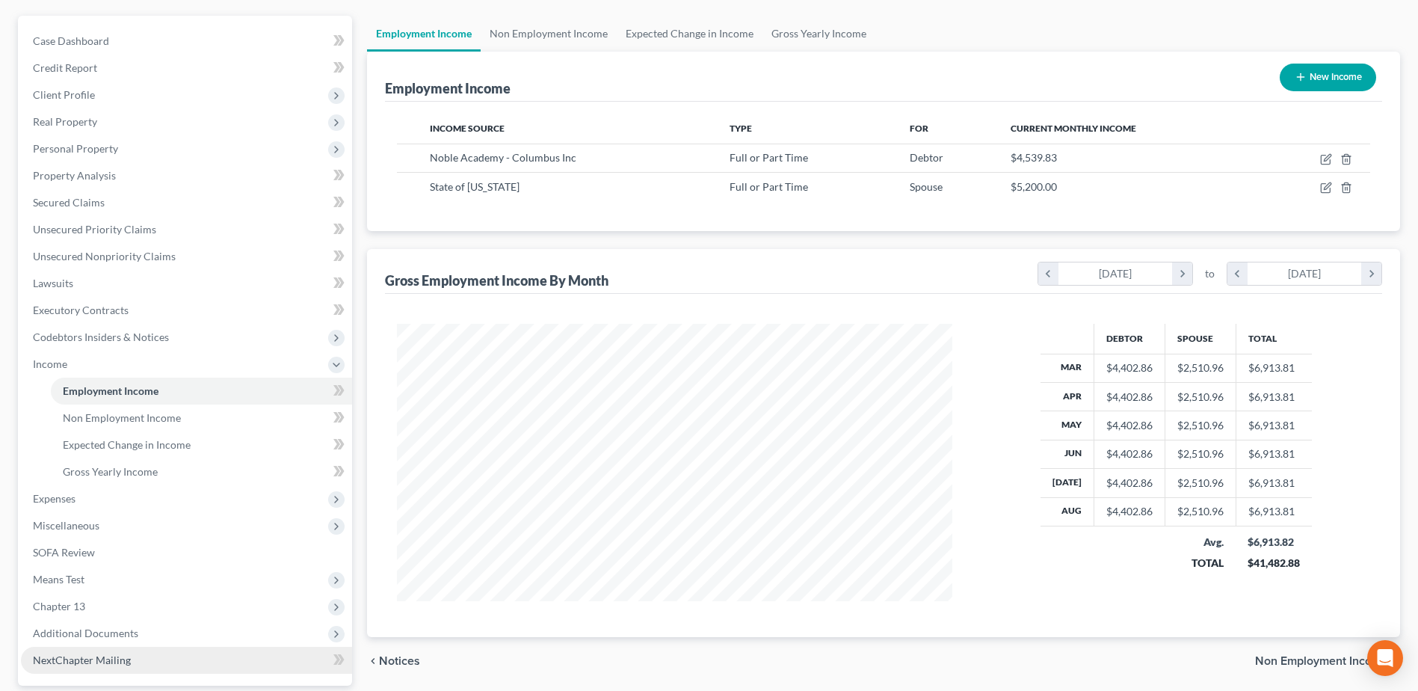
scroll to position [265, 0]
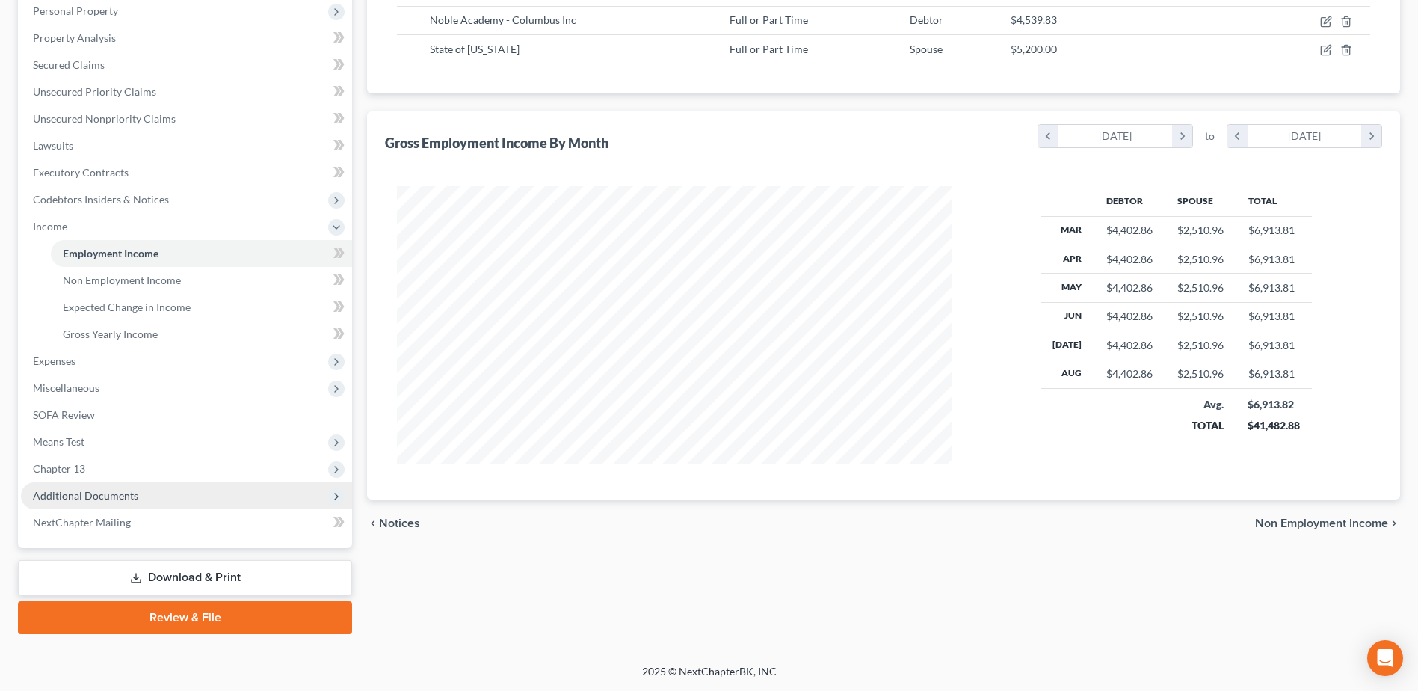
click at [139, 499] on span "Additional Documents" at bounding box center [186, 495] width 331 height 27
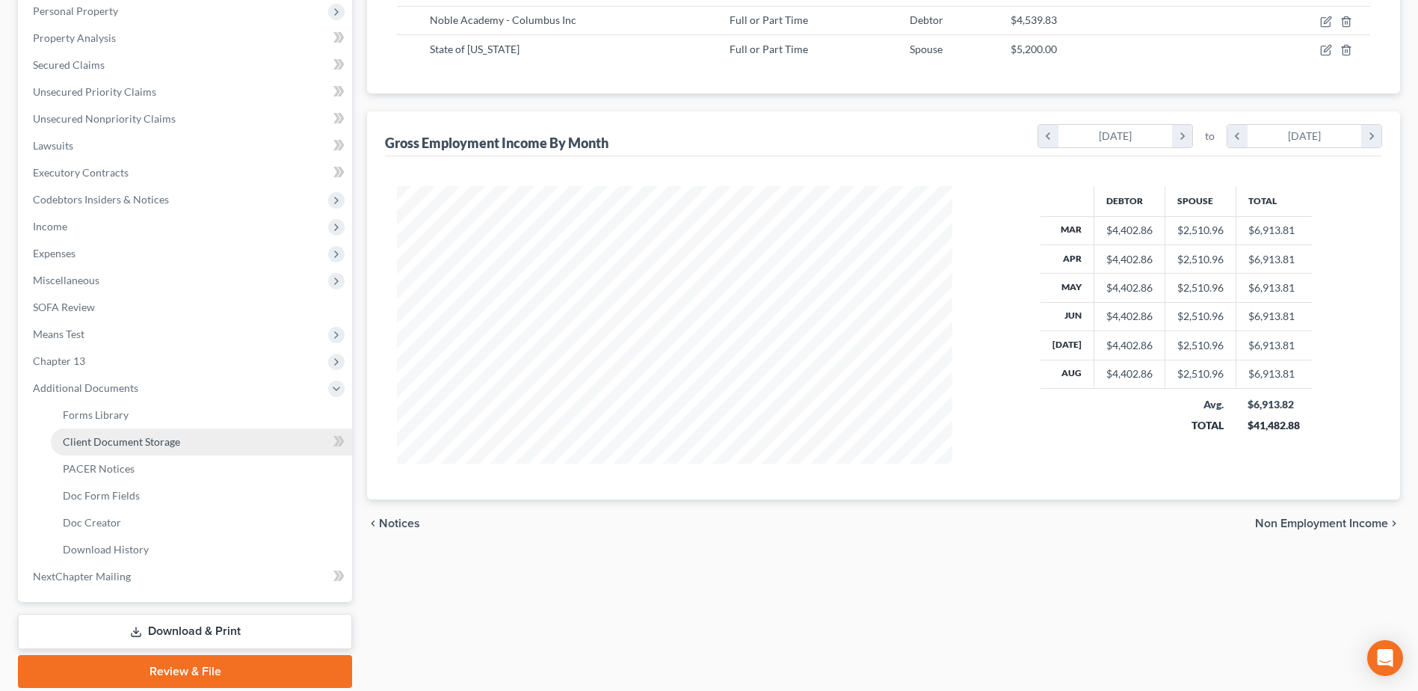
click at [143, 450] on link "Client Document Storage" at bounding box center [201, 441] width 301 height 27
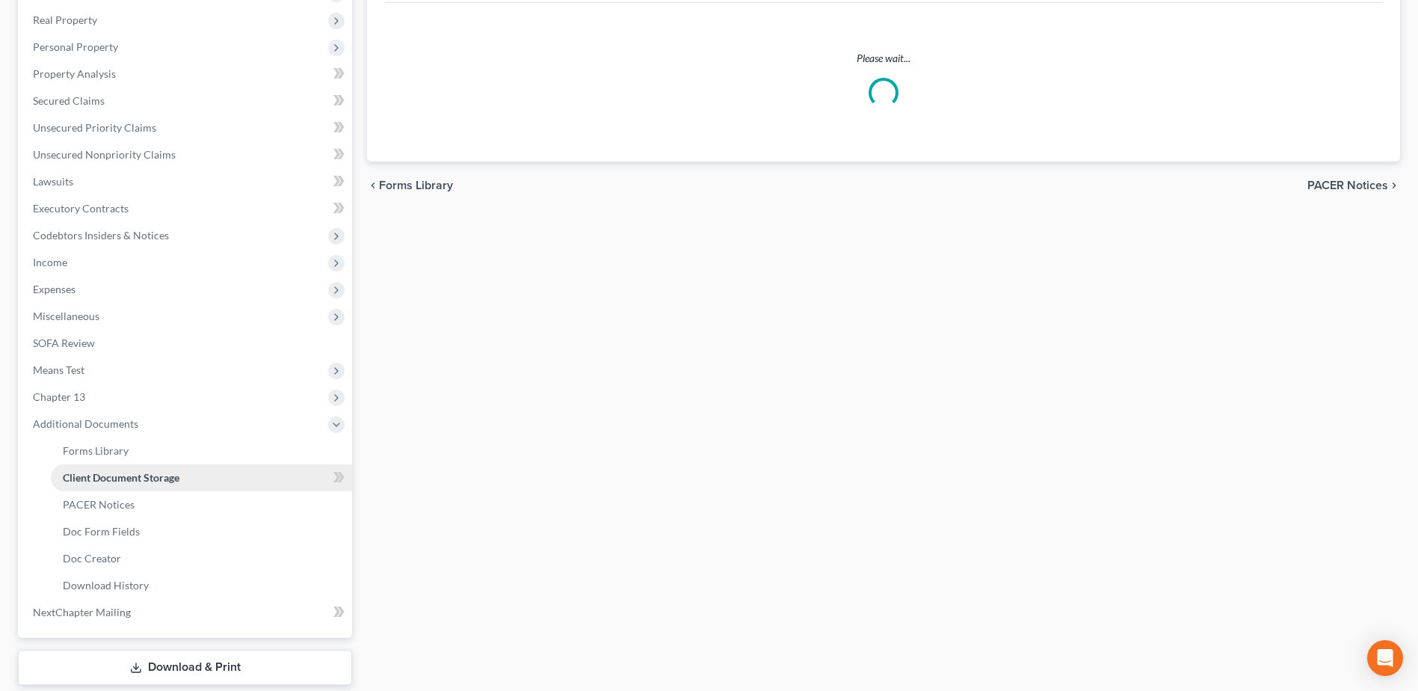
select select "7"
select select "52"
select select "61"
select select "7"
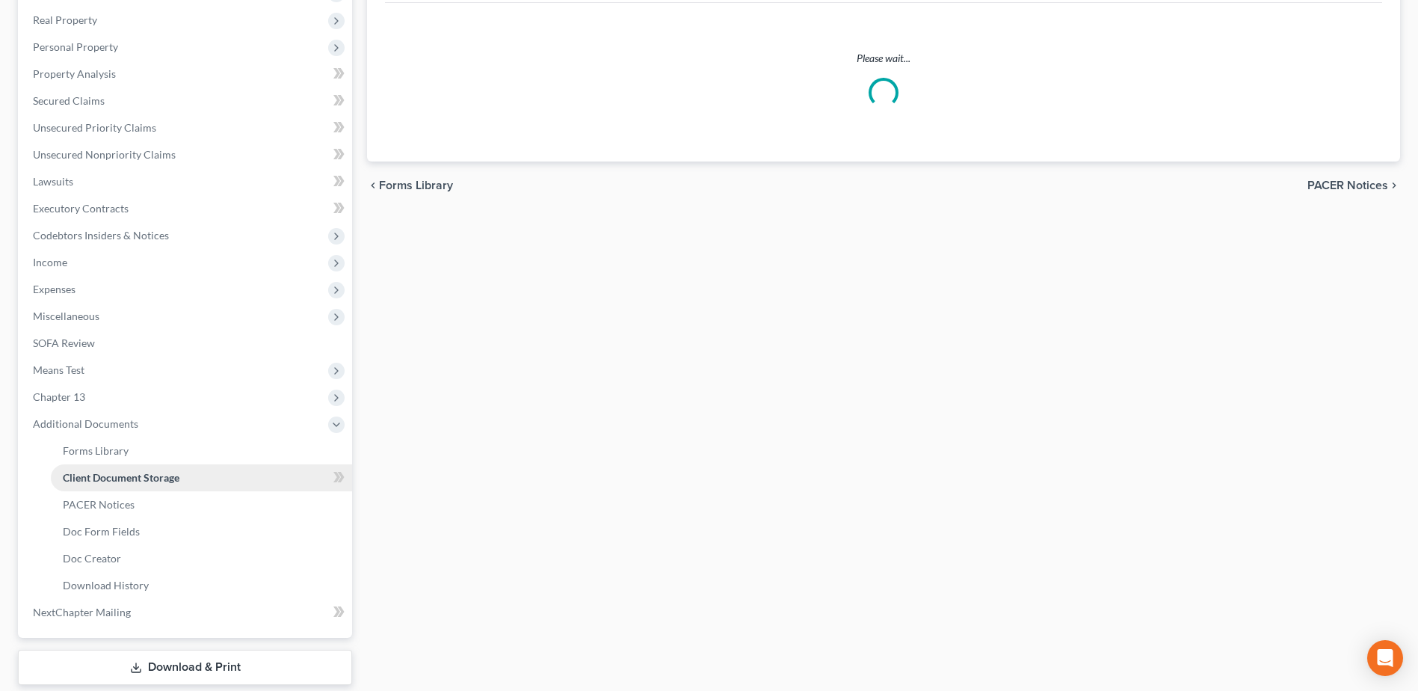
select select "7"
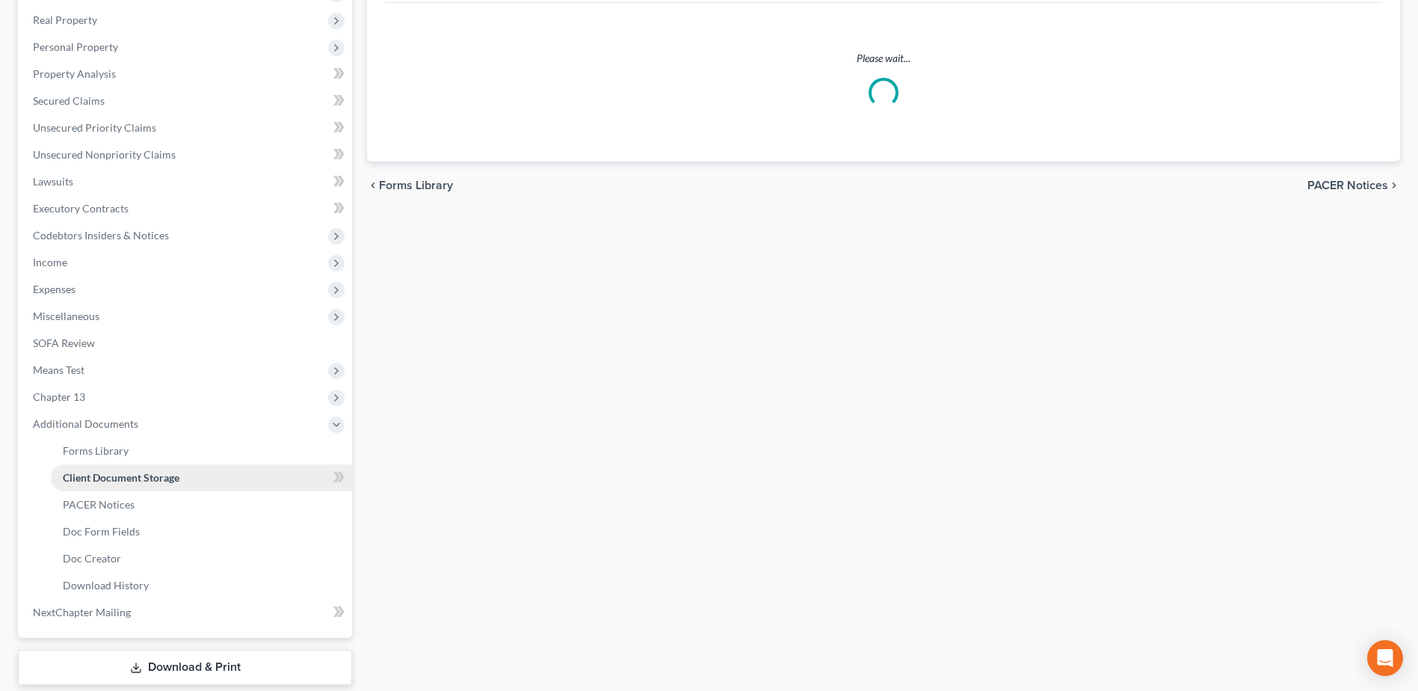
select select "7"
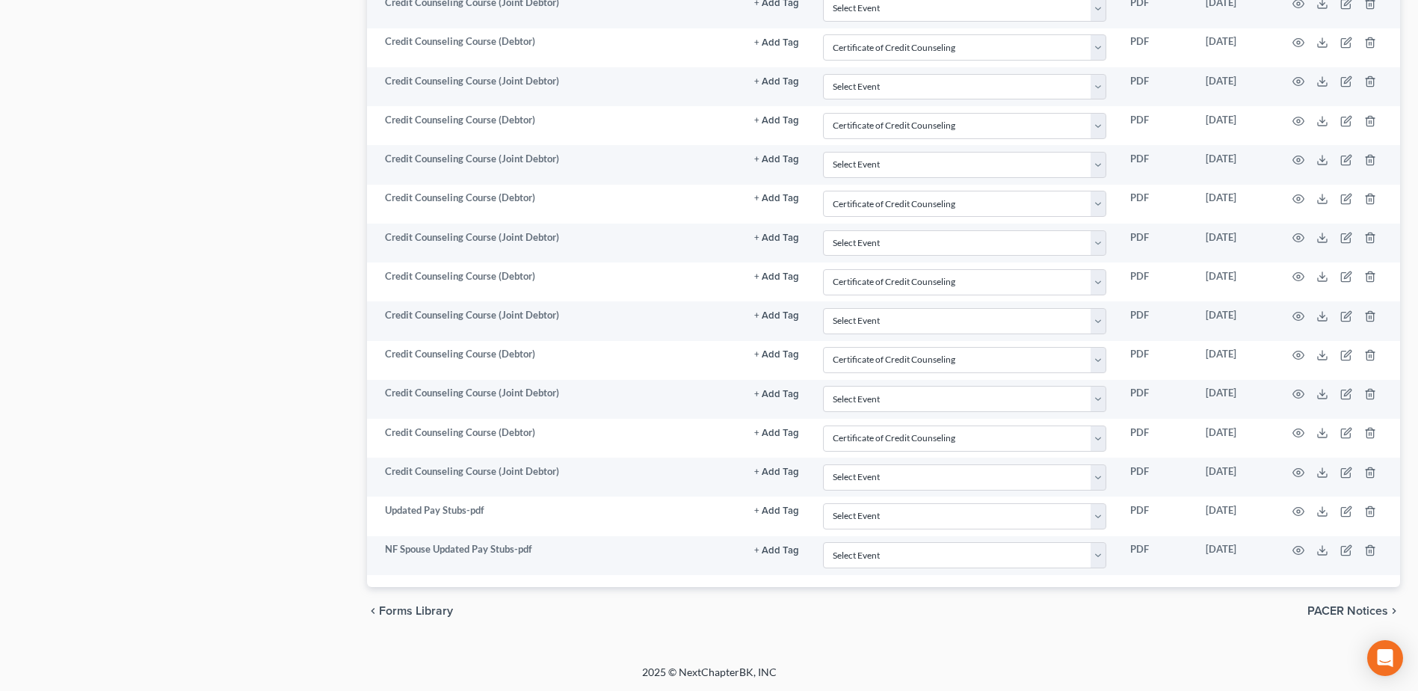
scroll to position [1972, 0]
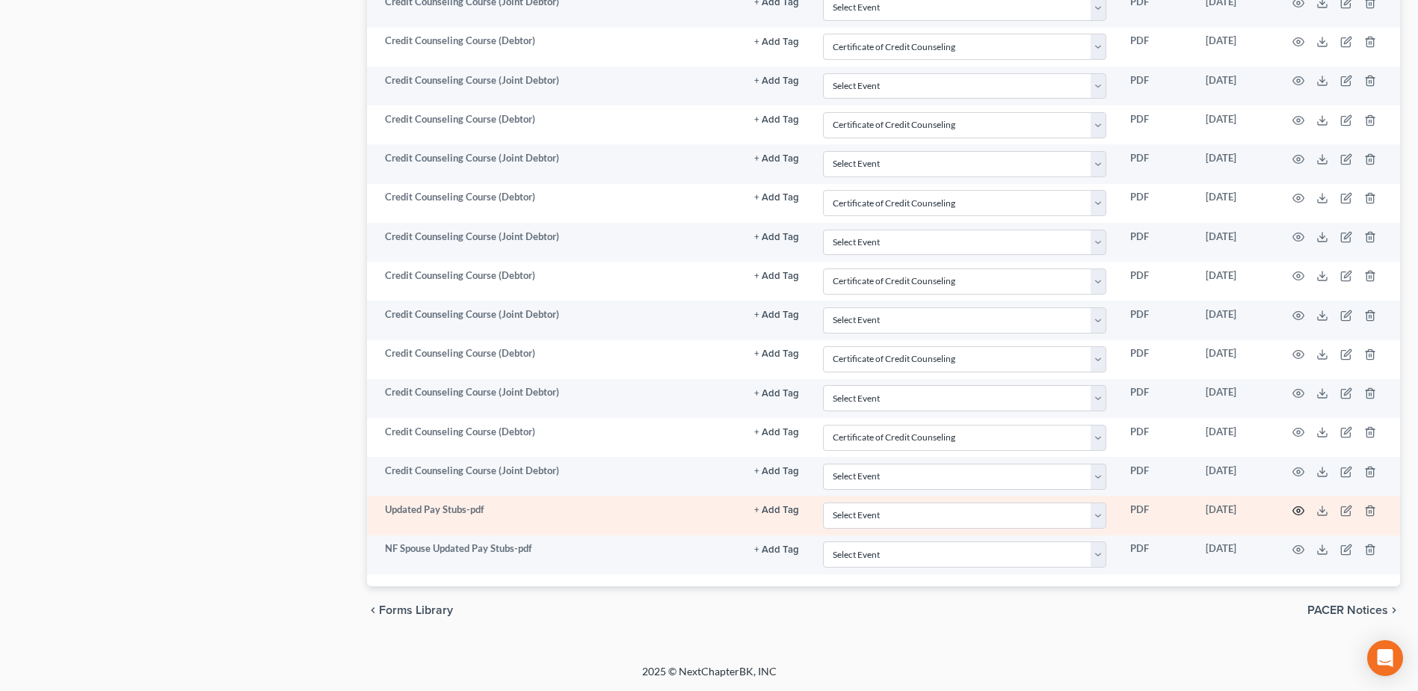
click at [1293, 511] on td at bounding box center [1337, 515] width 126 height 39
click at [1297, 512] on icon "button" at bounding box center [1298, 510] width 12 height 12
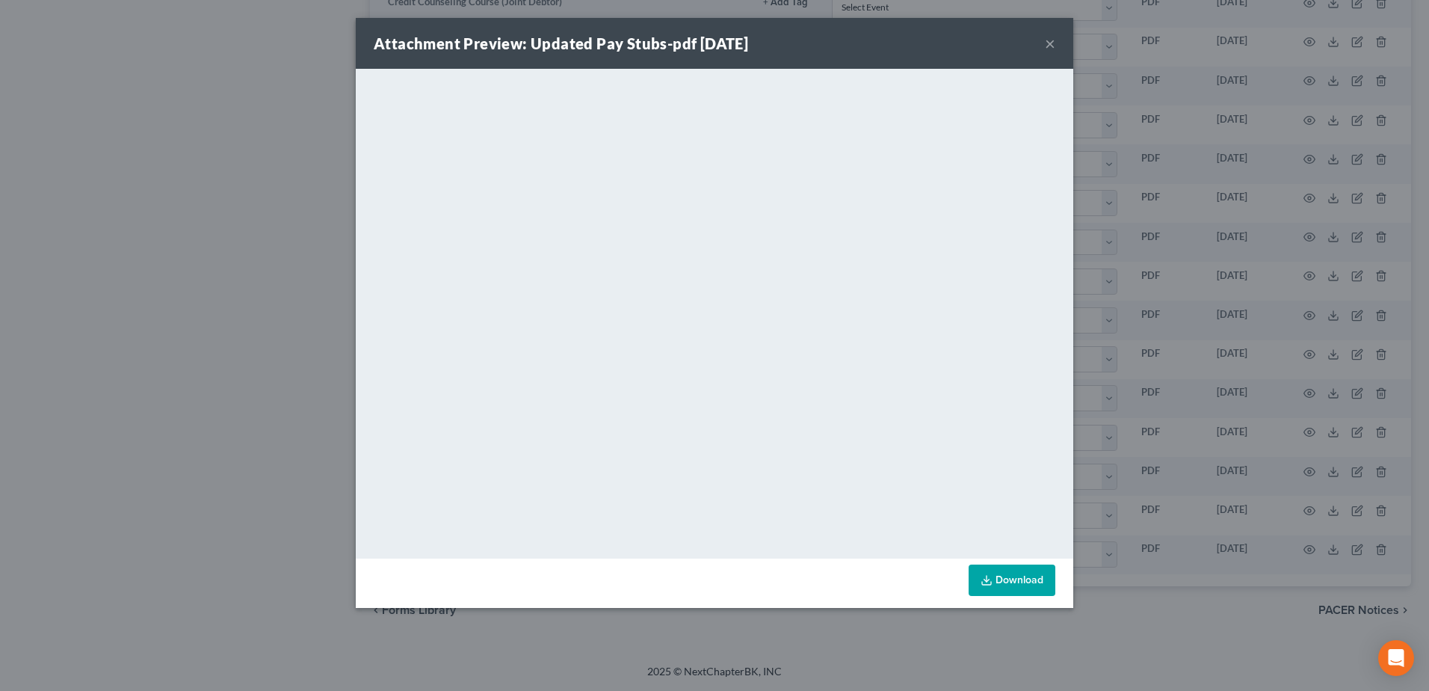
click at [1050, 44] on button "×" at bounding box center [1050, 43] width 10 height 18
